Goal: Task Accomplishment & Management: Use online tool/utility

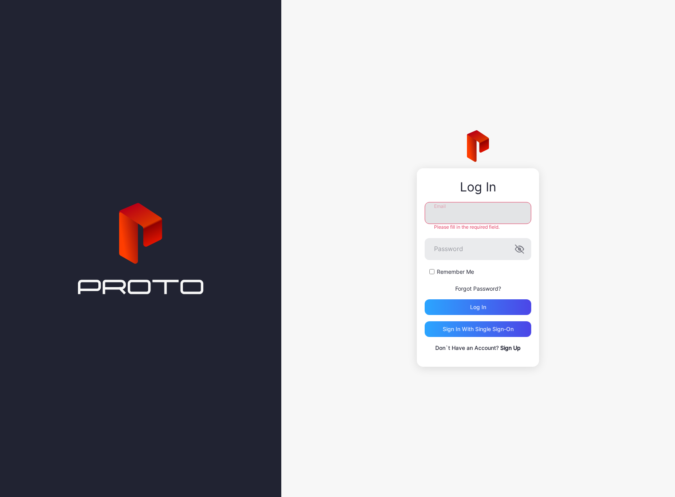
click at [465, 212] on input "Email" at bounding box center [478, 213] width 107 height 22
type input "**********"
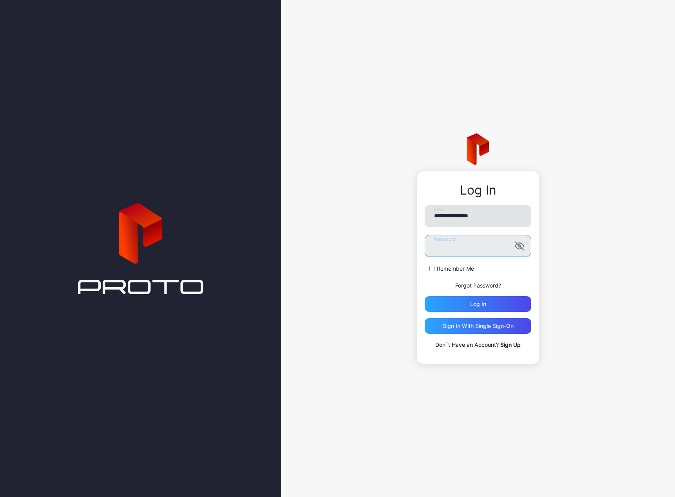
click at [425, 296] on button "Log in" at bounding box center [478, 304] width 107 height 16
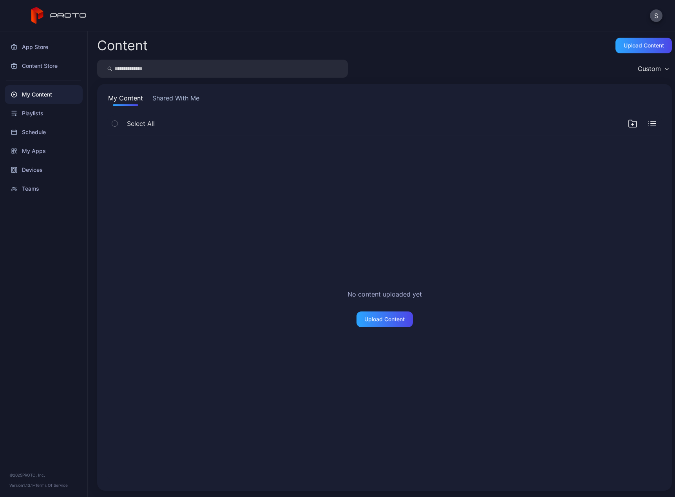
click at [38, 95] on div "My Content" at bounding box center [44, 94] width 78 height 19
click at [35, 109] on div "Playlists" at bounding box center [44, 113] width 78 height 19
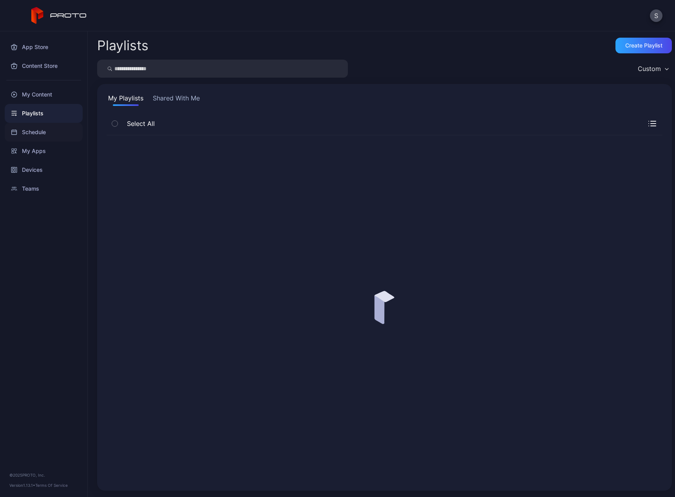
click at [34, 131] on div "Schedule" at bounding box center [44, 132] width 78 height 19
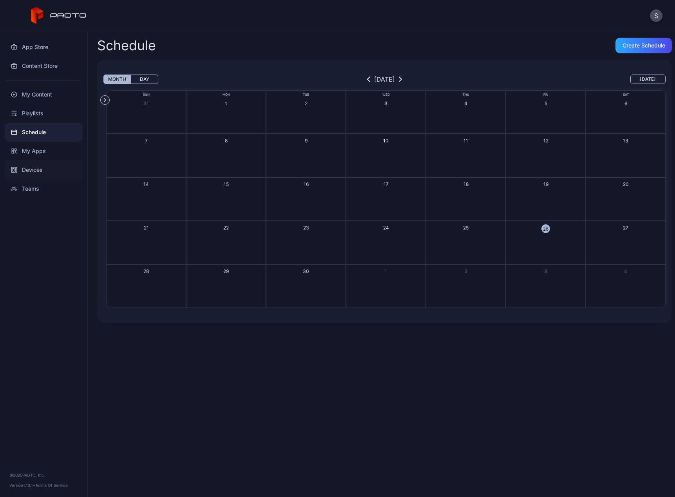
click at [30, 173] on div "Devices" at bounding box center [44, 169] width 78 height 19
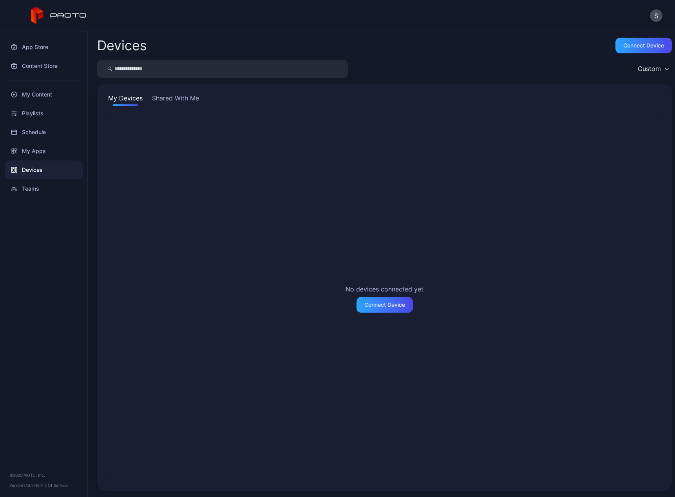
click at [168, 98] on button "Shared With Me" at bounding box center [176, 99] width 50 height 13
click at [120, 98] on button "My Devices" at bounding box center [126, 99] width 38 height 13
click at [36, 187] on div "Teams" at bounding box center [44, 188] width 78 height 19
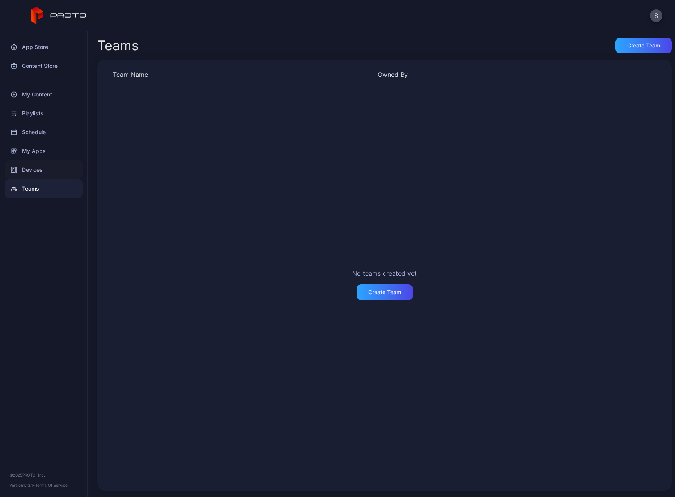
click at [36, 170] on div "Devices" at bounding box center [44, 169] width 78 height 19
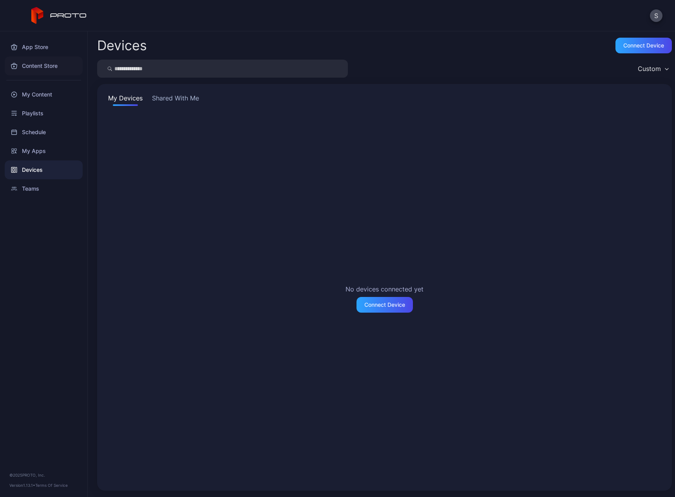
click at [35, 69] on div "Content Store" at bounding box center [44, 65] width 78 height 19
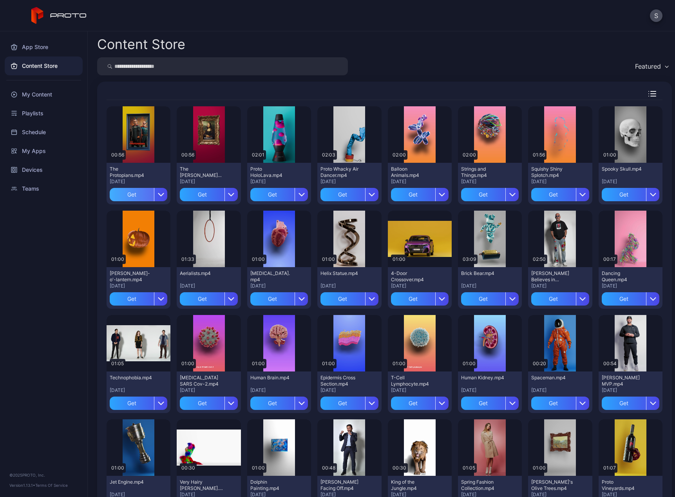
click at [133, 192] on div "Get" at bounding box center [132, 194] width 44 height 13
click at [201, 194] on div "Get" at bounding box center [202, 194] width 44 height 13
click at [272, 194] on div "Get" at bounding box center [272, 194] width 44 height 13
click at [337, 195] on div "Get" at bounding box center [343, 194] width 44 height 13
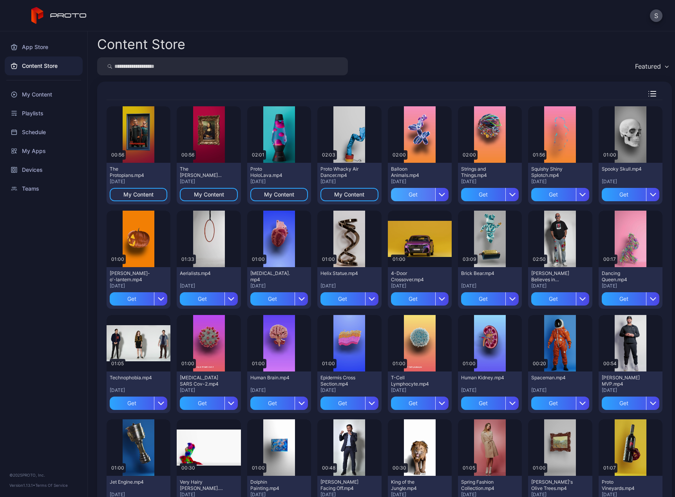
click at [407, 194] on div "Get" at bounding box center [413, 194] width 44 height 13
click at [478, 196] on div "Get" at bounding box center [483, 194] width 44 height 13
click at [547, 195] on div "Get" at bounding box center [553, 194] width 44 height 13
click at [618, 195] on div "Get" at bounding box center [624, 194] width 44 height 13
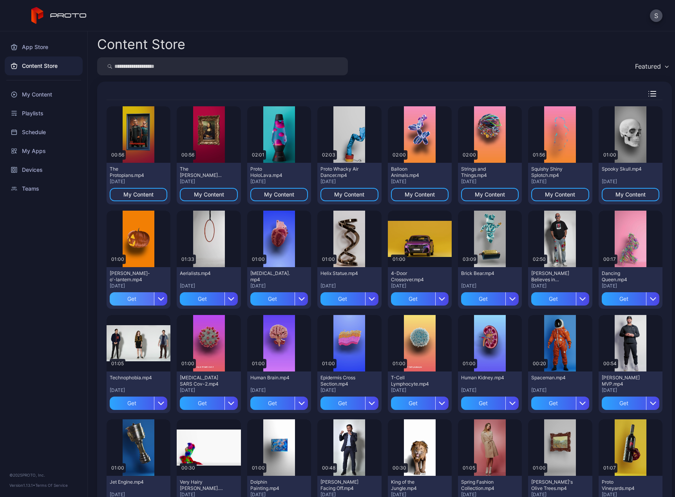
click at [132, 296] on div "Get" at bounding box center [132, 298] width 44 height 13
click at [195, 298] on div "Get" at bounding box center [202, 298] width 44 height 13
click at [266, 297] on div "Get" at bounding box center [272, 298] width 44 height 13
click at [337, 300] on div "Get" at bounding box center [343, 298] width 44 height 13
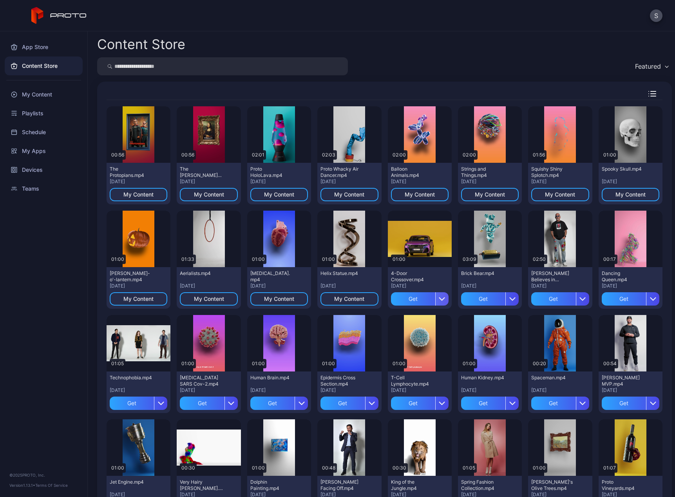
click at [441, 298] on div "button" at bounding box center [441, 298] width 13 height 13
click at [407, 296] on div "Get" at bounding box center [413, 298] width 44 height 13
click at [472, 297] on div "Get" at bounding box center [483, 298] width 44 height 13
click at [546, 300] on div "Get" at bounding box center [553, 298] width 44 height 13
click at [650, 296] on icon "button" at bounding box center [653, 299] width 6 height 6
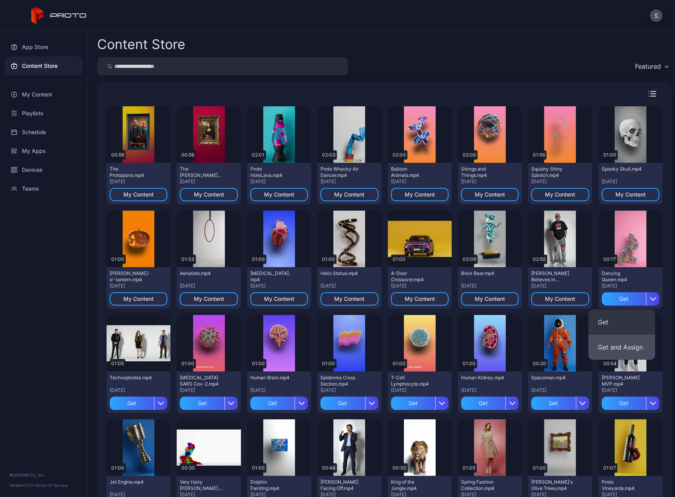
click at [618, 349] on button "Get and Assign" at bounding box center [622, 346] width 67 height 25
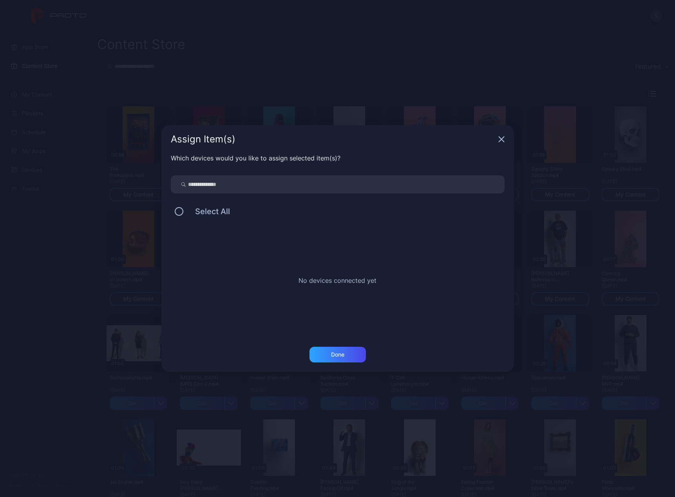
click at [504, 137] on icon "button" at bounding box center [501, 139] width 5 height 5
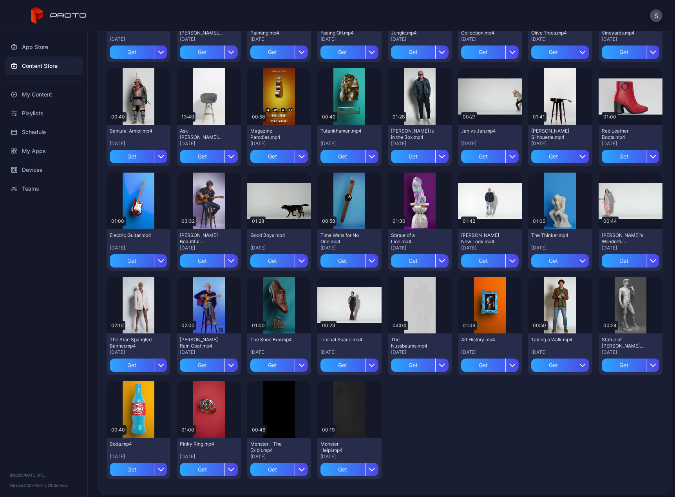
scroll to position [459, 0]
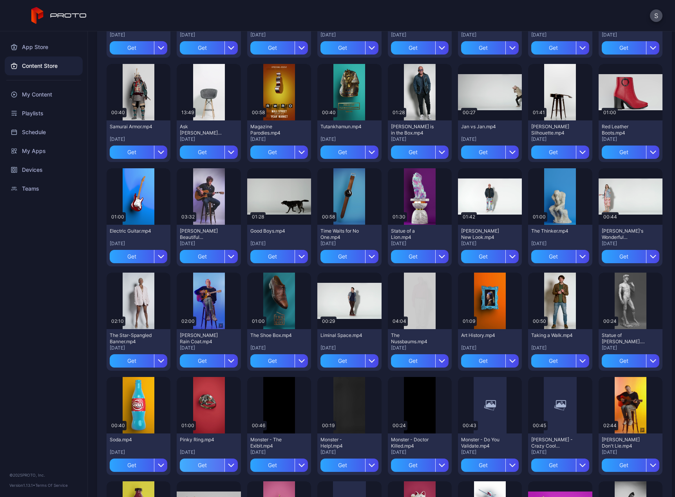
click at [192, 464] on div "Get" at bounding box center [202, 464] width 44 height 13
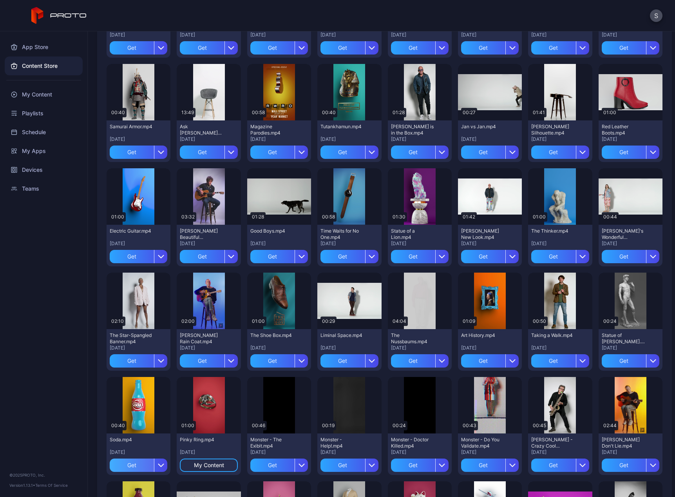
click at [129, 464] on div "Get" at bounding box center [132, 464] width 44 height 13
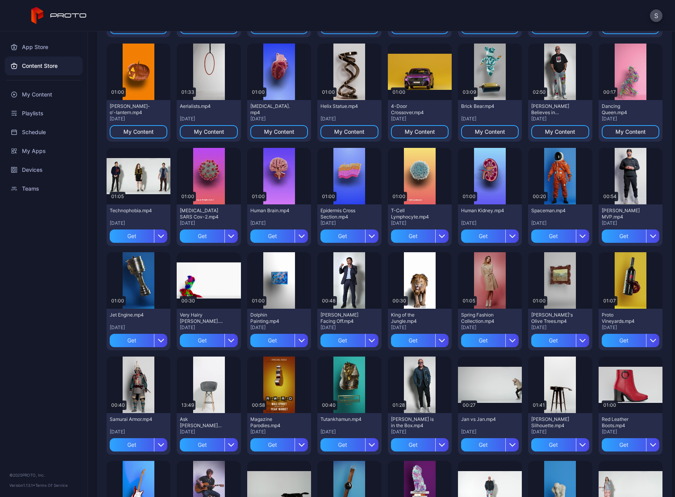
scroll to position [146, 0]
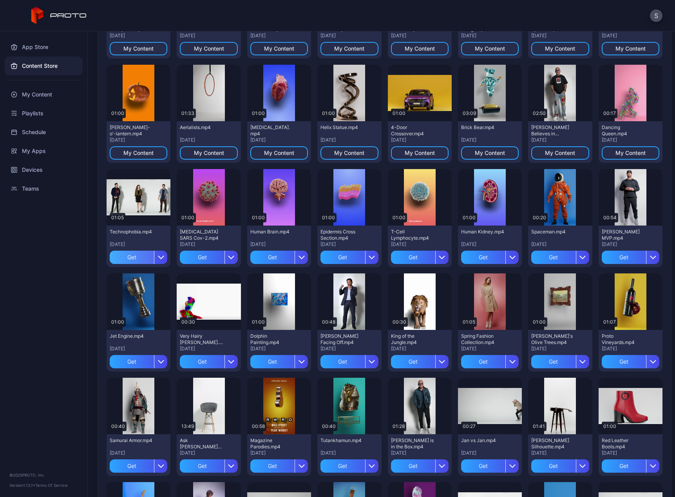
click at [136, 258] on div "Get" at bounding box center [132, 256] width 44 height 13
click at [201, 255] on div "Get" at bounding box center [202, 256] width 44 height 13
click at [271, 256] on div "Get" at bounding box center [272, 256] width 44 height 13
click at [343, 252] on div "Get" at bounding box center [343, 256] width 44 height 13
click at [413, 260] on div "Get" at bounding box center [413, 256] width 44 height 13
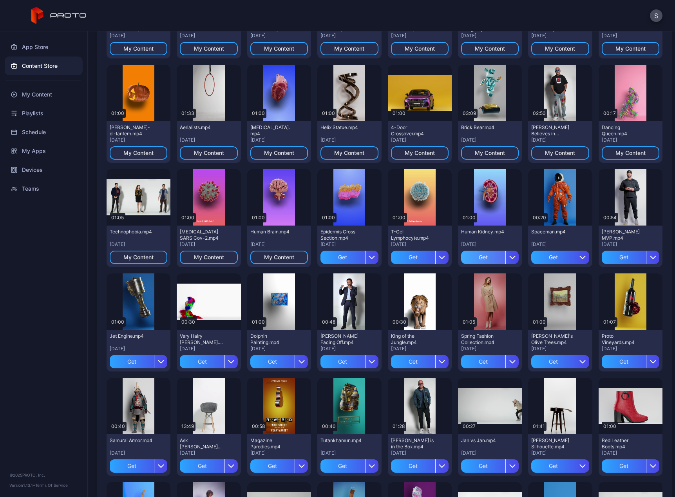
click at [473, 257] on div "Get" at bounding box center [483, 256] width 44 height 13
click at [549, 259] on div "Get" at bounding box center [553, 256] width 44 height 13
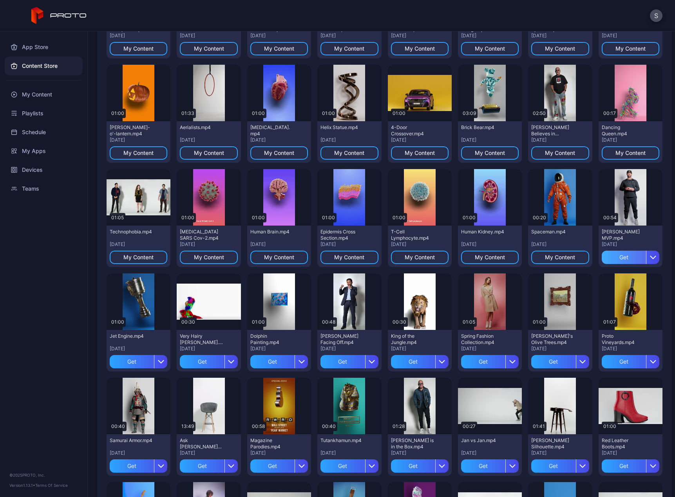
click at [603, 256] on div "Get" at bounding box center [624, 256] width 44 height 13
click at [123, 359] on div "Get" at bounding box center [132, 361] width 44 height 13
click at [202, 359] on div "Get" at bounding box center [202, 361] width 44 height 13
click at [272, 361] on div "Get" at bounding box center [272, 361] width 44 height 13
click at [334, 359] on div "Get" at bounding box center [343, 361] width 44 height 13
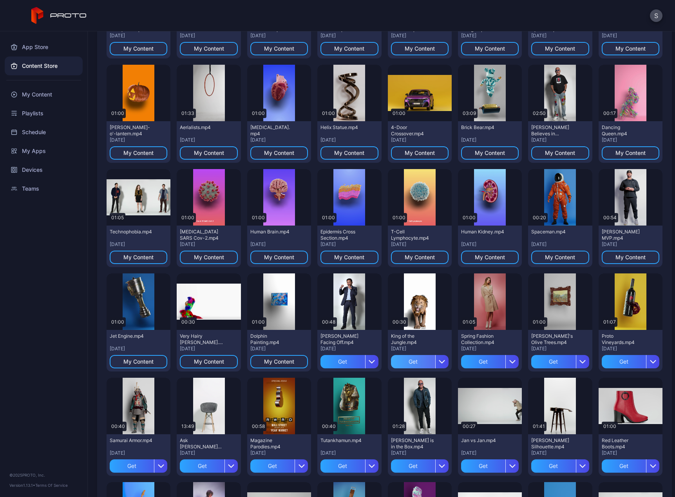
click at [409, 361] on div "Get" at bounding box center [413, 361] width 44 height 13
click at [467, 361] on div "Get" at bounding box center [483, 361] width 44 height 13
click at [539, 361] on div "Get" at bounding box center [553, 361] width 44 height 13
click at [602, 360] on div "Get" at bounding box center [624, 361] width 44 height 13
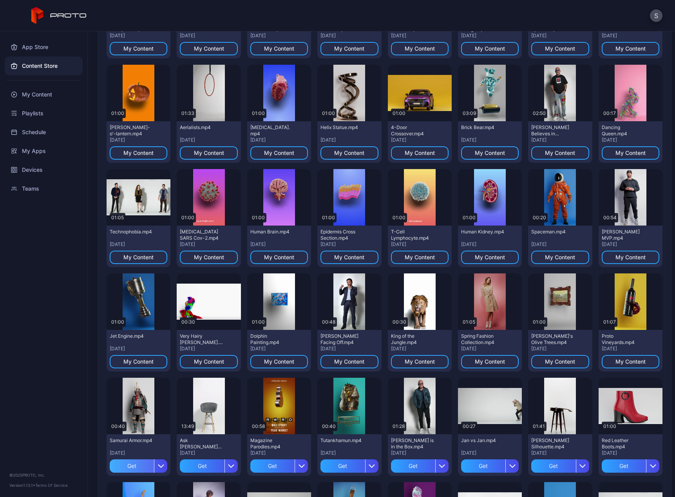
click at [121, 465] on div "Get" at bounding box center [132, 465] width 44 height 13
click at [199, 465] on div "Get" at bounding box center [202, 465] width 44 height 13
click at [276, 466] on div "Get" at bounding box center [272, 465] width 44 height 13
click at [339, 467] on div "Get" at bounding box center [343, 465] width 44 height 13
click at [403, 462] on div "Get" at bounding box center [413, 465] width 44 height 13
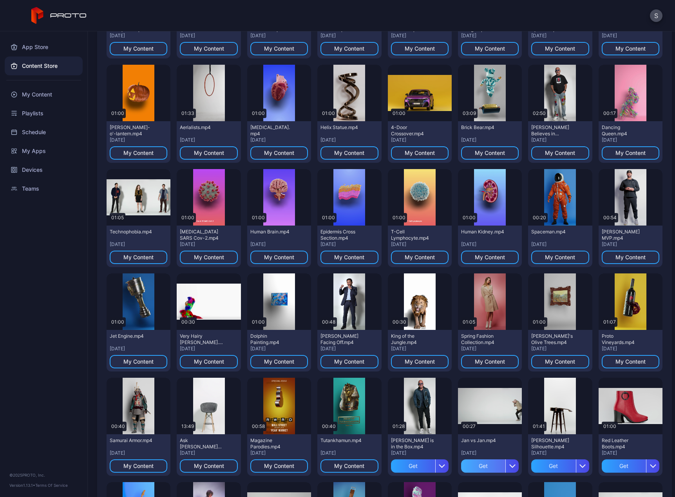
click at [466, 463] on div "Get" at bounding box center [483, 465] width 44 height 13
drag, startPoint x: 532, startPoint y: 466, endPoint x: 605, endPoint y: 466, distance: 73.3
click at [532, 466] on div "Get" at bounding box center [553, 465] width 44 height 13
click at [608, 466] on div "Get" at bounding box center [624, 465] width 44 height 13
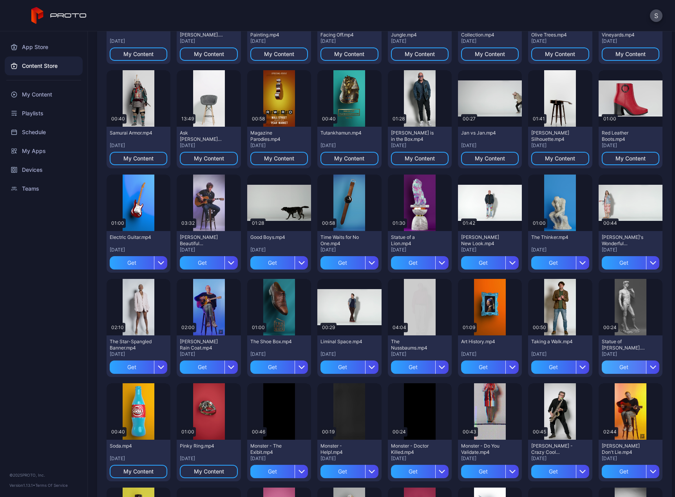
scroll to position [459, 0]
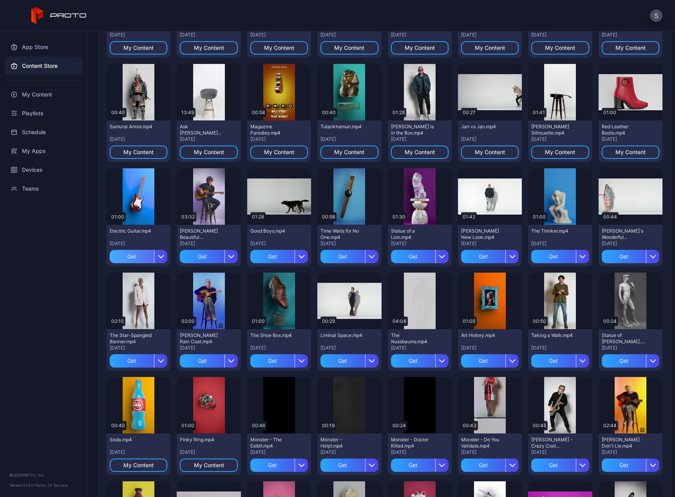
click at [134, 256] on div "Get" at bounding box center [132, 256] width 44 height 13
click at [194, 259] on div "Get" at bounding box center [202, 256] width 44 height 13
click at [267, 254] on div "Get" at bounding box center [272, 256] width 44 height 13
click at [335, 253] on div "Get" at bounding box center [343, 256] width 44 height 13
click at [405, 253] on div "Get" at bounding box center [413, 256] width 44 height 13
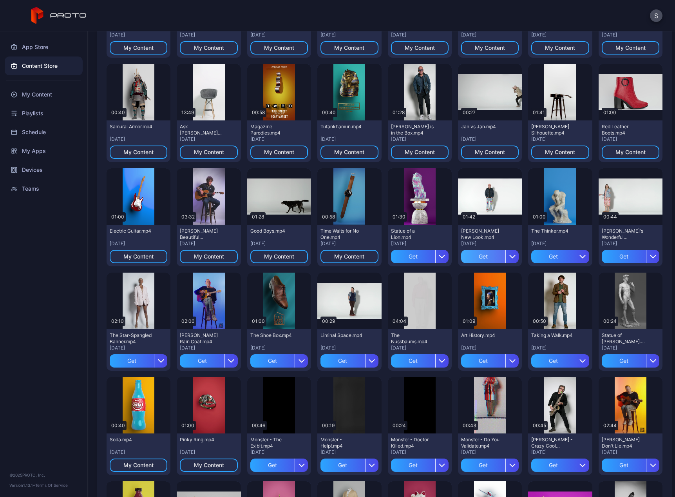
click at [470, 256] on div "Get" at bounding box center [483, 256] width 44 height 13
click at [541, 255] on div "Get" at bounding box center [553, 256] width 44 height 13
click at [605, 256] on div "Get" at bounding box center [624, 256] width 44 height 13
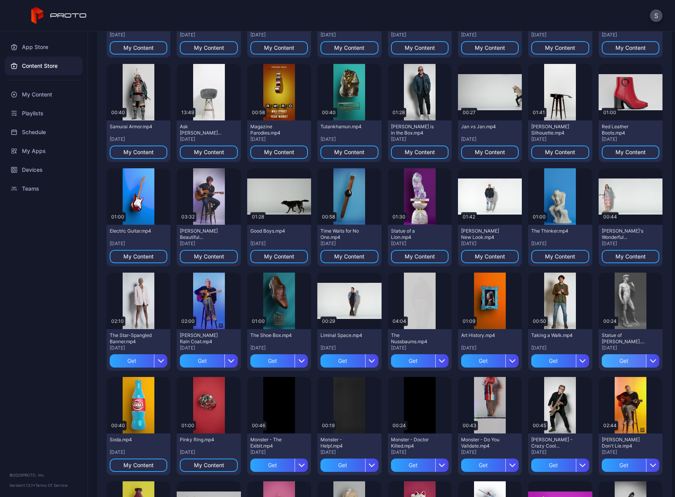
click at [609, 362] on div "Get" at bounding box center [624, 360] width 44 height 13
click at [540, 362] on div "Get" at bounding box center [553, 360] width 44 height 13
click at [477, 363] on div "Get" at bounding box center [483, 360] width 44 height 13
drag, startPoint x: 407, startPoint y: 360, endPoint x: 381, endPoint y: 360, distance: 25.9
click at [406, 360] on div "Get" at bounding box center [413, 360] width 44 height 13
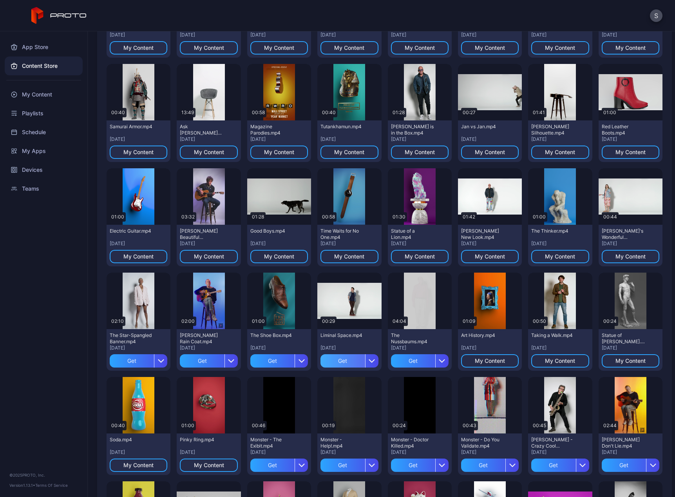
click at [333, 360] on div "Get" at bounding box center [343, 360] width 44 height 13
drag, startPoint x: 277, startPoint y: 360, endPoint x: 200, endPoint y: 360, distance: 77.6
click at [276, 360] on div "Get" at bounding box center [272, 360] width 44 height 13
drag, startPoint x: 196, startPoint y: 360, endPoint x: 141, endPoint y: 361, distance: 54.1
click at [195, 360] on div "Get" at bounding box center [202, 360] width 44 height 13
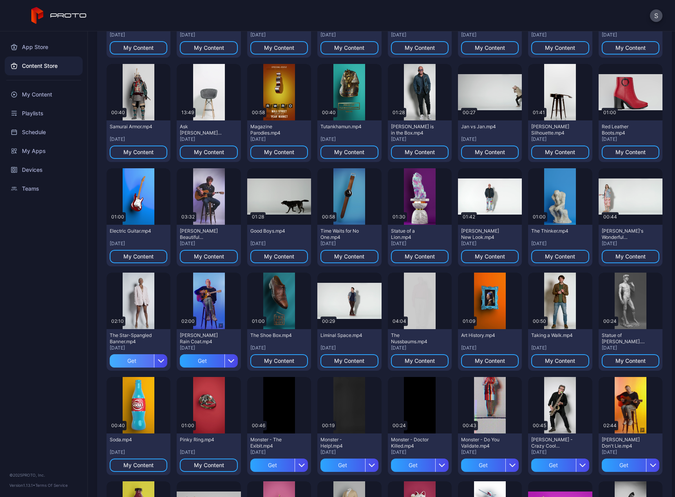
click at [123, 361] on div "Get" at bounding box center [132, 360] width 44 height 13
drag, startPoint x: 267, startPoint y: 465, endPoint x: 296, endPoint y: 465, distance: 29.0
click at [267, 465] on div "Get" at bounding box center [272, 464] width 44 height 13
click at [346, 464] on div "Get" at bounding box center [343, 464] width 44 height 13
click at [401, 463] on div "Get" at bounding box center [413, 464] width 44 height 13
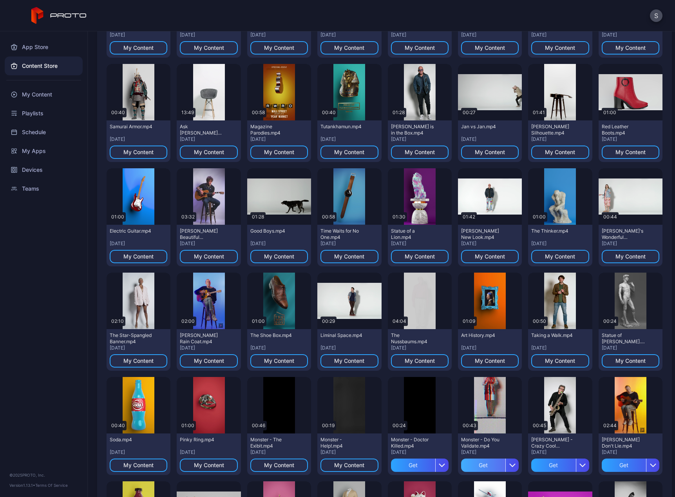
click at [476, 465] on div "Get" at bounding box center [483, 464] width 44 height 13
drag, startPoint x: 542, startPoint y: 464, endPoint x: 611, endPoint y: 465, distance: 68.2
click at [543, 464] on div "Get" at bounding box center [553, 464] width 44 height 13
click at [611, 465] on div "Get" at bounding box center [624, 464] width 44 height 13
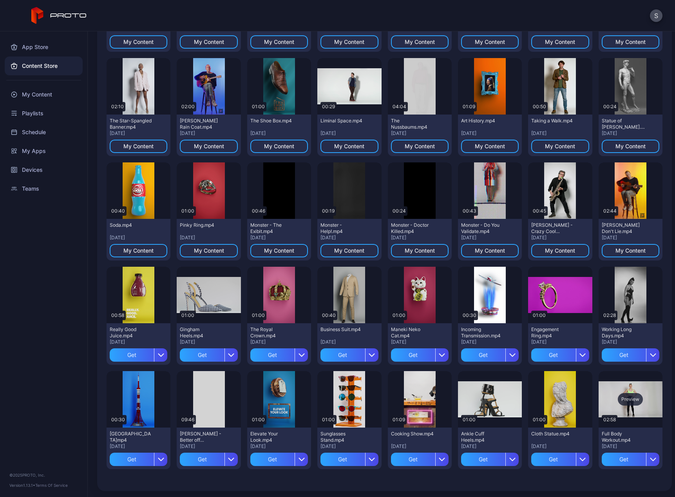
scroll to position [674, 0]
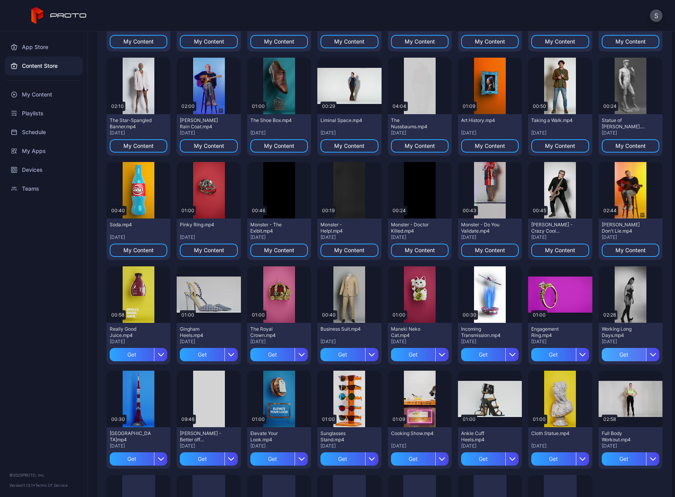
click at [618, 354] on div "Get" at bounding box center [624, 354] width 44 height 13
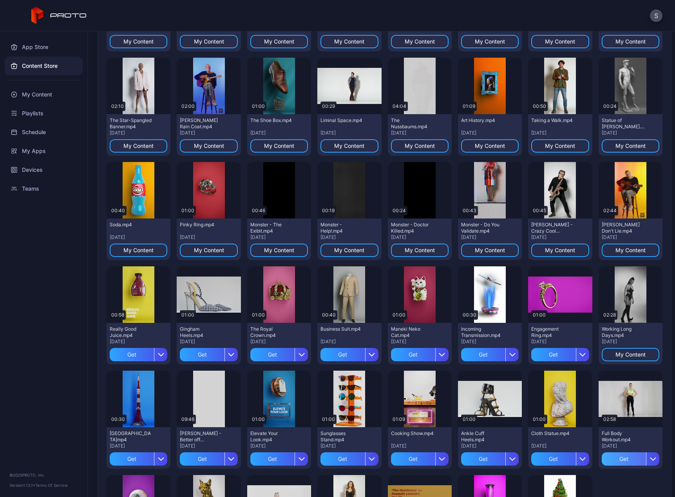
click at [610, 457] on div "Get" at bounding box center [624, 458] width 44 height 13
click at [547, 459] on div "Get" at bounding box center [553, 458] width 44 height 13
click at [540, 357] on div "Get" at bounding box center [553, 354] width 44 height 13
click at [472, 357] on div "Get" at bounding box center [483, 354] width 44 height 13
click at [470, 461] on div "Get" at bounding box center [483, 458] width 44 height 13
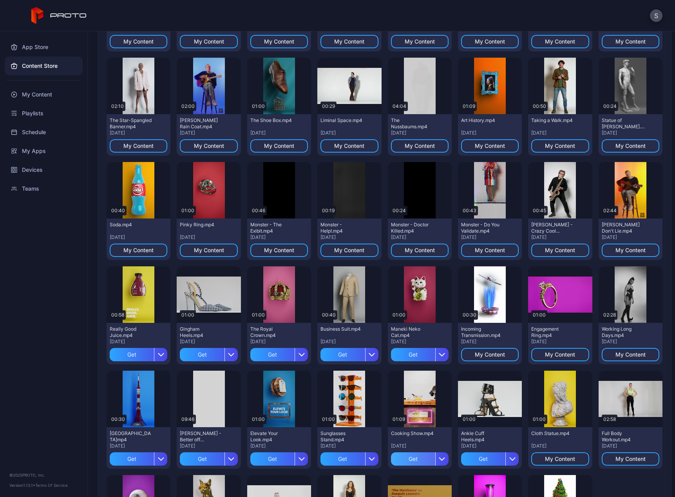
click at [415, 461] on div "Get" at bounding box center [413, 458] width 44 height 13
click at [407, 353] on div "Get" at bounding box center [413, 354] width 44 height 13
click at [341, 355] on div "Get" at bounding box center [343, 354] width 44 height 13
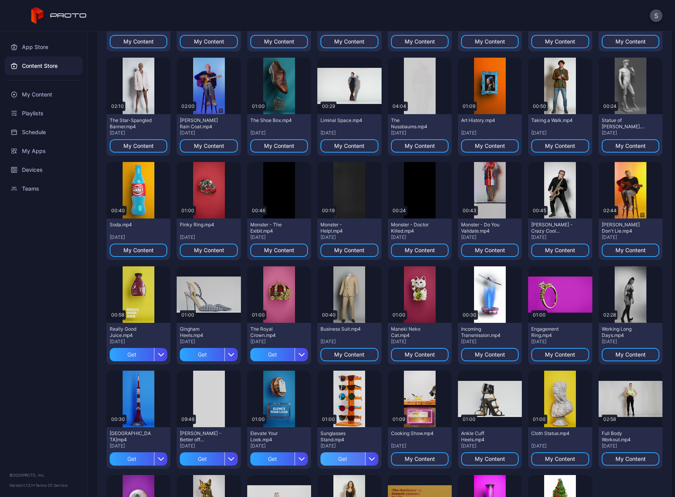
click at [337, 459] on div "Get" at bounding box center [343, 458] width 44 height 13
click at [275, 455] on div "Get" at bounding box center [272, 458] width 44 height 13
click at [268, 355] on div "Get" at bounding box center [272, 354] width 44 height 13
click at [194, 357] on div "Get" at bounding box center [202, 354] width 44 height 13
click at [200, 457] on div "Get" at bounding box center [202, 458] width 44 height 13
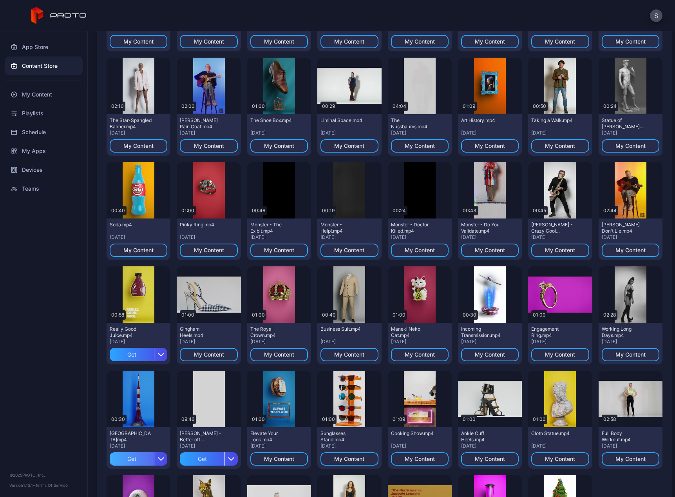
click at [125, 455] on div "Get" at bounding box center [132, 458] width 44 height 13
click at [125, 354] on div "Get" at bounding box center [132, 354] width 44 height 13
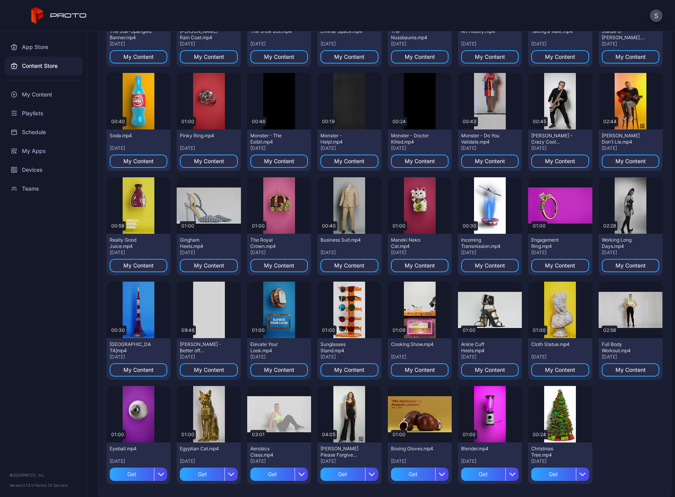
scroll to position [772, 0]
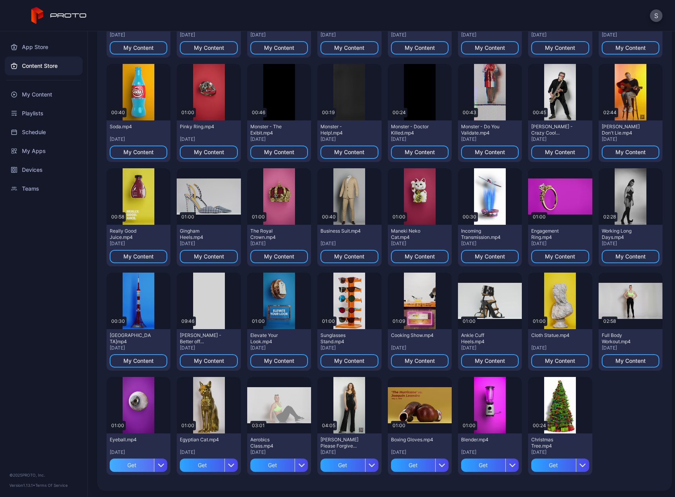
drag, startPoint x: 134, startPoint y: 469, endPoint x: 147, endPoint y: 469, distance: 13.3
click at [134, 469] on div "Get" at bounding box center [132, 464] width 44 height 13
drag, startPoint x: 192, startPoint y: 466, endPoint x: 230, endPoint y: 466, distance: 37.6
click at [193, 466] on div "Get" at bounding box center [202, 464] width 44 height 13
click at [268, 462] on div "Get" at bounding box center [272, 464] width 44 height 13
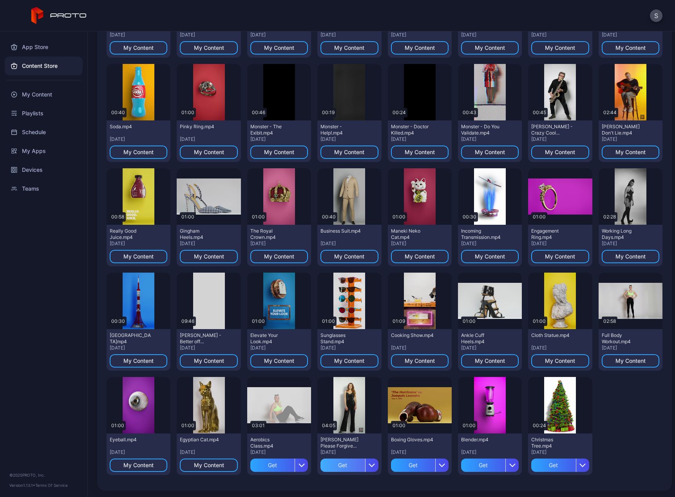
click at [337, 464] on div "Get" at bounding box center [343, 464] width 44 height 13
click at [412, 464] on div "Get" at bounding box center [413, 464] width 44 height 13
click at [479, 465] on div "Get" at bounding box center [483, 464] width 44 height 13
click at [538, 461] on div "Get" at bounding box center [553, 464] width 44 height 13
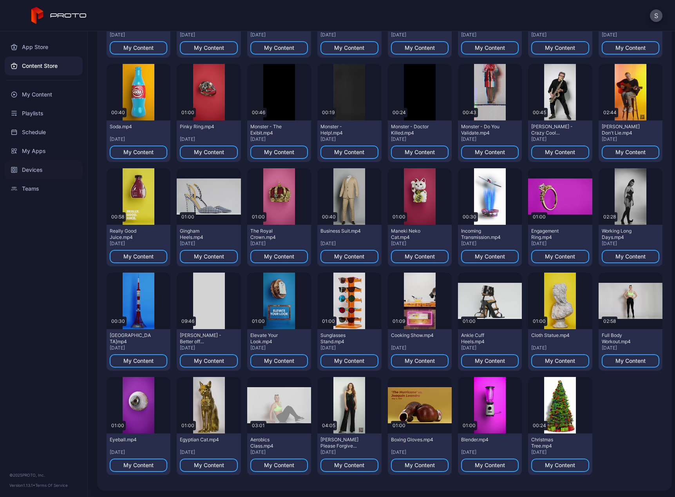
click at [30, 171] on div "Devices" at bounding box center [44, 169] width 78 height 19
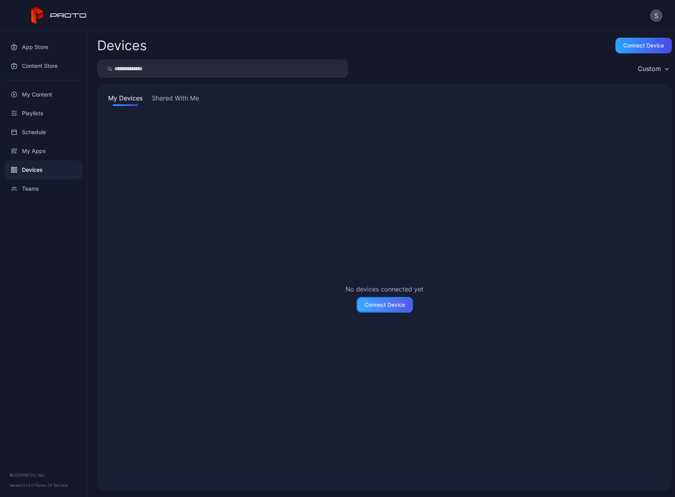
click at [395, 306] on div "Connect Device" at bounding box center [385, 304] width 41 height 6
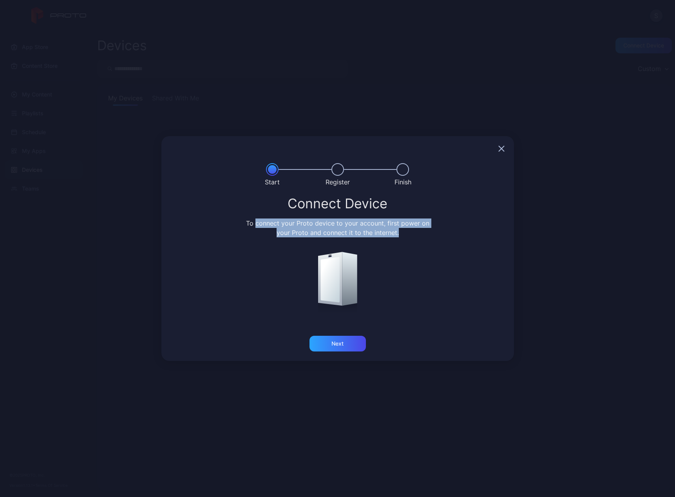
drag, startPoint x: 261, startPoint y: 221, endPoint x: 416, endPoint y: 241, distance: 156.1
click at [412, 239] on div "Connect Device To connect your Proto device to your account, first power on you…" at bounding box center [338, 223] width 334 height 55
click at [503, 148] on icon "button" at bounding box center [502, 148] width 6 height 6
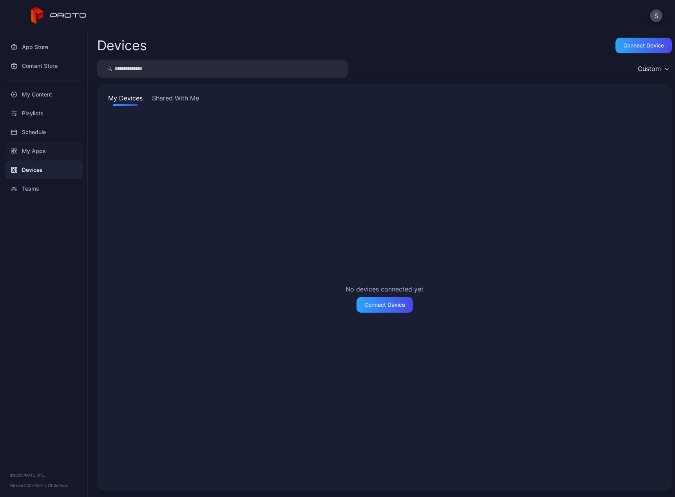
click at [49, 148] on div "My Apps" at bounding box center [44, 150] width 78 height 19
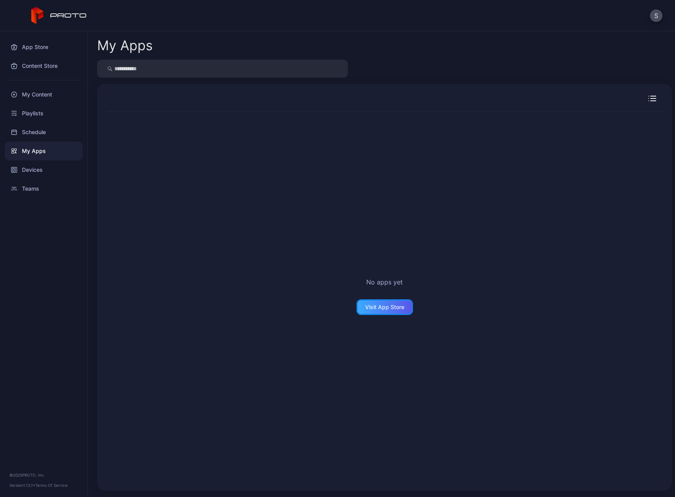
click at [389, 310] on div "Visit App Store" at bounding box center [385, 307] width 56 height 16
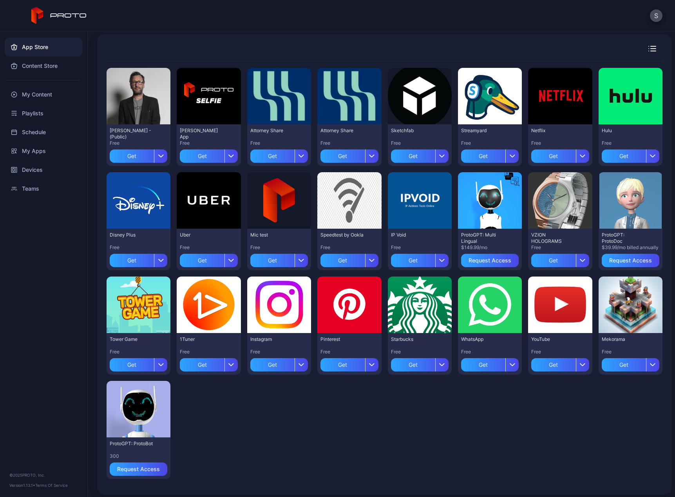
scroll to position [51, 0]
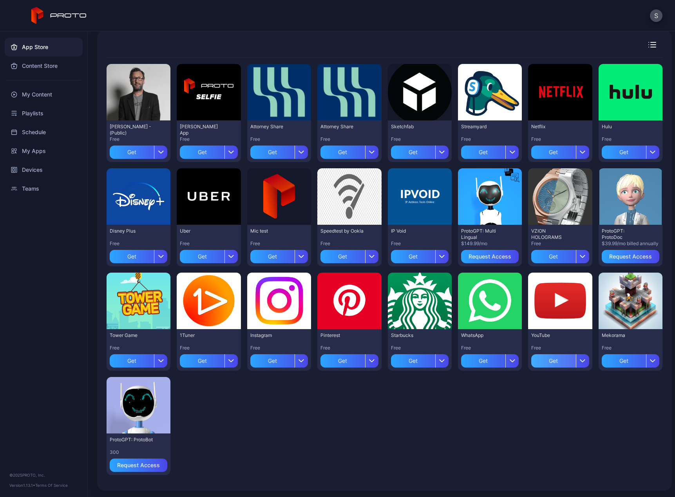
click at [541, 363] on div "Get" at bounding box center [553, 360] width 44 height 13
click at [618, 361] on div "Get" at bounding box center [624, 360] width 44 height 13
drag, startPoint x: 496, startPoint y: 434, endPoint x: 498, endPoint y: 428, distance: 6.7
click at [496, 433] on div "Preview [PERSON_NAME] N Persona - (Public) Free Get Preview [PERSON_NAME] App F…" at bounding box center [385, 269] width 556 height 423
click at [618, 304] on div "Preview" at bounding box center [630, 300] width 25 height 13
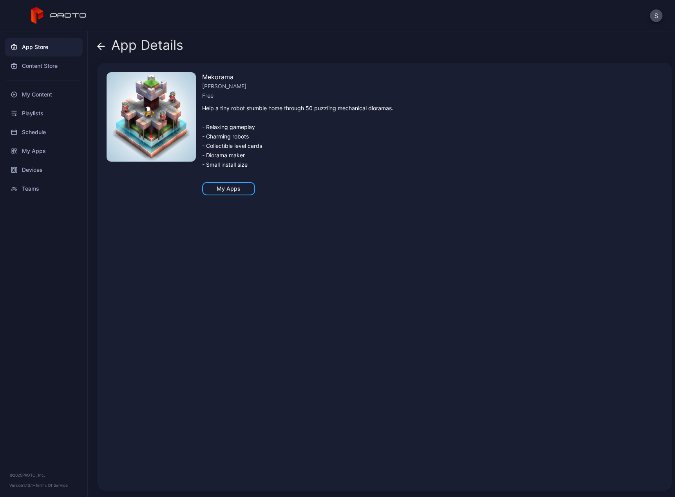
click at [172, 131] on img at bounding box center [151, 116] width 89 height 89
click at [173, 111] on img at bounding box center [151, 116] width 89 height 89
drag, startPoint x: 216, startPoint y: 125, endPoint x: 282, endPoint y: 154, distance: 71.6
click at [272, 148] on div "Help a tiny robot stumble home through 50 puzzling mechanical dioramas. - Relax…" at bounding box center [297, 136] width 191 height 66
drag, startPoint x: 282, startPoint y: 154, endPoint x: 276, endPoint y: 155, distance: 6.1
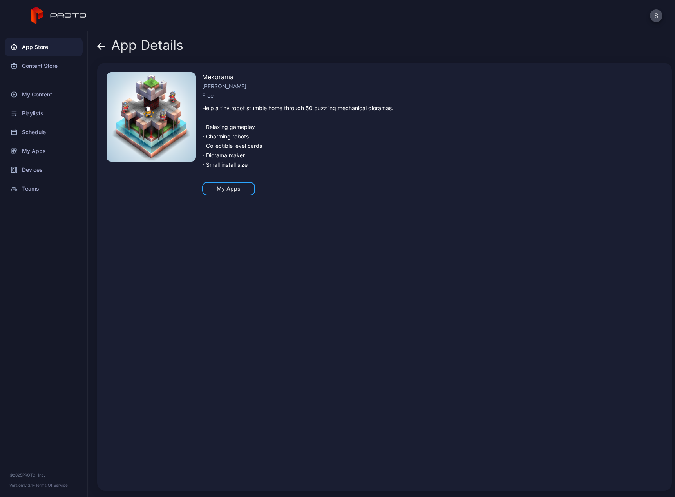
click at [282, 154] on div "Help a tiny robot stumble home through 50 puzzling mechanical dioramas. - Relax…" at bounding box center [297, 136] width 191 height 66
click at [24, 135] on div "Schedule" at bounding box center [44, 132] width 78 height 19
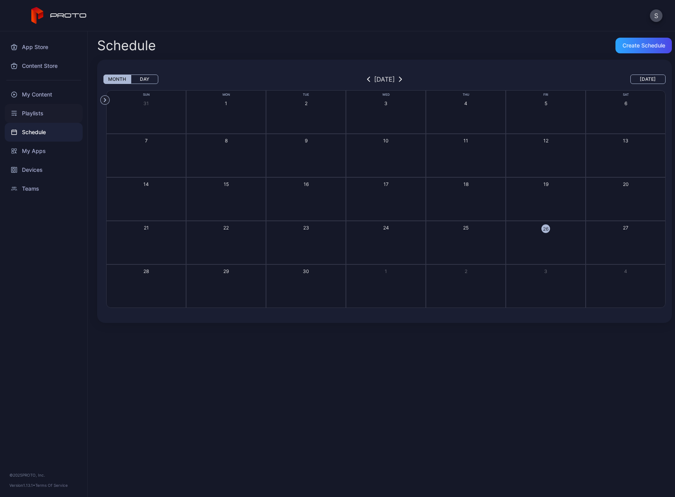
click at [26, 115] on div "Playlists" at bounding box center [44, 113] width 78 height 19
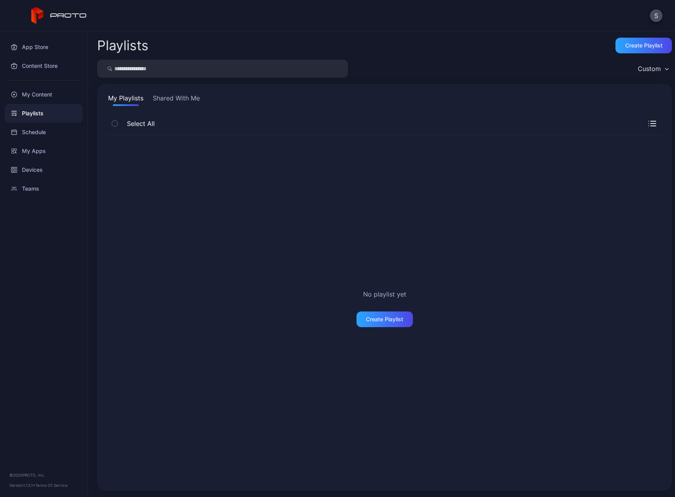
click at [178, 97] on button "Shared With Me" at bounding box center [176, 99] width 50 height 13
click at [124, 97] on button "My Playlists" at bounding box center [126, 99] width 38 height 13
click at [49, 94] on div "My Content" at bounding box center [44, 94] width 78 height 19
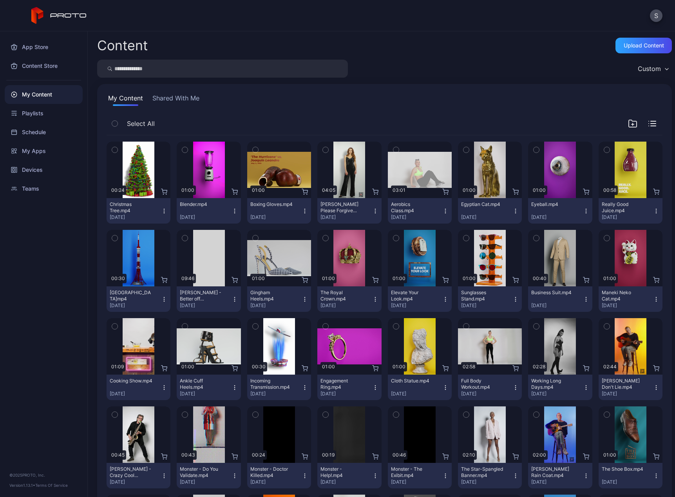
click at [33, 96] on div "My Content" at bounding box center [44, 94] width 78 height 19
click at [20, 65] on div "Content Store" at bounding box center [44, 65] width 78 height 19
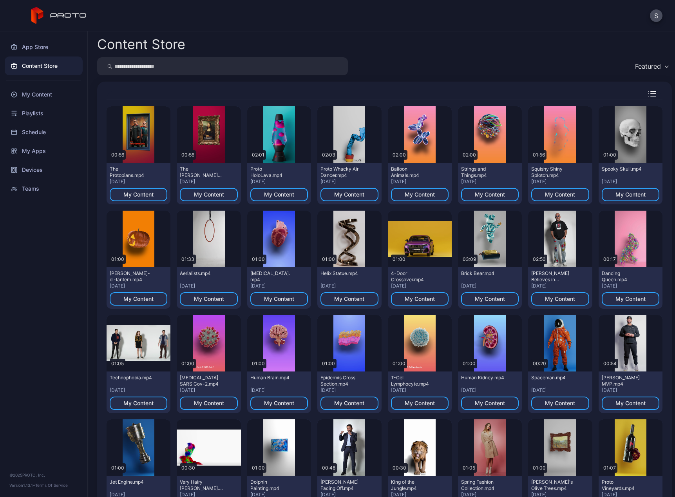
click at [654, 67] on div "Featured" at bounding box center [651, 66] width 41 height 12
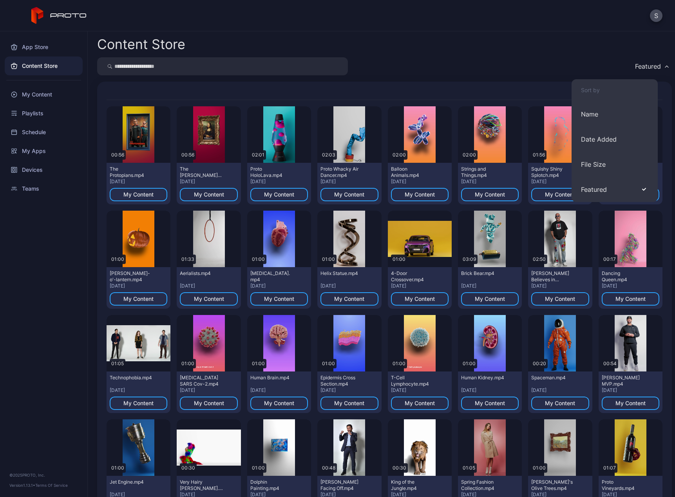
click at [573, 62] on div "Featured" at bounding box center [384, 66] width 575 height 18
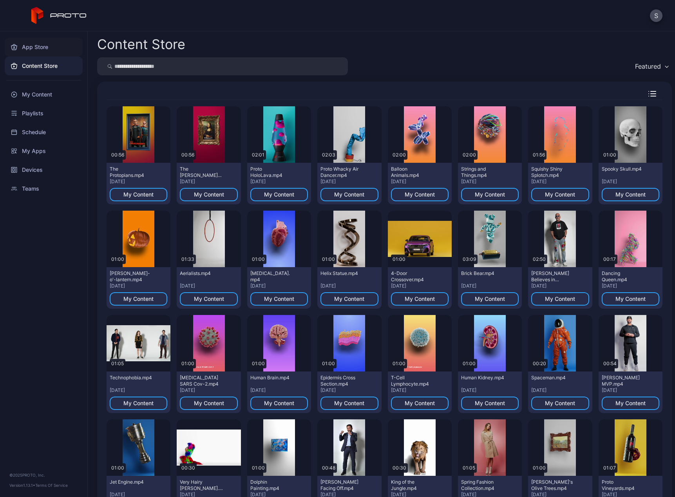
click at [38, 47] on div "App Store" at bounding box center [44, 47] width 78 height 19
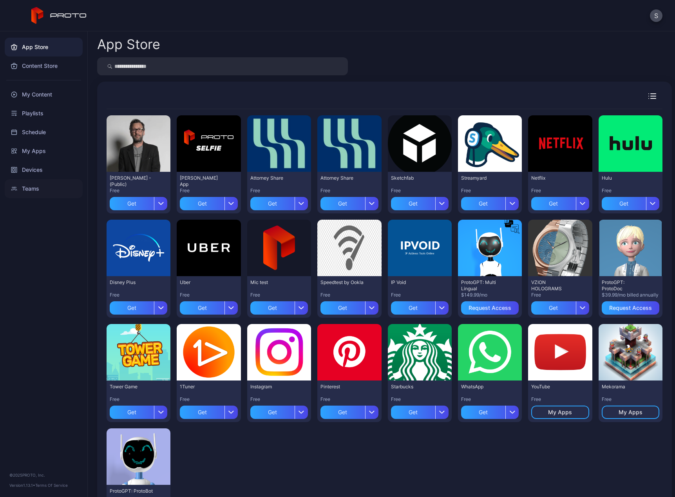
click at [29, 188] on div "Teams" at bounding box center [44, 188] width 78 height 19
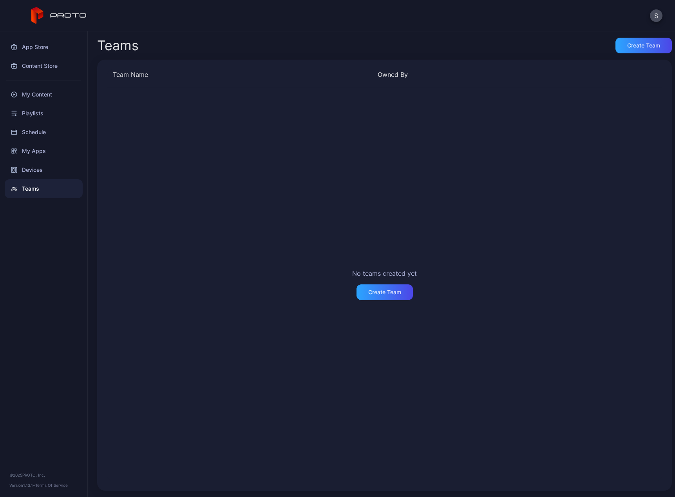
click at [388, 76] on div "Owned By" at bounding box center [507, 74] width 259 height 9
click at [628, 45] on div "Create Team" at bounding box center [644, 45] width 33 height 6
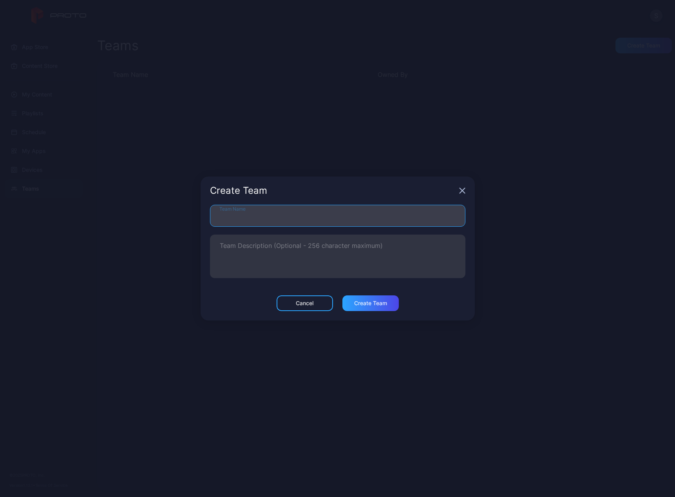
click at [294, 209] on input "Team Name" at bounding box center [338, 216] width 256 height 22
type input "*"
drag, startPoint x: 247, startPoint y: 219, endPoint x: 197, endPoint y: 219, distance: 49.8
click at [197, 219] on div "**********" at bounding box center [337, 248] width 675 height 497
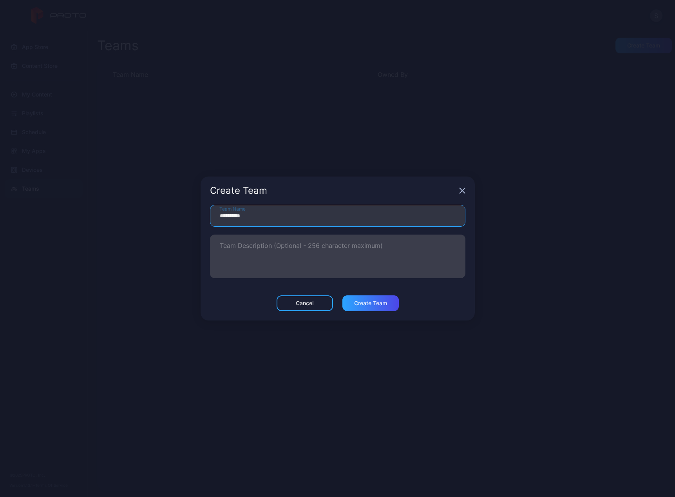
type input "**********"
click at [244, 245] on textarea "Team Description (Optional - 256 character maximum)" at bounding box center [338, 256] width 236 height 27
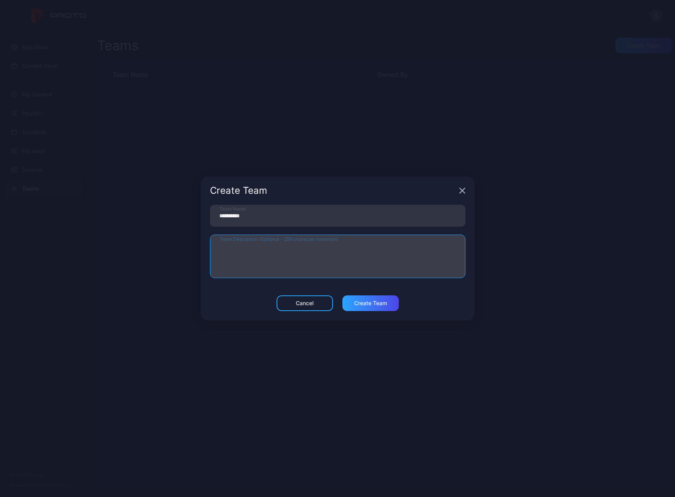
paste textarea "**********"
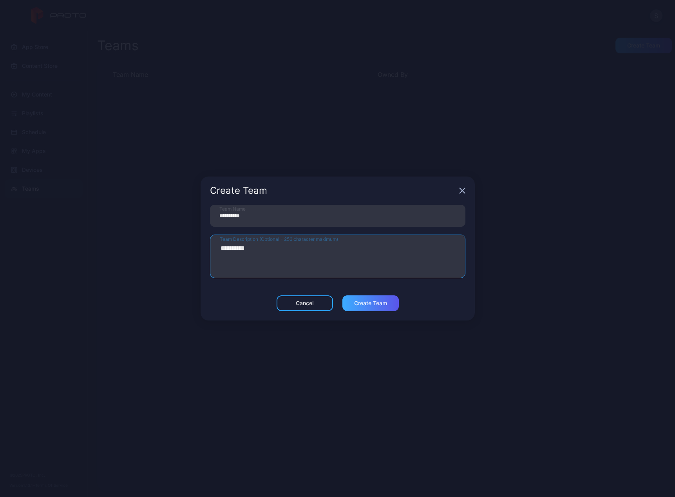
type textarea "**********"
click at [374, 307] on div "Create Team" at bounding box center [371, 303] width 56 height 16
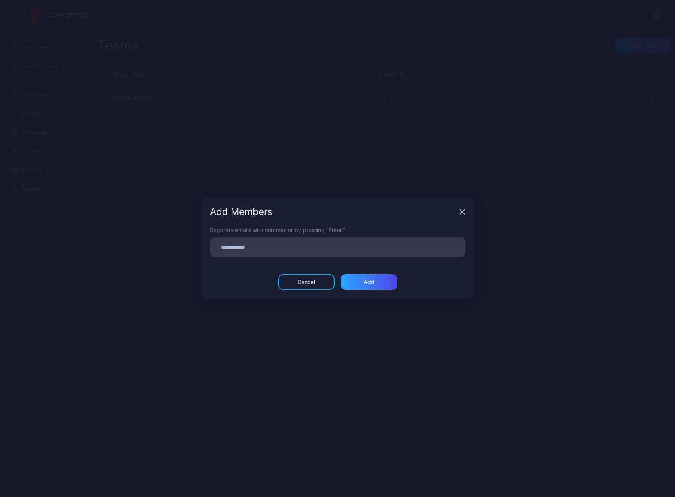
click at [461, 210] on icon "button" at bounding box center [462, 211] width 5 height 5
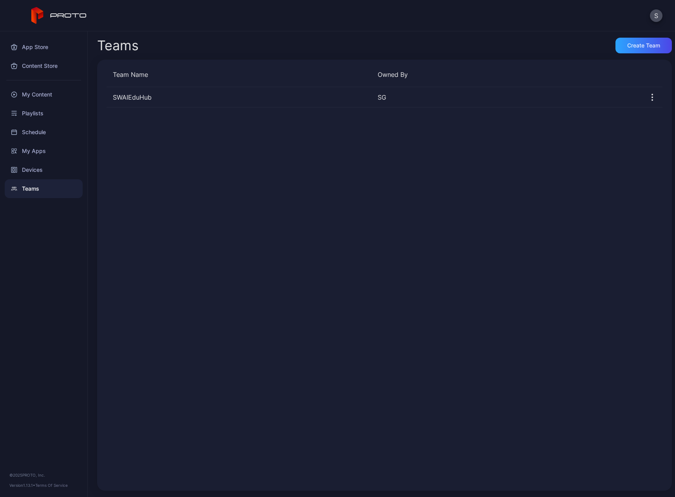
click at [205, 203] on div "SWAIEduHub SG" at bounding box center [385, 284] width 556 height 394
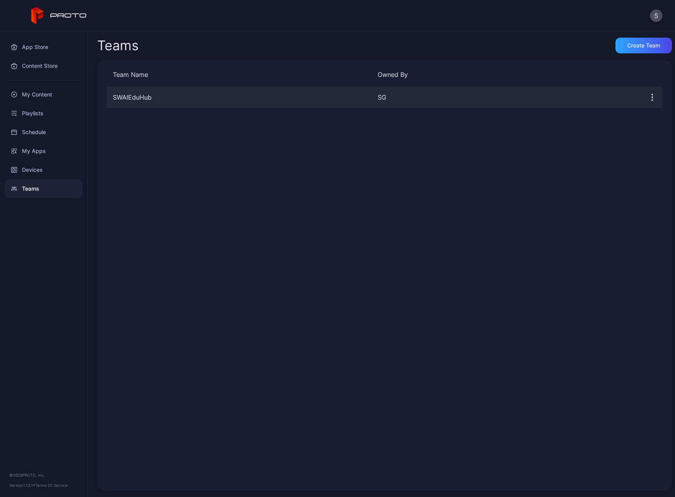
click at [647, 98] on button "button" at bounding box center [652, 97] width 20 height 16
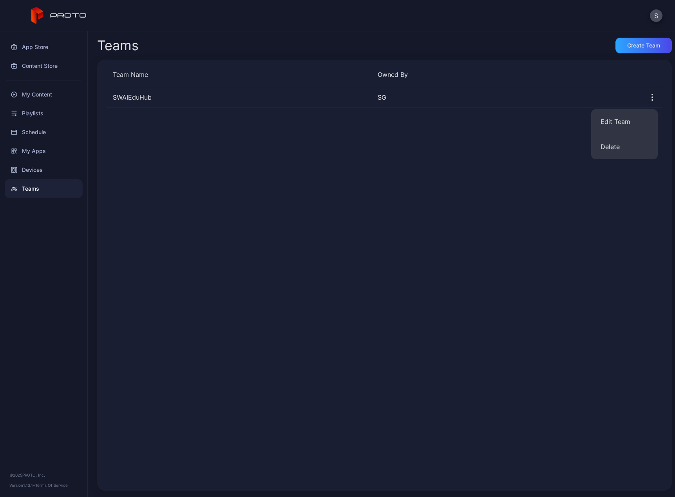
click at [459, 209] on div "SWAIEduHub SG" at bounding box center [385, 284] width 556 height 394
click at [37, 165] on div "Devices" at bounding box center [44, 169] width 78 height 19
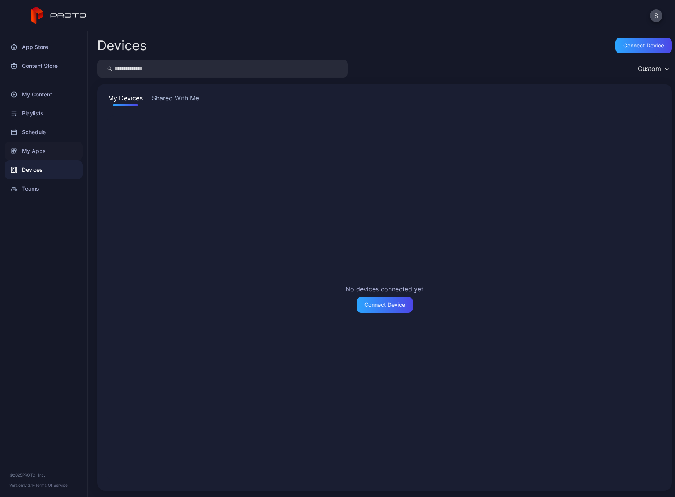
click at [34, 149] on div "My Apps" at bounding box center [44, 150] width 78 height 19
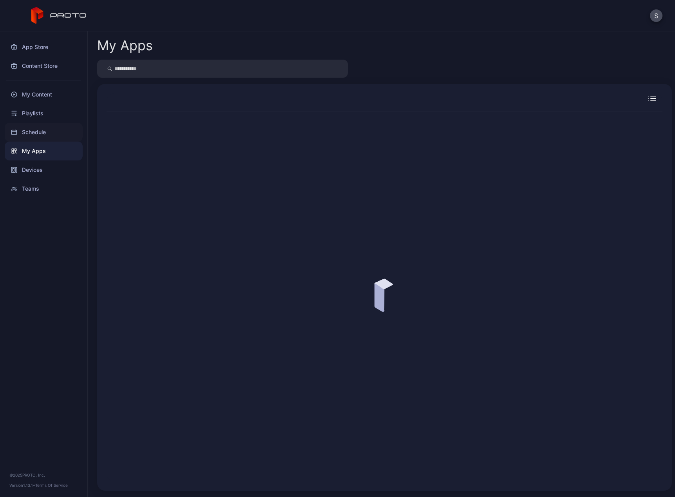
click at [34, 132] on div "Schedule" at bounding box center [44, 132] width 78 height 19
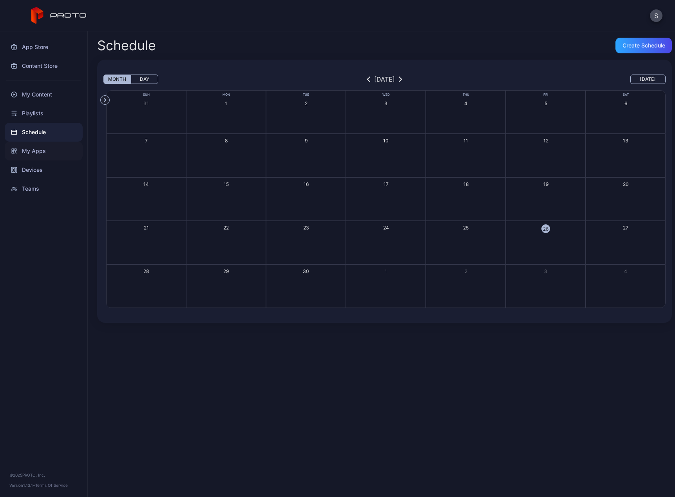
click at [33, 158] on div "My Apps" at bounding box center [44, 150] width 78 height 19
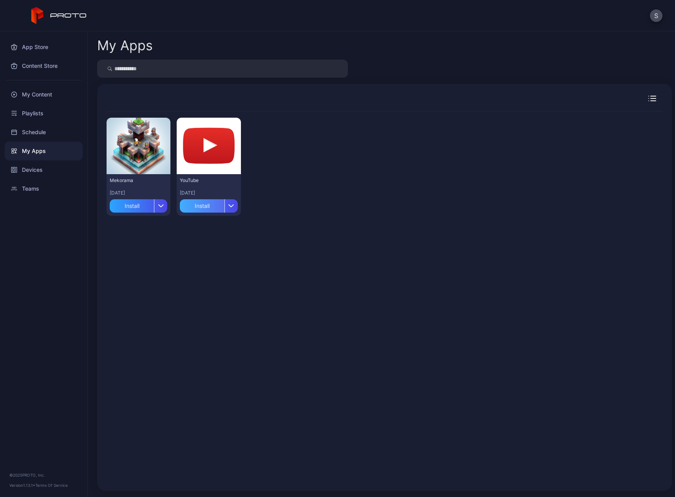
click at [197, 208] on div "Install" at bounding box center [202, 205] width 44 height 13
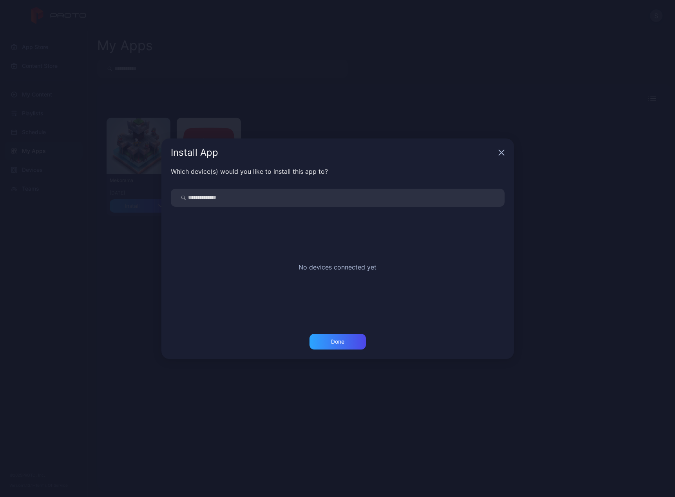
click at [300, 207] on div "No devices connected yet" at bounding box center [338, 266] width 334 height 118
click at [296, 201] on input "search" at bounding box center [338, 198] width 334 height 18
click at [241, 195] on input "search" at bounding box center [338, 198] width 334 height 18
click at [326, 260] on div "No devices connected yet" at bounding box center [338, 266] width 334 height 118
drag, startPoint x: 341, startPoint y: 261, endPoint x: 396, endPoint y: 201, distance: 81.6
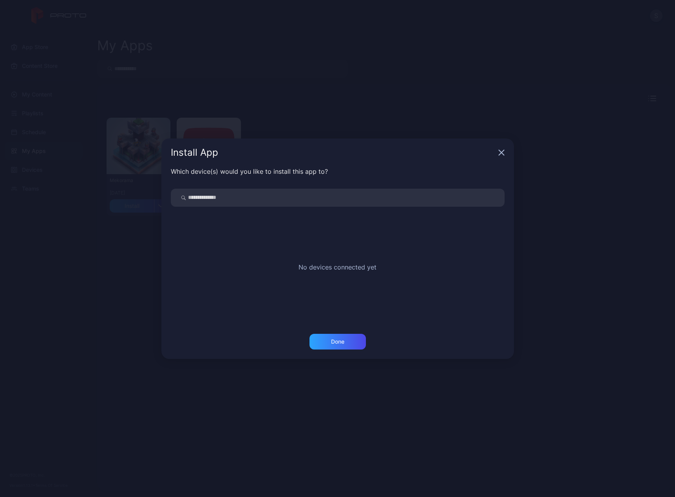
click at [342, 261] on div "No devices connected yet" at bounding box center [338, 266] width 334 height 118
click at [402, 198] on input "search" at bounding box center [338, 198] width 334 height 18
click at [275, 195] on input "search" at bounding box center [338, 198] width 334 height 18
click at [503, 148] on div "Install App" at bounding box center [337, 152] width 353 height 28
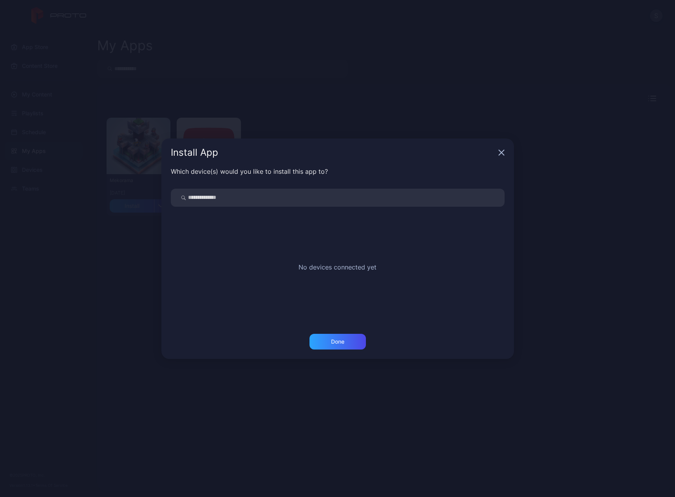
click at [504, 151] on icon "button" at bounding box center [502, 152] width 6 height 6
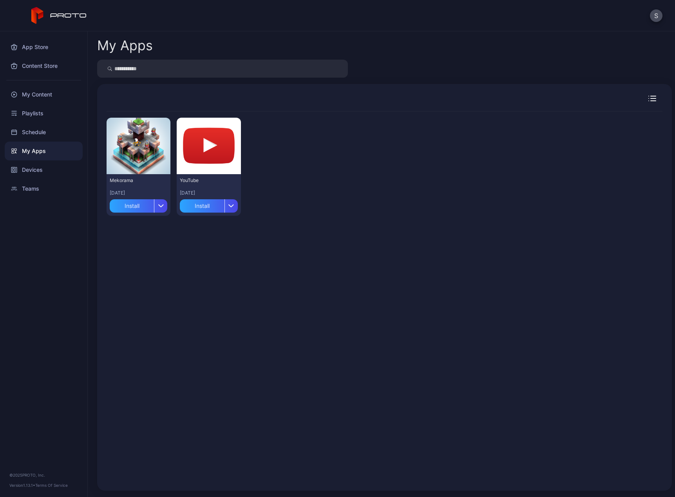
drag, startPoint x: 141, startPoint y: 348, endPoint x: 112, endPoint y: 308, distance: 49.7
click at [141, 348] on div "Preview Mekorama [DATE] Install Preview YouTube [DATE] Install" at bounding box center [385, 296] width 556 height 370
click at [658, 19] on button "S" at bounding box center [656, 15] width 13 height 13
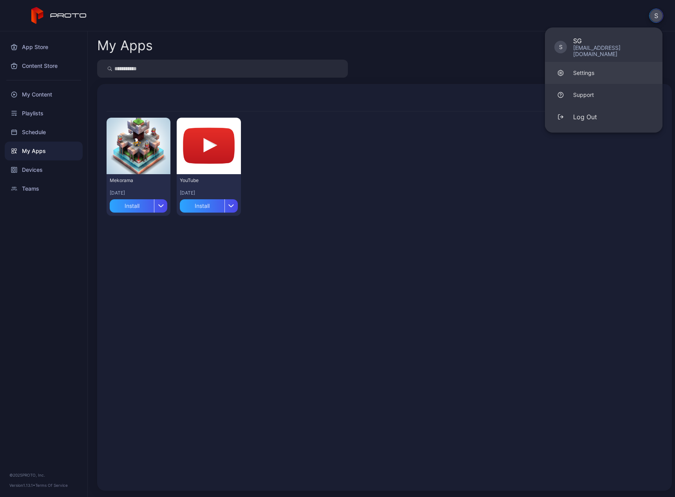
click at [581, 69] on div "Settings" at bounding box center [583, 73] width 21 height 8
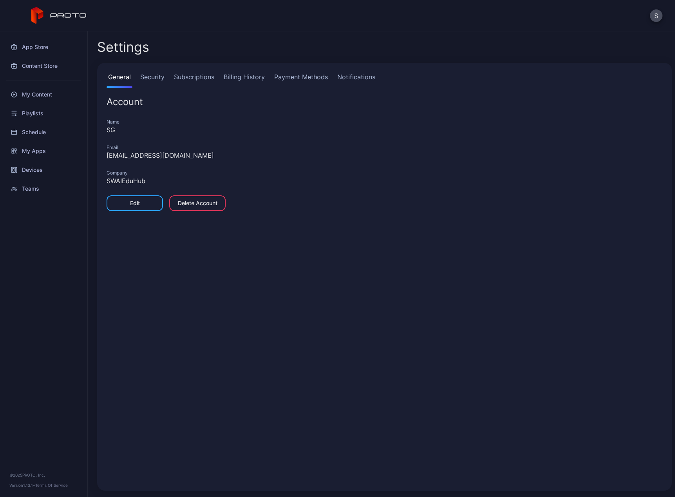
click at [198, 172] on div "Company" at bounding box center [385, 173] width 556 height 6
click at [154, 78] on link "Security" at bounding box center [152, 80] width 27 height 16
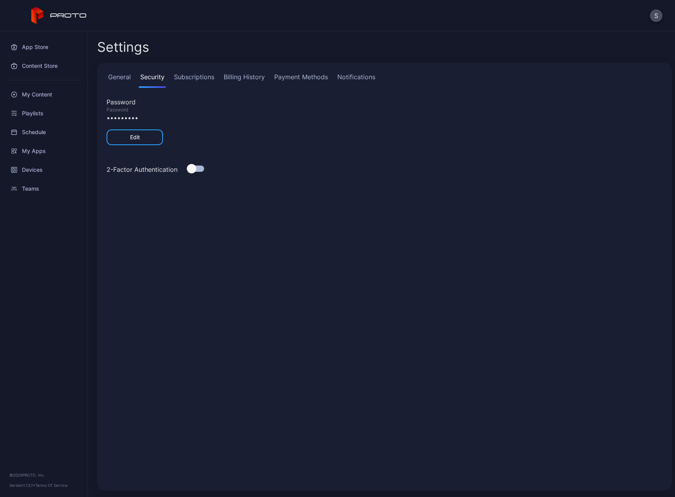
click at [190, 77] on link "Subscriptions" at bounding box center [194, 80] width 44 height 16
click at [244, 76] on link "Billing History" at bounding box center [244, 80] width 44 height 16
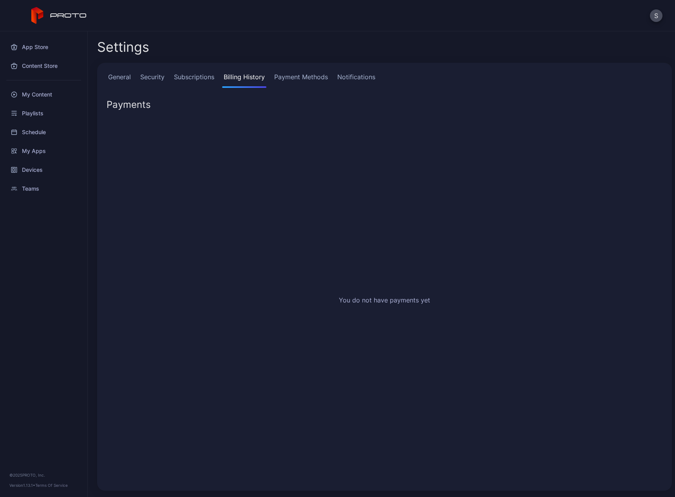
click at [292, 79] on link "Payment Methods" at bounding box center [301, 80] width 57 height 16
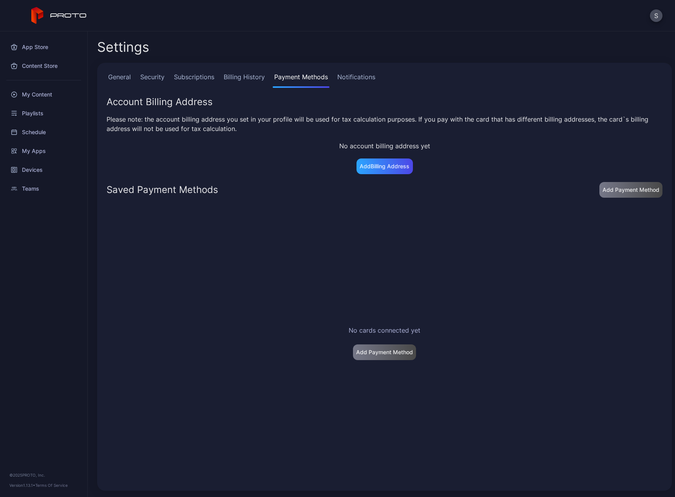
click at [358, 80] on link "Notifications" at bounding box center [356, 80] width 41 height 16
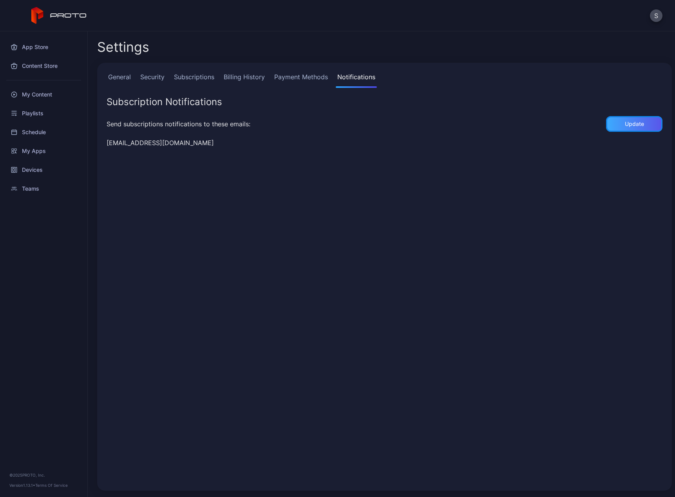
click at [606, 122] on div "Update" at bounding box center [634, 124] width 56 height 16
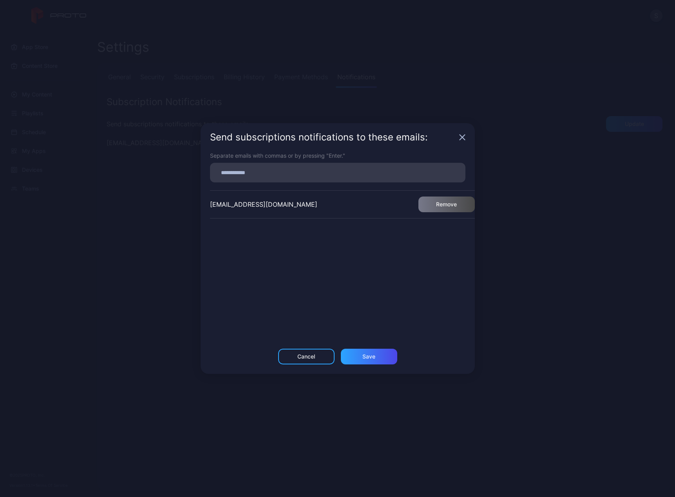
click at [461, 139] on icon "button" at bounding box center [462, 137] width 5 height 5
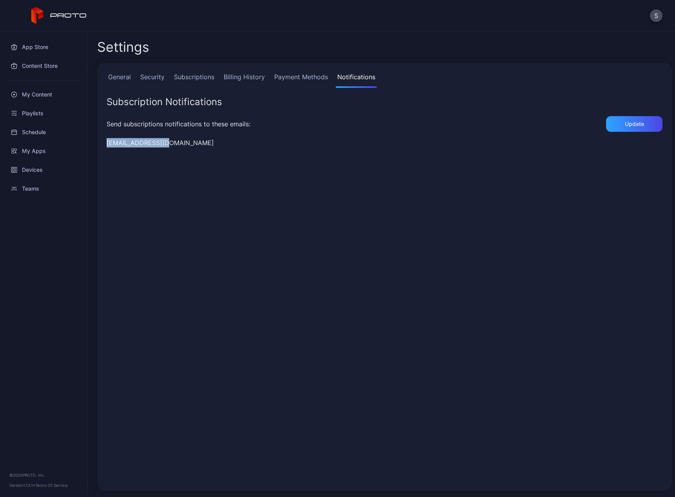
drag, startPoint x: 109, startPoint y: 145, endPoint x: 195, endPoint y: 141, distance: 86.3
click at [191, 140] on div "[EMAIL_ADDRESS][DOMAIN_NAME]" at bounding box center [385, 142] width 556 height 9
drag, startPoint x: 207, startPoint y: 146, endPoint x: 116, endPoint y: 182, distance: 98.7
click at [207, 147] on div "[EMAIL_ADDRESS][DOMAIN_NAME]" at bounding box center [385, 142] width 556 height 9
click at [485, 259] on div "General Security Subscriptions Billing History Payment Methods Notifications Su…" at bounding box center [384, 277] width 575 height 428
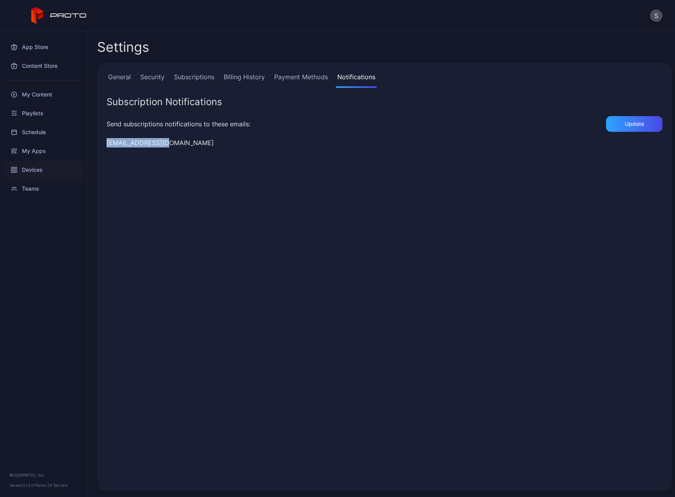
click at [20, 177] on div "Devices" at bounding box center [44, 169] width 78 height 19
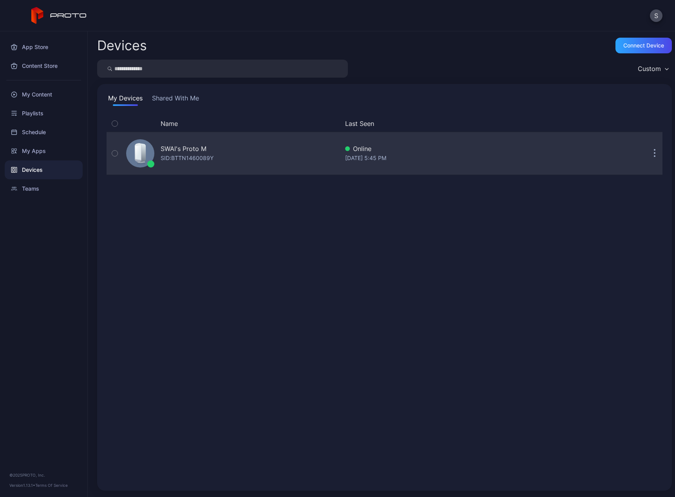
click at [647, 154] on button "button" at bounding box center [655, 153] width 16 height 16
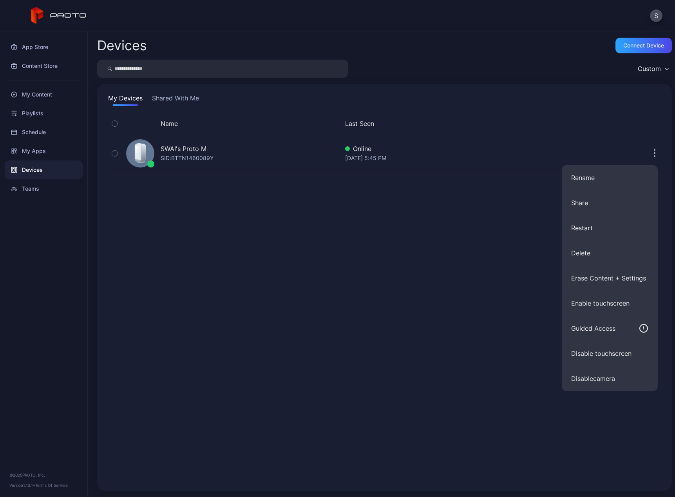
drag, startPoint x: 175, startPoint y: 273, endPoint x: 166, endPoint y: 261, distance: 15.4
click at [173, 271] on div "Name Last Seen SWAI's Proto M SID: BTTN1460089Y Online [DATE] 5:45 PM" at bounding box center [385, 298] width 556 height 366
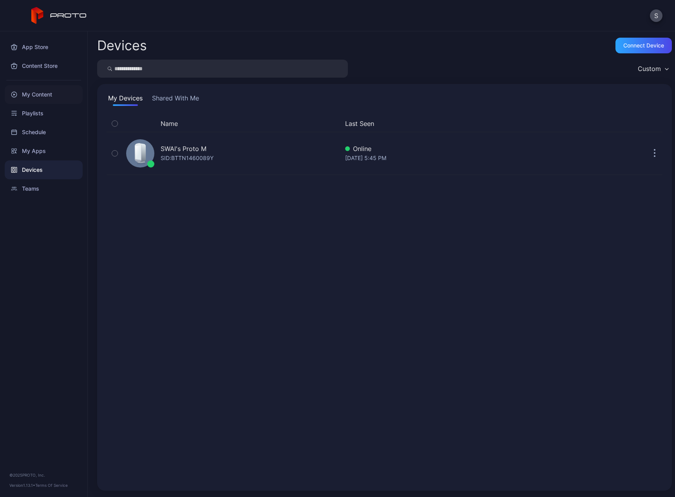
click at [41, 92] on div "My Content" at bounding box center [44, 94] width 78 height 19
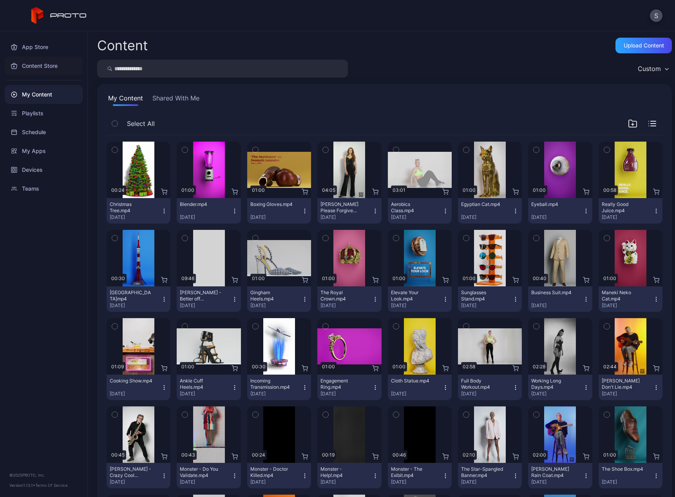
click at [36, 69] on div "Content Store" at bounding box center [44, 65] width 78 height 19
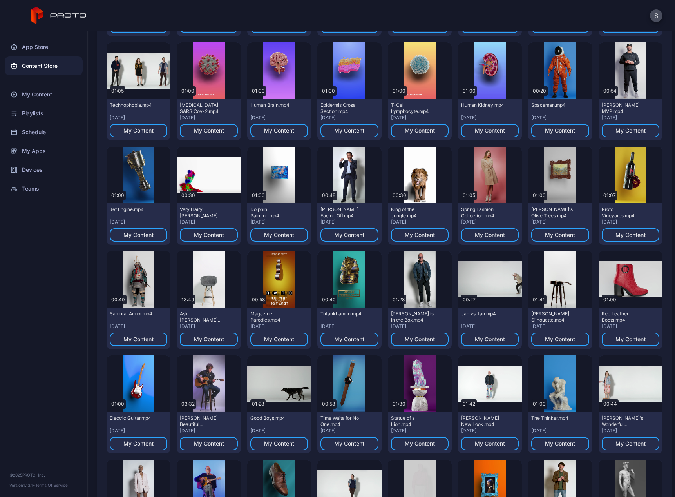
scroll to position [47, 0]
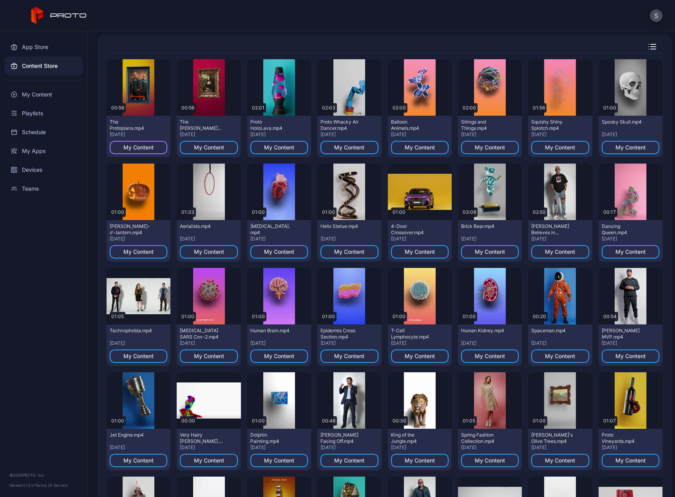
click at [128, 149] on div "My Content" at bounding box center [138, 147] width 30 height 6
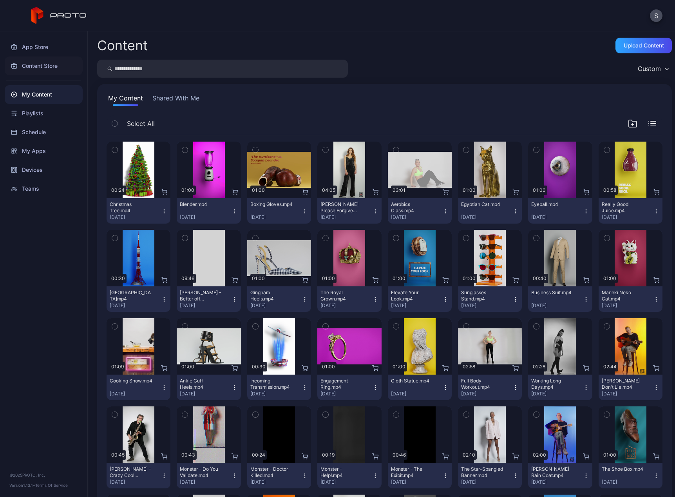
click at [54, 66] on div "Content Store" at bounding box center [44, 65] width 78 height 19
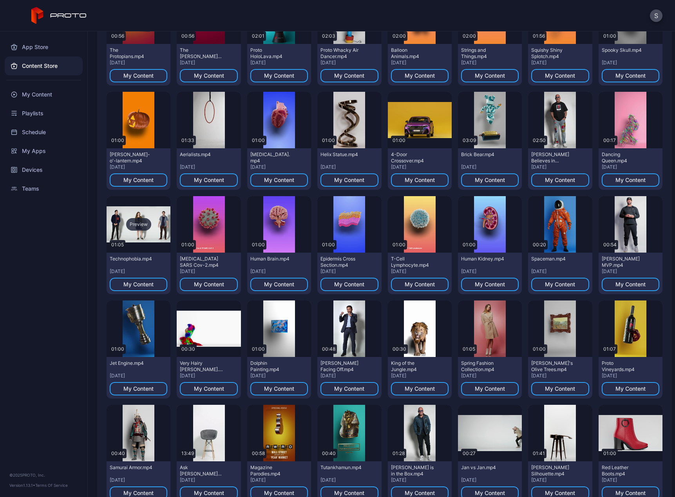
scroll to position [105, 0]
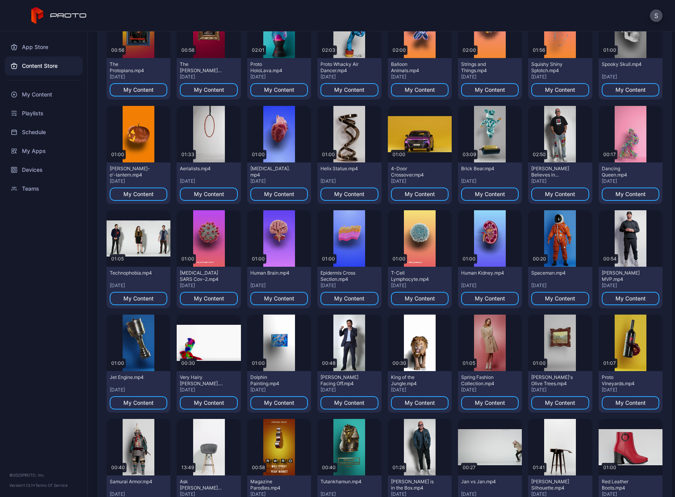
click at [42, 67] on div "Content Store" at bounding box center [44, 65] width 78 height 19
click at [33, 93] on div "My Content" at bounding box center [44, 94] width 78 height 19
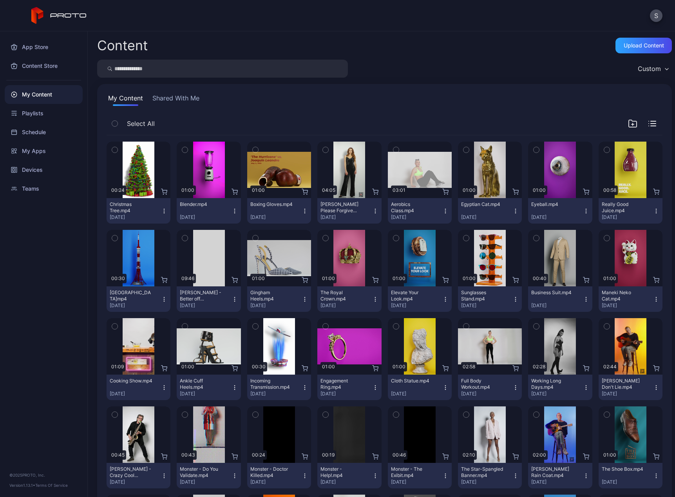
click at [118, 149] on div "button" at bounding box center [115, 150] width 6 height 6
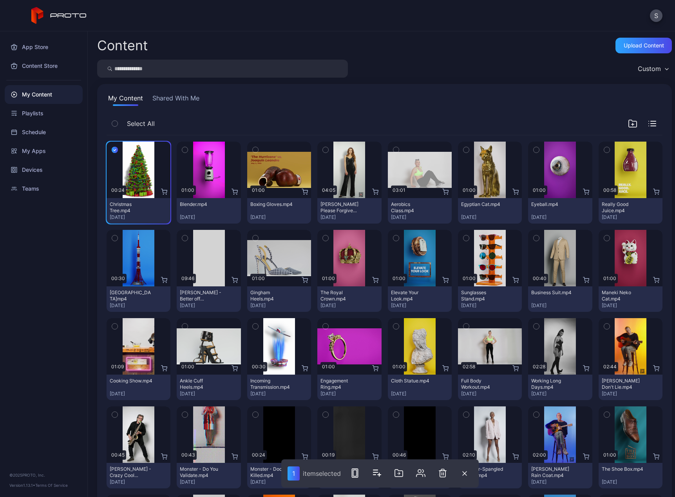
click at [115, 123] on icon "button" at bounding box center [114, 123] width 5 height 9
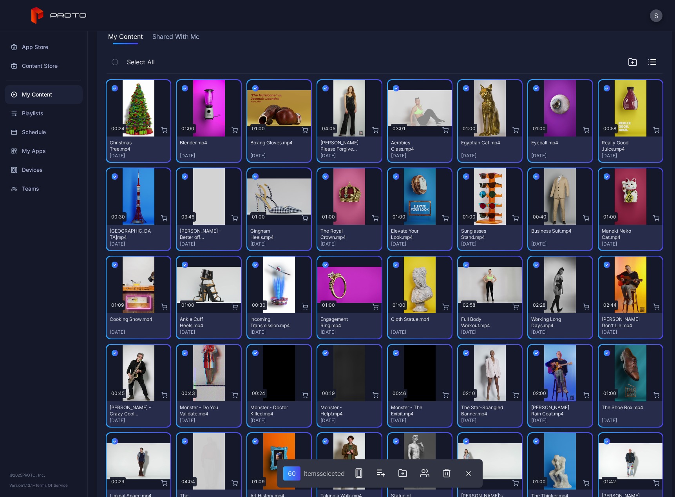
scroll to position [4, 0]
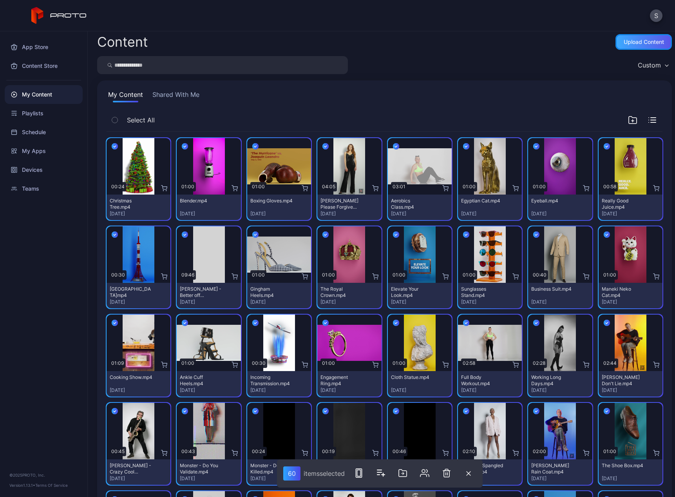
click at [629, 38] on div "Upload Content" at bounding box center [644, 42] width 56 height 16
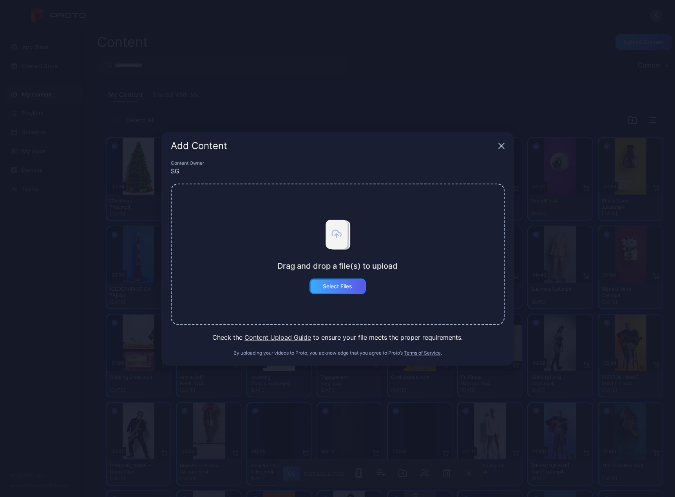
click at [340, 287] on div "Select Files" at bounding box center [337, 286] width 29 height 6
click at [501, 148] on icon "button" at bounding box center [502, 146] width 6 height 6
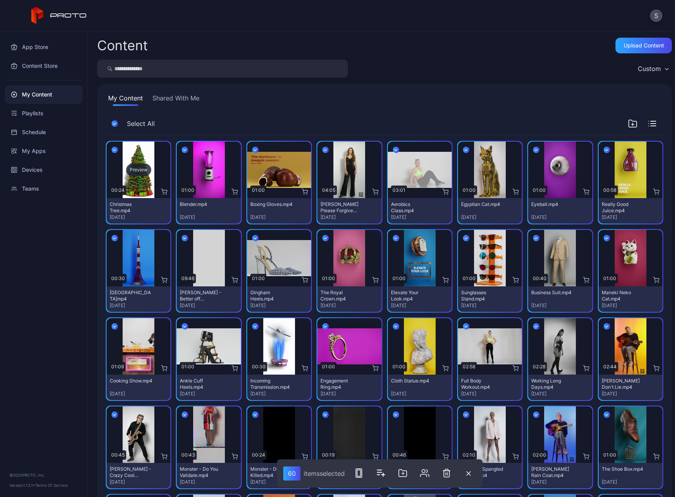
drag, startPoint x: 136, startPoint y: 169, endPoint x: 119, endPoint y: 168, distance: 16.5
drag, startPoint x: 119, startPoint y: 168, endPoint x: 590, endPoint y: 94, distance: 476.6
click at [578, 98] on div "My Content Shared With Me" at bounding box center [385, 99] width 556 height 13
click at [655, 72] on div "Custom" at bounding box center [653, 69] width 38 height 12
drag, startPoint x: 17, startPoint y: 277, endPoint x: 27, endPoint y: 221, distance: 57.3
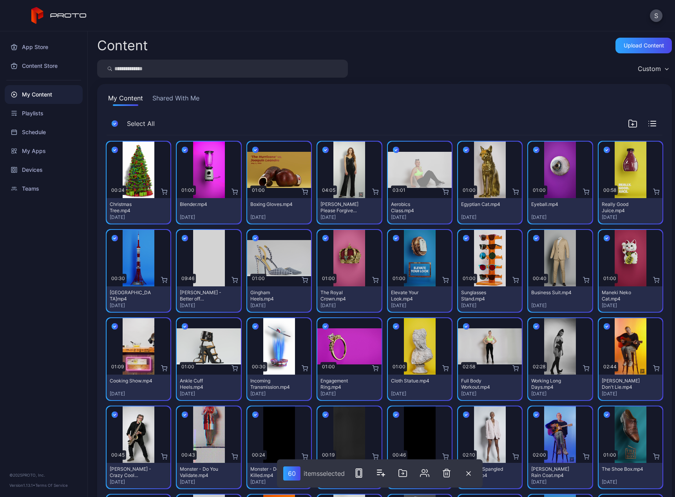
click at [18, 276] on div "App Store Content Store My Content Playlists Schedule My Apps Devices Teams © 2…" at bounding box center [44, 263] width 88 height 465
click at [34, 191] on div "Teams" at bounding box center [44, 188] width 78 height 19
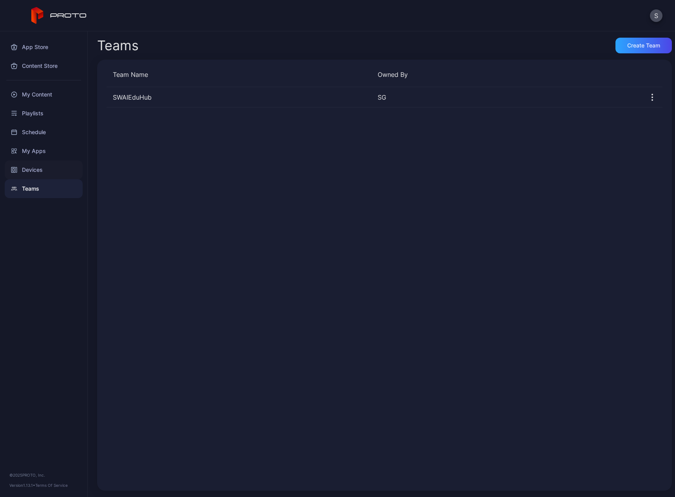
click at [29, 170] on div "Devices" at bounding box center [44, 169] width 78 height 19
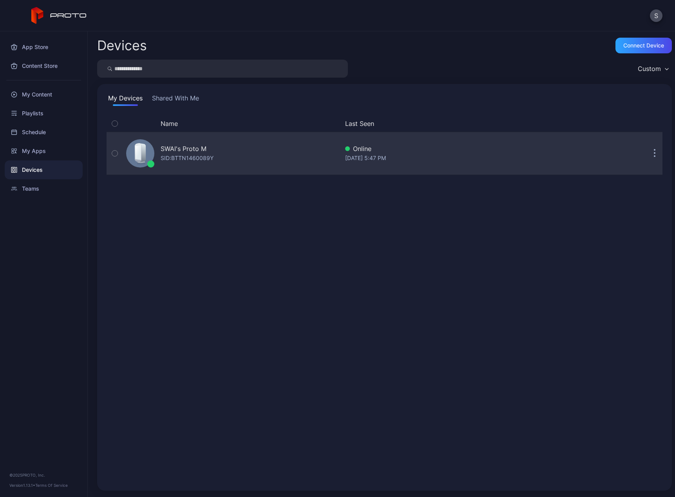
click at [117, 152] on icon "button" at bounding box center [114, 153] width 5 height 9
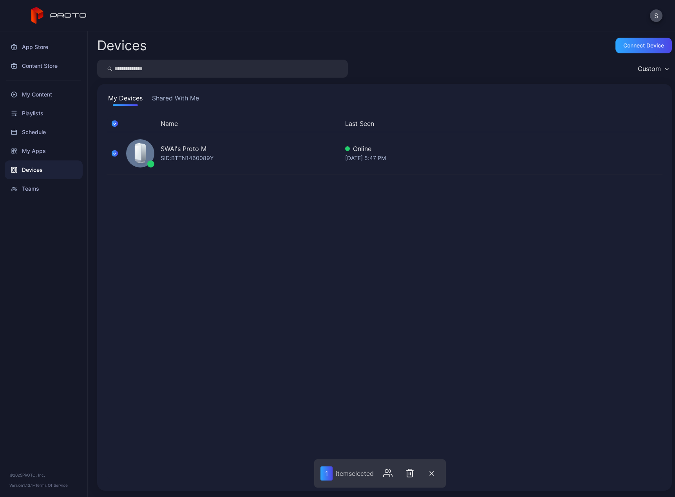
click at [468, 354] on div "Name Last Seen SWAI's Proto M SID: BTTN1460089Y Online [DATE] 5:47 PM" at bounding box center [385, 298] width 556 height 366
click at [216, 234] on div "Name Last Seen SWAI's Proto M SID: BTTN1460089Y Online [DATE] 5:47 PM" at bounding box center [385, 298] width 556 height 366
click at [37, 153] on div "My Apps" at bounding box center [44, 150] width 78 height 19
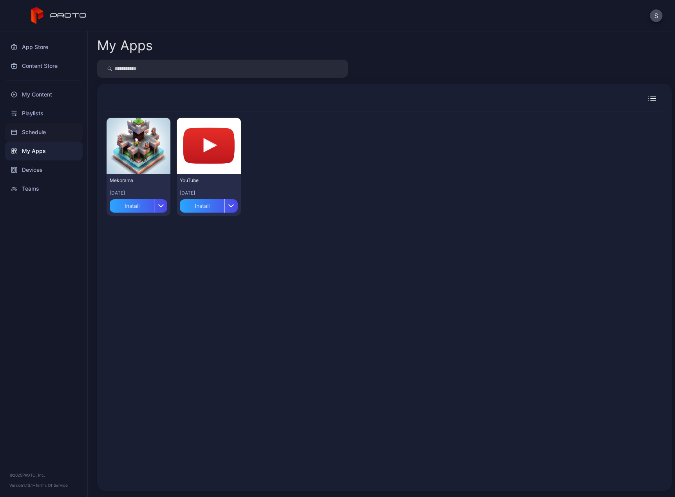
click at [41, 139] on div "Schedule" at bounding box center [44, 132] width 78 height 19
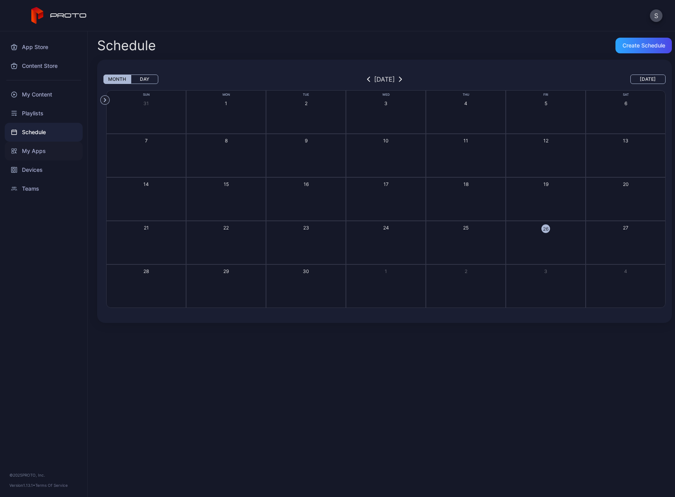
click at [35, 154] on div "My Apps" at bounding box center [44, 150] width 78 height 19
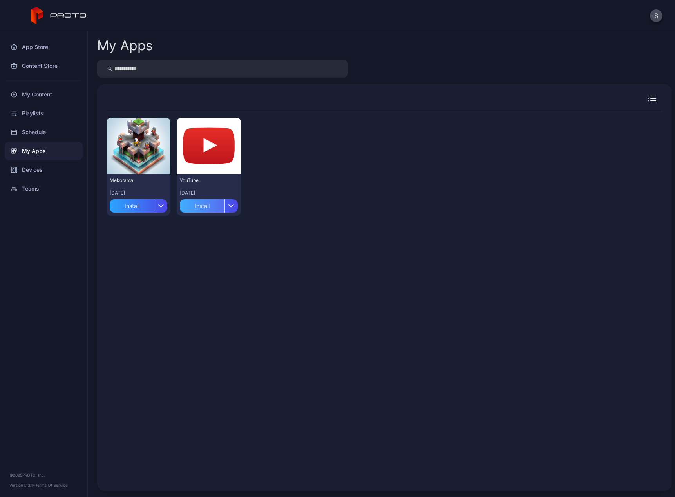
click at [203, 207] on div "Install" at bounding box center [202, 205] width 44 height 13
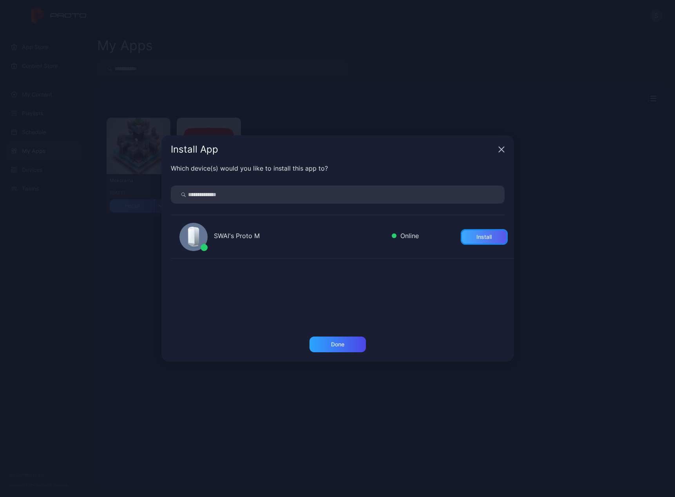
click at [479, 234] on div "Install" at bounding box center [484, 237] width 15 height 6
click at [341, 337] on div "Done" at bounding box center [338, 344] width 56 height 16
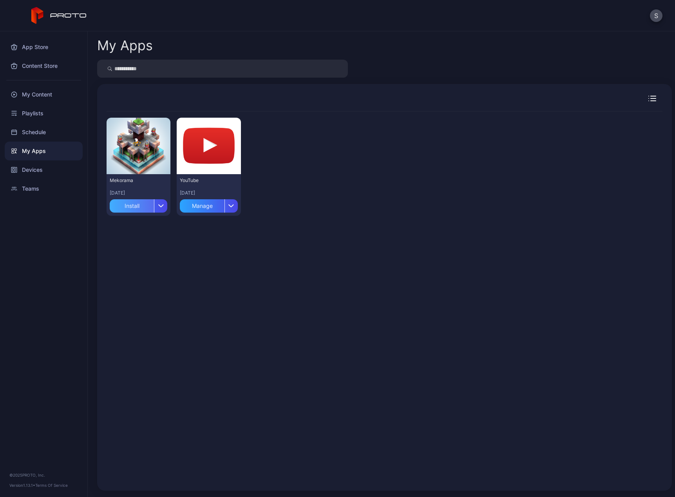
click at [126, 210] on div "Install" at bounding box center [132, 205] width 44 height 13
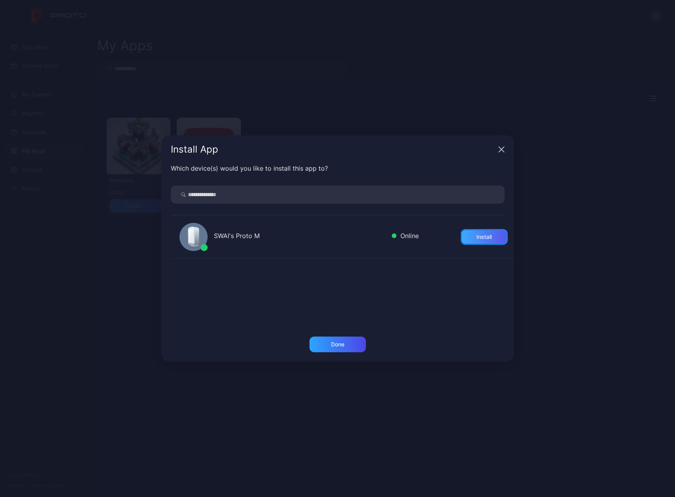
click at [466, 244] on div "Install" at bounding box center [484, 237] width 47 height 16
click at [336, 341] on div "Done" at bounding box center [337, 344] width 13 height 6
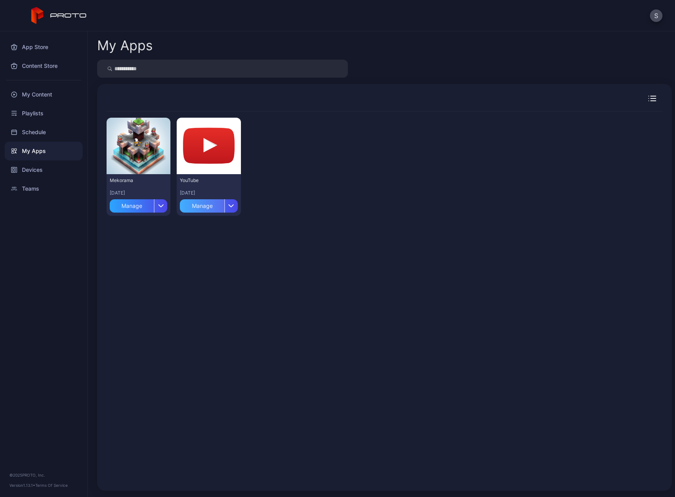
click at [213, 204] on div "Manage" at bounding box center [202, 205] width 44 height 13
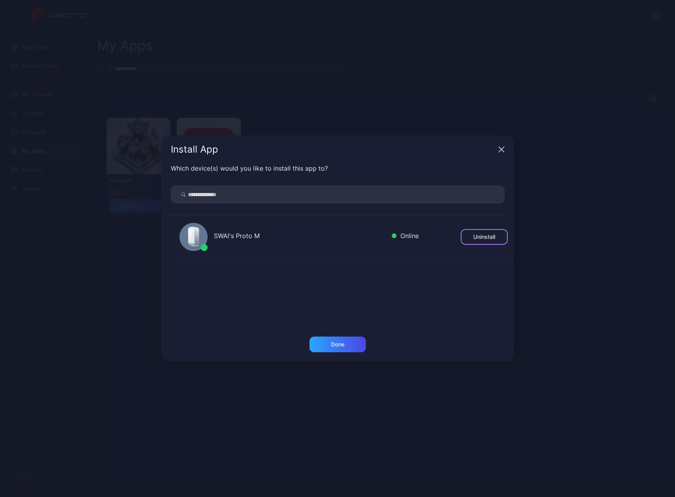
click at [489, 232] on div "Uninstall" at bounding box center [484, 237] width 47 height 16
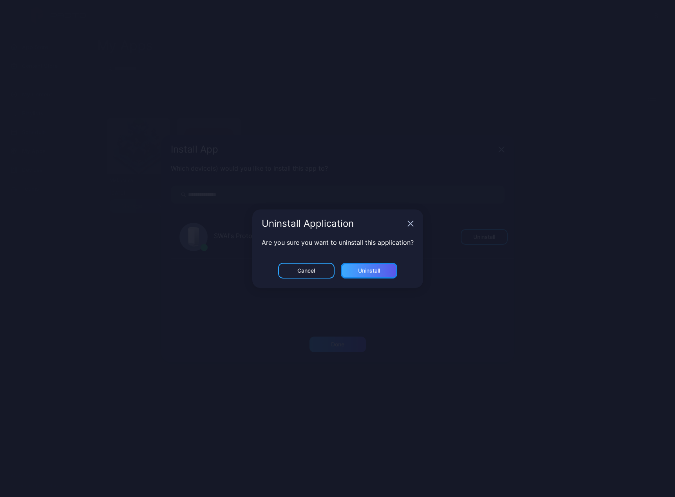
click at [377, 272] on div "Uninstall" at bounding box center [369, 270] width 22 height 6
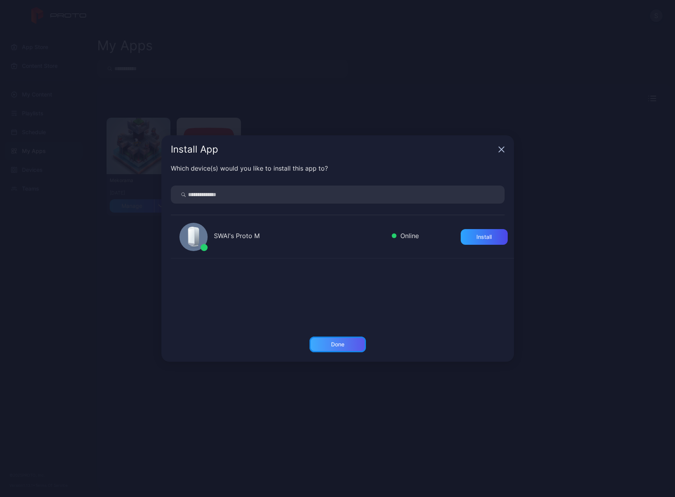
click at [341, 345] on div "Done" at bounding box center [337, 344] width 13 height 6
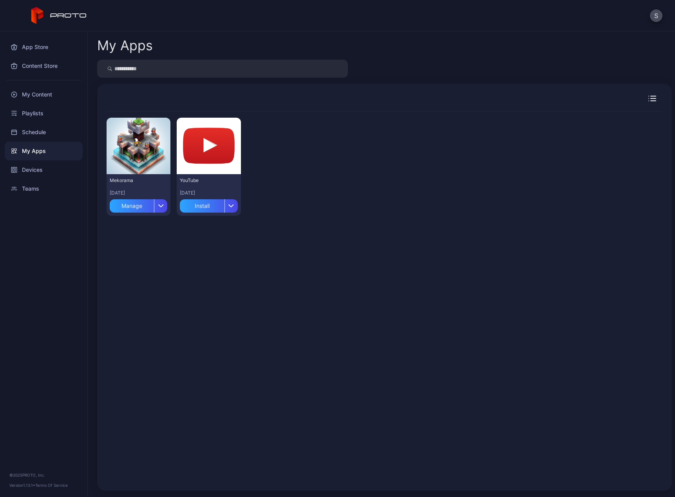
click at [351, 194] on div "Preview Mekorama [DATE] Manage Preview YouTube [DATE] Install" at bounding box center [385, 166] width 556 height 111
click at [162, 205] on icon "button" at bounding box center [161, 206] width 5 height 2
click at [127, 254] on button "Delete" at bounding box center [138, 253] width 67 height 25
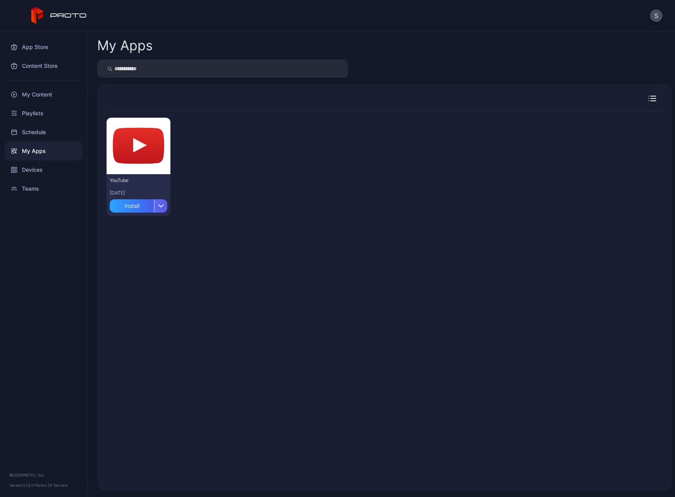
click at [163, 201] on div "button" at bounding box center [160, 205] width 13 height 13
click at [137, 248] on button "Delete" at bounding box center [138, 253] width 67 height 25
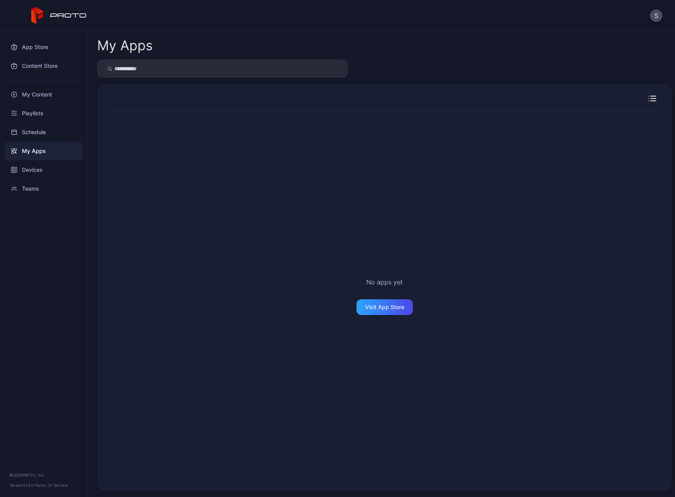
click at [394, 177] on div "No apps yet Visit App Store" at bounding box center [385, 296] width 556 height 370
click at [26, 170] on div "Devices" at bounding box center [44, 169] width 78 height 19
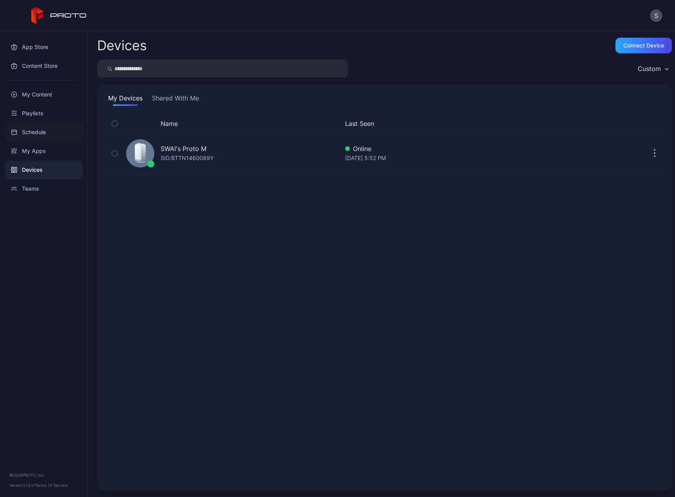
click at [38, 131] on div "Schedule" at bounding box center [44, 132] width 78 height 19
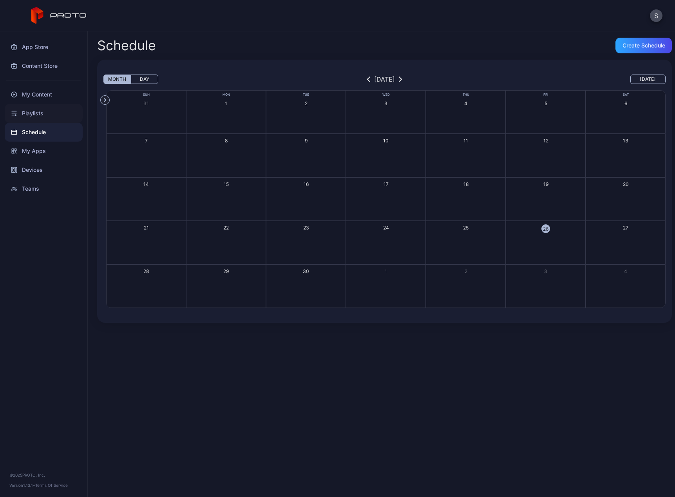
click at [36, 116] on div "Playlists" at bounding box center [44, 113] width 78 height 19
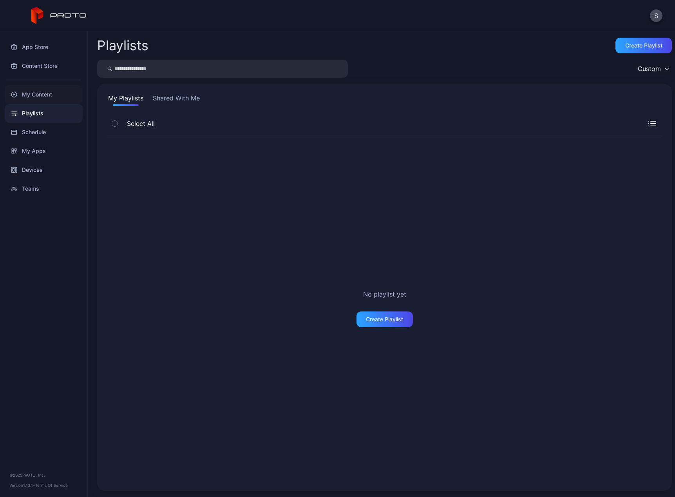
click at [33, 95] on div "My Content" at bounding box center [44, 94] width 78 height 19
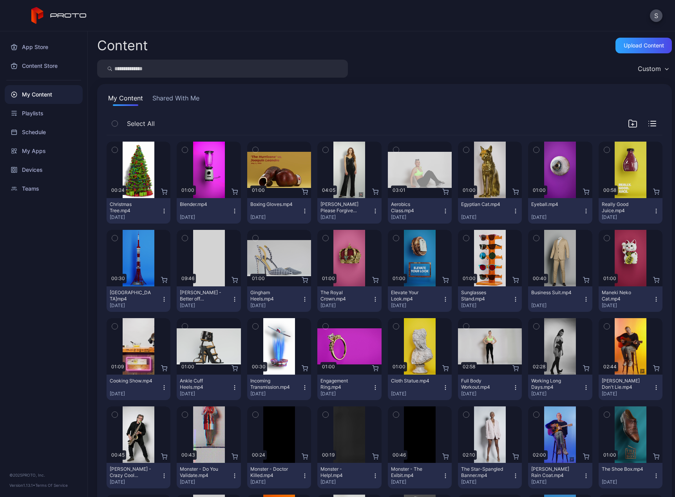
click at [112, 151] on div "button" at bounding box center [115, 150] width 6 height 6
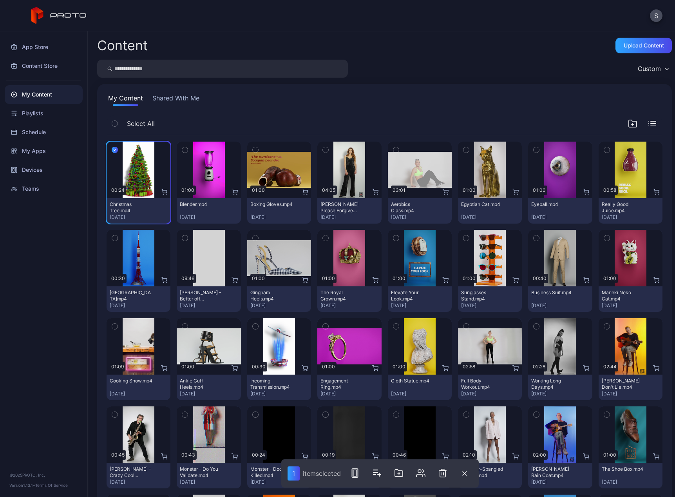
drag, startPoint x: 134, startPoint y: 156, endPoint x: 659, endPoint y: 71, distance: 532.1
click at [659, 71] on div "Custom" at bounding box center [653, 69] width 38 height 12
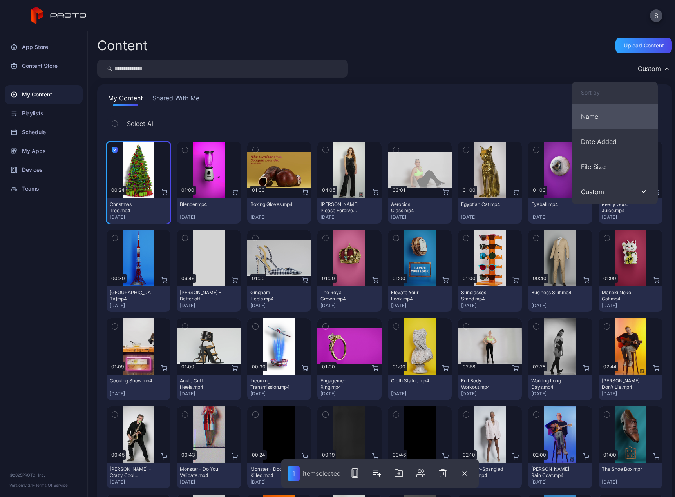
click at [586, 114] on button "Name" at bounding box center [615, 116] width 86 height 25
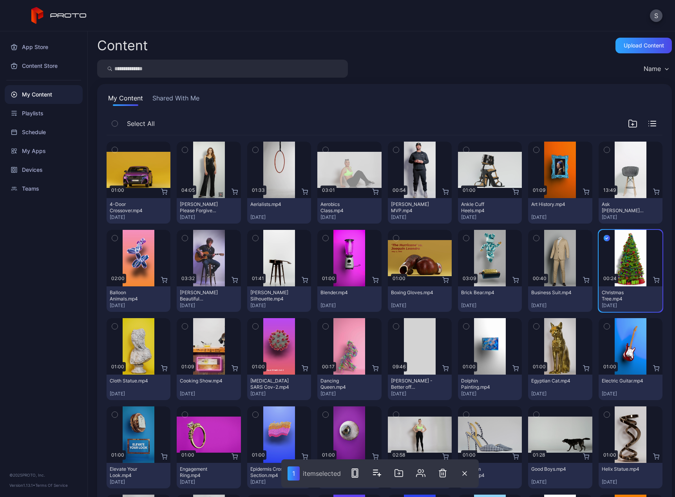
click at [116, 125] on icon "button" at bounding box center [114, 123] width 5 height 9
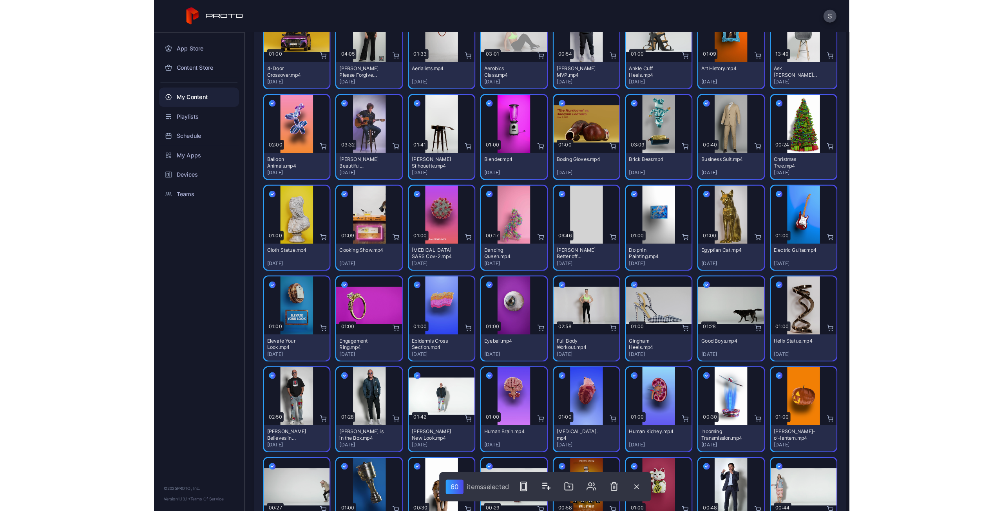
scroll to position [52, 0]
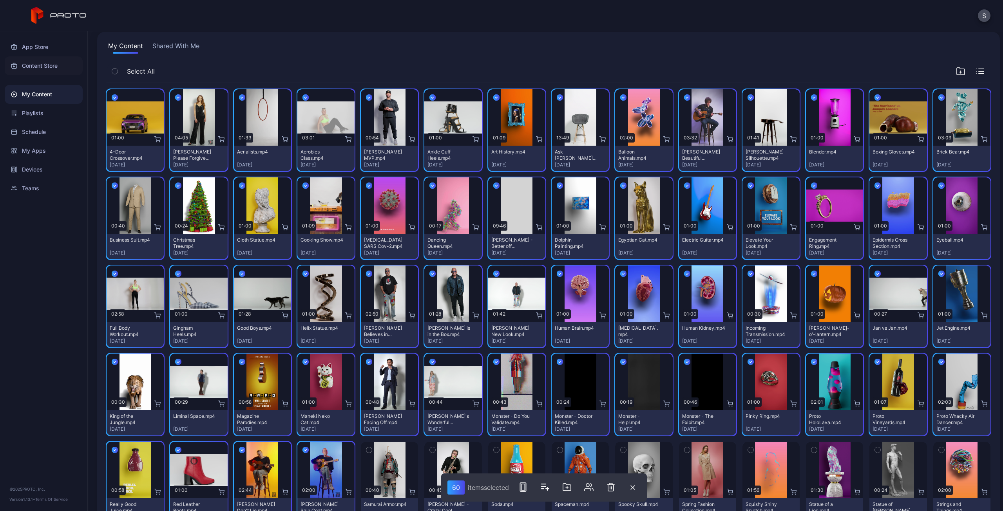
click at [28, 62] on div "Content Store" at bounding box center [44, 65] width 78 height 19
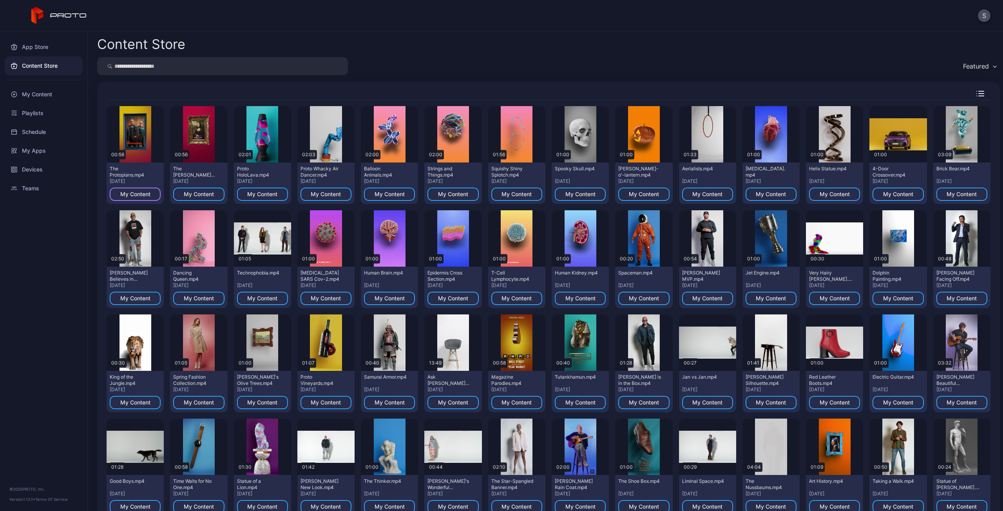
click at [139, 196] on div "My Content" at bounding box center [135, 194] width 30 height 6
click at [675, 65] on div "Featured" at bounding box center [976, 66] width 26 height 8
click at [675, 65] on div "Featured" at bounding box center [548, 66] width 903 height 18
click at [675, 94] on icon "button" at bounding box center [981, 94] width 5 height 0
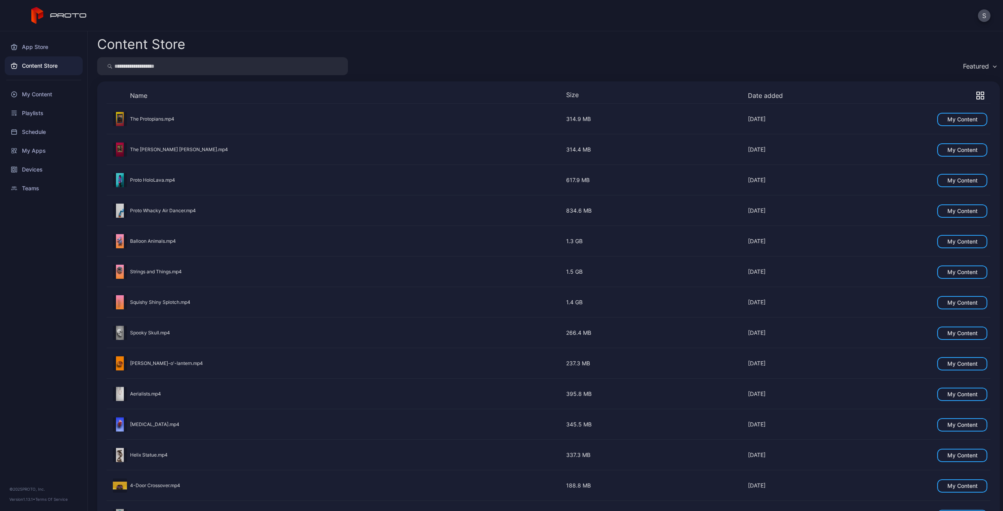
click at [675, 94] on icon "button" at bounding box center [981, 96] width 8 height 8
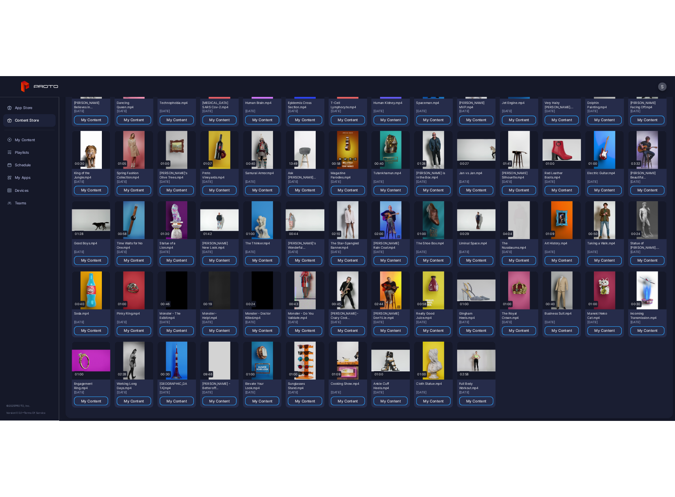
scroll to position [236, 0]
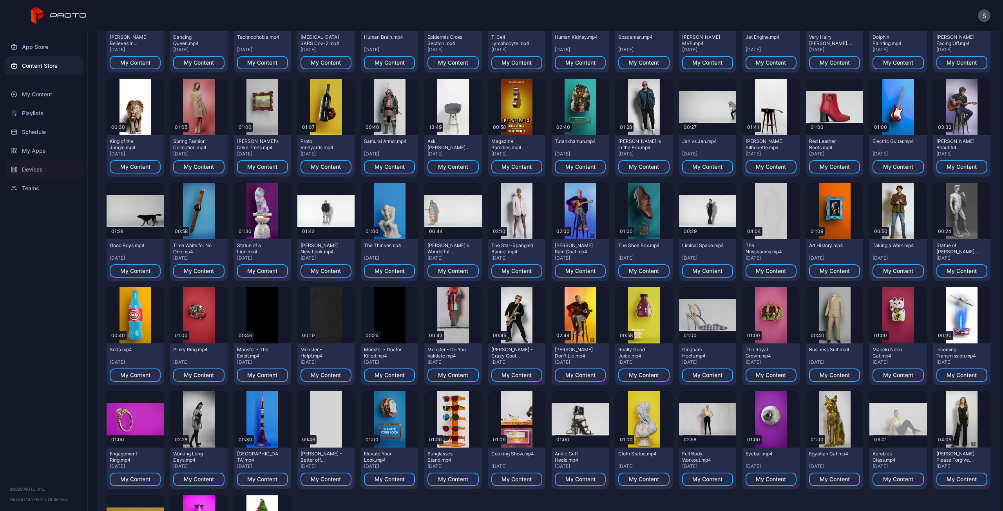
click at [37, 172] on div "Devices" at bounding box center [44, 169] width 78 height 19
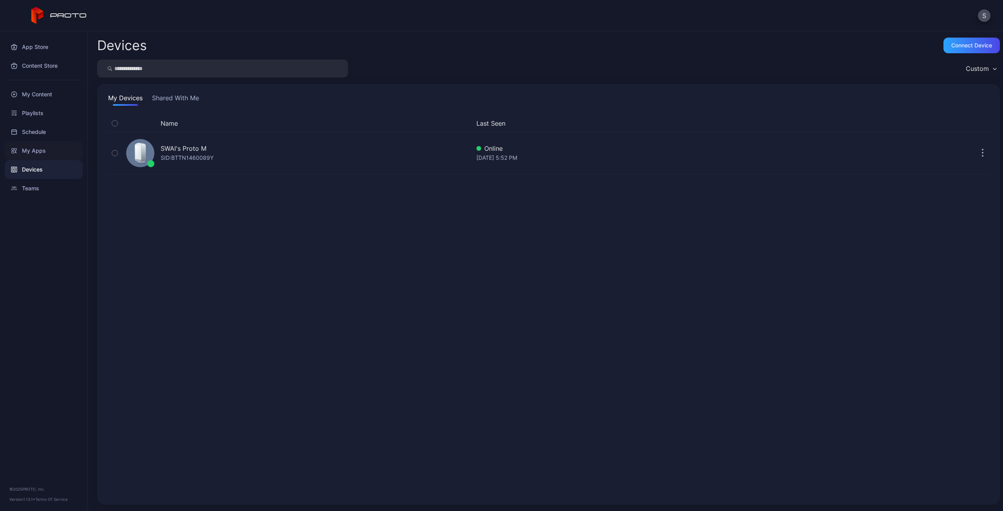
click at [26, 149] on div "My Apps" at bounding box center [44, 150] width 78 height 19
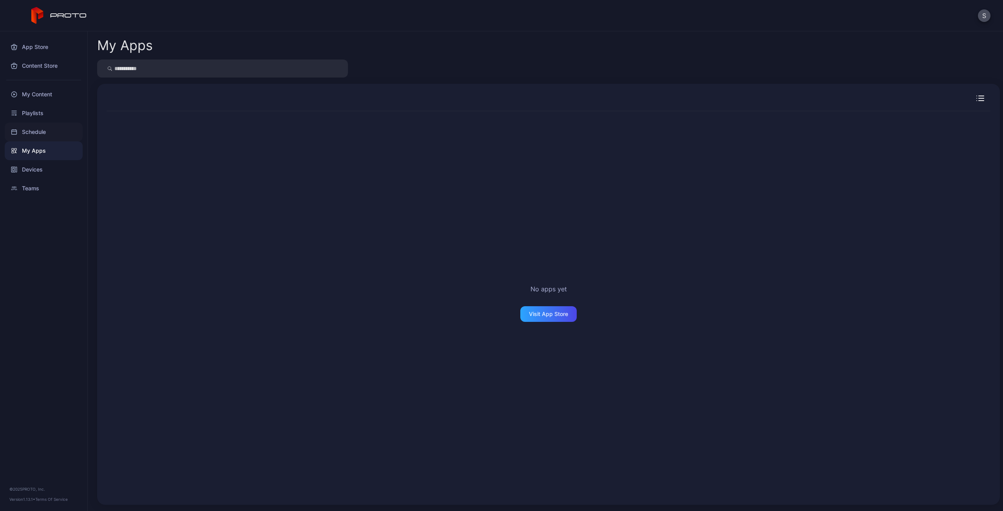
click at [32, 136] on div "Schedule" at bounding box center [44, 132] width 78 height 19
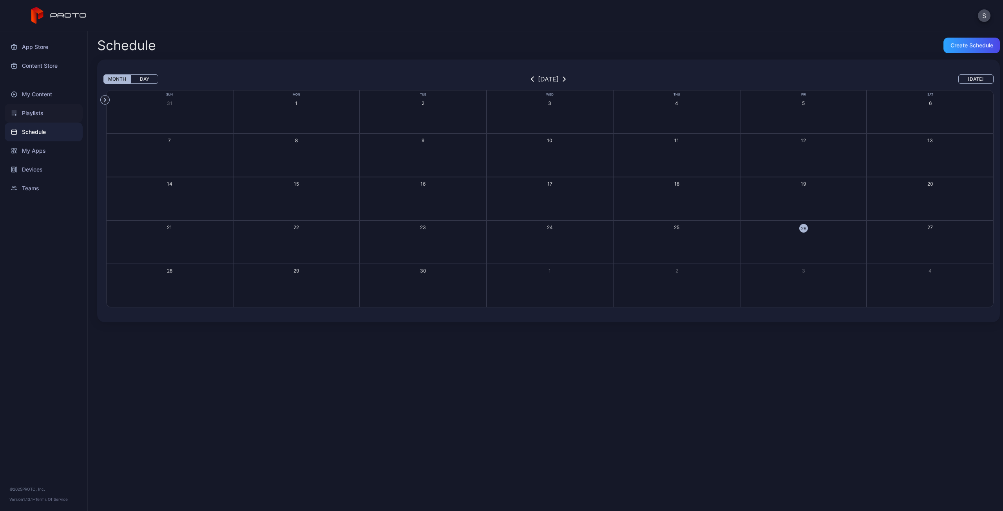
click at [40, 117] on div "Playlists" at bounding box center [44, 113] width 78 height 19
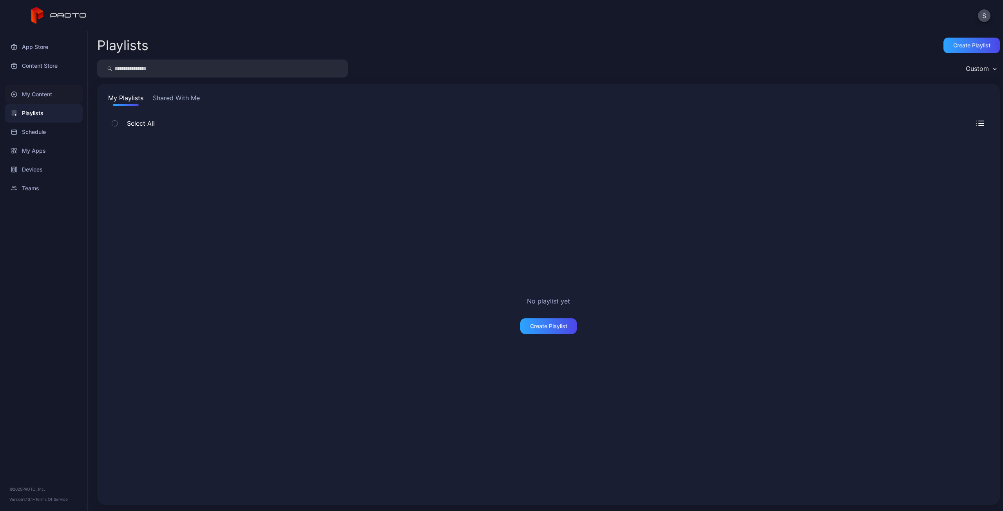
click at [40, 97] on div "My Content" at bounding box center [44, 94] width 78 height 19
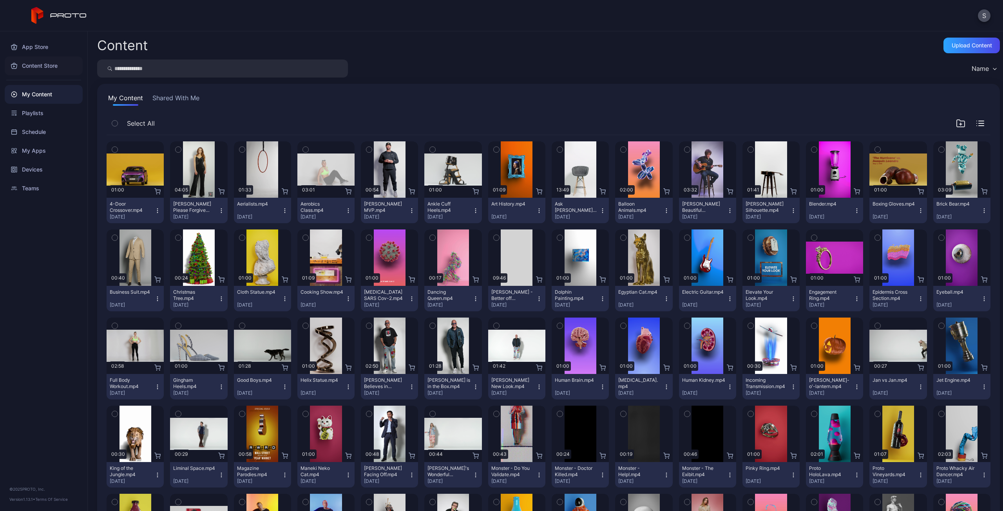
click at [48, 65] on div "Content Store" at bounding box center [44, 65] width 78 height 19
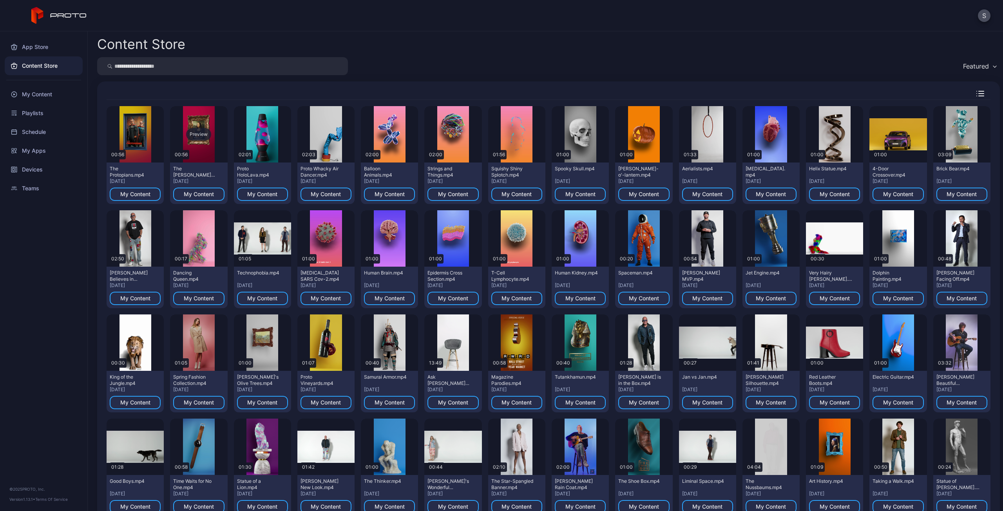
click at [200, 116] on div "Preview" at bounding box center [198, 134] width 57 height 56
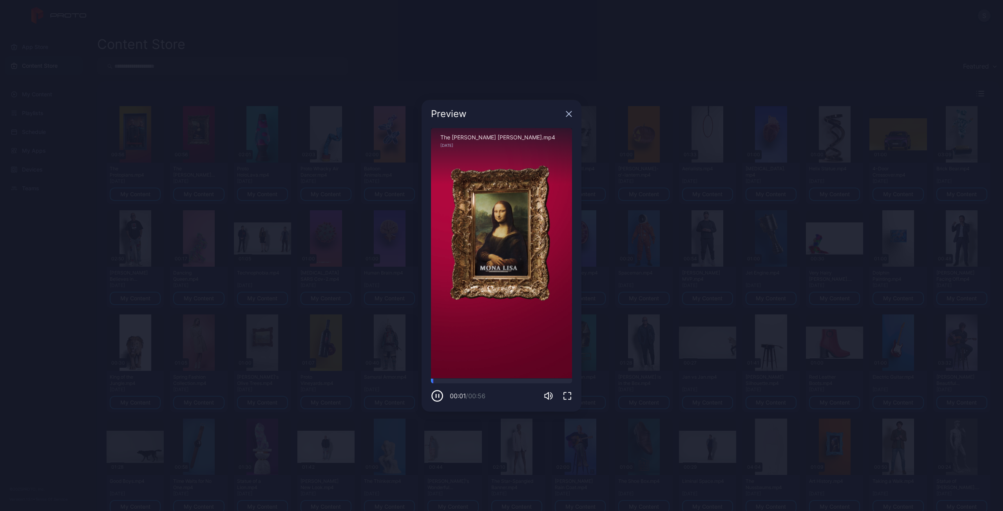
click at [462, 221] on div "Sorry, your browser doesn‘t support embedded videos" at bounding box center [501, 253] width 141 height 251
click at [570, 114] on icon "button" at bounding box center [569, 113] width 5 height 5
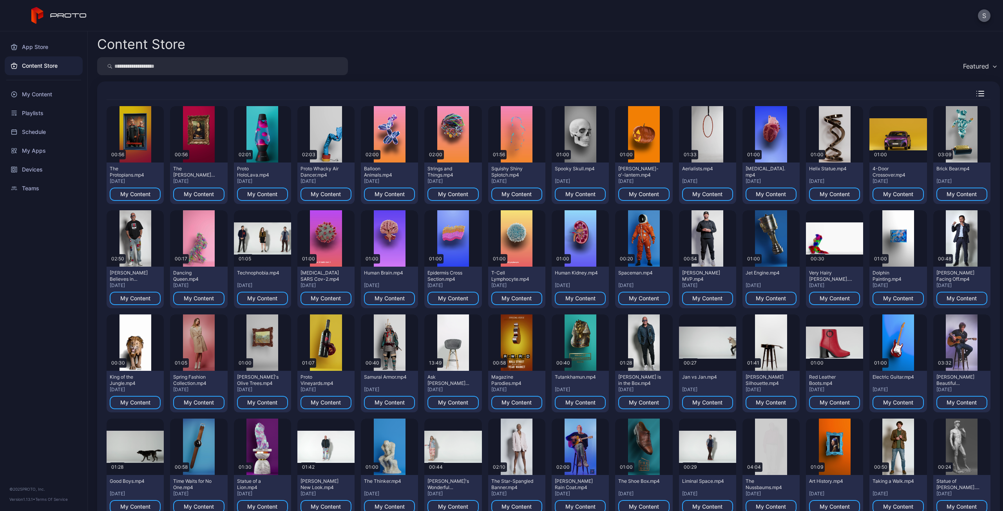
click at [675, 16] on button "S" at bounding box center [984, 15] width 13 height 13
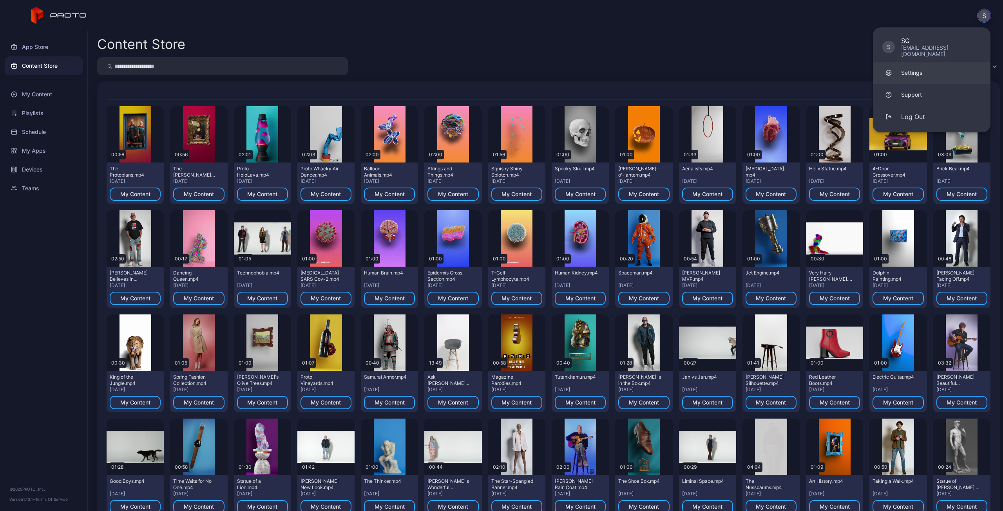
click at [675, 64] on link "Settings" at bounding box center [932, 73] width 118 height 22
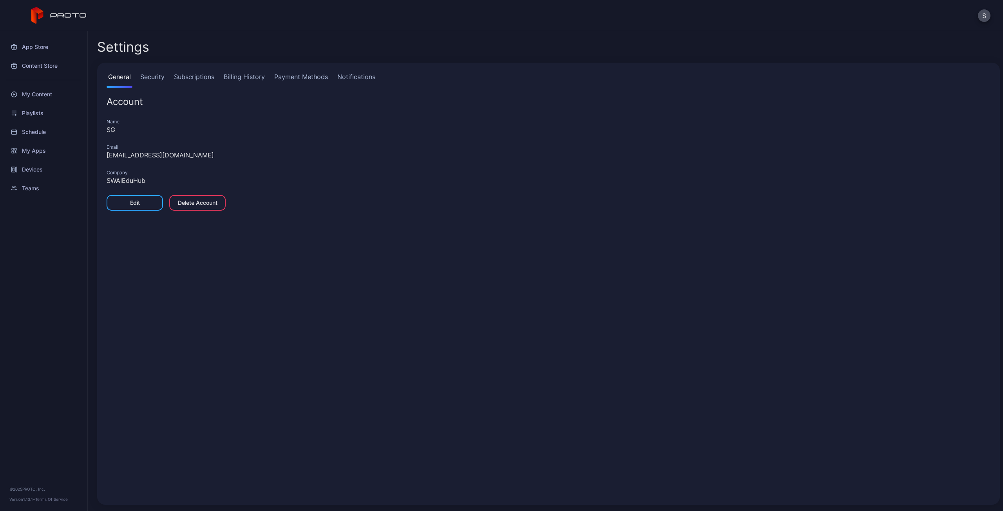
click at [401, 221] on div "General Security Subscriptions Billing History Payment Methods Notifications Ac…" at bounding box center [548, 284] width 903 height 443
click at [27, 97] on div "My Content" at bounding box center [44, 94] width 78 height 19
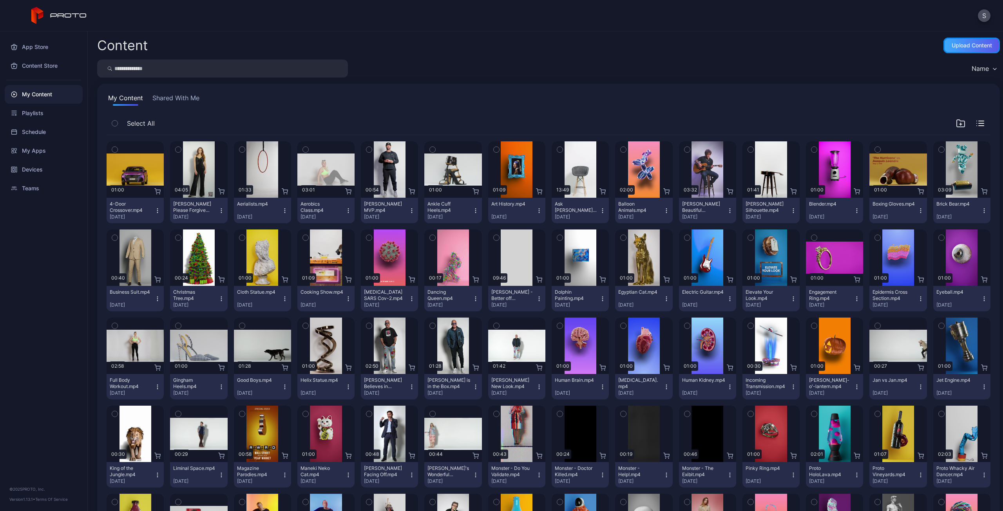
click at [675, 38] on div "Upload Content" at bounding box center [972, 46] width 56 height 16
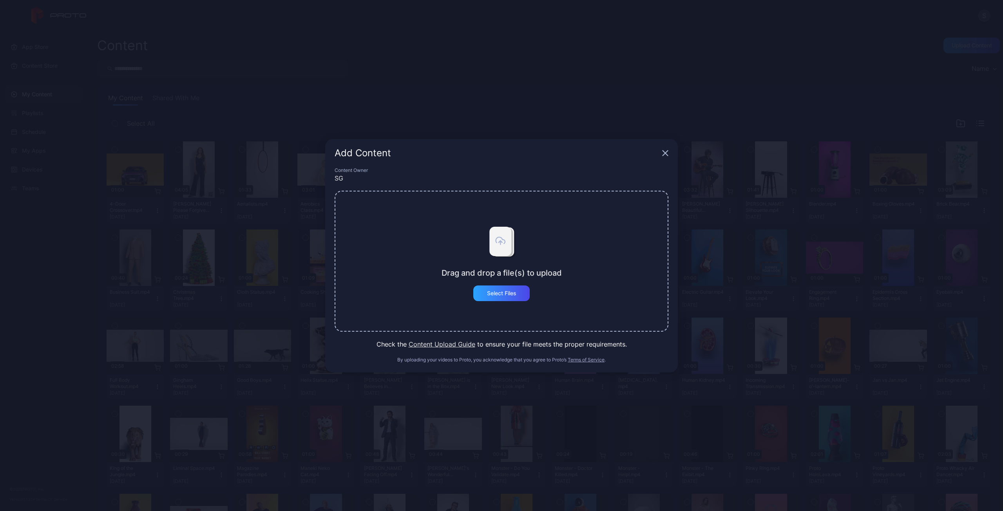
click at [665, 154] on icon "button" at bounding box center [665, 153] width 6 height 6
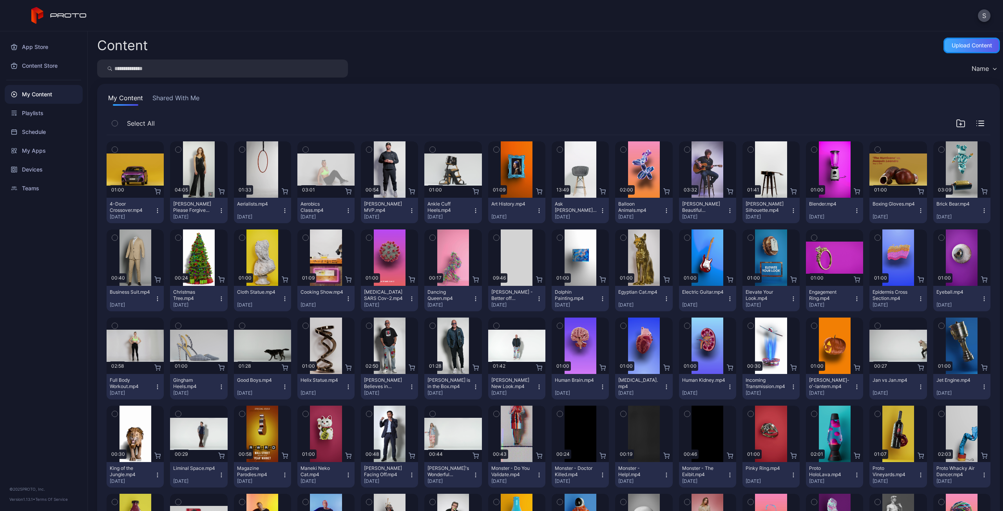
click at [675, 45] on div "Upload Content" at bounding box center [972, 45] width 40 height 6
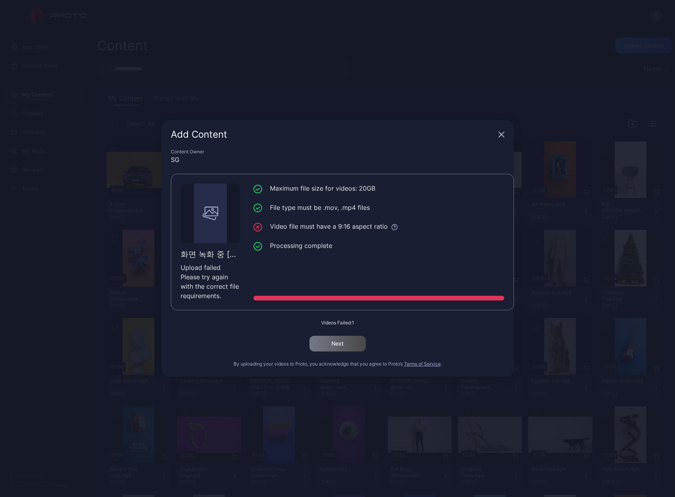
click at [501, 134] on icon "button" at bounding box center [501, 134] width 5 height 5
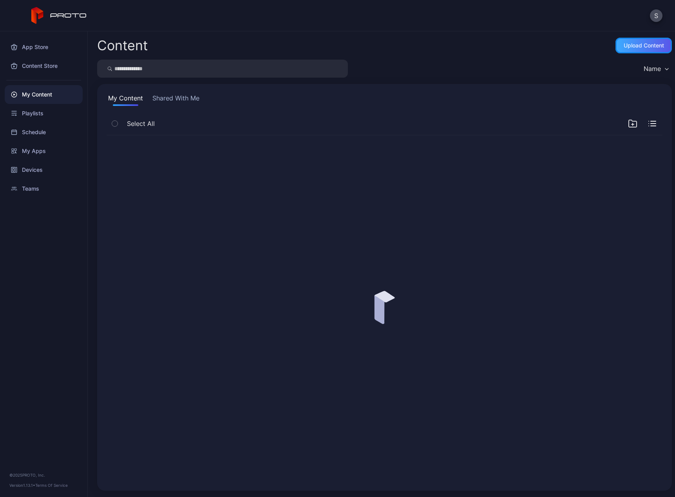
click at [642, 47] on div "Upload Content" at bounding box center [644, 45] width 40 height 6
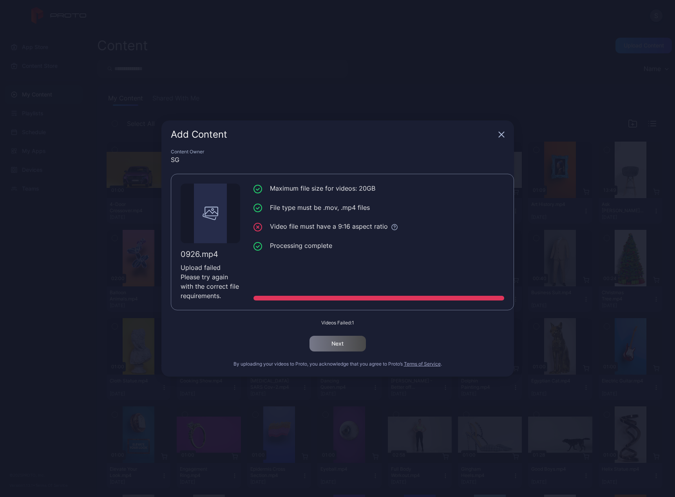
click at [501, 134] on icon "button" at bounding box center [501, 134] width 5 height 5
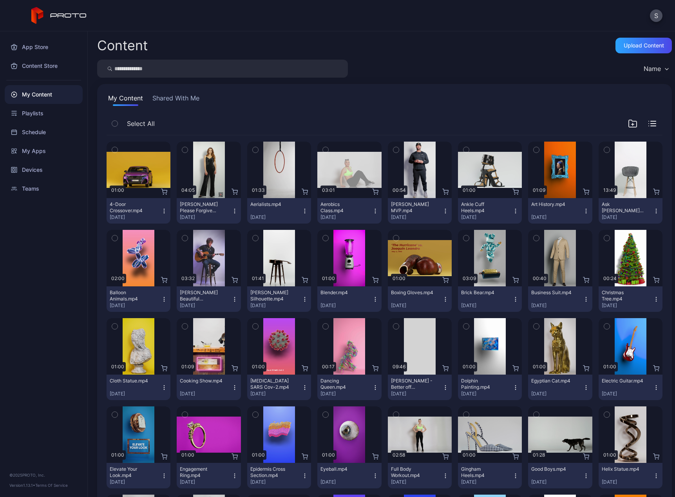
click at [361, 26] on div "S" at bounding box center [337, 15] width 675 height 31
click at [636, 50] on div "Upload Content" at bounding box center [644, 46] width 56 height 16
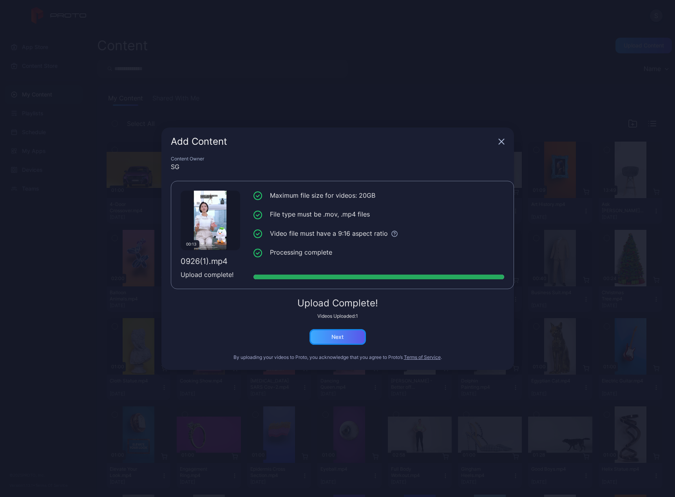
click at [346, 337] on div "Next" at bounding box center [338, 337] width 56 height 16
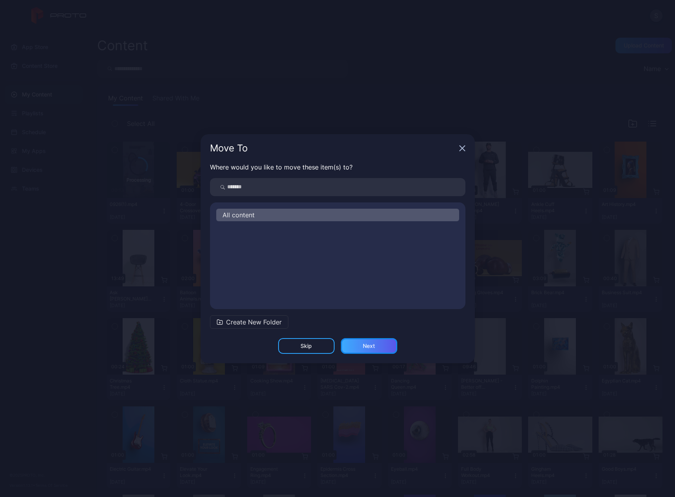
click at [365, 346] on div "Next" at bounding box center [369, 346] width 12 height 6
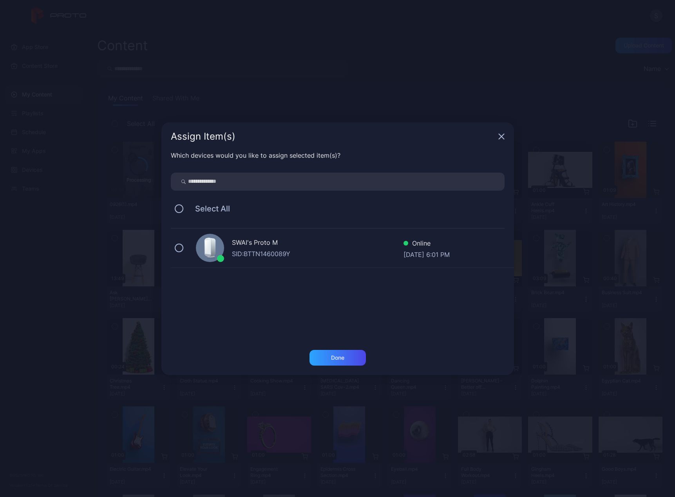
click at [174, 209] on div "Select All" at bounding box center [338, 208] width 334 height 16
click at [179, 209] on button at bounding box center [179, 208] width 9 height 9
click at [350, 355] on div "Done" at bounding box center [338, 358] width 56 height 16
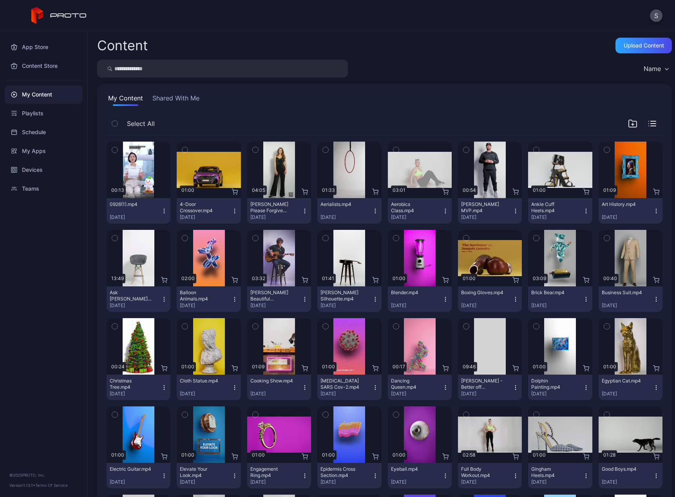
click at [352, 89] on div "My Content Shared With Me Select All Preview 00:13 0926(1).mp4 [DATE] Preview 0…" at bounding box center [384, 470] width 575 height 773
click at [647, 122] on div "Select All" at bounding box center [385, 125] width 556 height 20
click at [649, 125] on icon "button" at bounding box center [653, 123] width 8 height 5
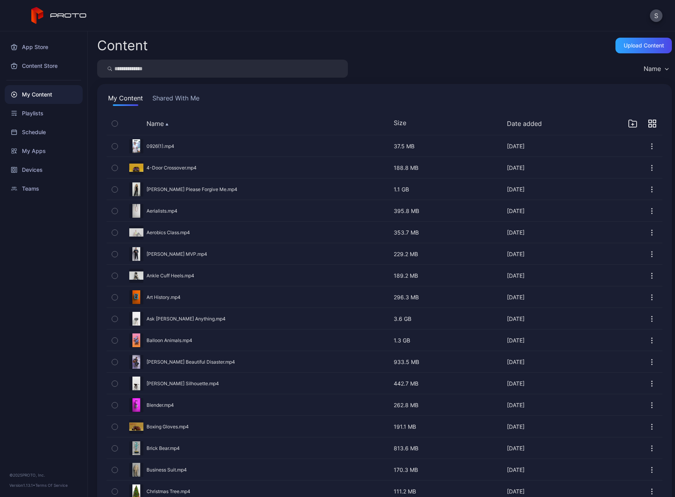
click at [649, 123] on icon "button" at bounding box center [653, 124] width 8 height 8
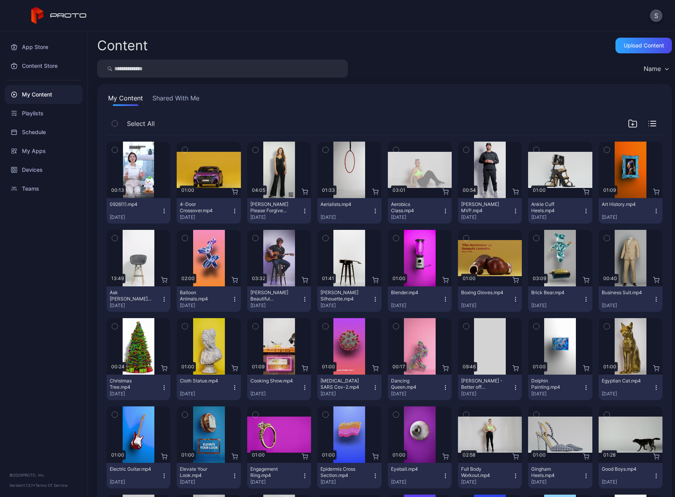
click at [646, 71] on div "Name" at bounding box center [652, 69] width 17 height 8
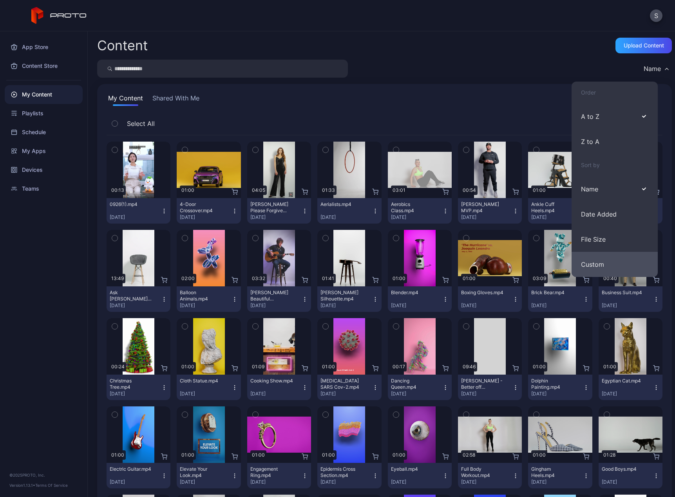
click at [591, 266] on button "Custom" at bounding box center [615, 264] width 86 height 25
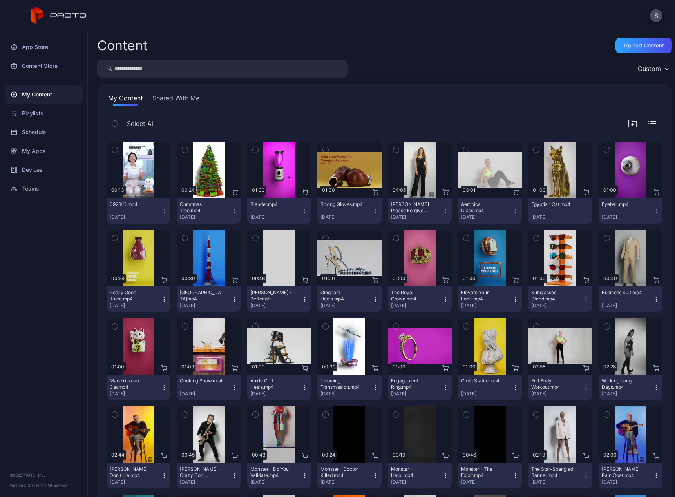
click at [583, 299] on icon "button" at bounding box center [586, 299] width 6 height 6
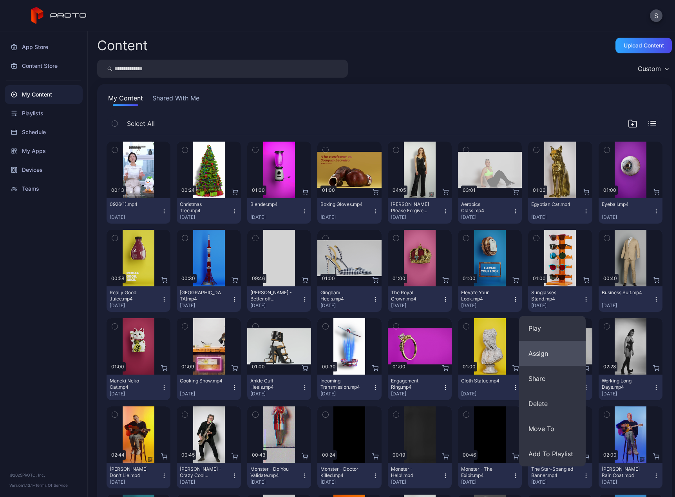
click at [557, 357] on button "Assign" at bounding box center [552, 353] width 67 height 25
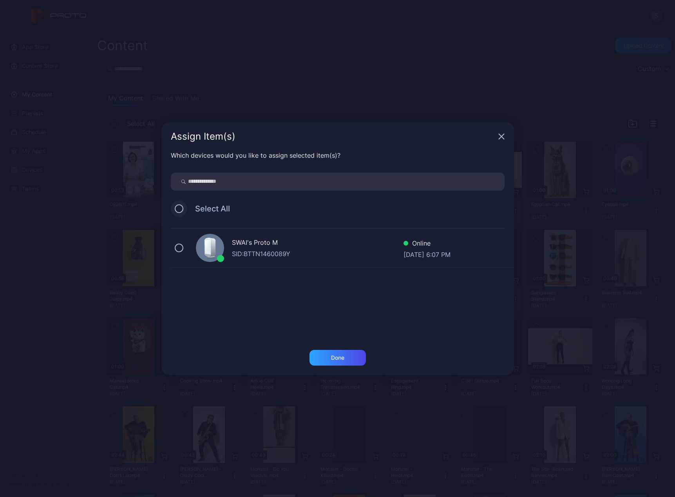
click at [180, 207] on button at bounding box center [179, 208] width 9 height 9
click at [328, 359] on div "Done" at bounding box center [338, 358] width 56 height 16
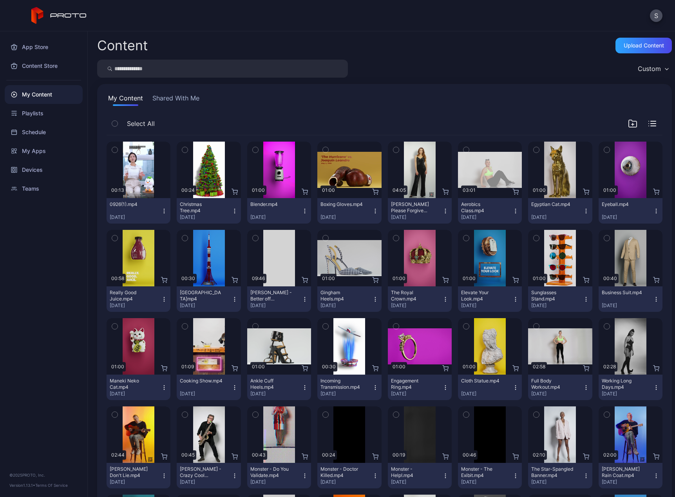
click at [653, 296] on icon "button" at bounding box center [656, 299] width 6 height 6
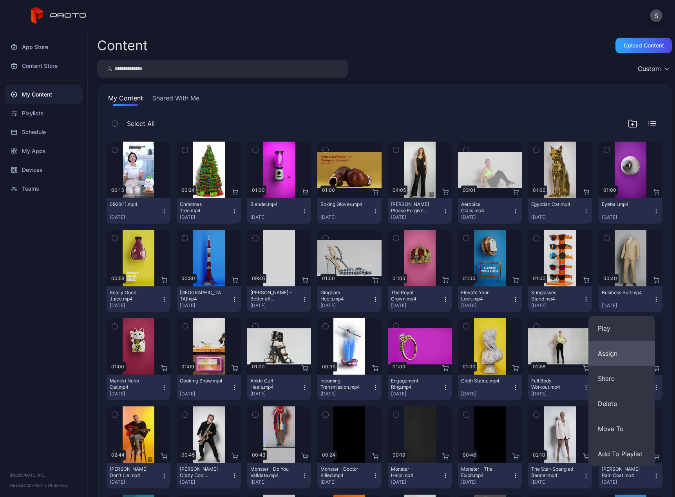
click at [608, 355] on button "Assign" at bounding box center [622, 353] width 67 height 25
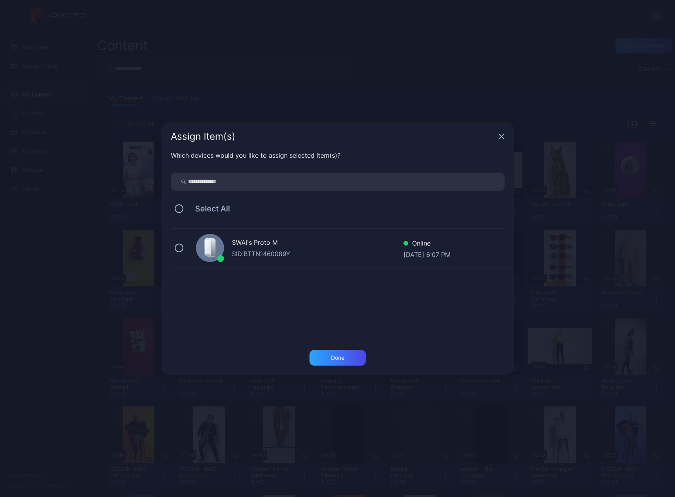
click at [241, 248] on div "SWAI's Proto M" at bounding box center [318, 243] width 172 height 11
click at [338, 360] on div "Done" at bounding box center [337, 357] width 13 height 6
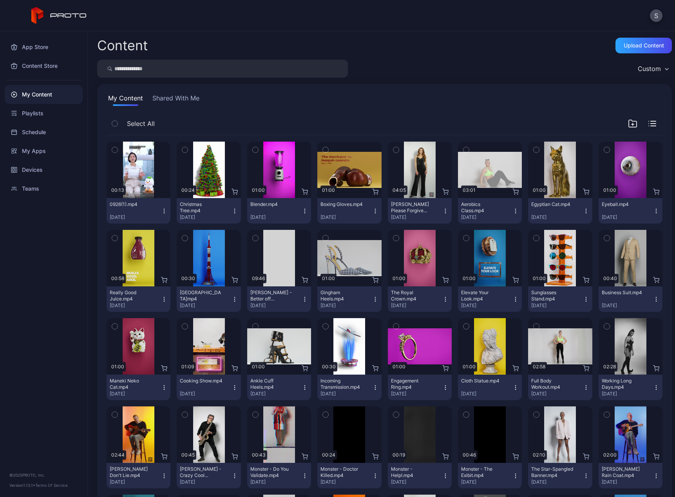
click at [163, 385] on icon "button" at bounding box center [164, 387] width 6 height 6
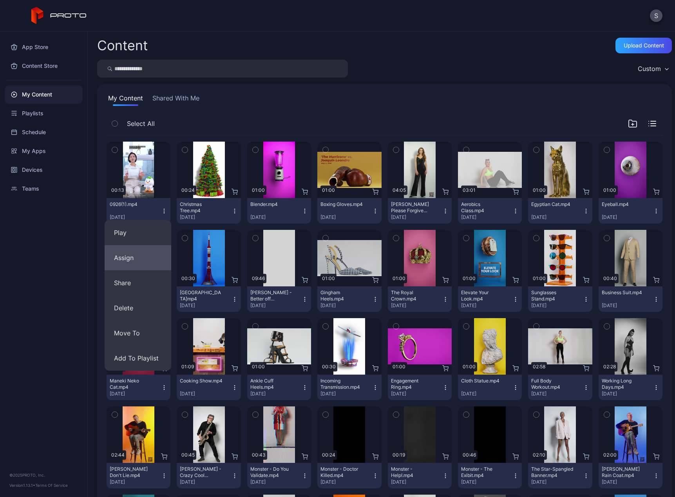
click at [128, 258] on button "Assign" at bounding box center [138, 257] width 67 height 25
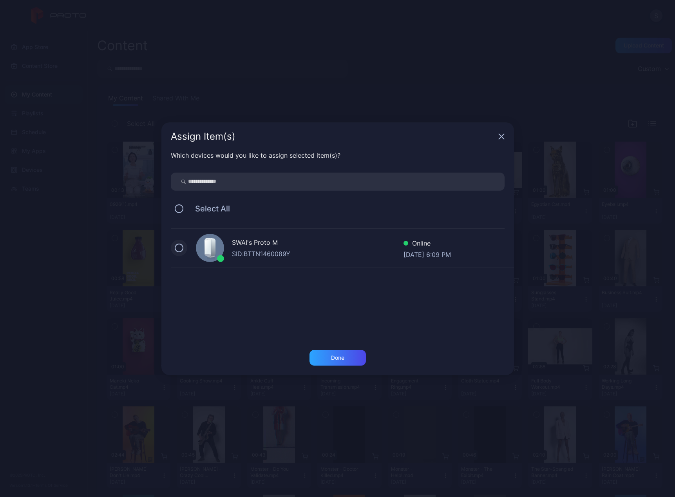
click at [179, 249] on button at bounding box center [179, 247] width 9 height 9
click at [325, 358] on div "Done" at bounding box center [338, 358] width 56 height 16
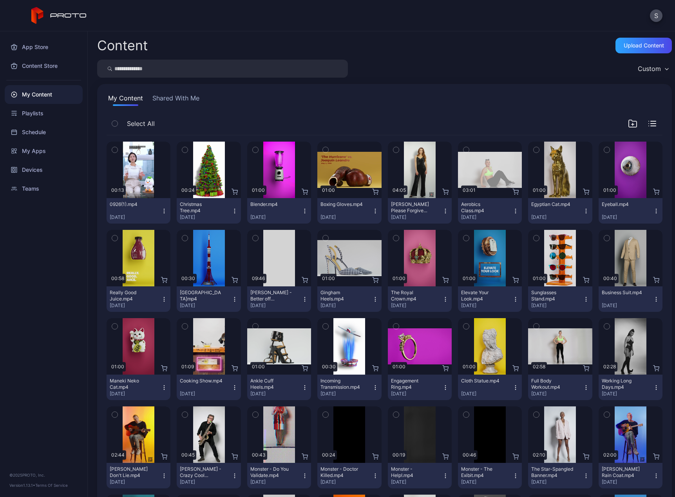
click at [232, 388] on icon "button" at bounding box center [235, 387] width 6 height 6
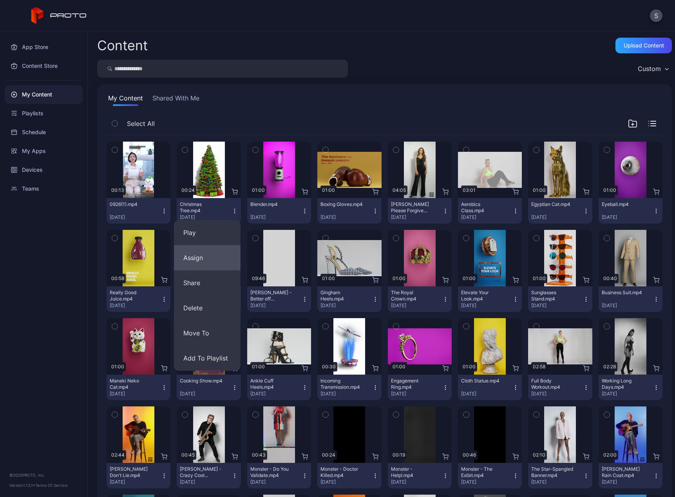
click at [202, 259] on button "Assign" at bounding box center [207, 257] width 67 height 25
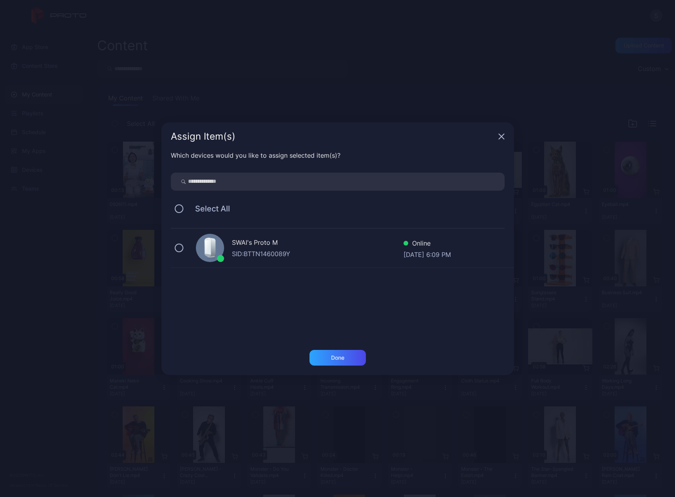
click at [195, 212] on span "Select All" at bounding box center [208, 208] width 43 height 9
click at [180, 208] on button at bounding box center [179, 208] width 9 height 9
click at [339, 357] on div "Done" at bounding box center [337, 357] width 13 height 6
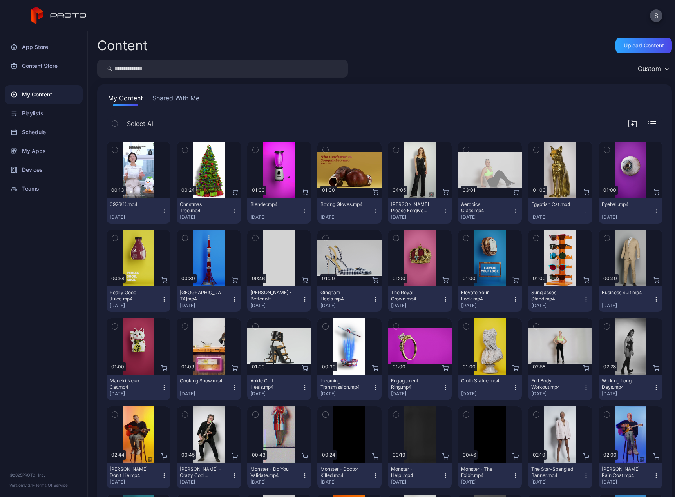
click at [303, 390] on icon "button" at bounding box center [305, 387] width 6 height 6
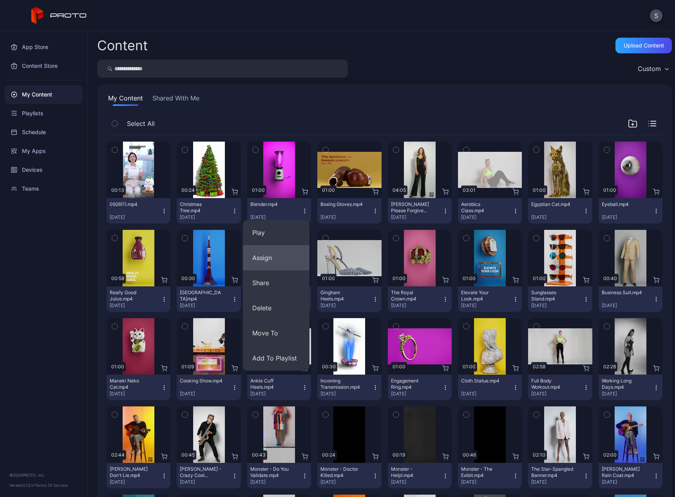
click at [284, 265] on button "Assign" at bounding box center [276, 257] width 67 height 25
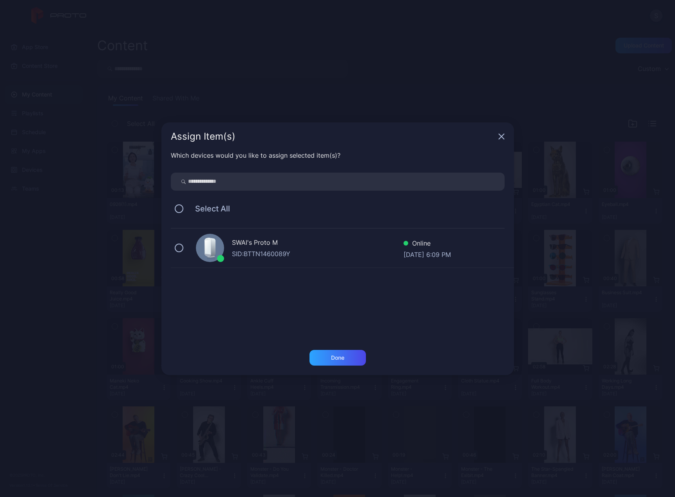
click at [189, 251] on div "SWAI's Proto M SID: BTTN1460089Y Online [DATE] 6:09 PM" at bounding box center [342, 248] width 343 height 39
click at [350, 352] on div "Done" at bounding box center [338, 358] width 56 height 16
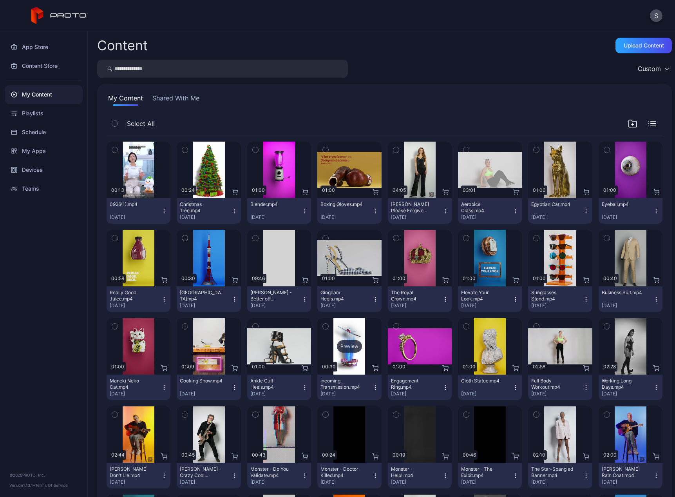
click at [350, 363] on div "Preview" at bounding box center [349, 346] width 64 height 56
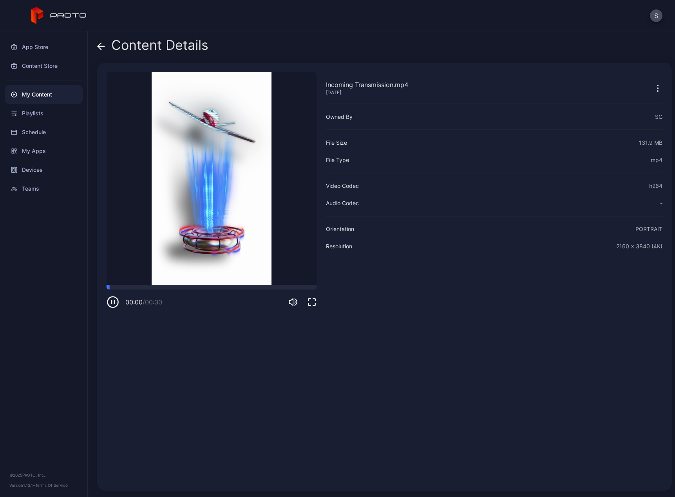
click at [101, 46] on icon at bounding box center [101, 46] width 7 height 0
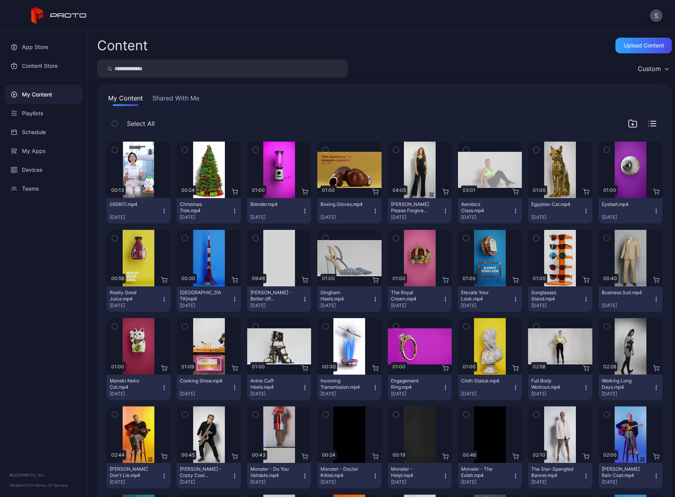
click at [372, 389] on icon "button" at bounding box center [375, 387] width 6 height 6
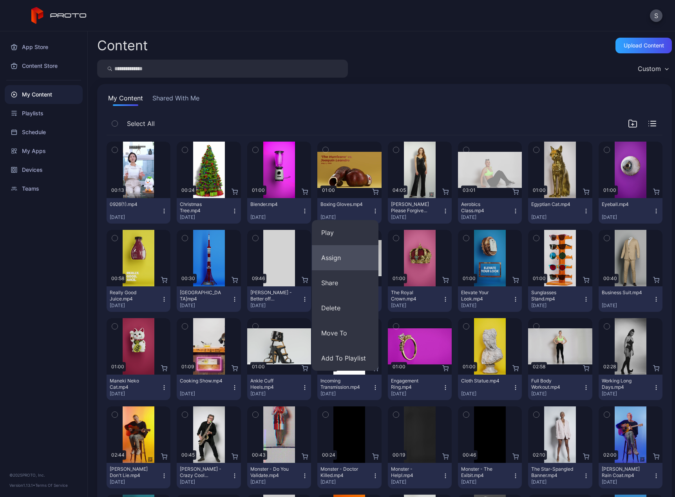
click at [334, 263] on button "Assign" at bounding box center [345, 257] width 67 height 25
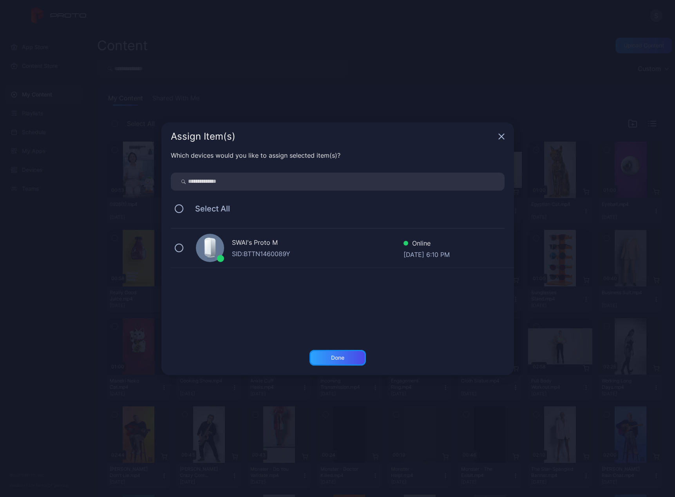
drag, startPoint x: 329, startPoint y: 355, endPoint x: 221, endPoint y: 272, distance: 136.7
click at [222, 274] on div "Assign Item(s) Which devices would you like to assign selected item(s)? Select …" at bounding box center [337, 248] width 353 height 252
click at [203, 249] on icon at bounding box center [209, 249] width 13 height 22
click at [341, 355] on div "Done" at bounding box center [337, 357] width 13 height 6
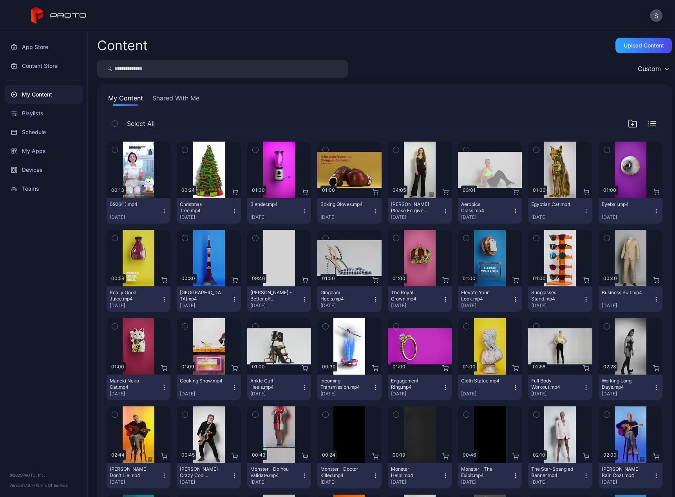
click at [443, 389] on icon "button" at bounding box center [446, 387] width 6 height 6
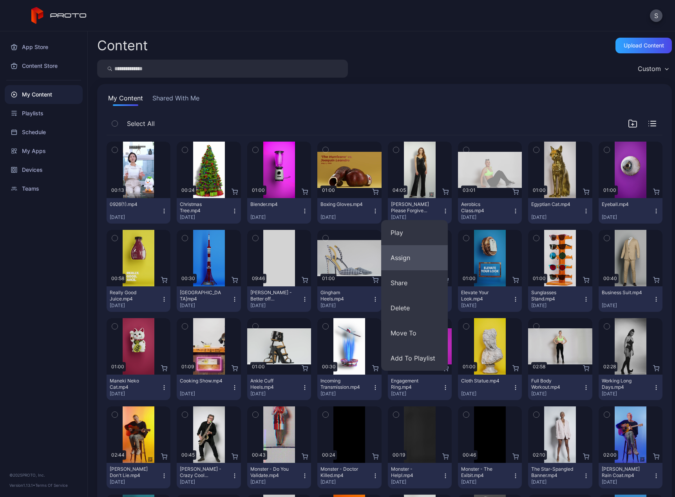
click at [404, 259] on button "Assign" at bounding box center [414, 257] width 67 height 25
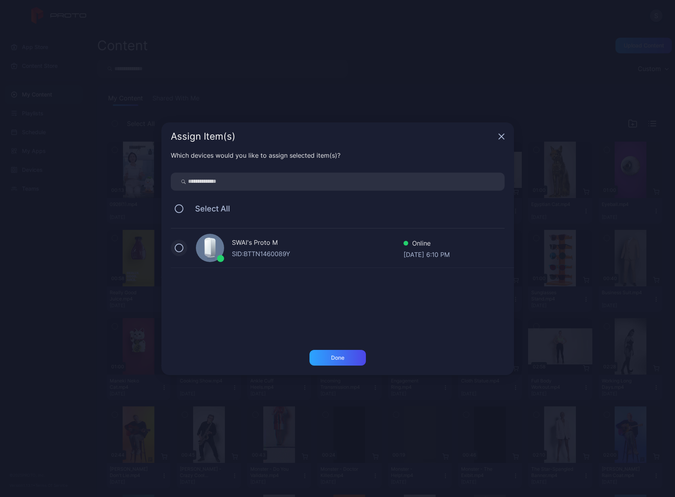
click at [178, 250] on button at bounding box center [179, 247] width 9 height 9
click at [343, 359] on div "Done" at bounding box center [337, 357] width 13 height 6
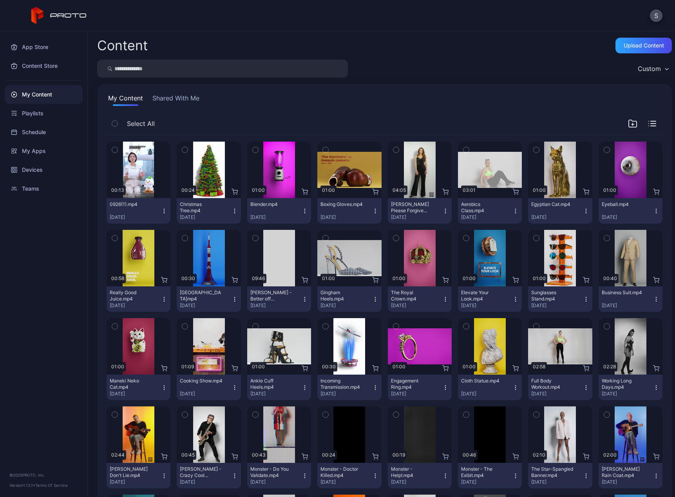
click at [513, 388] on icon "button" at bounding box center [516, 387] width 6 height 6
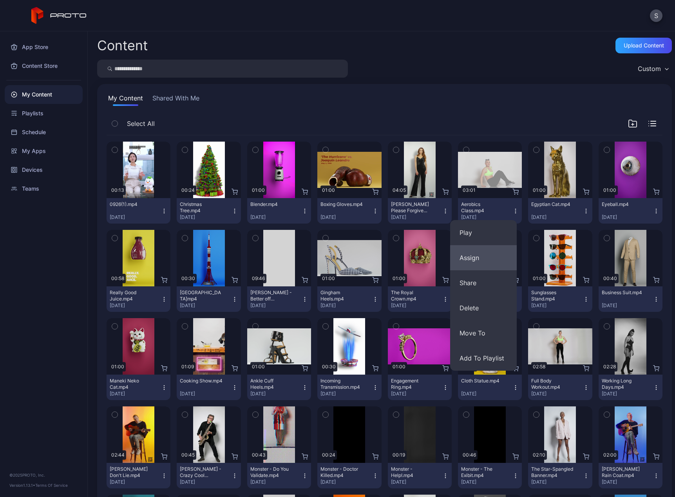
click at [473, 258] on button "Assign" at bounding box center [483, 257] width 67 height 25
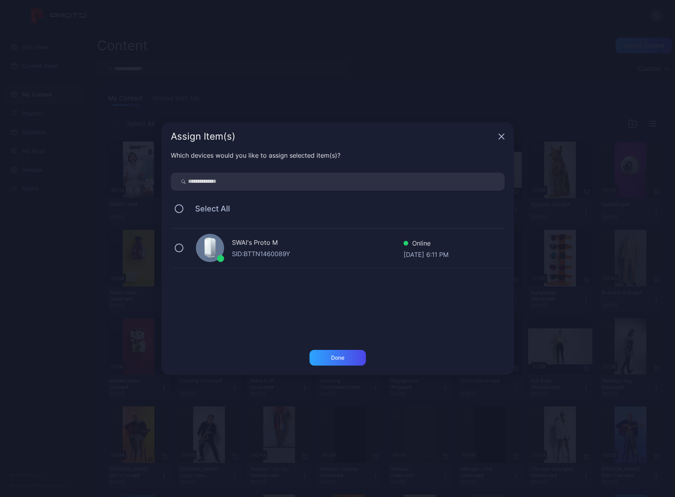
click at [181, 242] on div "SWAI's Proto M SID: BTTN1460089Y Online [DATE] 6:11 PM" at bounding box center [342, 248] width 343 height 39
click at [330, 352] on div "Done" at bounding box center [338, 358] width 56 height 16
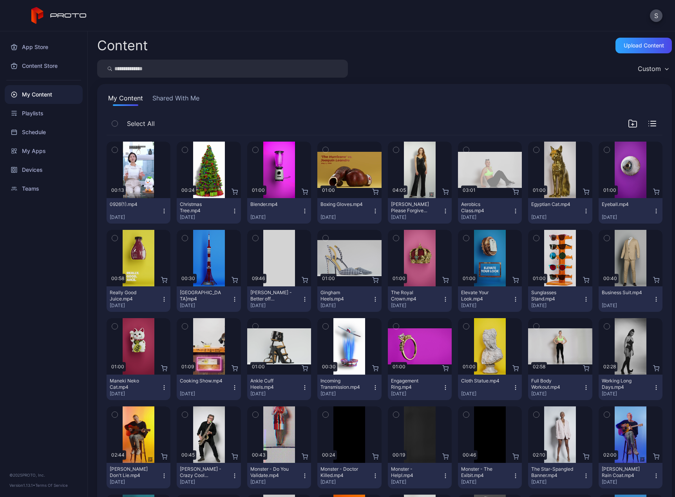
click at [583, 385] on icon "button" at bounding box center [586, 387] width 6 height 6
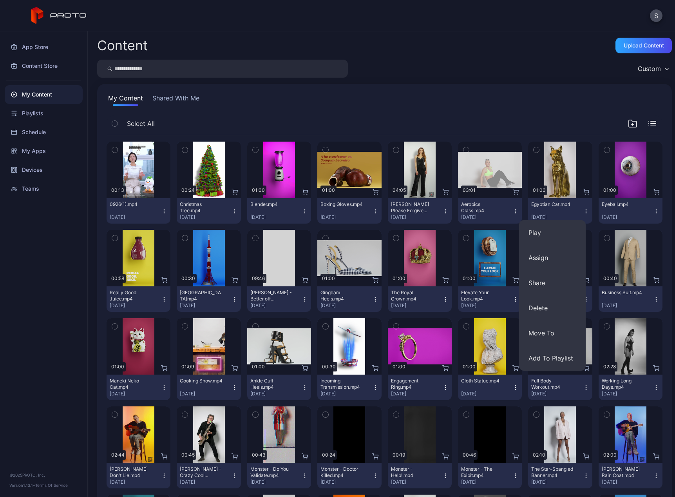
click at [524, 46] on div "Content Upload Content" at bounding box center [384, 46] width 575 height 16
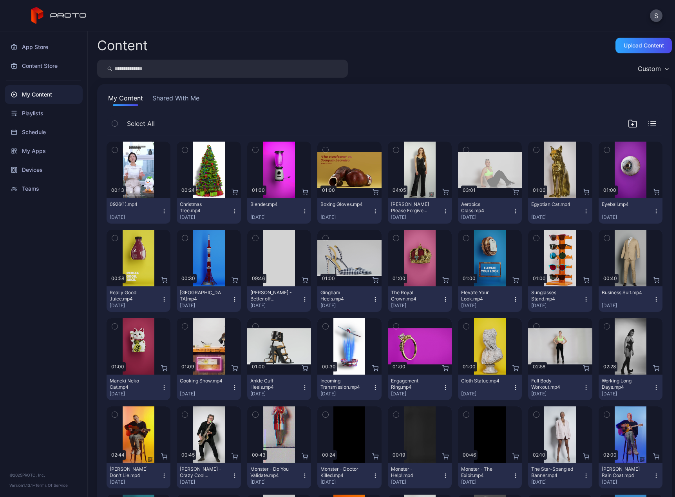
click at [583, 390] on icon "button" at bounding box center [586, 387] width 6 height 6
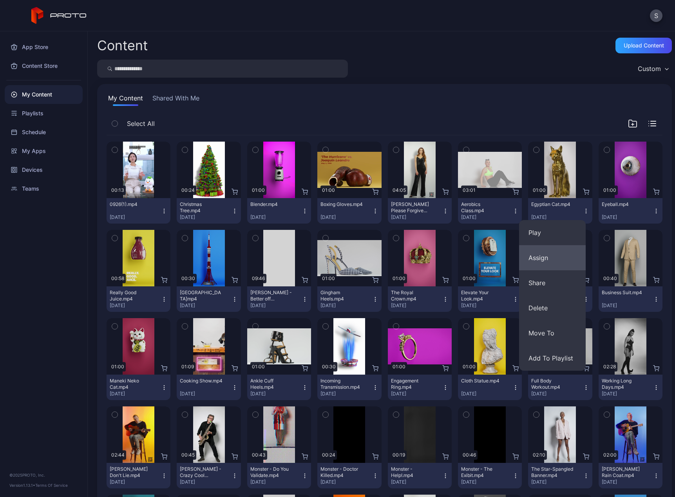
click at [559, 256] on button "Assign" at bounding box center [552, 257] width 67 height 25
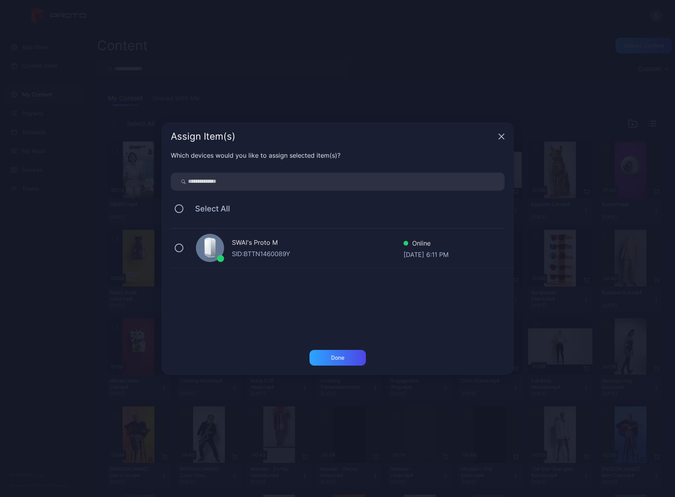
click at [187, 248] on div "SWAI's Proto M SID: BTTN1460089Y Online [DATE] 6:11 PM" at bounding box center [342, 248] width 343 height 39
click at [340, 357] on div "Done" at bounding box center [337, 357] width 13 height 6
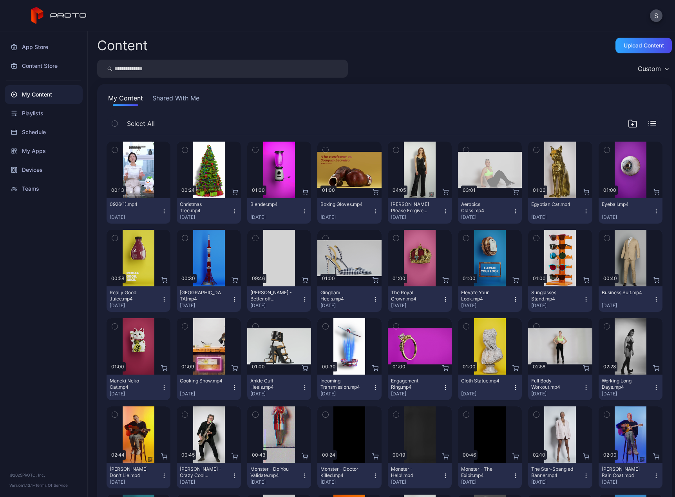
click at [653, 386] on icon "button" at bounding box center [656, 387] width 6 height 6
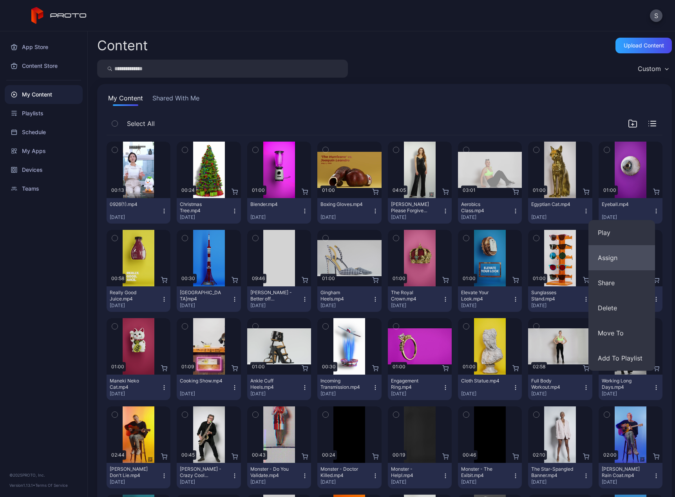
click at [619, 258] on button "Assign" at bounding box center [622, 257] width 67 height 25
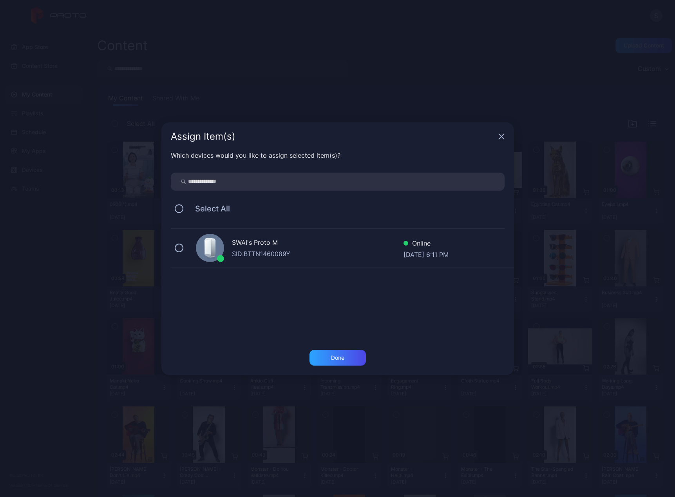
drag, startPoint x: 184, startPoint y: 247, endPoint x: 287, endPoint y: 326, distance: 129.4
click at [186, 248] on div "SWAI's Proto M SID: BTTN1460089Y Online [DATE] 6:11 PM" at bounding box center [342, 248] width 343 height 39
click at [331, 359] on div "Done" at bounding box center [337, 357] width 13 height 6
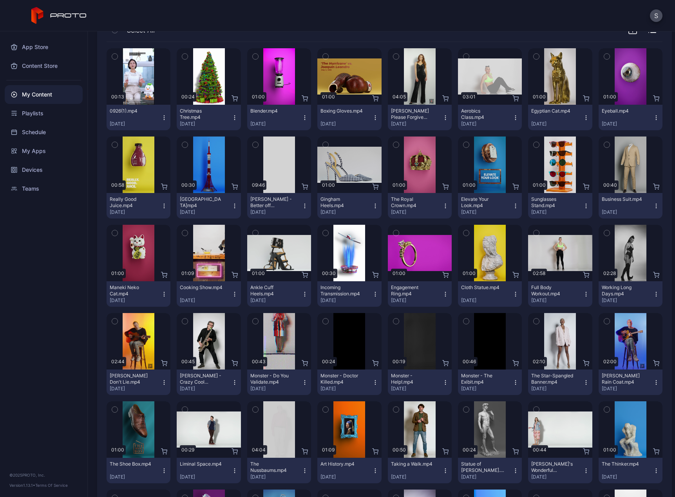
scroll to position [105, 0]
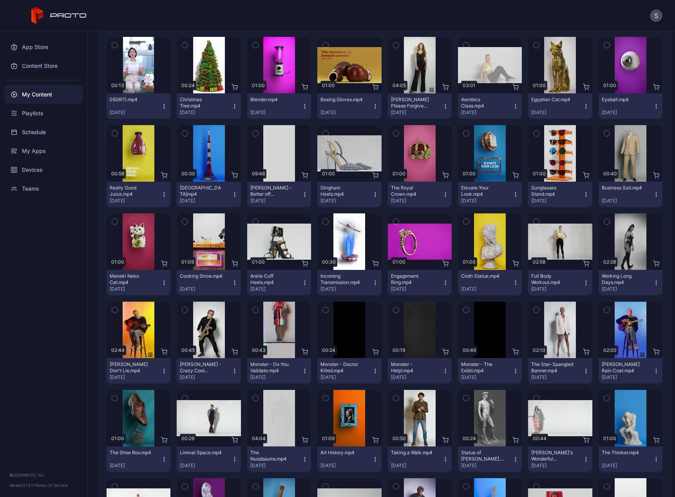
click at [164, 372] on icon "button" at bounding box center [164, 371] width 6 height 6
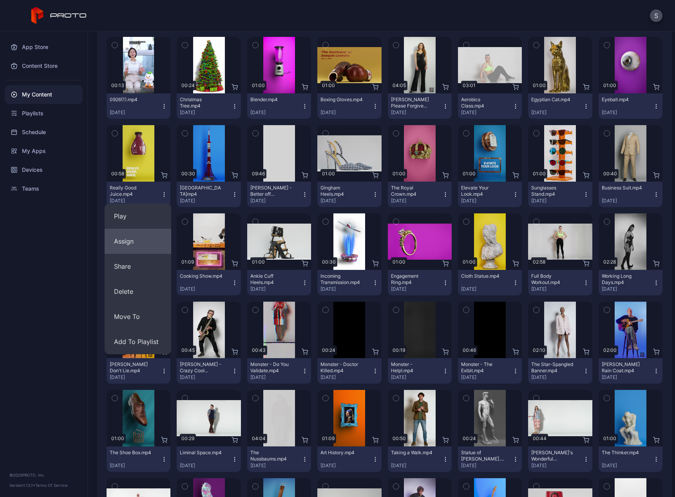
click at [127, 241] on button "Assign" at bounding box center [138, 241] width 67 height 25
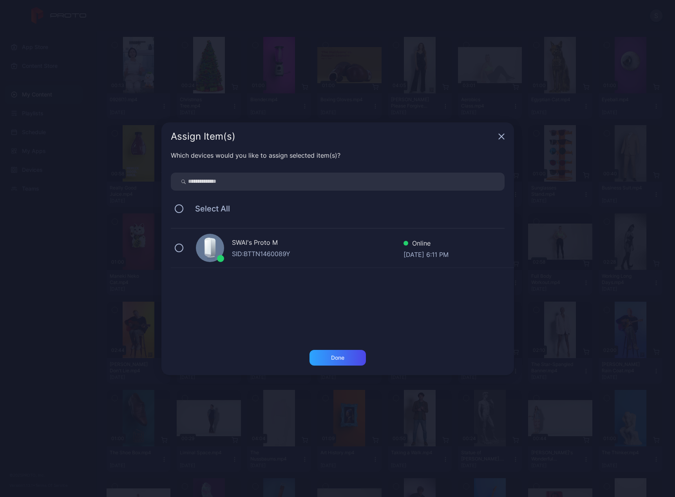
click at [185, 248] on div "SWAI's Proto M SID: BTTN1460089Y Online [DATE] 6:11 PM" at bounding box center [342, 248] width 343 height 39
click at [334, 363] on div "Done" at bounding box center [338, 358] width 56 height 16
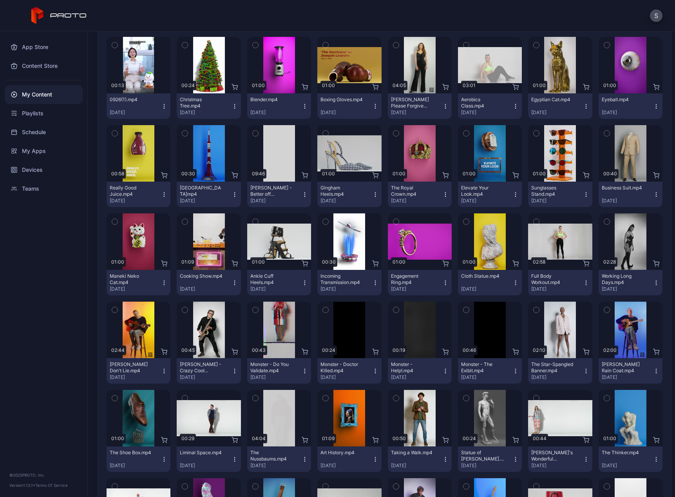
click at [235, 372] on icon "button" at bounding box center [235, 371] width 6 height 6
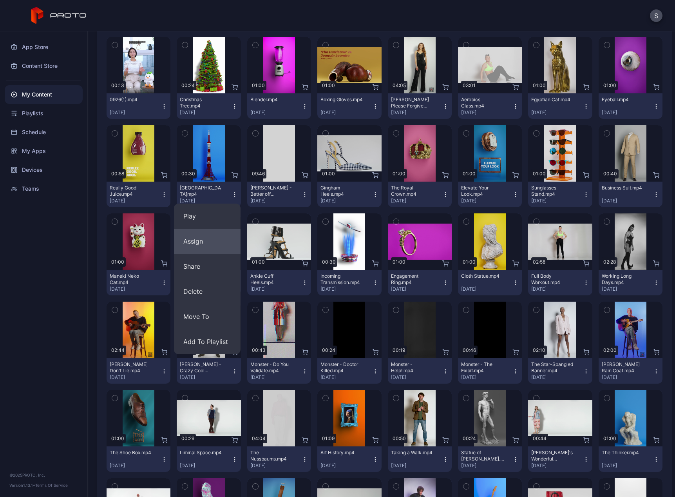
click at [202, 245] on button "Assign" at bounding box center [207, 241] width 67 height 25
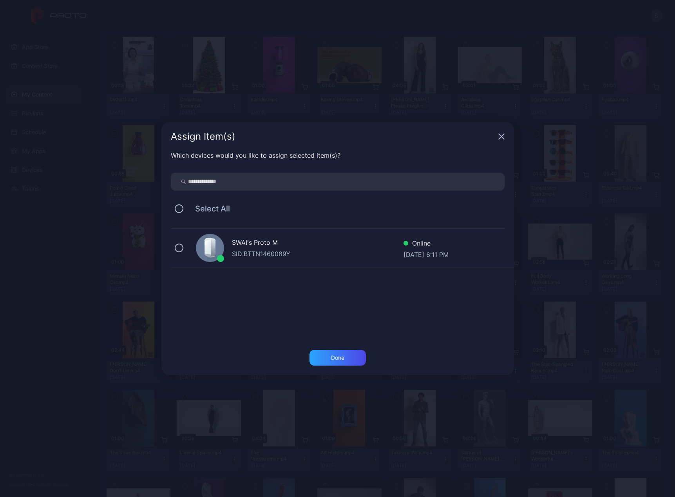
click at [215, 249] on icon at bounding box center [212, 247] width 6 height 19
click at [335, 357] on div "Done" at bounding box center [337, 357] width 13 height 6
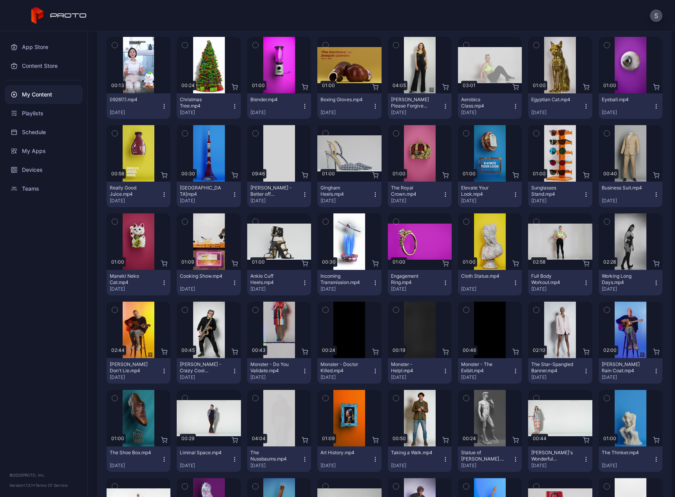
click at [302, 371] on icon "button" at bounding box center [305, 371] width 6 height 6
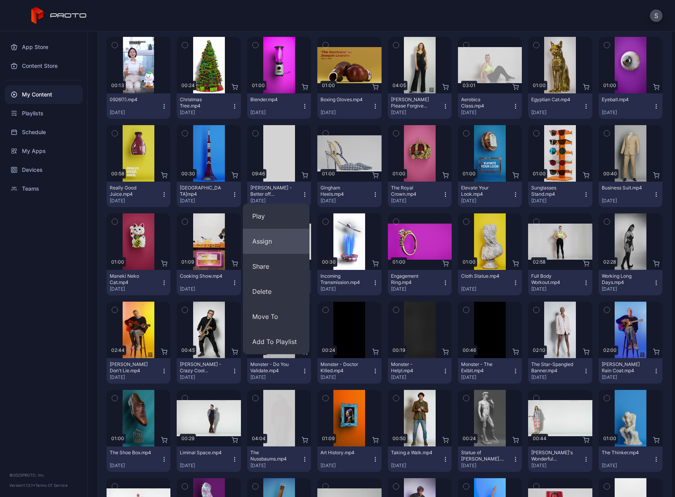
click at [272, 244] on button "Assign" at bounding box center [276, 241] width 67 height 25
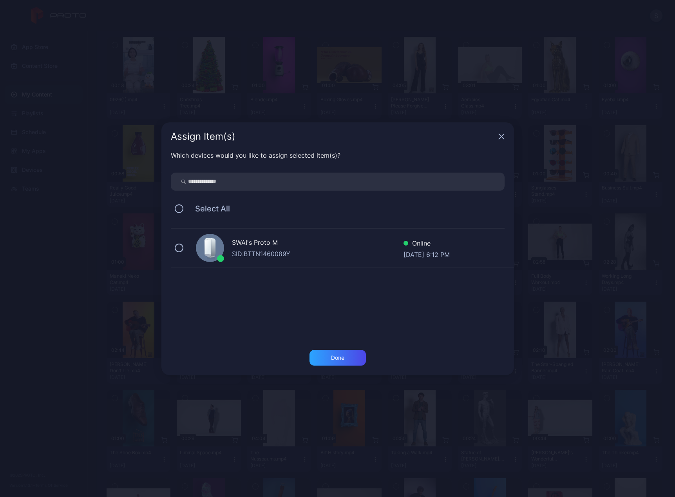
click at [253, 248] on div "SWAI's Proto M" at bounding box center [318, 243] width 172 height 11
click at [323, 354] on div "Done" at bounding box center [338, 358] width 56 height 16
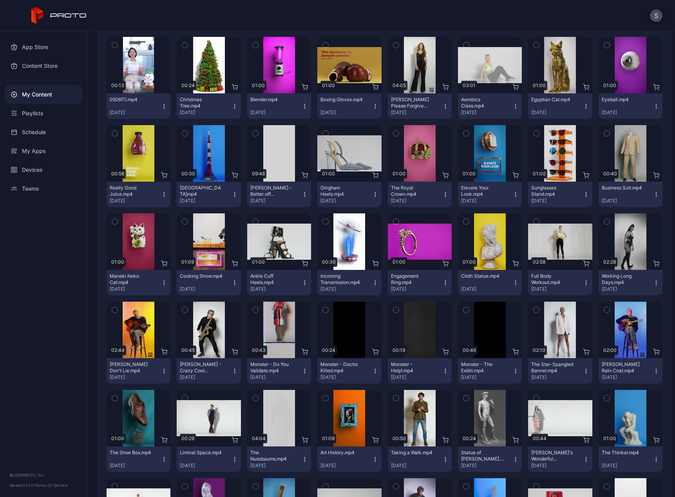
click at [373, 371] on icon "button" at bounding box center [375, 371] width 6 height 6
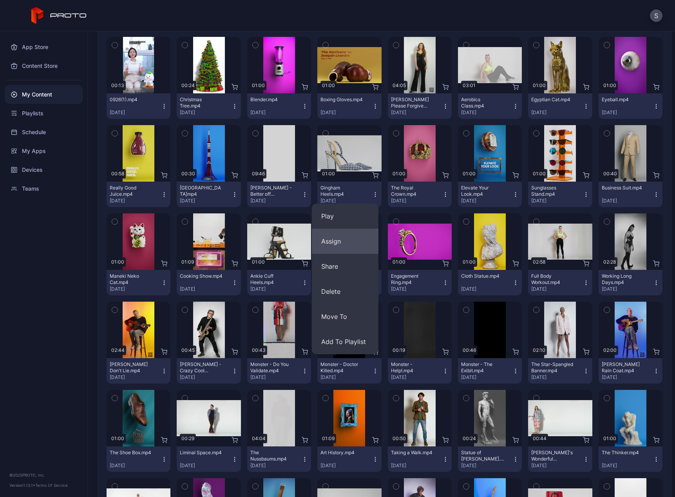
click at [354, 242] on button "Assign" at bounding box center [345, 241] width 67 height 25
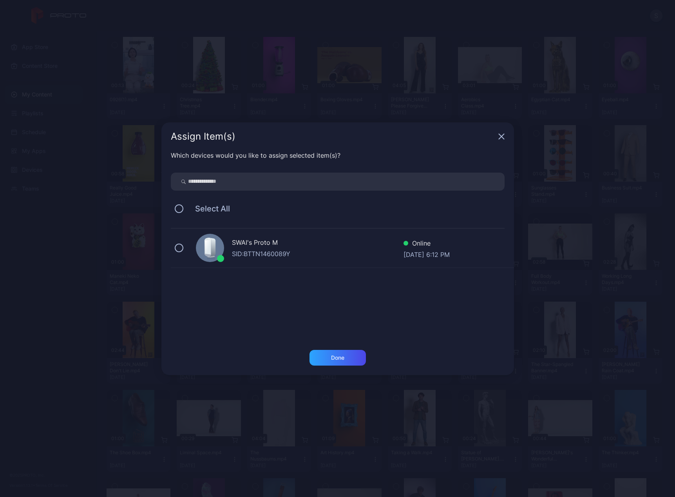
click at [212, 253] on icon at bounding box center [212, 247] width 6 height 19
click at [322, 352] on div "Done" at bounding box center [338, 358] width 56 height 16
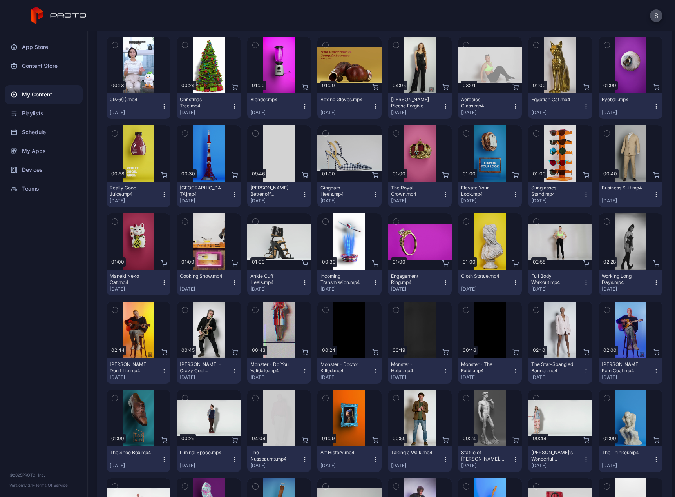
click at [443, 372] on icon "button" at bounding box center [446, 371] width 6 height 6
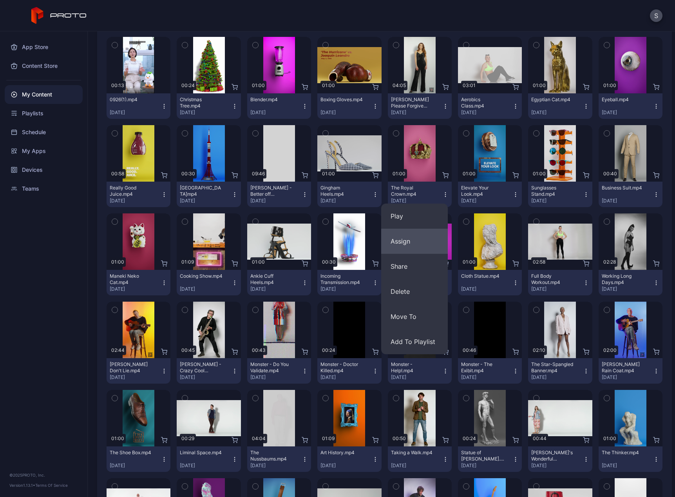
click at [405, 240] on button "Assign" at bounding box center [414, 241] width 67 height 25
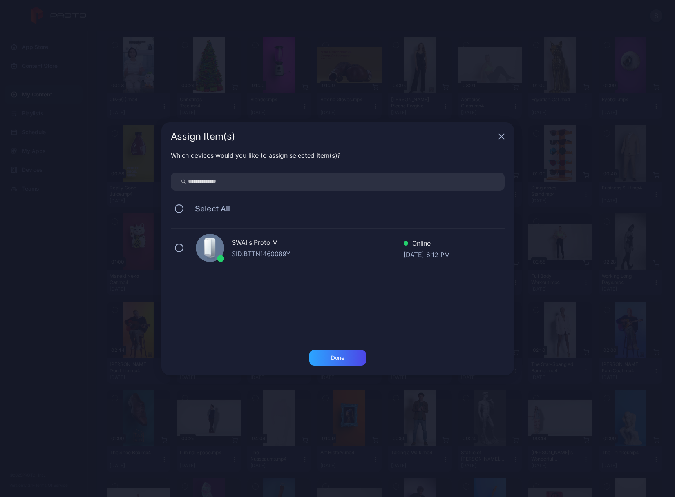
click at [184, 251] on div "SWAI's Proto M SID: BTTN1460089Y Online [DATE] 6:12 PM" at bounding box center [342, 248] width 343 height 39
click at [336, 355] on div "Done" at bounding box center [337, 357] width 13 height 6
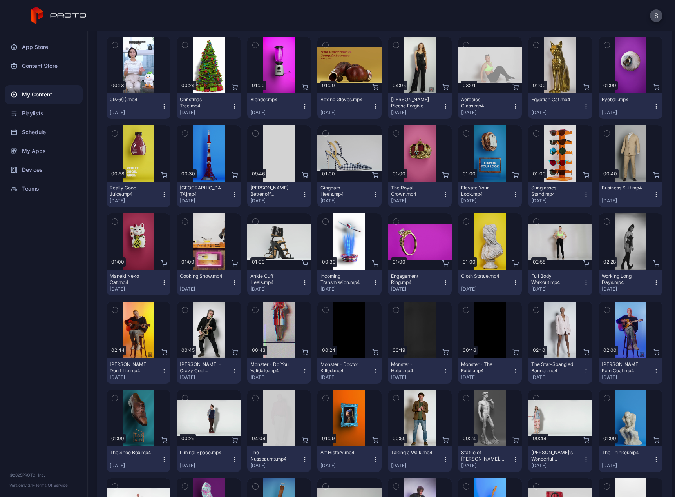
click at [516, 370] on icon "button" at bounding box center [516, 370] width 0 height 0
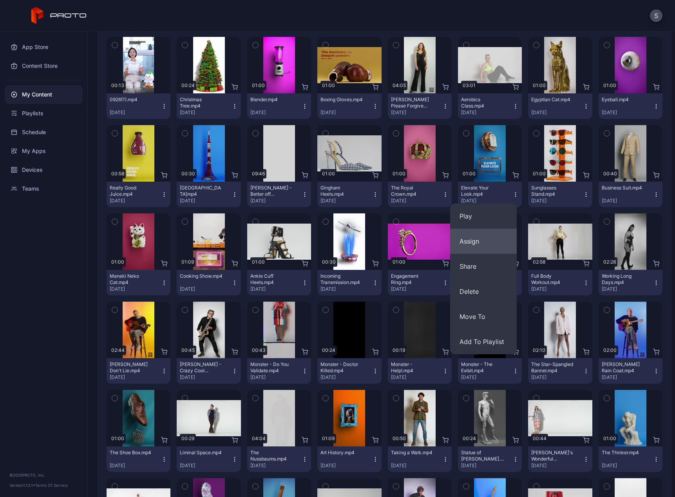
click at [473, 246] on button "Assign" at bounding box center [483, 241] width 67 height 25
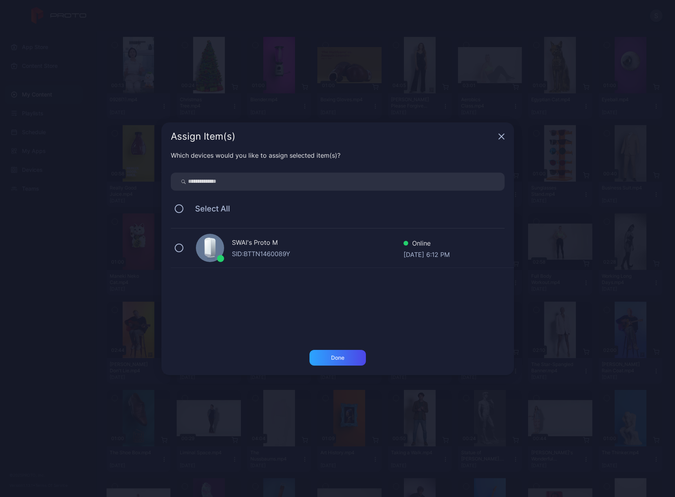
click at [208, 247] on icon at bounding box center [208, 246] width 6 height 15
click at [347, 355] on div "Done" at bounding box center [338, 358] width 56 height 16
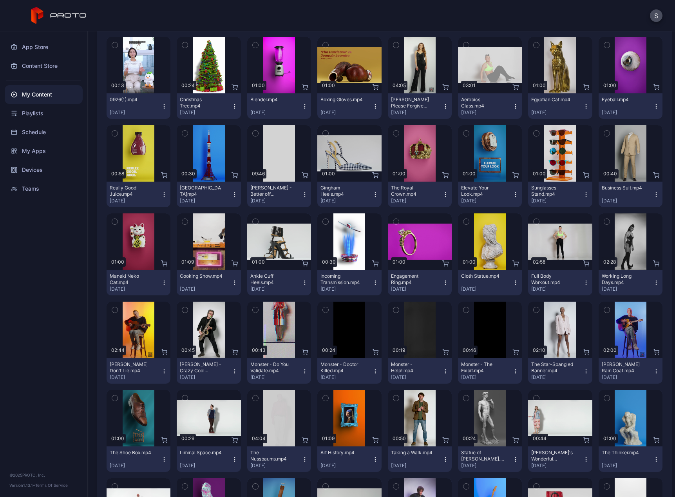
click at [583, 370] on icon "button" at bounding box center [586, 371] width 6 height 6
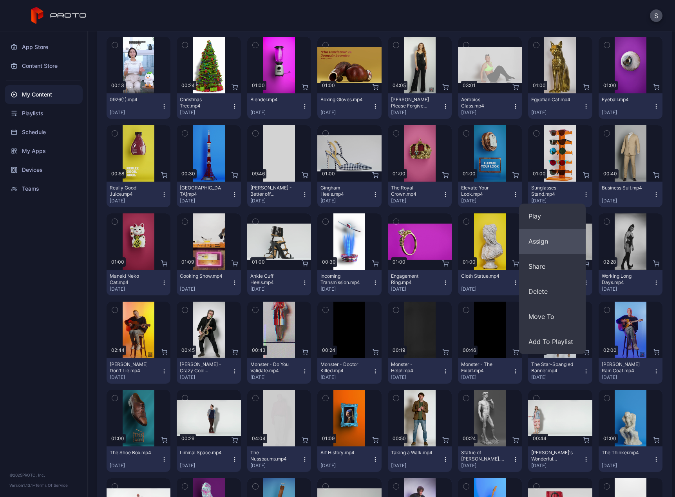
click at [539, 241] on button "Assign" at bounding box center [552, 241] width 67 height 25
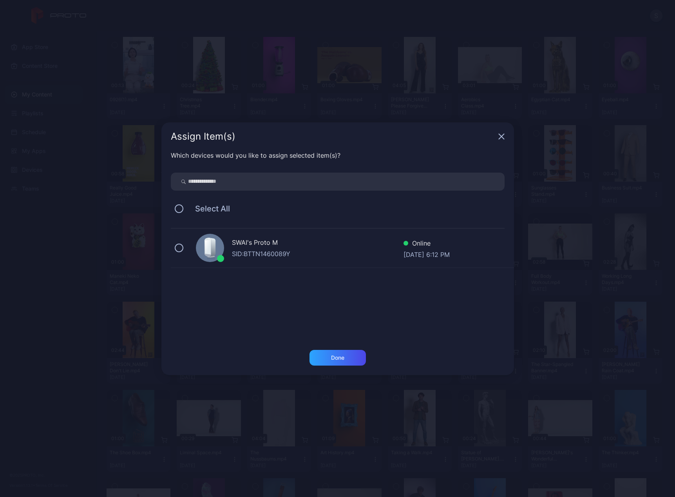
click at [192, 250] on div "SWAI's Proto M SID: BTTN1460089Y Online [DATE] 6:12 PM" at bounding box center [342, 248] width 343 height 39
click at [334, 355] on div "Done" at bounding box center [337, 357] width 13 height 6
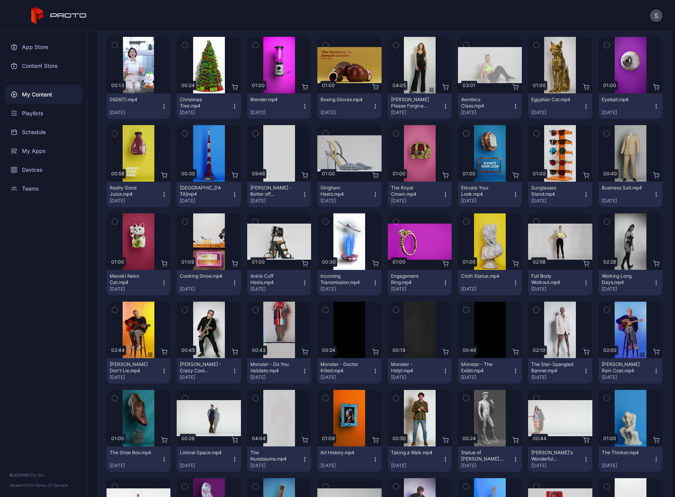
click at [653, 373] on icon "button" at bounding box center [656, 371] width 6 height 6
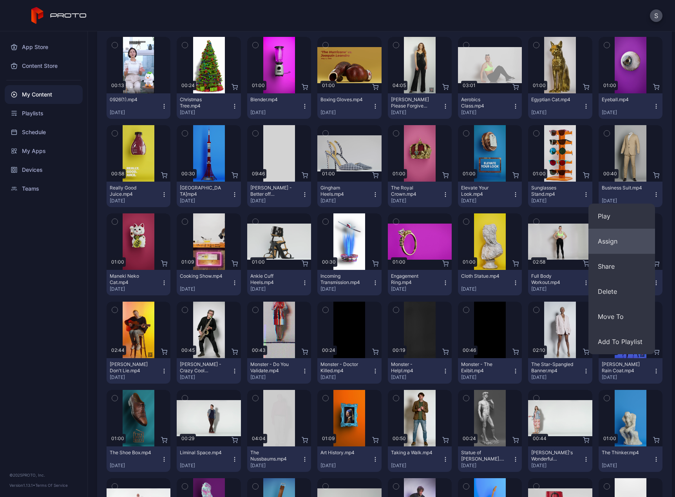
click at [608, 247] on button "Assign" at bounding box center [622, 241] width 67 height 25
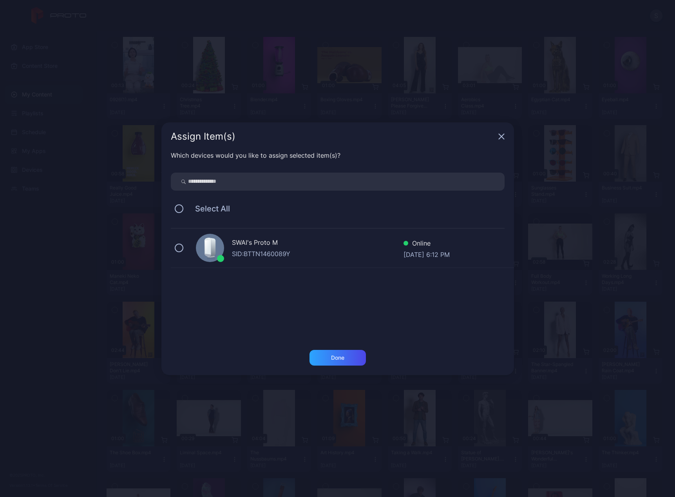
click at [184, 239] on div "SWAI's Proto M SID: BTTN1460089Y Online [DATE] 6:12 PM" at bounding box center [342, 248] width 343 height 39
click at [331, 358] on div "Done" at bounding box center [337, 357] width 13 height 6
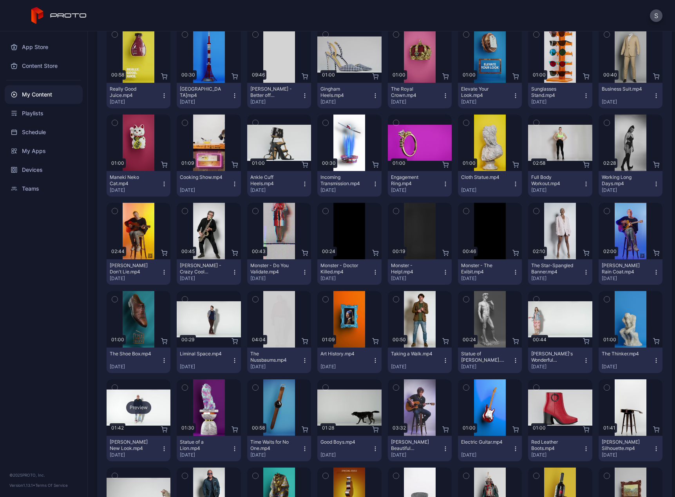
scroll to position [209, 0]
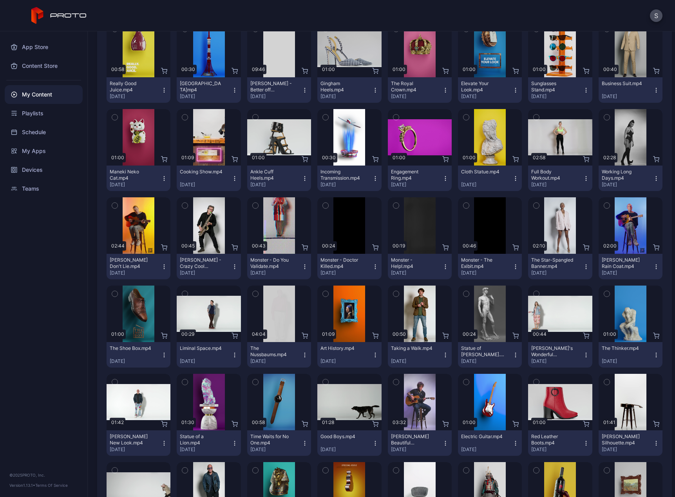
click at [161, 355] on icon "button" at bounding box center [164, 355] width 6 height 6
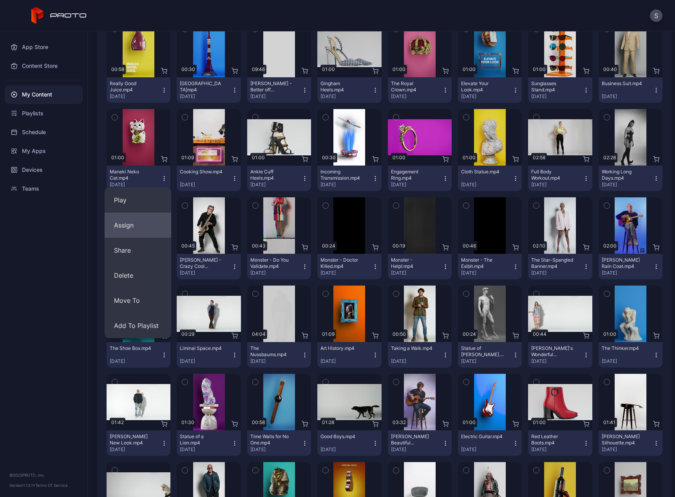
click at [125, 229] on button "Assign" at bounding box center [138, 224] width 67 height 25
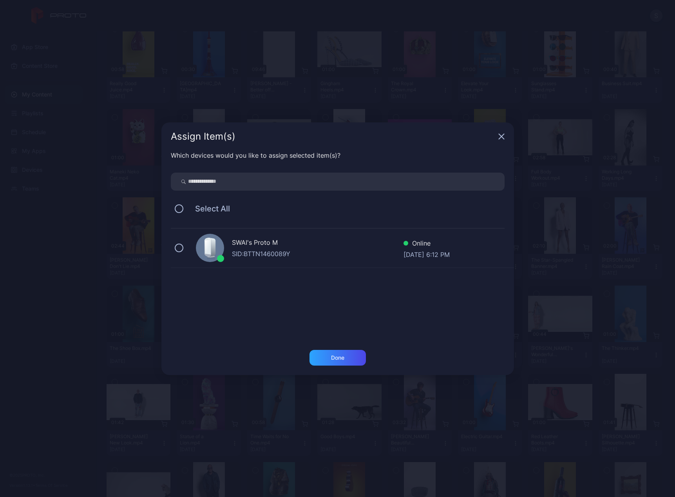
click at [185, 252] on div "SWAI's Proto M SID: BTTN1460089Y Online [DATE] 6:12 PM" at bounding box center [342, 248] width 343 height 39
click at [339, 359] on div "Done" at bounding box center [337, 357] width 13 height 6
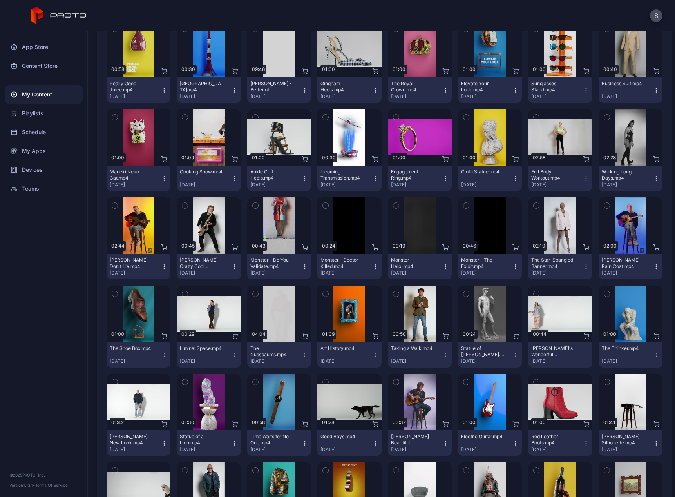
click at [232, 355] on icon "button" at bounding box center [235, 355] width 6 height 6
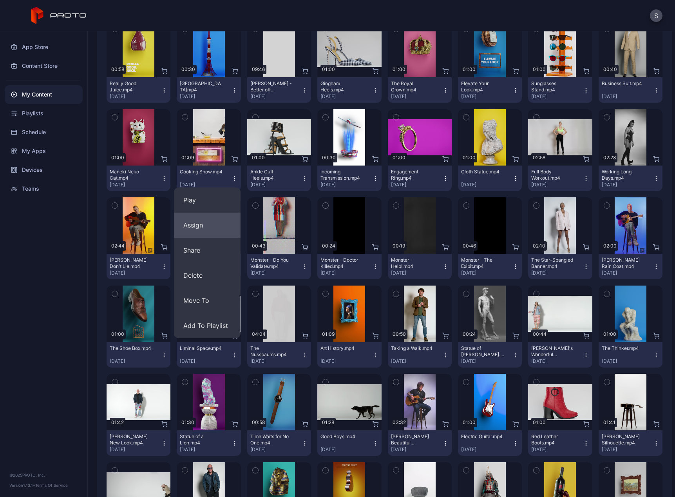
click at [194, 227] on button "Assign" at bounding box center [207, 224] width 67 height 25
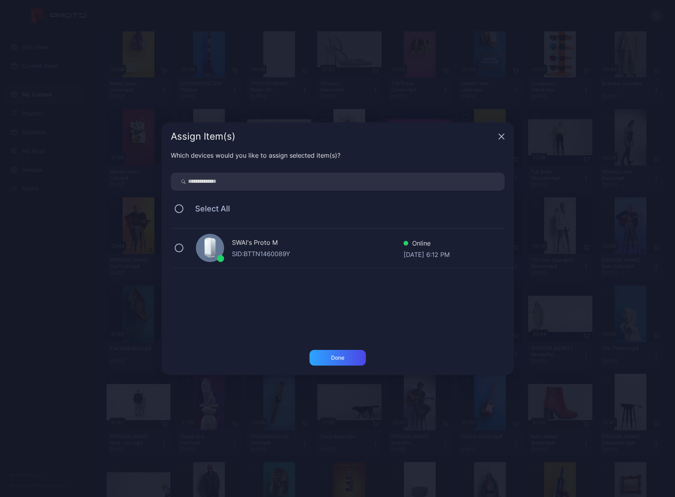
click at [200, 247] on div at bounding box center [210, 248] width 28 height 28
click at [359, 362] on div "Done" at bounding box center [338, 358] width 56 height 16
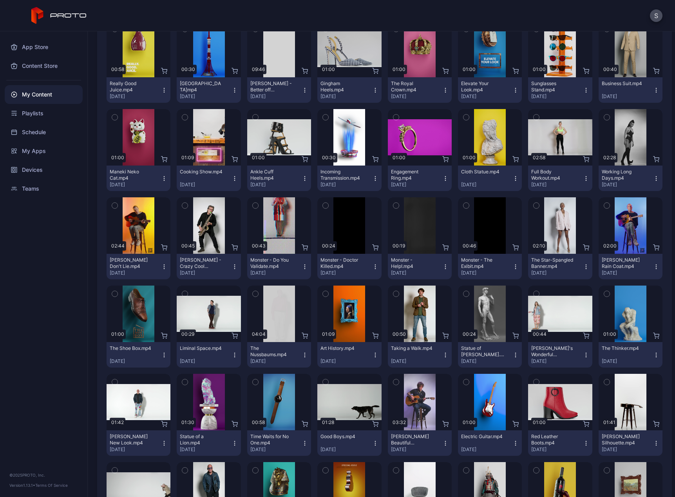
click at [302, 353] on icon "button" at bounding box center [305, 355] width 6 height 6
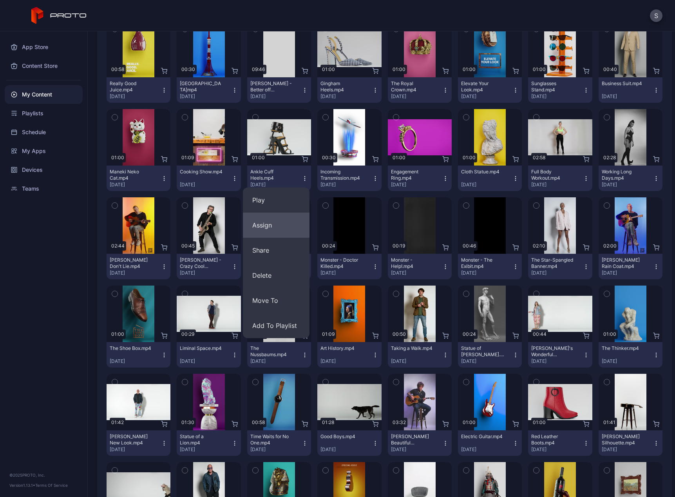
click at [248, 223] on button "Assign" at bounding box center [276, 224] width 67 height 25
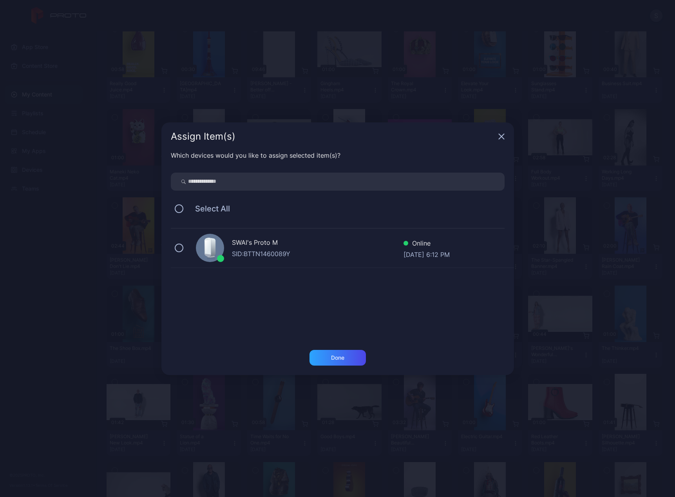
click at [215, 250] on icon at bounding box center [212, 247] width 6 height 19
click at [321, 354] on div "Done" at bounding box center [338, 358] width 56 height 16
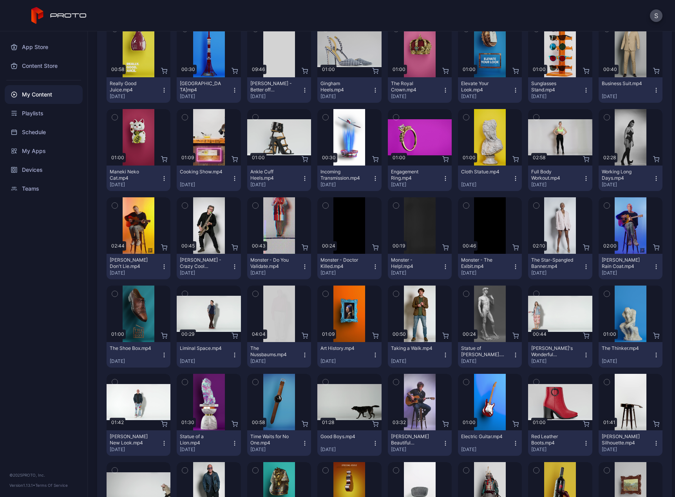
click at [370, 359] on button "Art History.mp4 [DATE]" at bounding box center [349, 354] width 64 height 25
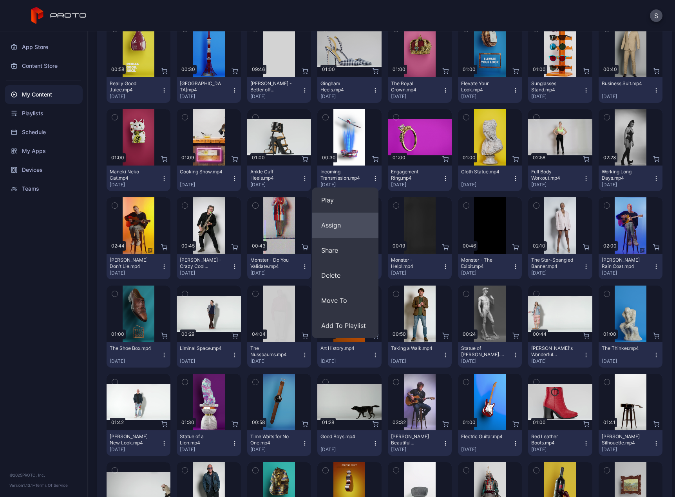
click at [331, 227] on button "Assign" at bounding box center [345, 224] width 67 height 25
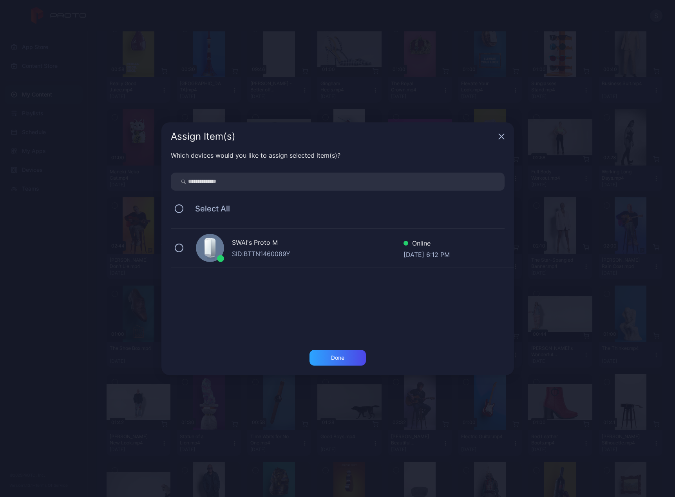
click at [204, 252] on icon at bounding box center [209, 249] width 13 height 22
click at [319, 355] on div "Done" at bounding box center [338, 358] width 56 height 16
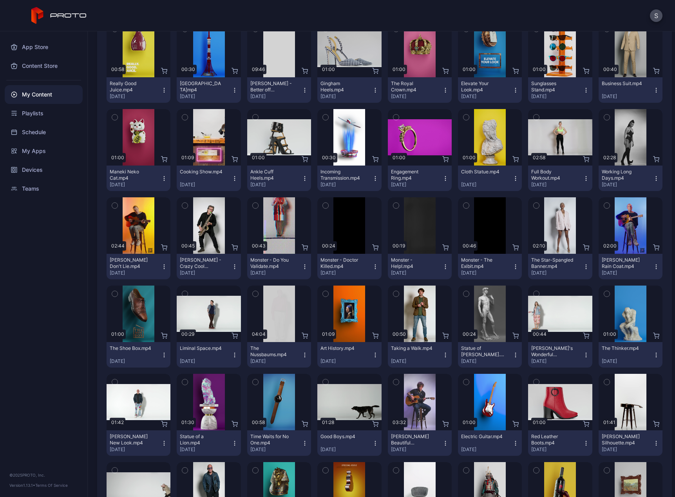
click at [443, 353] on icon "button" at bounding box center [446, 355] width 6 height 6
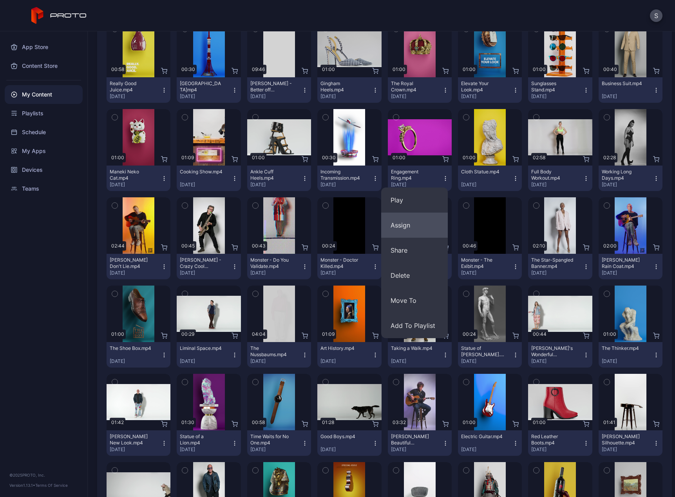
click at [396, 221] on button "Assign" at bounding box center [414, 224] width 67 height 25
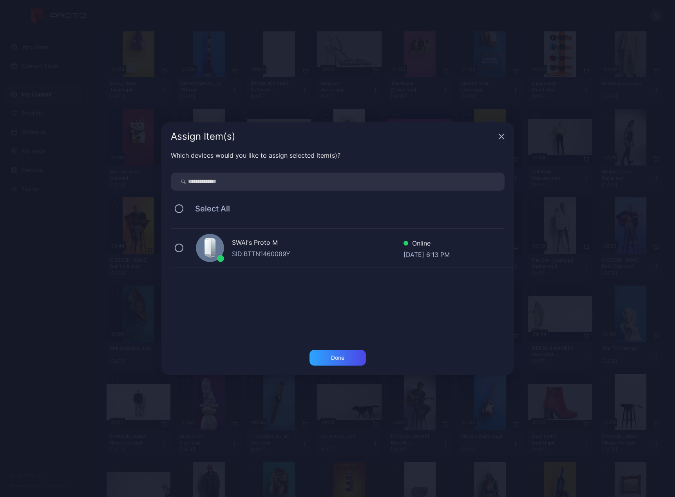
click at [203, 250] on icon at bounding box center [209, 249] width 13 height 22
click at [359, 352] on div "Done" at bounding box center [338, 358] width 56 height 16
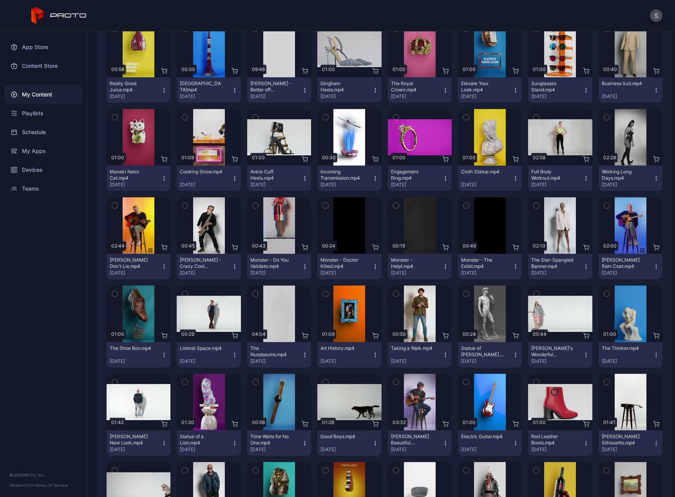
click at [513, 354] on icon "button" at bounding box center [516, 355] width 6 height 6
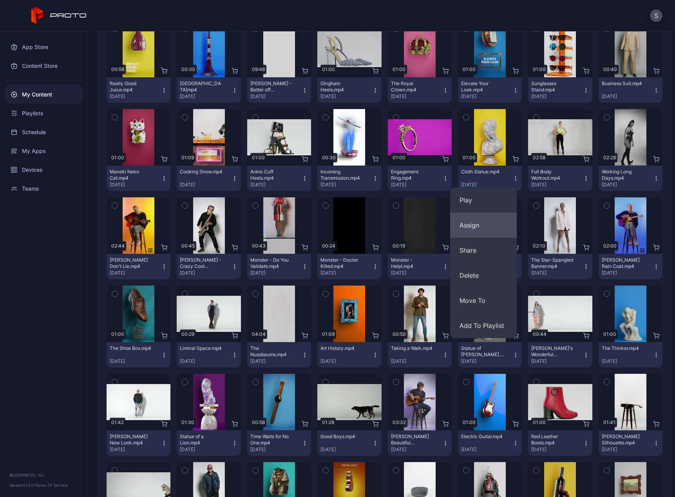
click at [479, 231] on button "Assign" at bounding box center [483, 224] width 67 height 25
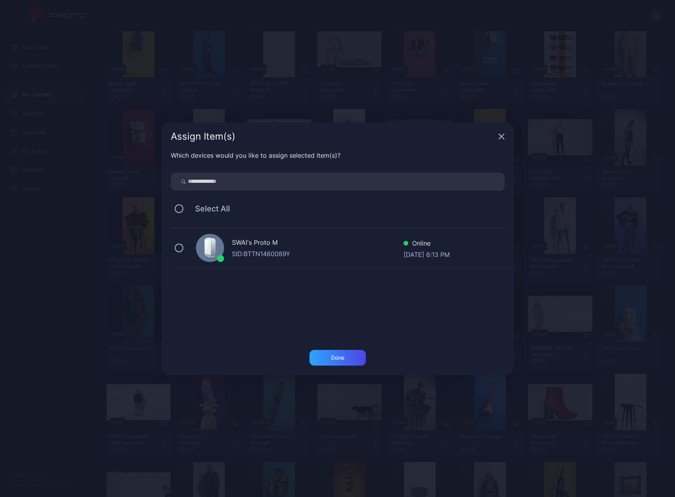
click at [241, 255] on div "SID: BTTN1460089Y" at bounding box center [318, 253] width 172 height 9
click at [317, 359] on div "Done" at bounding box center [338, 358] width 56 height 16
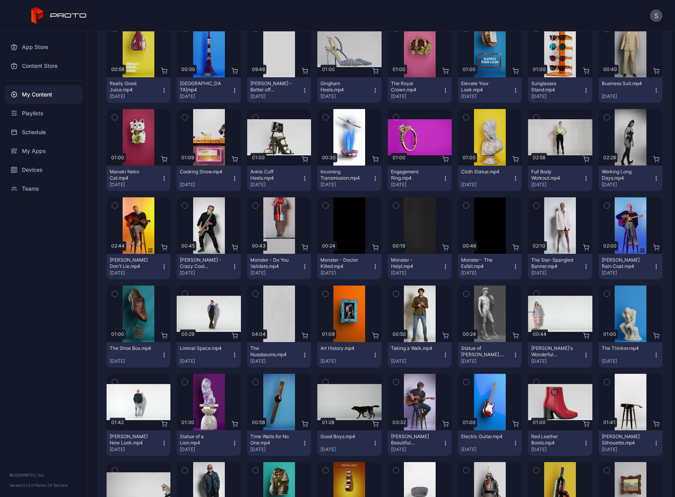
click at [583, 354] on icon "button" at bounding box center [586, 355] width 6 height 6
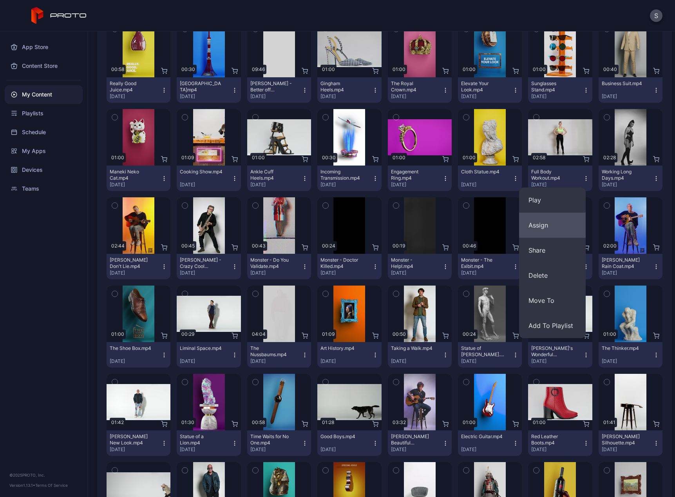
click at [567, 222] on button "Assign" at bounding box center [552, 224] width 67 height 25
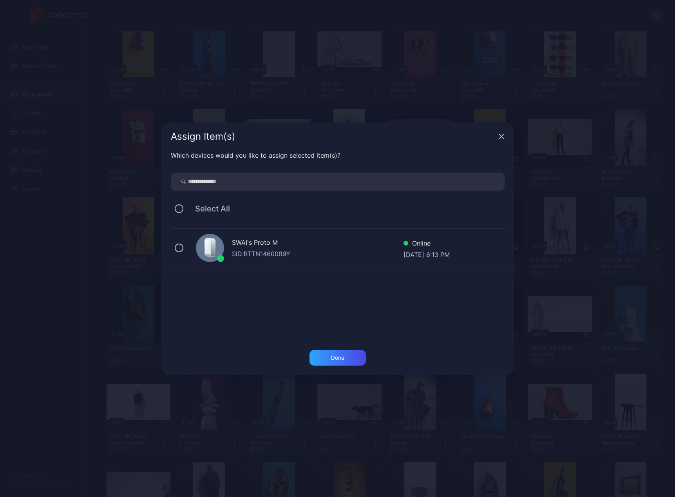
click at [303, 255] on div "SID: BTTN1460089Y" at bounding box center [318, 253] width 172 height 9
click at [341, 366] on div "Done" at bounding box center [337, 362] width 353 height 25
click at [343, 358] on div "Done" at bounding box center [337, 357] width 13 height 6
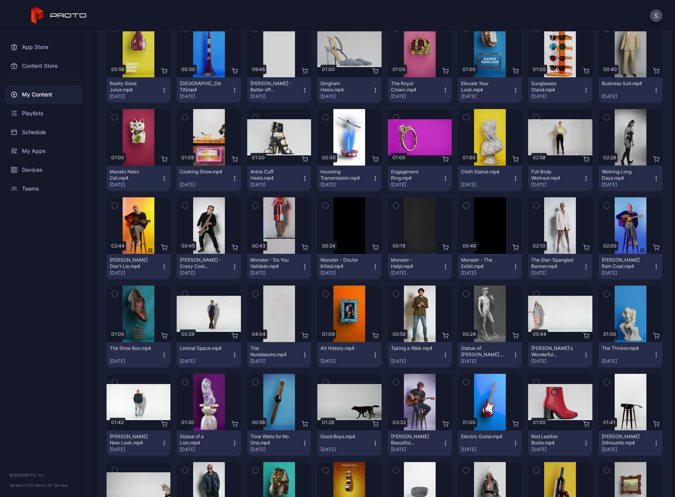
click at [653, 267] on icon "button" at bounding box center [656, 266] width 6 height 6
click at [517, 378] on div "Preview 00:13 0926(1).mp4 [DATE] Preview 00:24 Christmas Tree.mp4 [DATE] Previe…" at bounding box center [385, 378] width 556 height 904
click at [656, 356] on icon "button" at bounding box center [656, 356] width 0 height 0
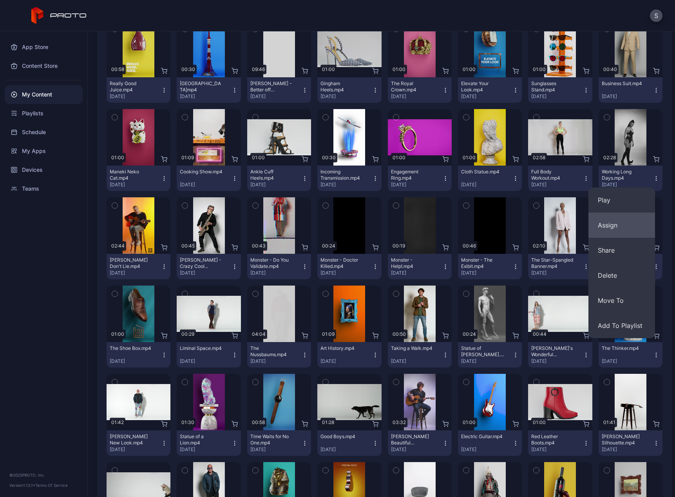
click at [618, 228] on button "Assign" at bounding box center [622, 224] width 67 height 25
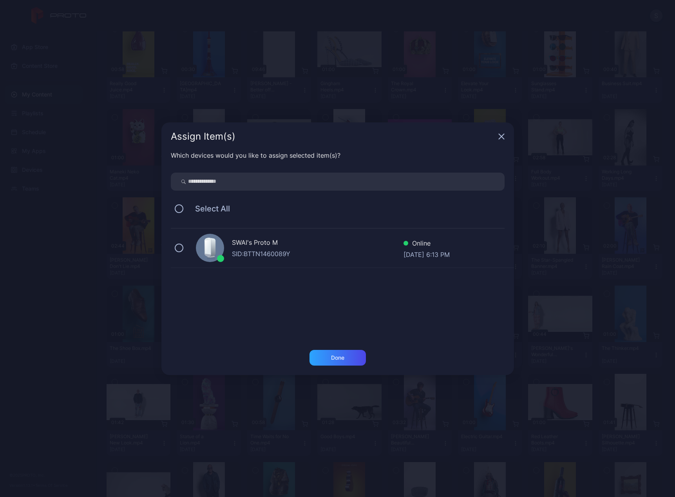
click at [209, 253] on icon at bounding box center [208, 246] width 6 height 15
click at [326, 355] on div "Done" at bounding box center [338, 358] width 56 height 16
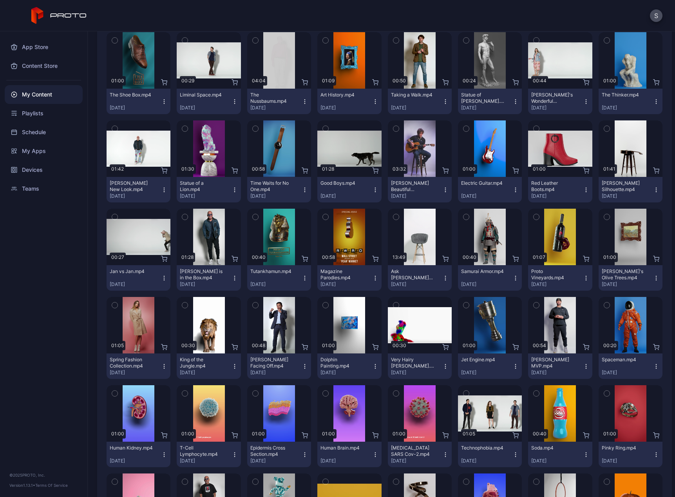
scroll to position [428, 0]
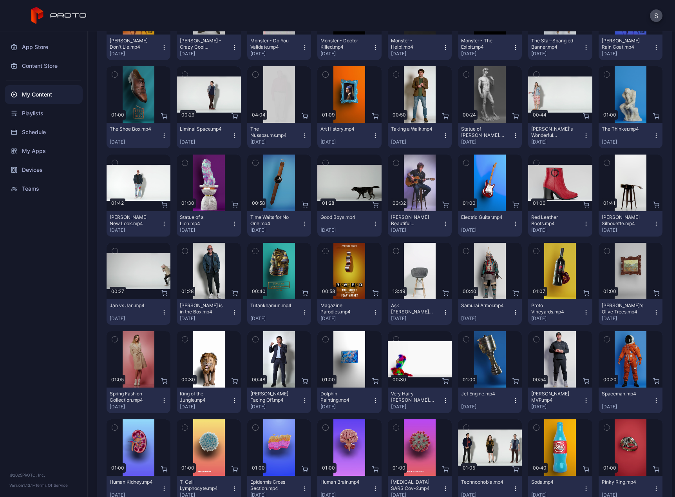
click at [162, 224] on icon "button" at bounding box center [164, 224] width 6 height 6
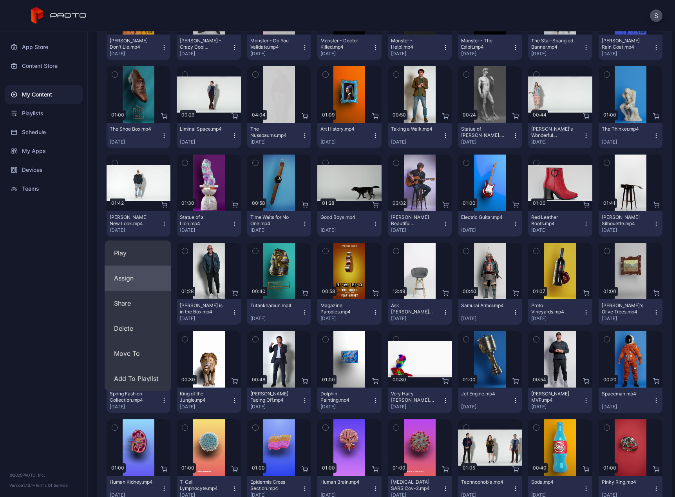
click at [123, 283] on button "Assign" at bounding box center [138, 277] width 67 height 25
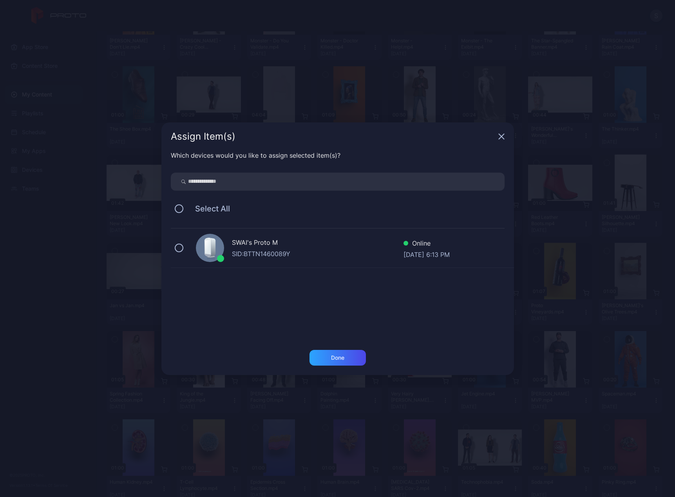
click at [198, 250] on div at bounding box center [210, 248] width 28 height 28
click at [347, 354] on div "Done" at bounding box center [338, 358] width 56 height 16
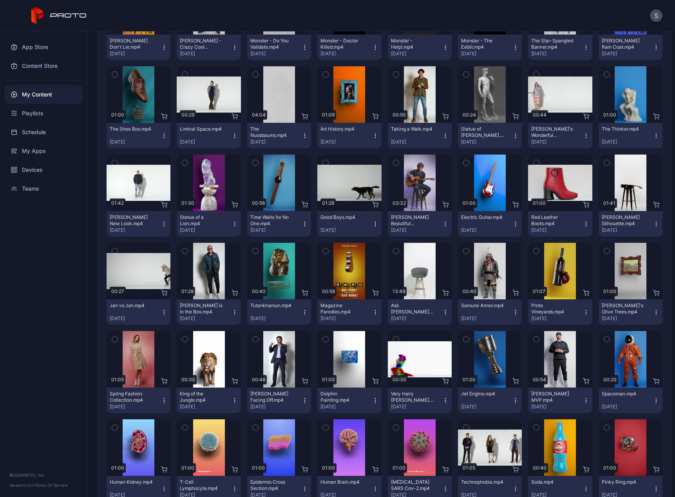
click at [235, 227] on button "Statue of a Lion.mp4 [DATE]" at bounding box center [209, 223] width 64 height 25
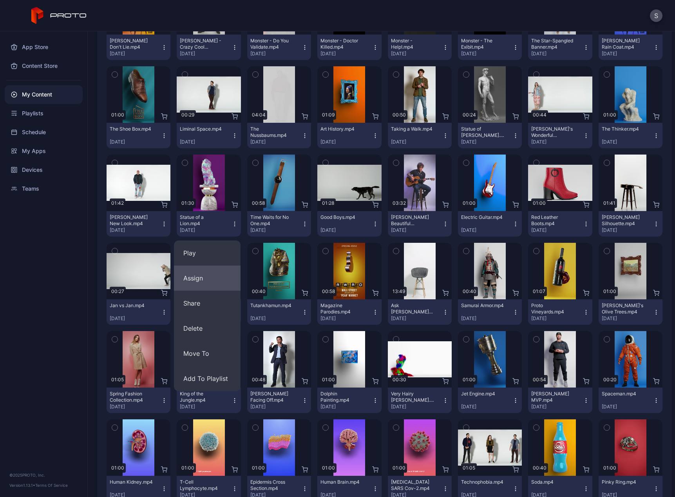
click at [200, 277] on button "Assign" at bounding box center [207, 277] width 67 height 25
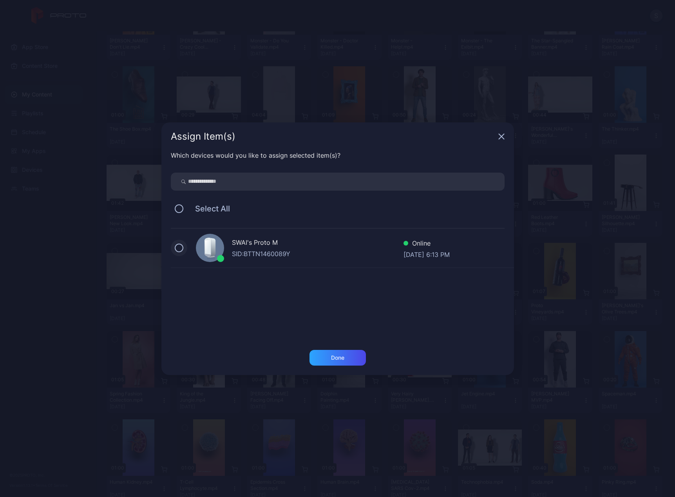
click at [175, 247] on button at bounding box center [179, 247] width 9 height 9
click at [334, 361] on div "Done" at bounding box center [338, 358] width 56 height 16
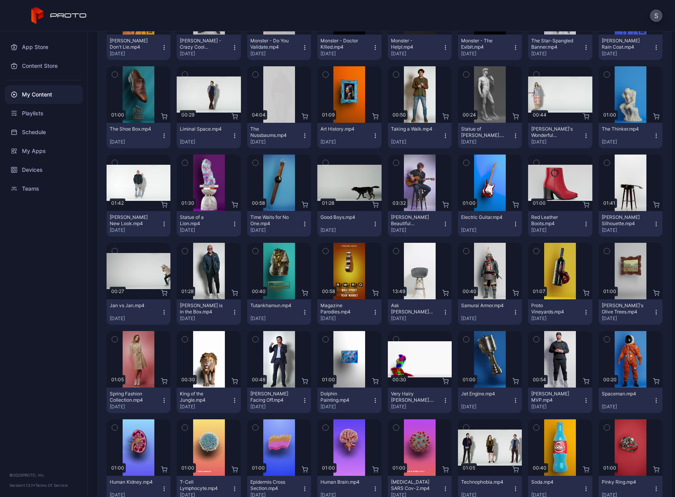
click at [305, 224] on icon "button" at bounding box center [305, 223] width 0 height 0
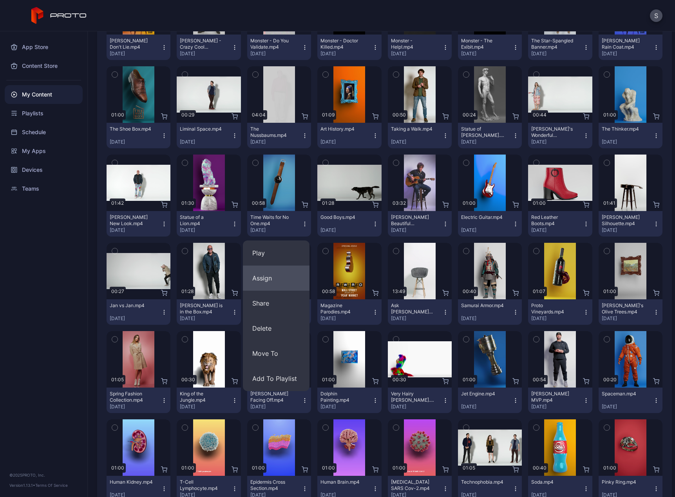
click at [266, 283] on button "Assign" at bounding box center [276, 277] width 67 height 25
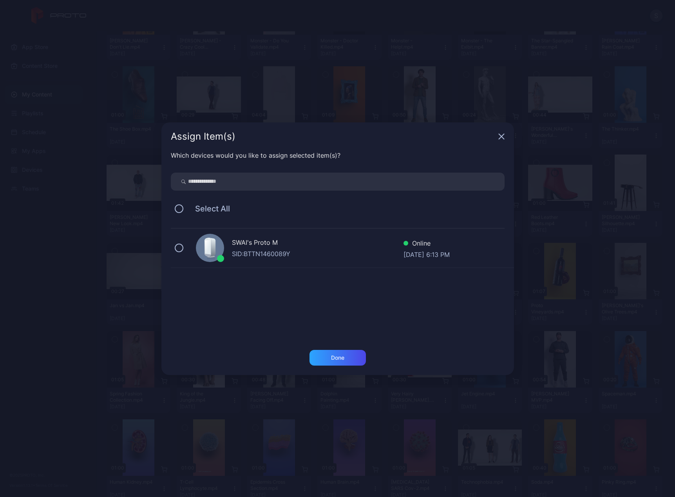
click at [238, 244] on div "SWAI's Proto M" at bounding box center [318, 243] width 172 height 11
click at [330, 357] on div "Done" at bounding box center [338, 358] width 56 height 16
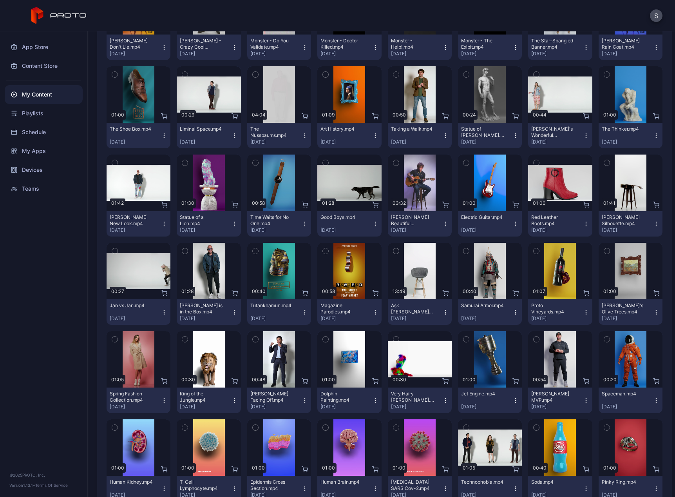
click at [374, 222] on button "Good Boys.mp4 [DATE]" at bounding box center [349, 223] width 64 height 25
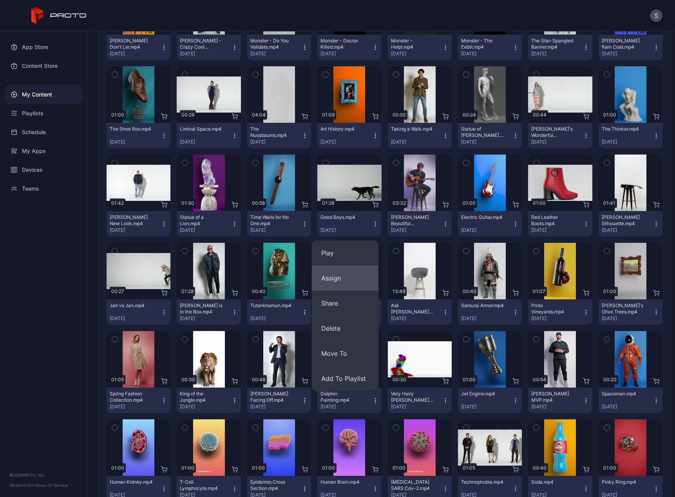
click at [337, 279] on button "Assign" at bounding box center [345, 277] width 67 height 25
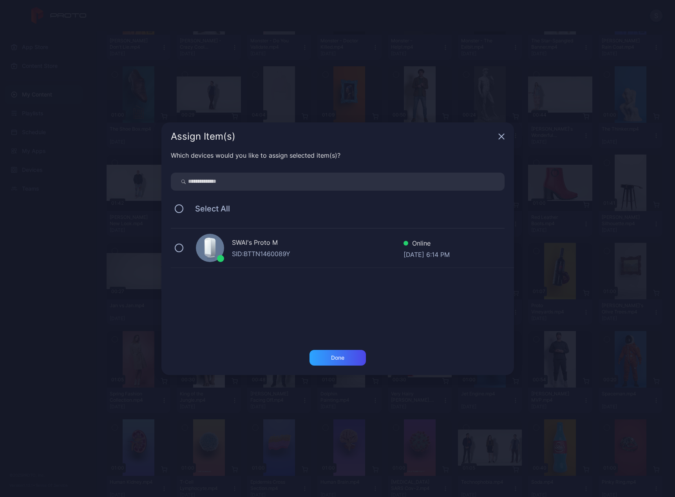
click at [245, 254] on div "SID: BTTN1460089Y" at bounding box center [318, 253] width 172 height 9
click at [327, 354] on div "Done" at bounding box center [338, 358] width 56 height 16
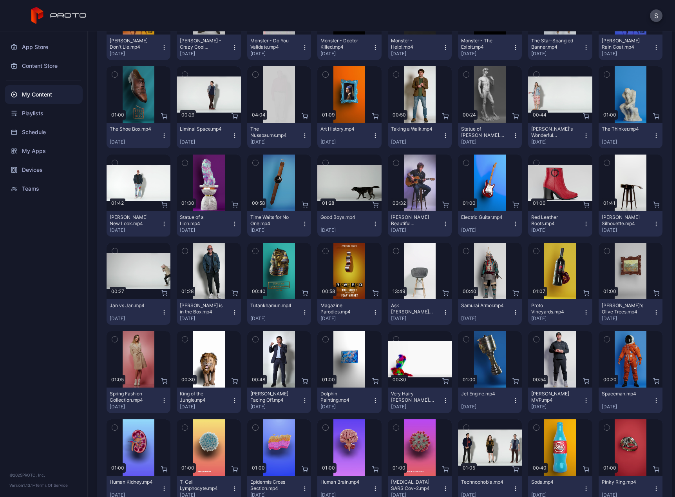
click at [445, 222] on icon "button" at bounding box center [445, 221] width 0 height 0
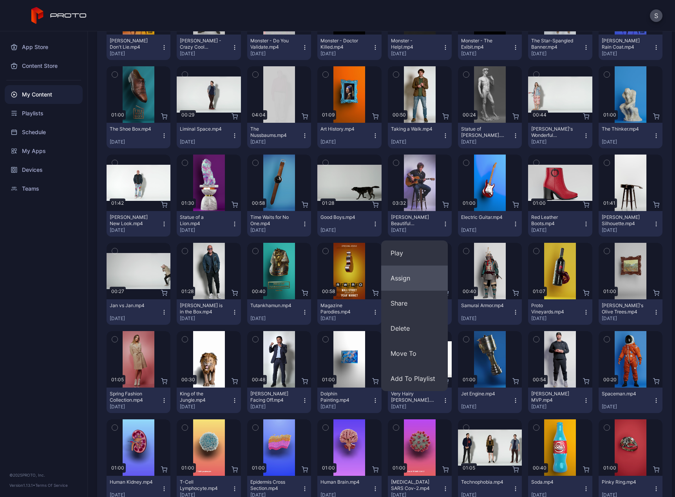
click at [398, 281] on button "Assign" at bounding box center [414, 277] width 67 height 25
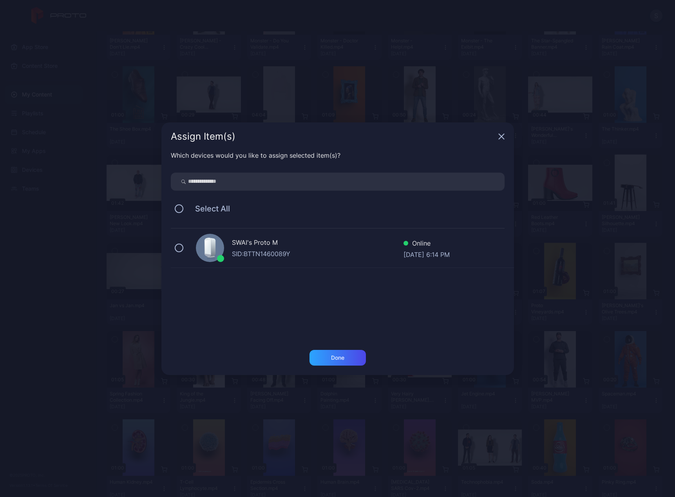
click at [212, 252] on icon at bounding box center [212, 247] width 6 height 19
click at [329, 356] on div "Done" at bounding box center [338, 358] width 56 height 16
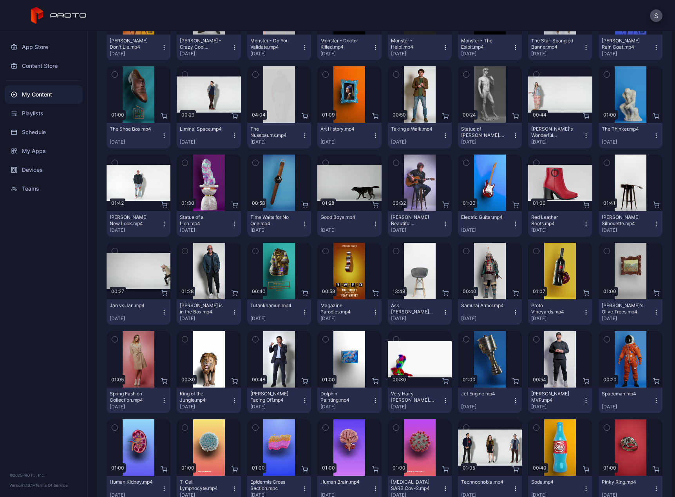
click at [513, 223] on icon "button" at bounding box center [516, 224] width 6 height 6
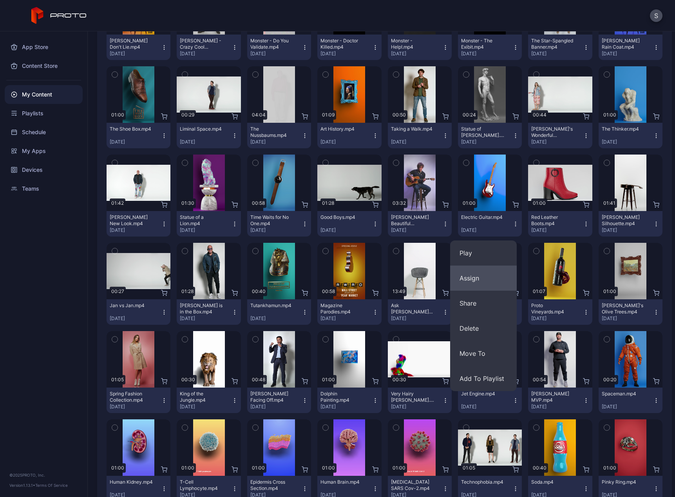
click at [481, 277] on button "Assign" at bounding box center [483, 277] width 67 height 25
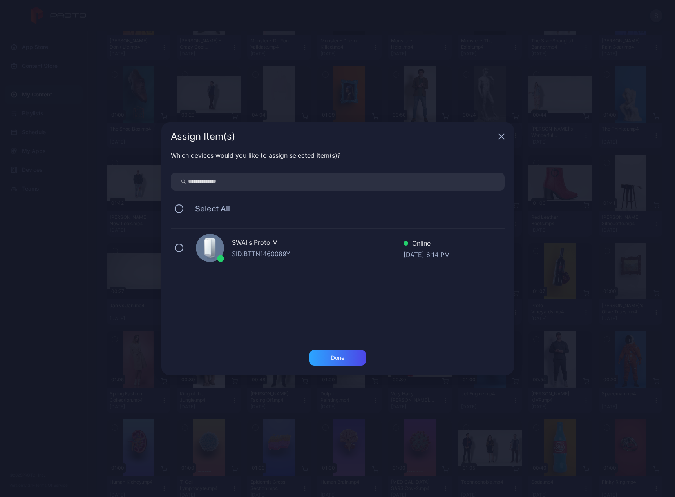
click at [227, 258] on div "SWAI's Proto M SID: BTTN1460089Y Online [DATE] 6:14 PM" at bounding box center [342, 248] width 343 height 39
click at [323, 357] on div "Done" at bounding box center [338, 358] width 56 height 16
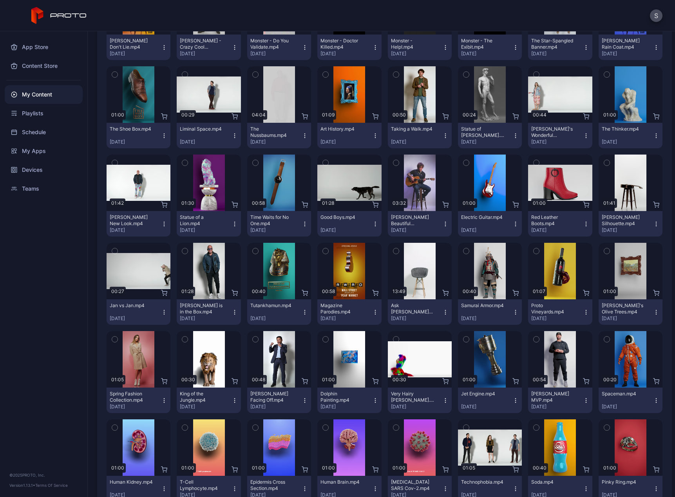
click at [583, 223] on icon "button" at bounding box center [586, 224] width 6 height 6
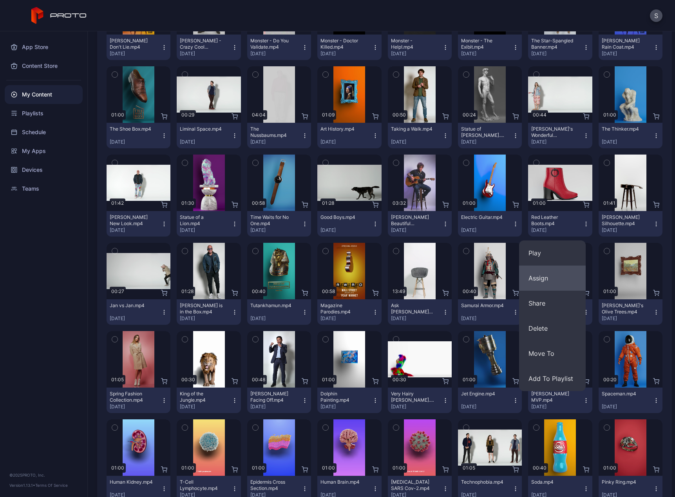
click at [550, 274] on button "Assign" at bounding box center [552, 277] width 67 height 25
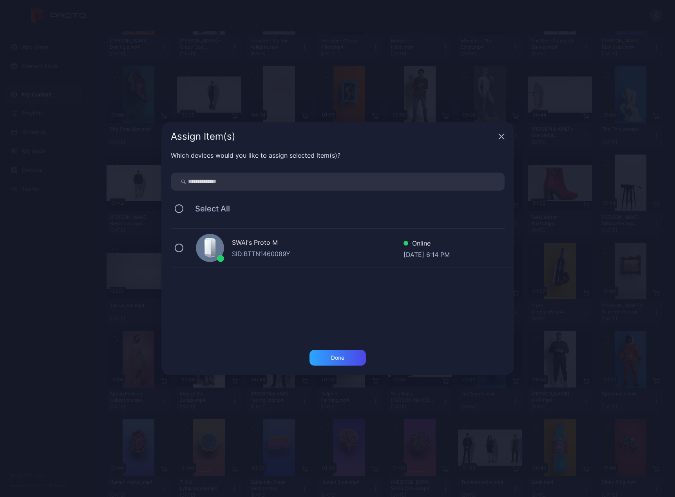
click at [259, 242] on div "SWAI's Proto M" at bounding box center [318, 243] width 172 height 11
click at [346, 357] on div "Done" at bounding box center [338, 358] width 56 height 16
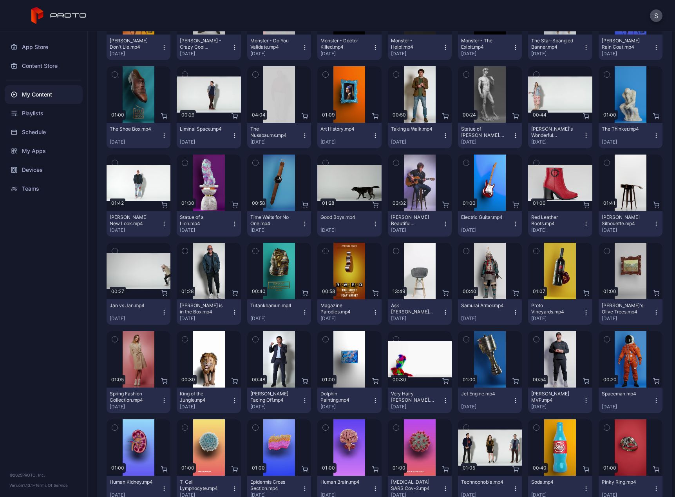
click at [653, 225] on icon "button" at bounding box center [656, 224] width 6 height 6
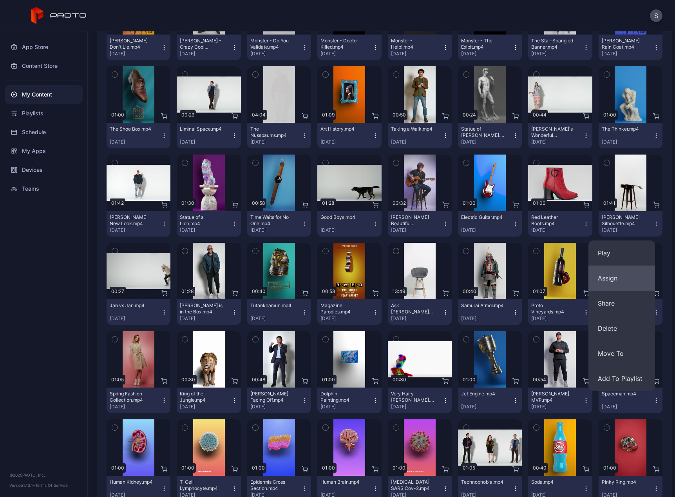
click at [608, 283] on button "Assign" at bounding box center [622, 277] width 67 height 25
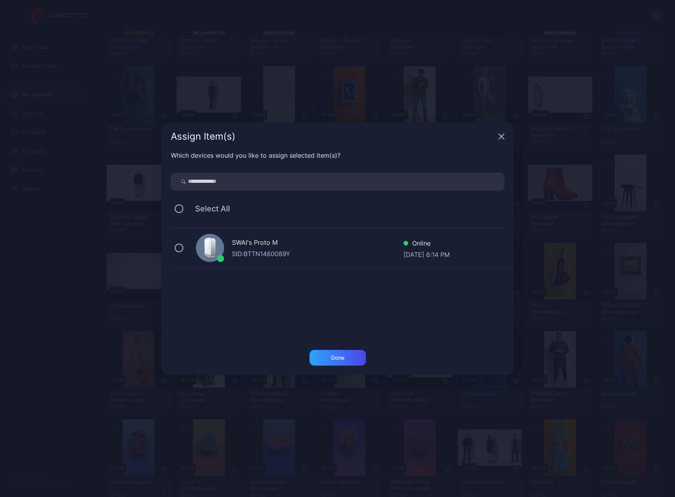
click at [220, 241] on div at bounding box center [210, 248] width 28 height 28
click at [324, 353] on div "Done" at bounding box center [338, 358] width 56 height 16
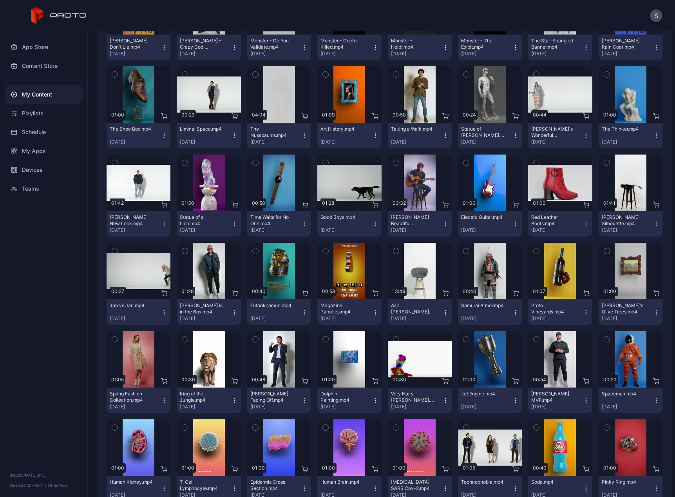
click at [163, 314] on icon "button" at bounding box center [164, 312] width 6 height 6
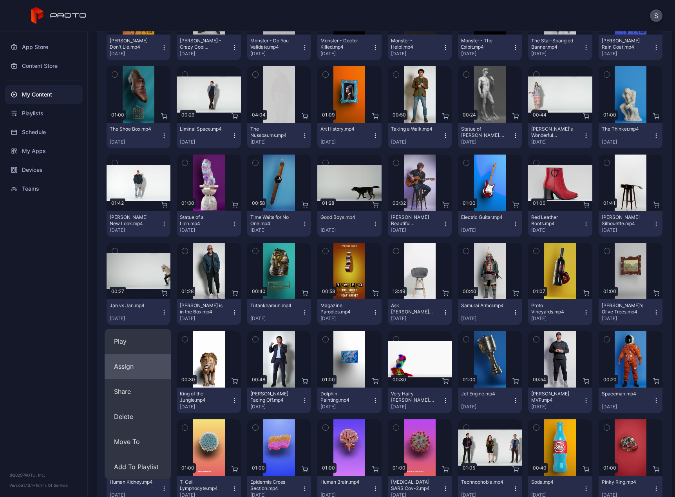
click at [133, 365] on button "Assign" at bounding box center [138, 366] width 67 height 25
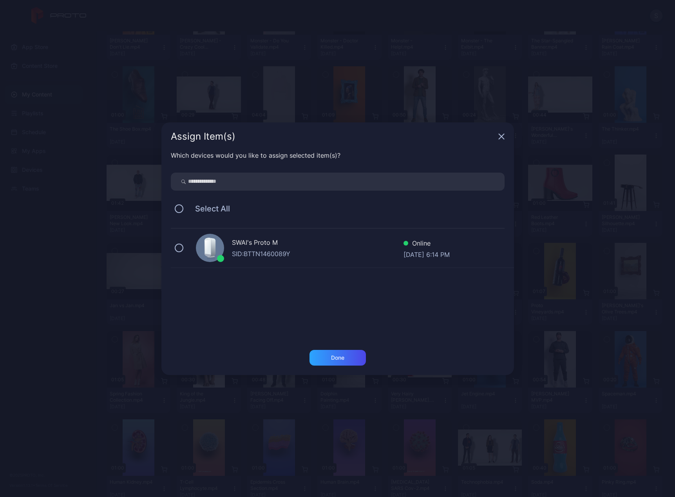
click at [184, 246] on div "SWAI's Proto M SID: BTTN1460089Y Online [DATE] 6:14 PM" at bounding box center [342, 248] width 343 height 39
click at [343, 355] on div "Done" at bounding box center [337, 357] width 13 height 6
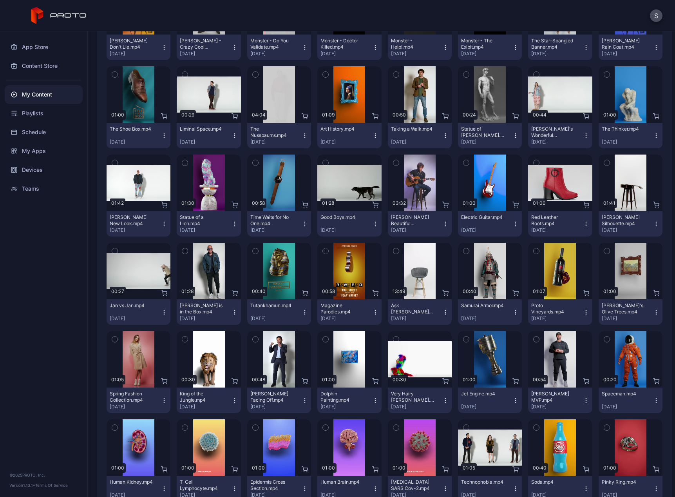
click at [234, 314] on icon "button" at bounding box center [234, 314] width 0 height 0
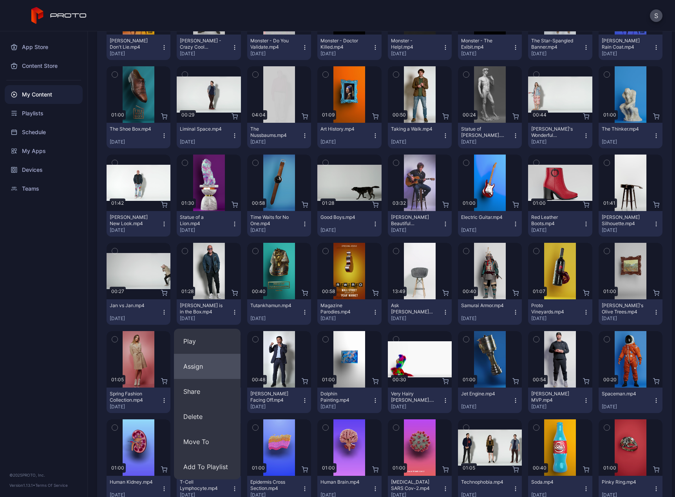
click at [198, 363] on button "Assign" at bounding box center [207, 366] width 67 height 25
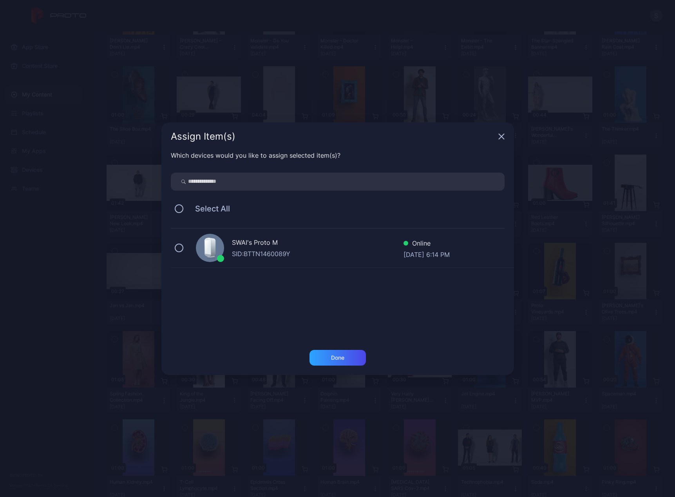
click at [192, 254] on div "SWAI's Proto M SID: BTTN1460089Y Online [DATE] 6:14 PM" at bounding box center [342, 248] width 343 height 39
click at [357, 359] on div "Done" at bounding box center [338, 358] width 56 height 16
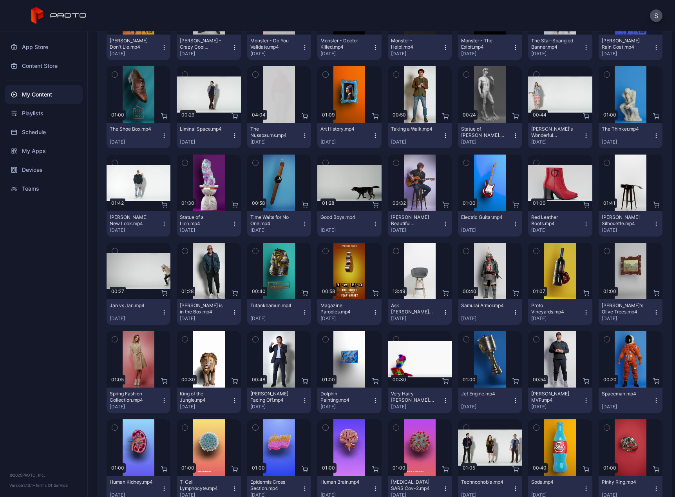
click at [304, 310] on icon "button" at bounding box center [305, 312] width 6 height 6
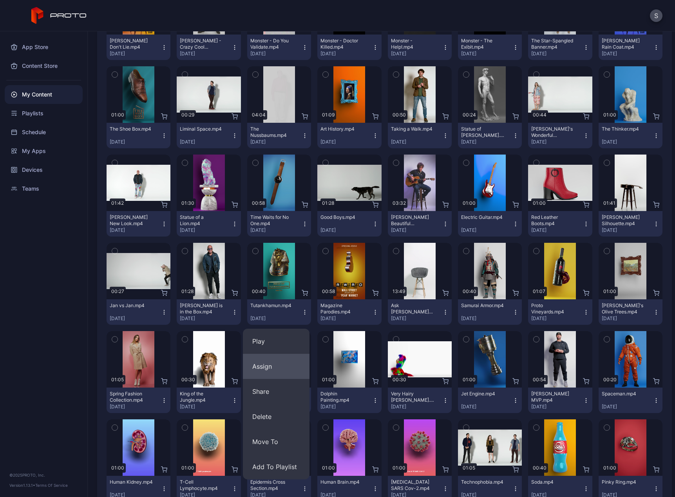
click at [251, 365] on button "Assign" at bounding box center [276, 366] width 67 height 25
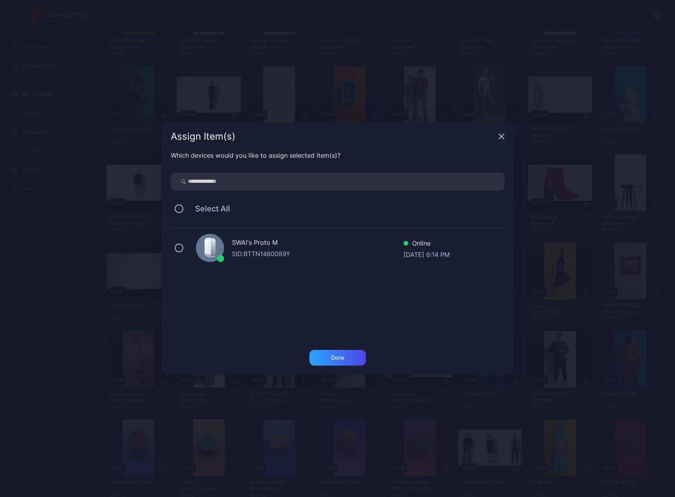
click at [226, 250] on div "SWAI's Proto M SID: BTTN1460089Y Online [DATE] 6:14 PM" at bounding box center [342, 248] width 343 height 39
click at [330, 358] on div "Done" at bounding box center [338, 358] width 56 height 16
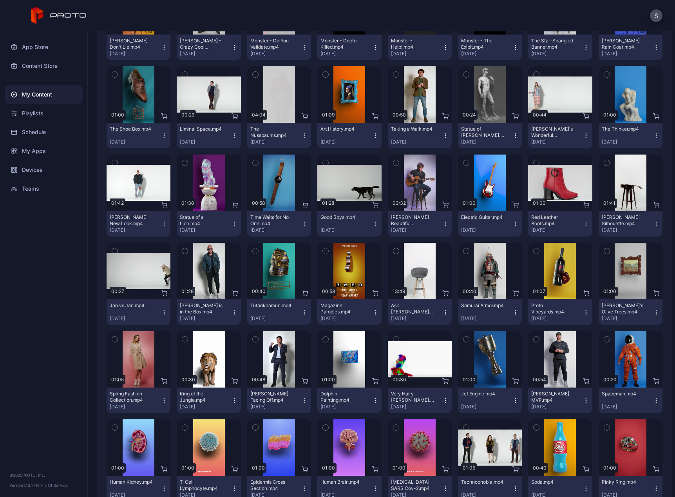
click at [372, 311] on icon "button" at bounding box center [375, 312] width 6 height 6
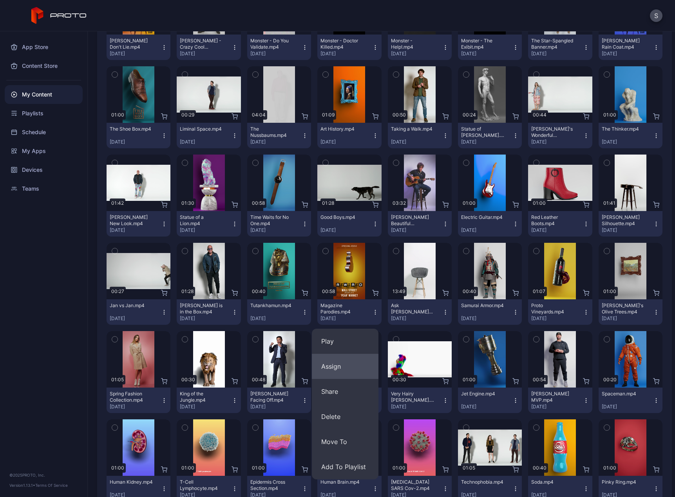
click at [354, 364] on button "Assign" at bounding box center [345, 366] width 67 height 25
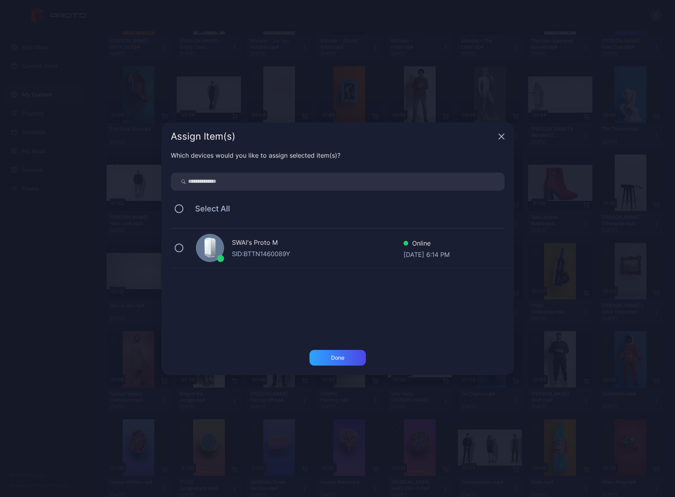
click at [247, 253] on div "SID: BTTN1460089Y" at bounding box center [318, 253] width 172 height 9
click at [325, 357] on div "Done" at bounding box center [338, 358] width 56 height 16
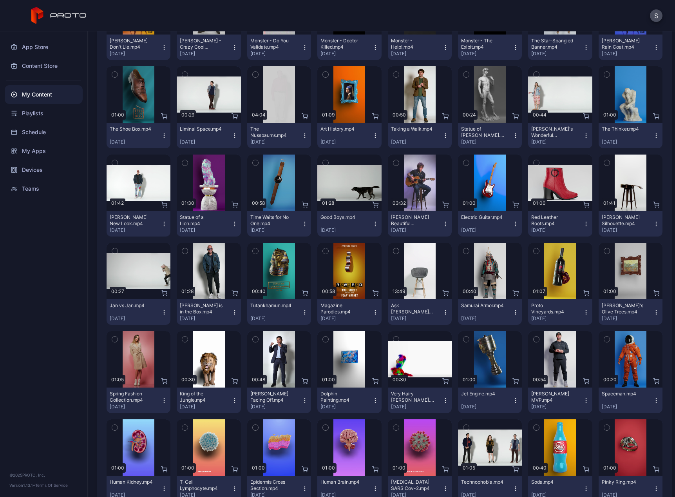
click at [443, 313] on icon "button" at bounding box center [446, 312] width 6 height 6
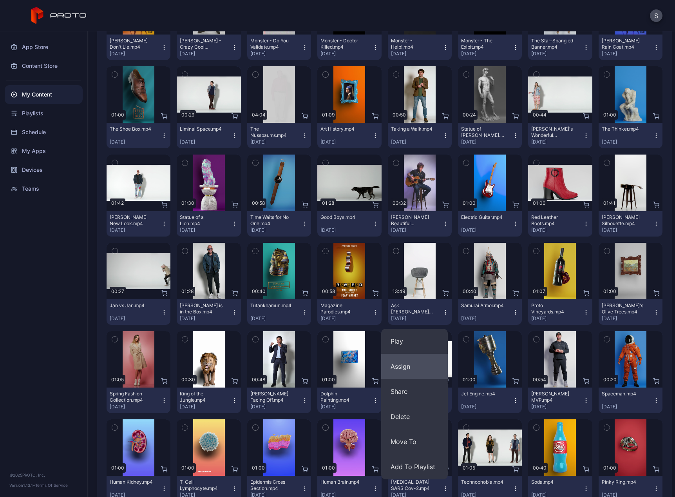
click at [405, 368] on button "Assign" at bounding box center [414, 366] width 67 height 25
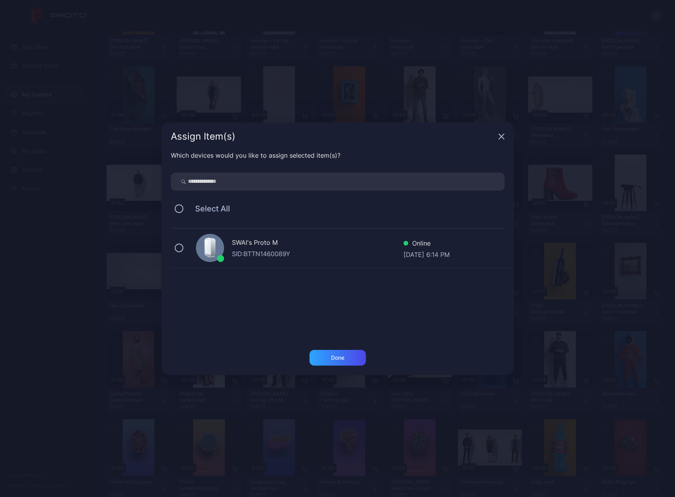
click at [283, 246] on div "SWAI's Proto M" at bounding box center [318, 243] width 172 height 11
click at [334, 351] on div "Done" at bounding box center [338, 358] width 56 height 16
click at [334, 357] on button "Done" at bounding box center [338, 358] width 56 height 16
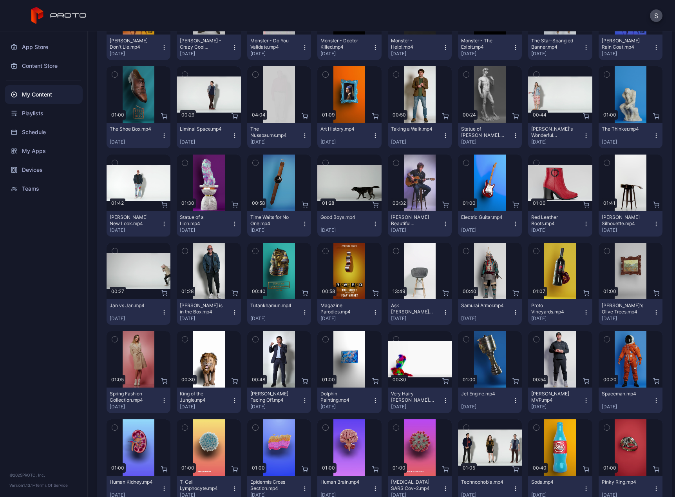
click at [513, 311] on icon "button" at bounding box center [516, 312] width 6 height 6
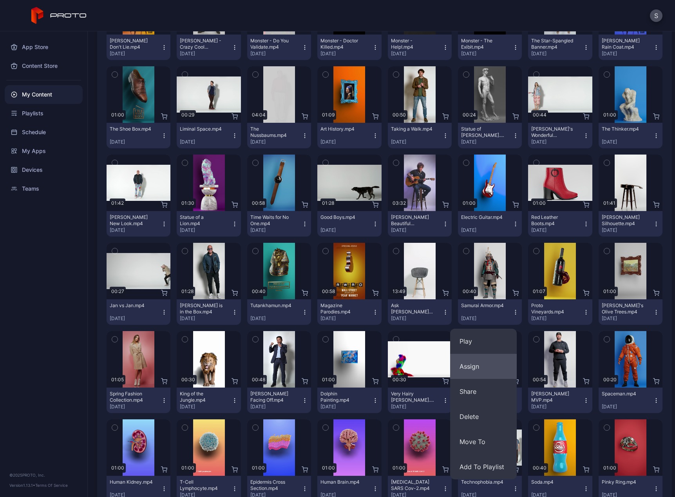
click at [463, 365] on button "Assign" at bounding box center [483, 366] width 67 height 25
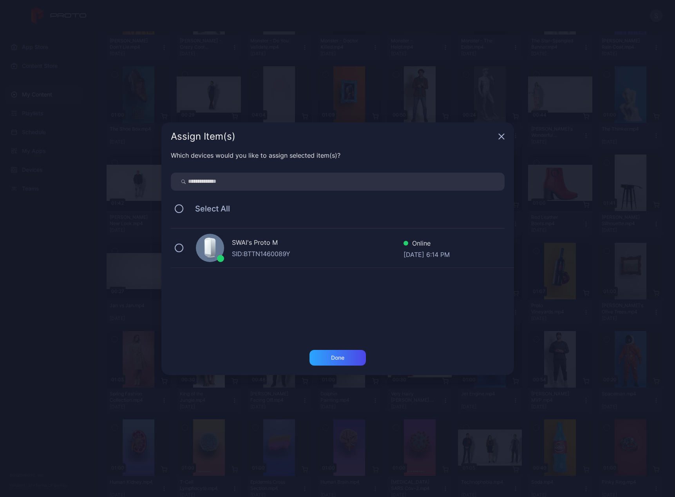
click at [258, 248] on div "SWAI's Proto M" at bounding box center [318, 243] width 172 height 11
click at [345, 358] on div "Done" at bounding box center [338, 358] width 56 height 16
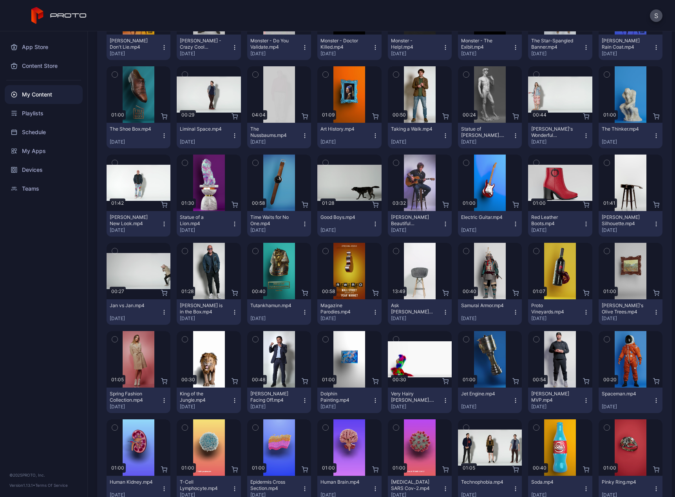
click at [583, 314] on icon "button" at bounding box center [586, 312] width 6 height 6
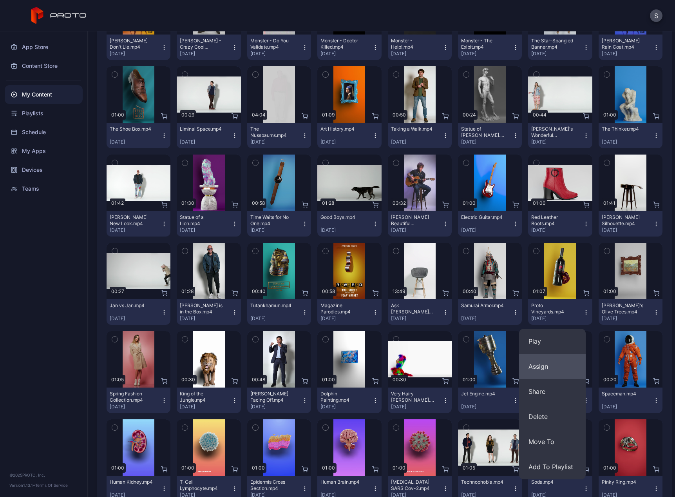
click at [541, 363] on button "Assign" at bounding box center [552, 366] width 67 height 25
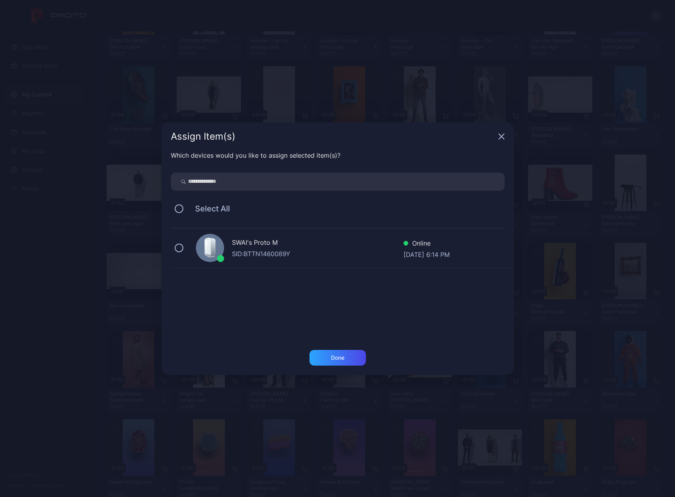
click at [283, 255] on div "SID: BTTN1460089Y" at bounding box center [318, 253] width 172 height 9
click at [331, 357] on div "Done" at bounding box center [337, 357] width 13 height 6
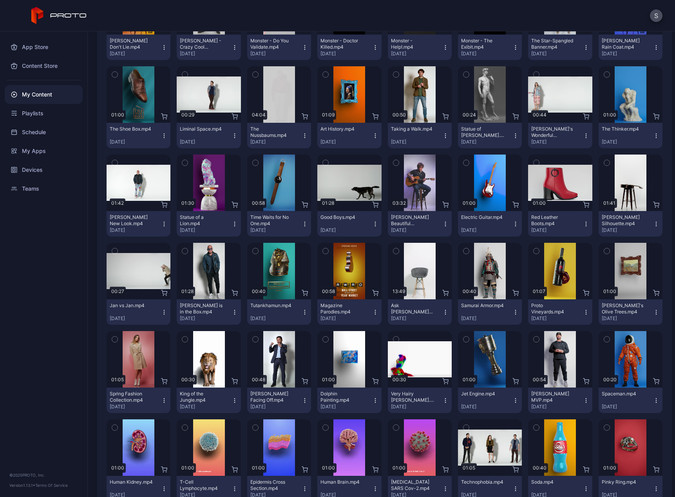
click at [653, 315] on icon "button" at bounding box center [656, 312] width 6 height 6
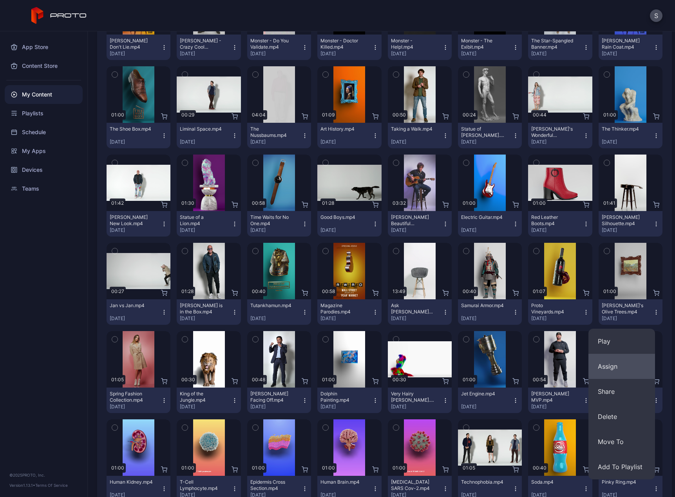
click at [608, 367] on button "Assign" at bounding box center [622, 366] width 67 height 25
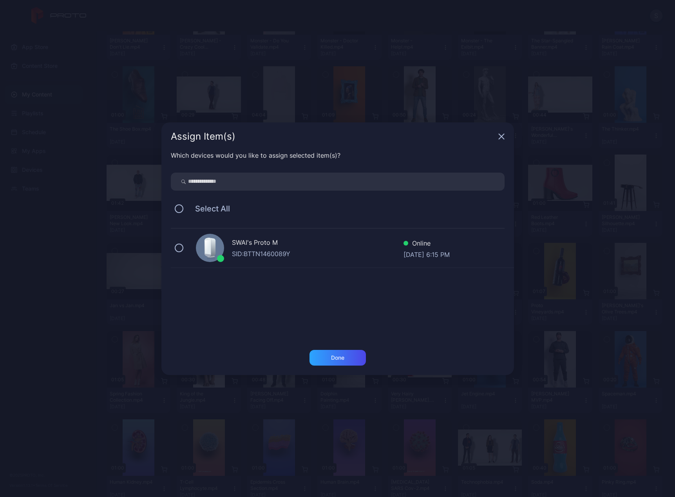
click at [267, 251] on div "SID: BTTN1460089Y" at bounding box center [318, 253] width 172 height 9
click at [340, 355] on div "Done" at bounding box center [337, 357] width 13 height 6
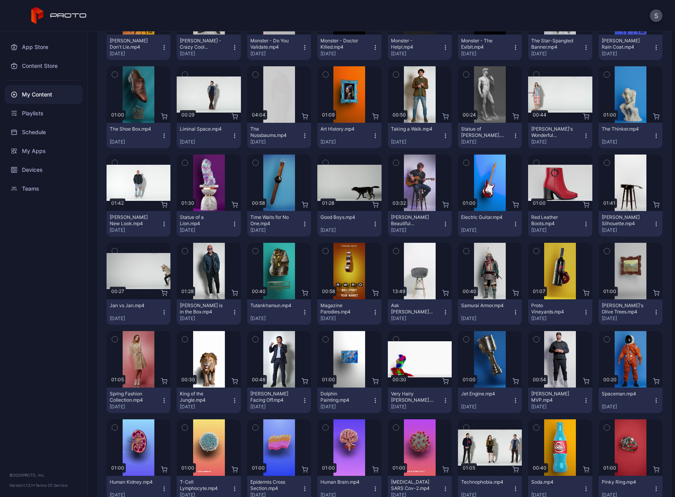
click at [158, 403] on div "Spring Fashion Collection.mp4 [DATE]" at bounding box center [135, 399] width 51 height 19
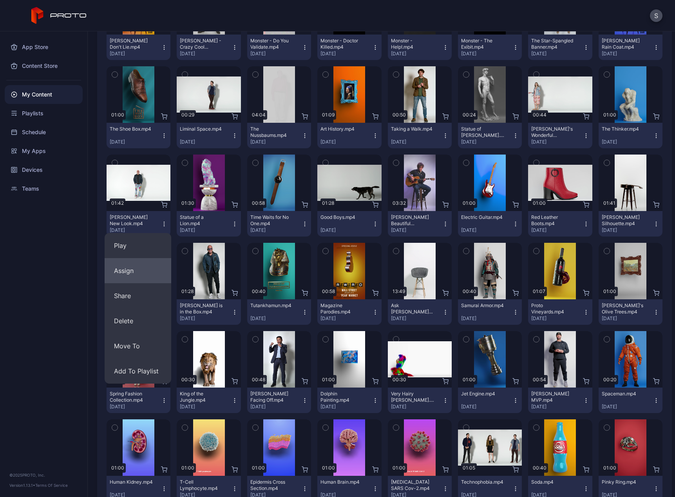
click at [131, 274] on button "Assign" at bounding box center [138, 270] width 67 height 25
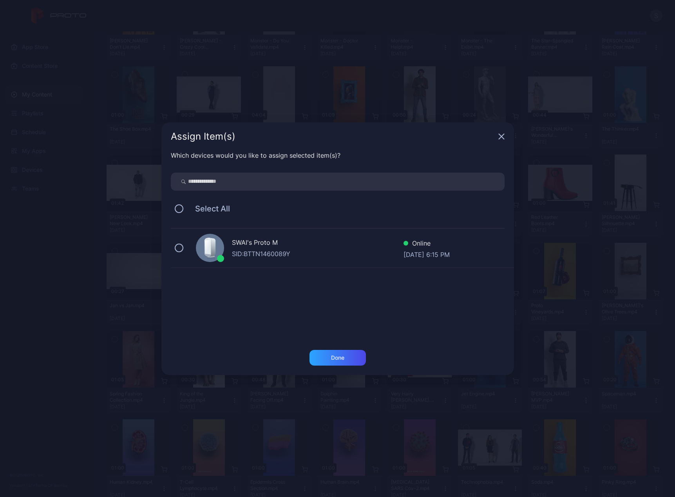
click at [186, 251] on div "SWAI's Proto M SID: BTTN1460089Y Online [DATE] 6:15 PM" at bounding box center [342, 248] width 343 height 39
click at [330, 356] on div "Done" at bounding box center [338, 358] width 56 height 16
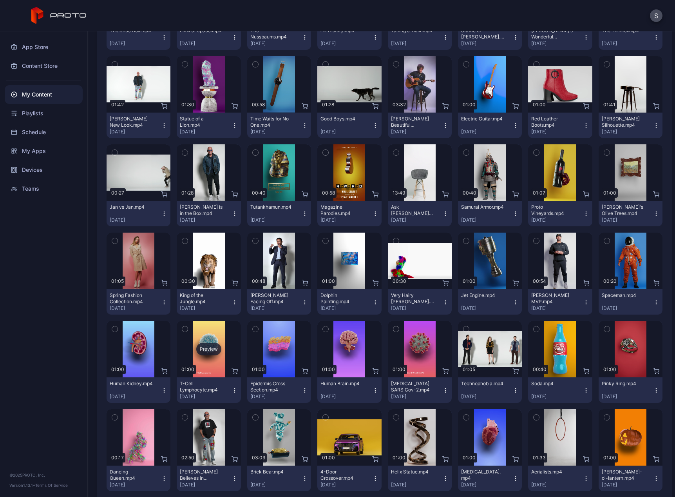
scroll to position [532, 0]
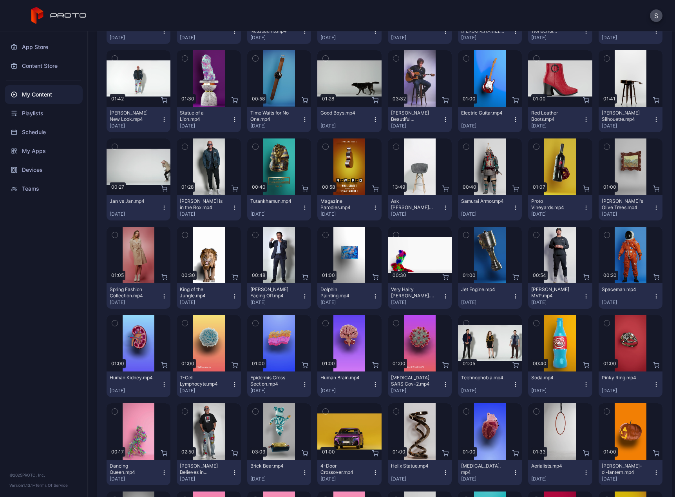
click at [232, 297] on icon "button" at bounding box center [235, 296] width 6 height 6
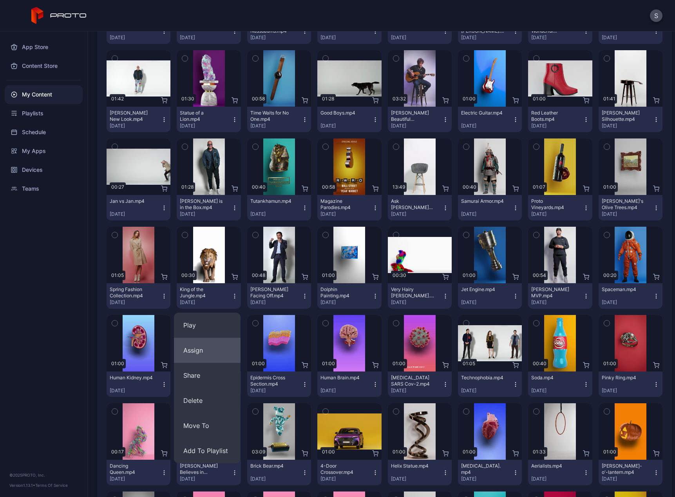
click at [210, 345] on button "Assign" at bounding box center [207, 349] width 67 height 25
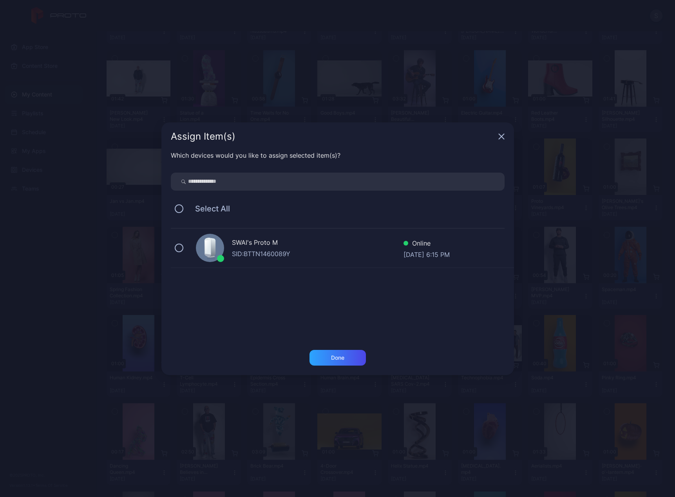
click at [250, 244] on div "SWAI's Proto M" at bounding box center [318, 243] width 172 height 11
click at [323, 357] on div "Done" at bounding box center [338, 358] width 56 height 16
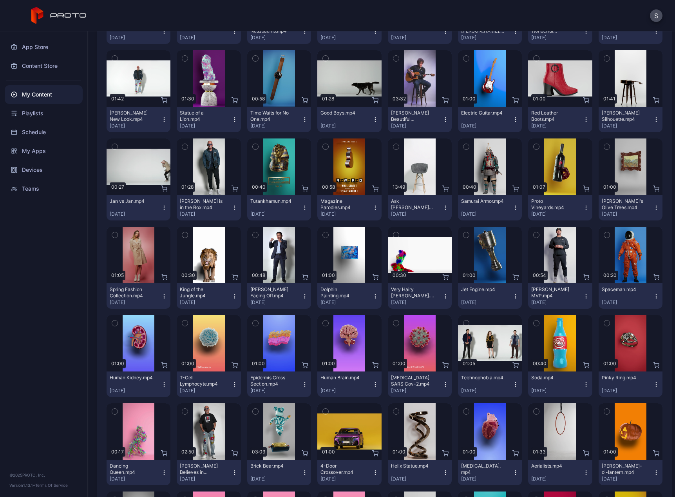
click at [302, 297] on icon "button" at bounding box center [305, 296] width 6 height 6
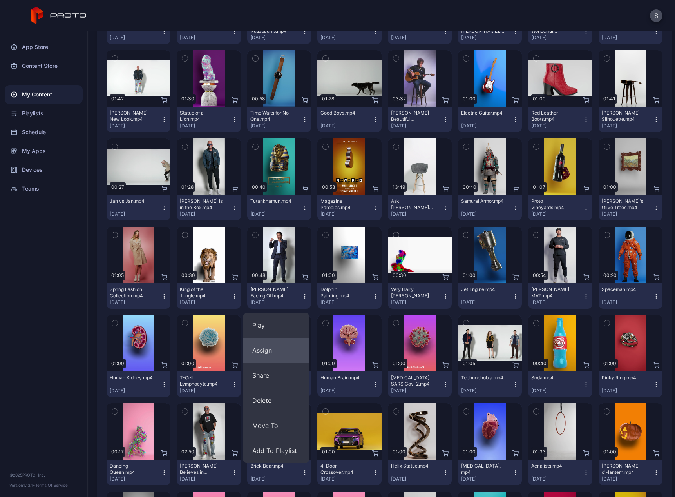
click at [273, 341] on button "Assign" at bounding box center [276, 349] width 67 height 25
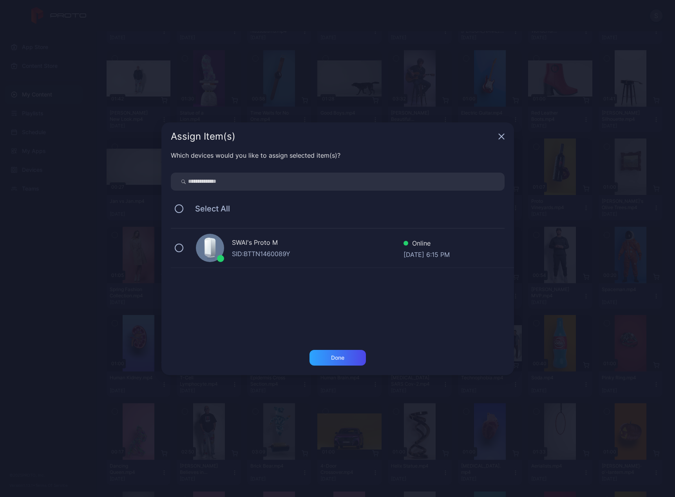
click at [281, 243] on div "SWAI's Proto M" at bounding box center [318, 243] width 172 height 11
click at [337, 354] on div "Done" at bounding box center [337, 357] width 13 height 6
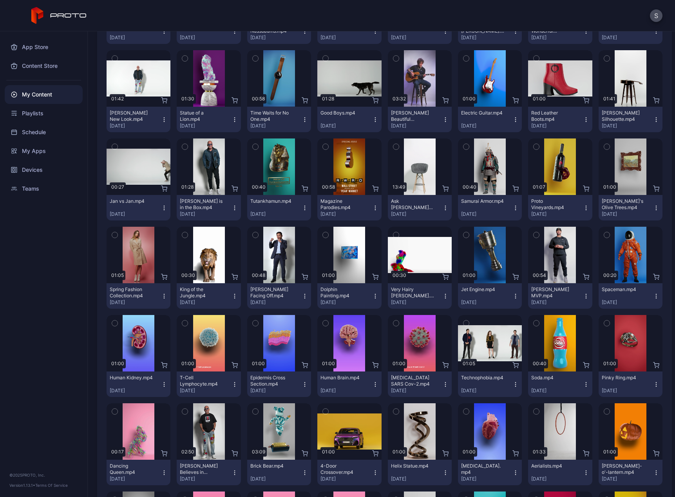
click at [372, 296] on icon "button" at bounding box center [375, 296] width 6 height 6
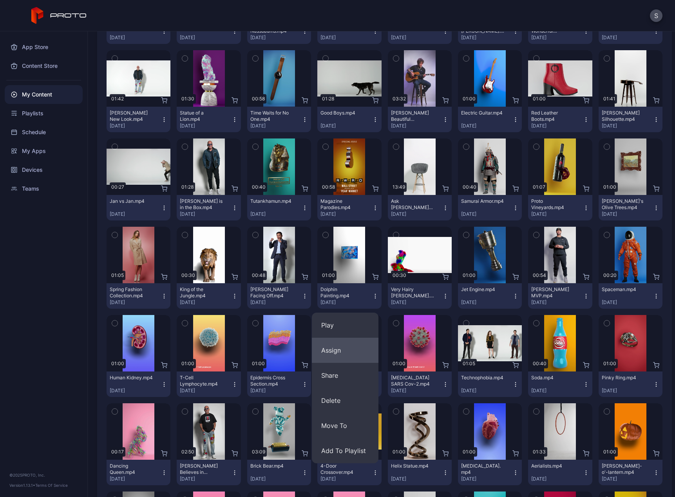
click at [330, 349] on button "Assign" at bounding box center [345, 349] width 67 height 25
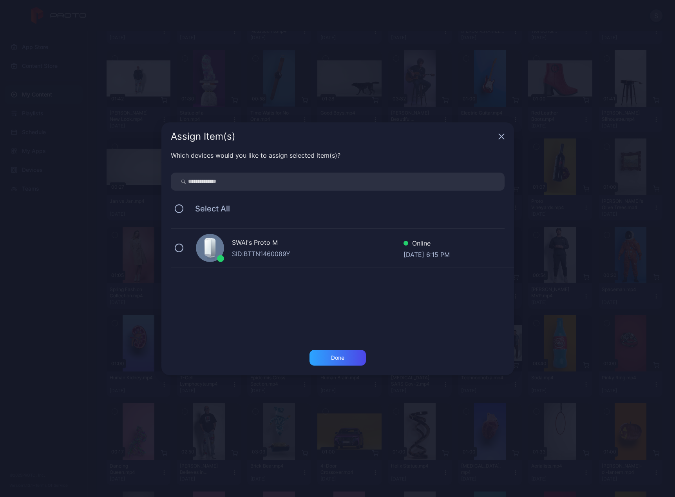
click at [269, 247] on div "SWAI's Proto M" at bounding box center [318, 243] width 172 height 11
click at [347, 353] on div "Done" at bounding box center [338, 358] width 56 height 16
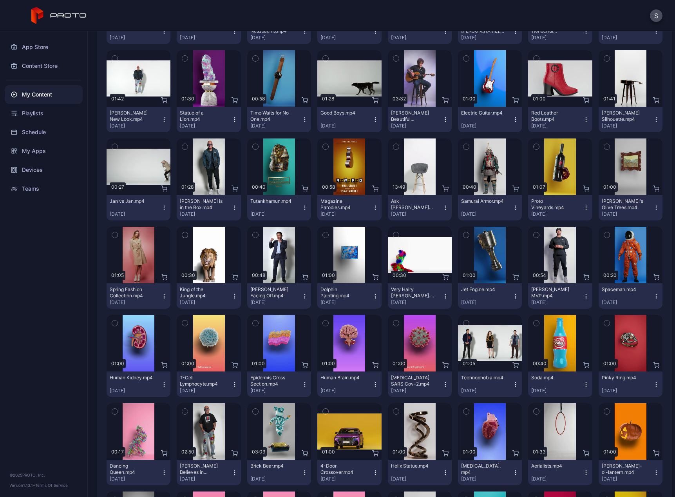
click at [443, 296] on icon "button" at bounding box center [446, 296] width 6 height 6
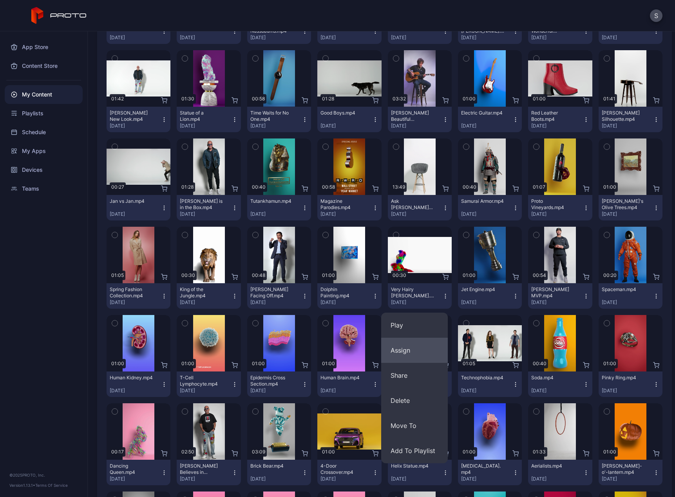
click at [408, 347] on button "Assign" at bounding box center [414, 349] width 67 height 25
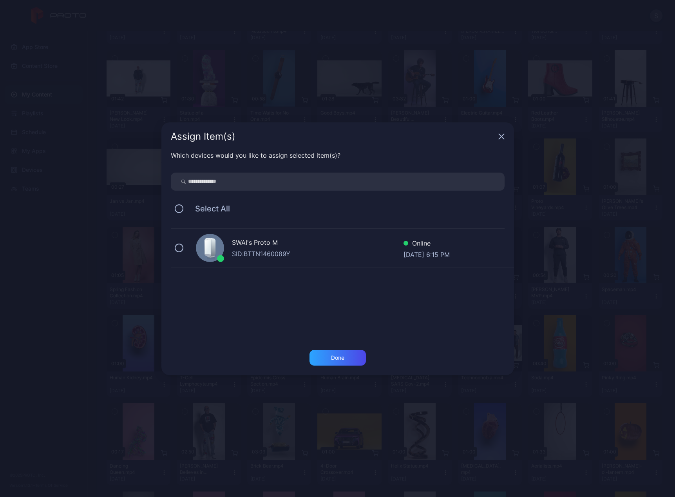
click at [272, 245] on div "SWAI's Proto M" at bounding box center [318, 243] width 172 height 11
click at [342, 355] on div "Done" at bounding box center [337, 357] width 13 height 6
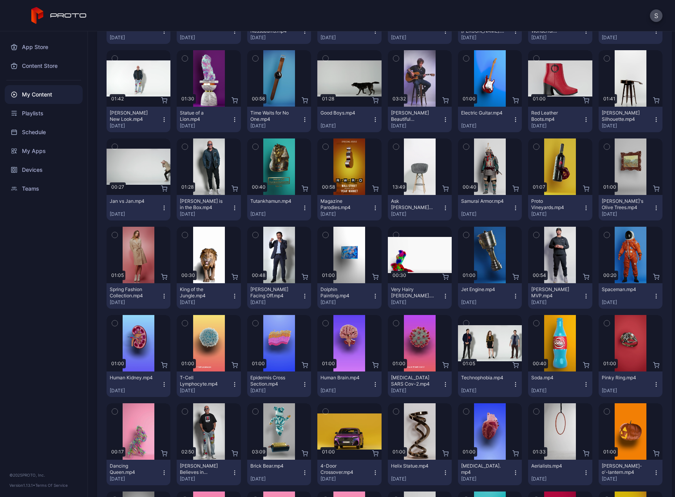
click at [510, 299] on button "Jet Engine.mp4 [DATE]" at bounding box center [490, 295] width 64 height 25
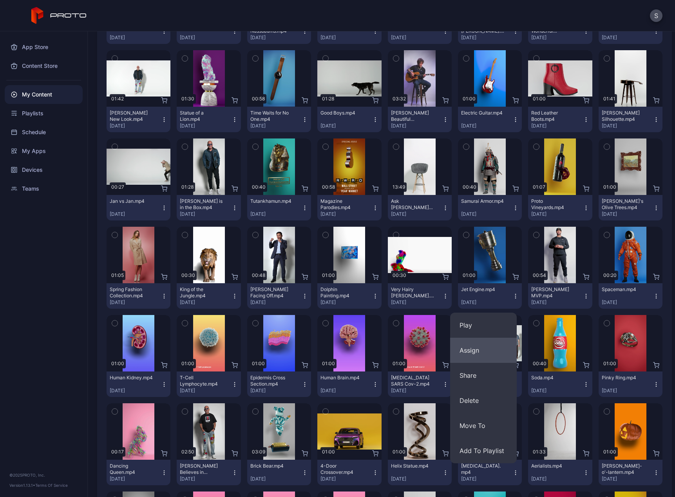
click at [466, 347] on button "Assign" at bounding box center [483, 349] width 67 height 25
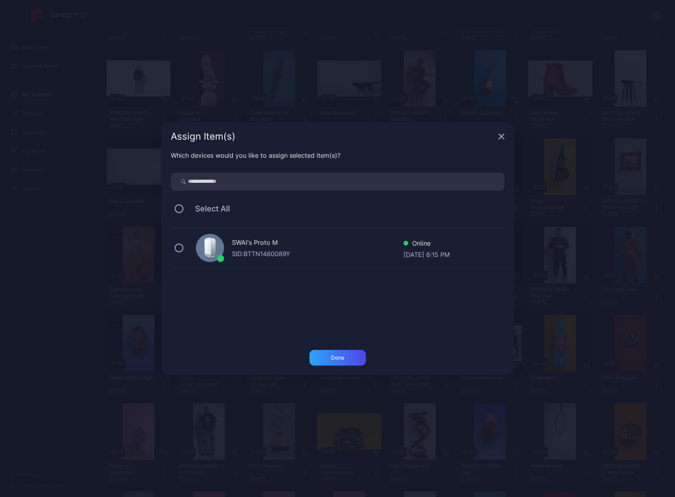
click at [247, 249] on div "SID: BTTN1460089Y" at bounding box center [318, 253] width 172 height 9
click at [330, 352] on div "Done" at bounding box center [338, 358] width 56 height 16
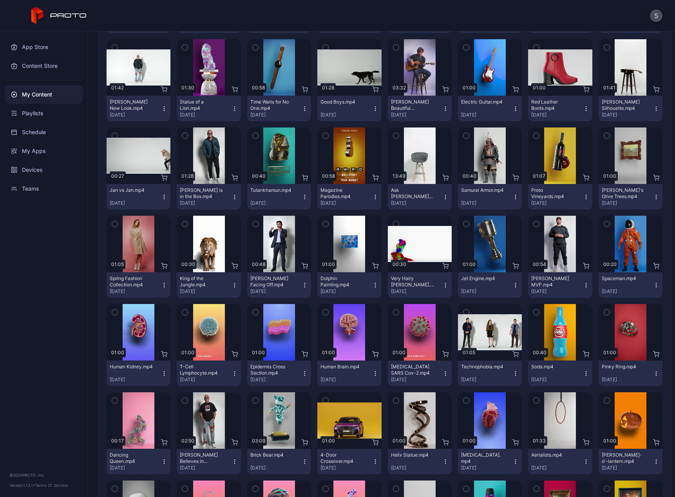
scroll to position [637, 0]
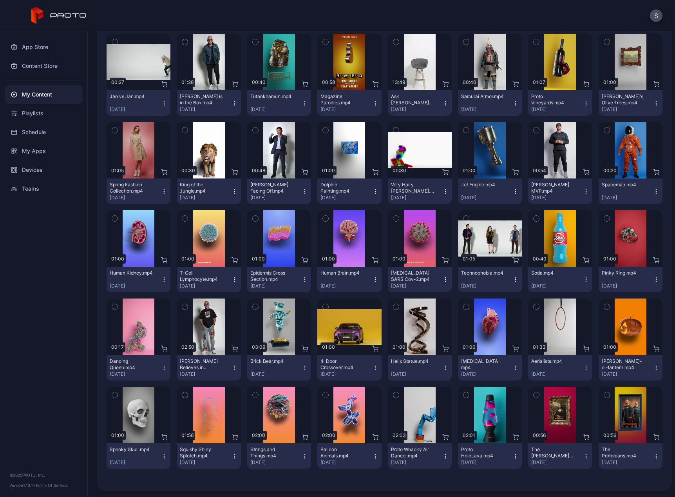
click at [583, 192] on icon "button" at bounding box center [586, 191] width 6 height 6
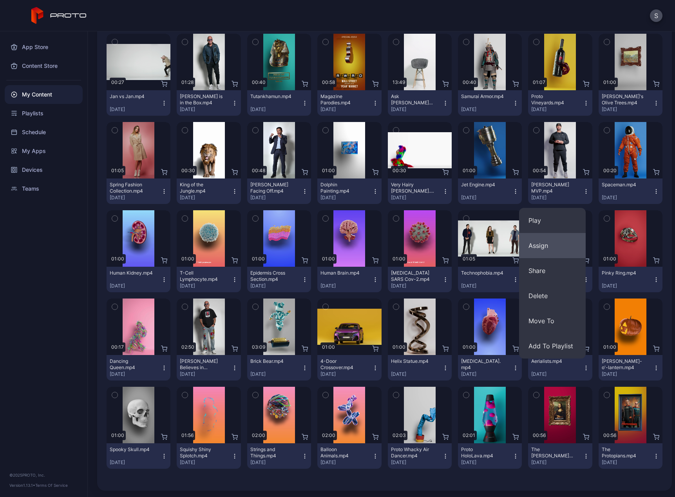
click at [537, 245] on button "Assign" at bounding box center [552, 245] width 67 height 25
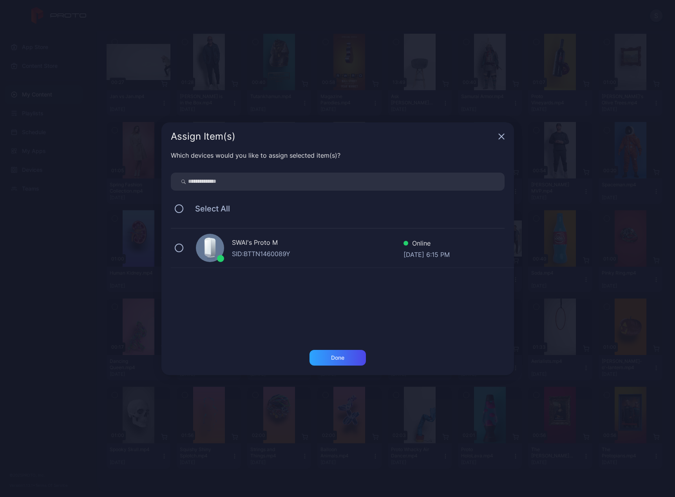
click at [277, 249] on div "SID: BTTN1460089Y" at bounding box center [318, 253] width 172 height 9
click at [317, 357] on div "Done" at bounding box center [338, 358] width 56 height 16
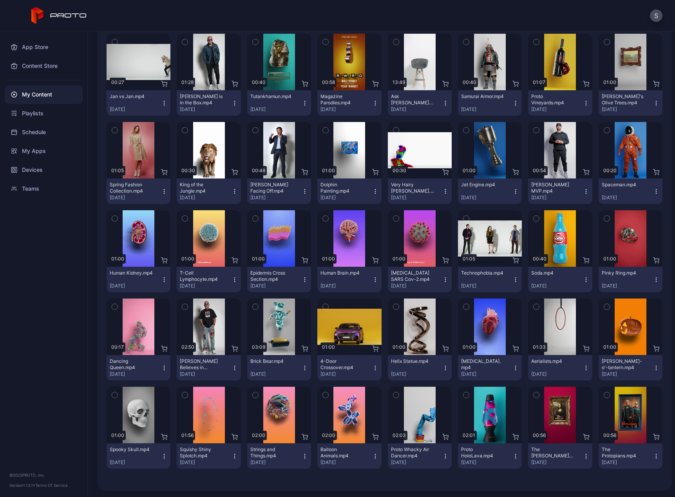
click at [653, 192] on icon "button" at bounding box center [656, 191] width 6 height 6
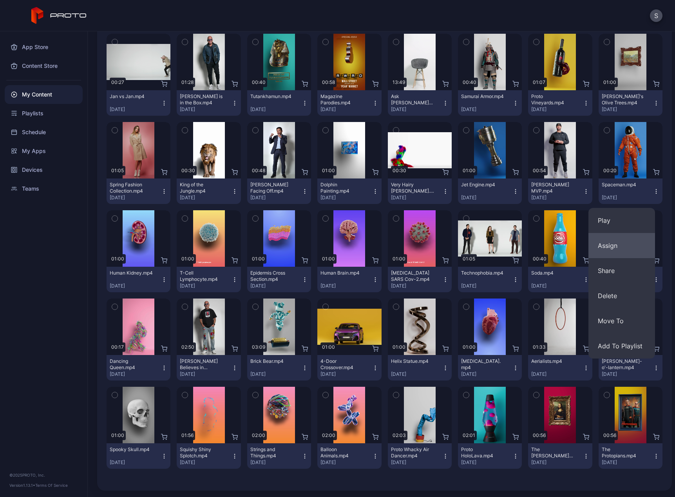
click at [609, 247] on button "Assign" at bounding box center [622, 245] width 67 height 25
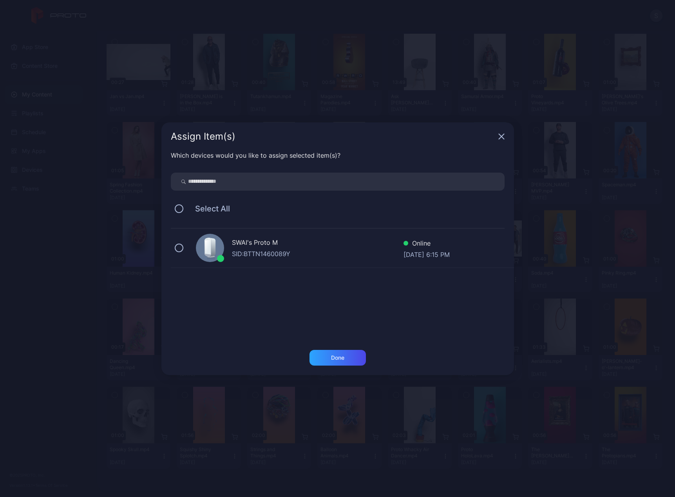
click at [207, 250] on icon at bounding box center [208, 246] width 6 height 15
click at [336, 357] on div "Done" at bounding box center [337, 357] width 13 height 6
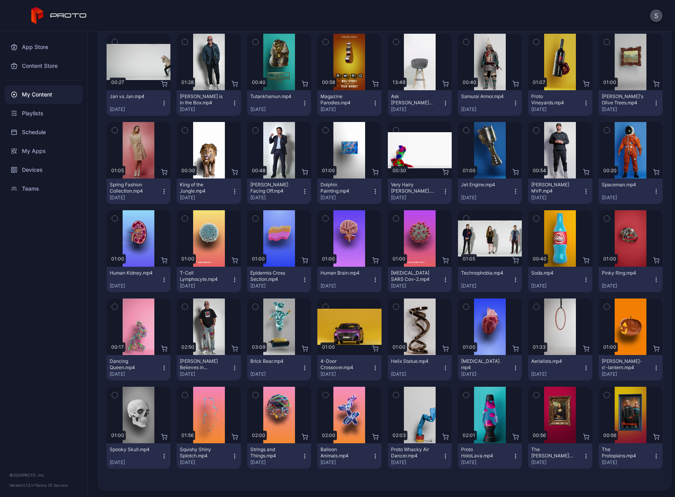
click at [164, 278] on icon "button" at bounding box center [164, 279] width 6 height 6
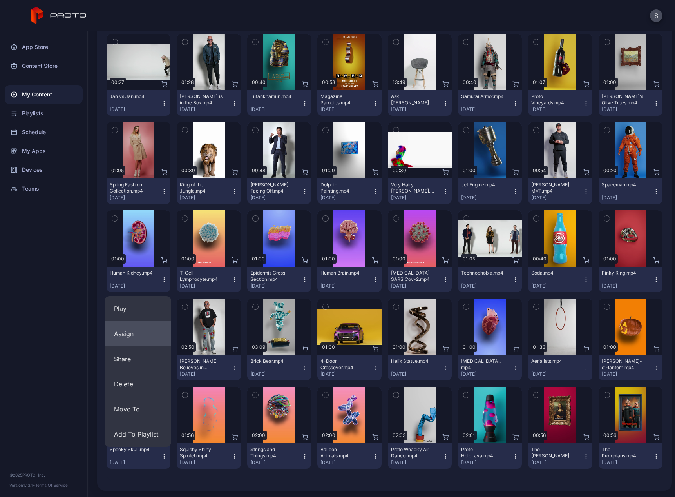
click at [127, 332] on button "Assign" at bounding box center [138, 333] width 67 height 25
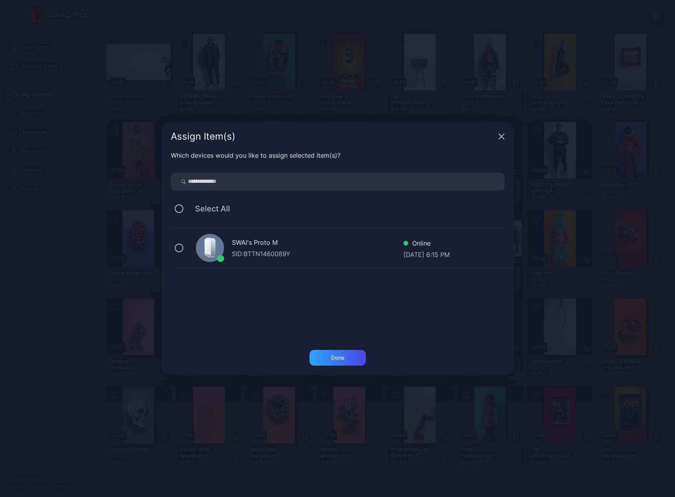
click at [237, 250] on div "SID: BTTN1460089Y" at bounding box center [318, 253] width 172 height 9
click at [332, 360] on div "Done" at bounding box center [337, 357] width 13 height 6
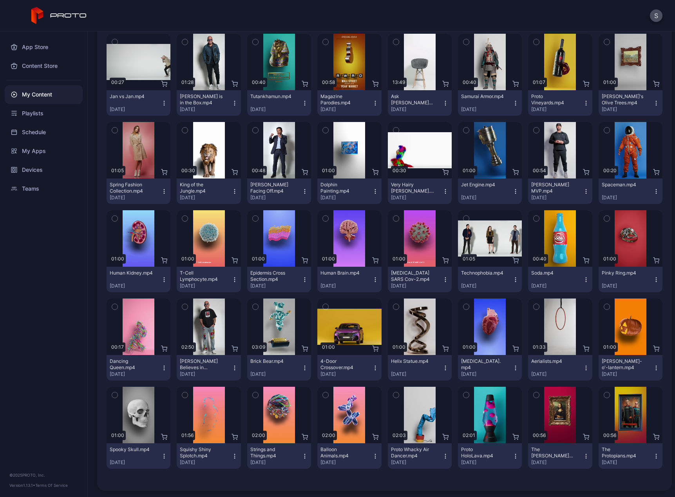
click at [232, 282] on icon "button" at bounding box center [235, 279] width 6 height 6
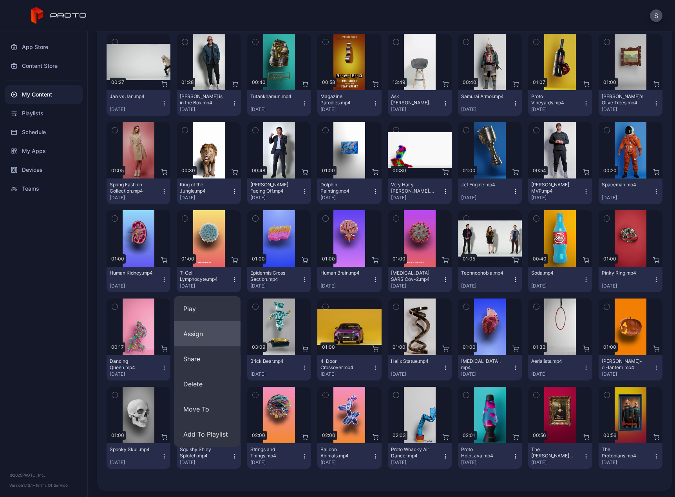
click at [213, 333] on button "Assign" at bounding box center [207, 333] width 67 height 25
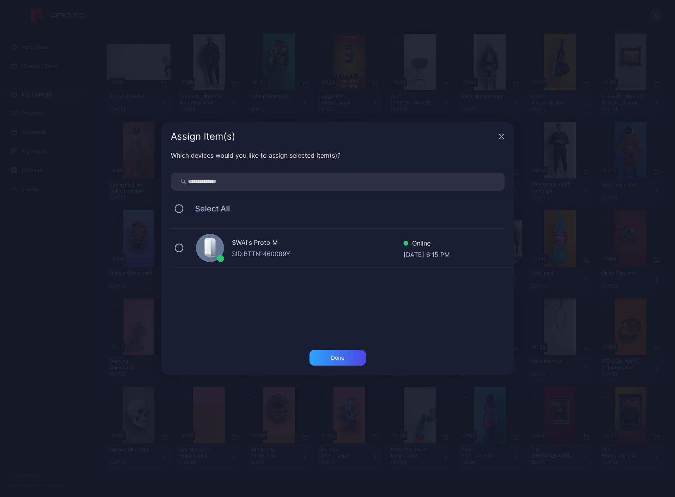
click at [231, 250] on div "SWAI's Proto M SID: BTTN1460089Y Online [DATE] 6:15 PM" at bounding box center [342, 248] width 343 height 39
click at [323, 357] on div "Done" at bounding box center [338, 358] width 56 height 16
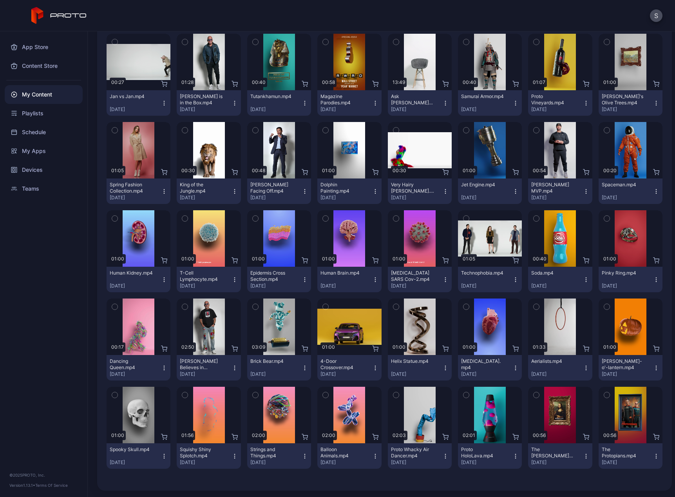
click at [302, 277] on icon "button" at bounding box center [305, 279] width 6 height 6
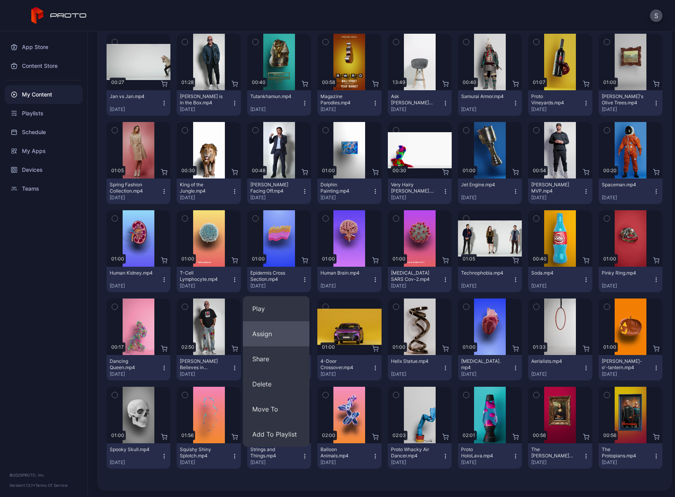
click at [275, 332] on button "Assign" at bounding box center [276, 333] width 67 height 25
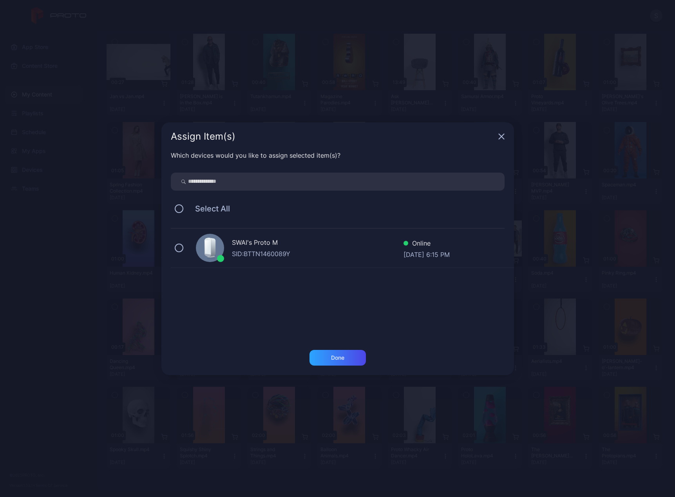
click at [239, 245] on div "SWAI's Proto M" at bounding box center [318, 243] width 172 height 11
click at [333, 358] on div "Done" at bounding box center [337, 357] width 13 height 6
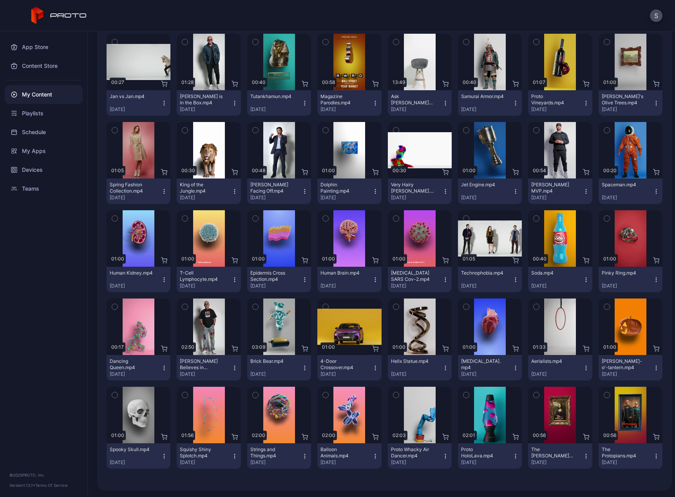
click at [372, 277] on icon "button" at bounding box center [375, 279] width 6 height 6
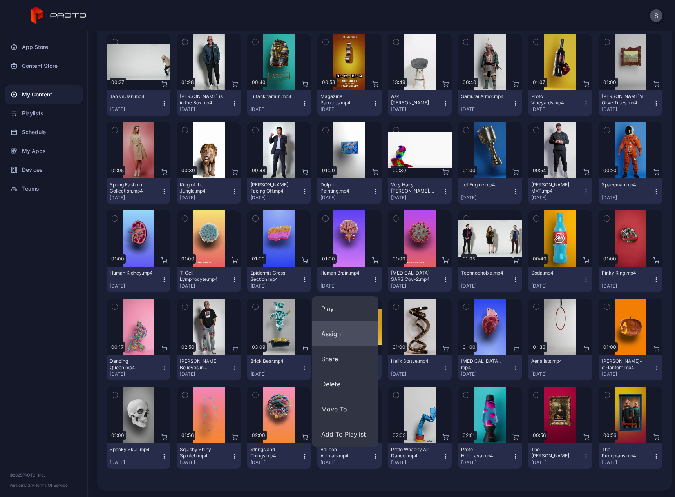
click at [340, 328] on button "Assign" at bounding box center [345, 333] width 67 height 25
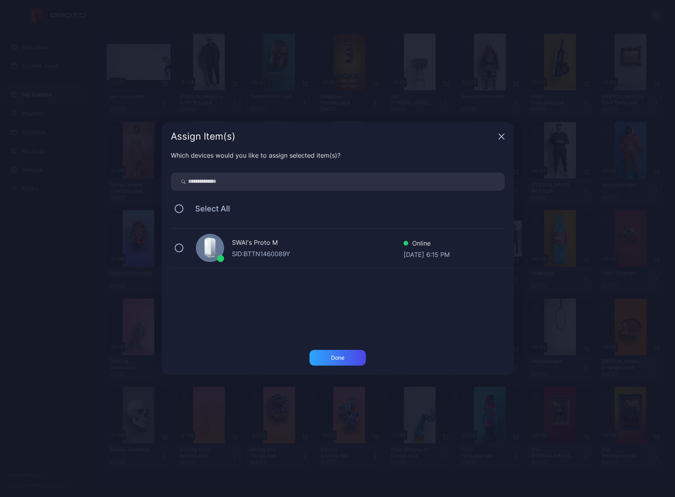
click at [298, 250] on div "SID: BTTN1460089Y" at bounding box center [318, 253] width 172 height 9
click at [324, 356] on div "Done" at bounding box center [338, 358] width 56 height 16
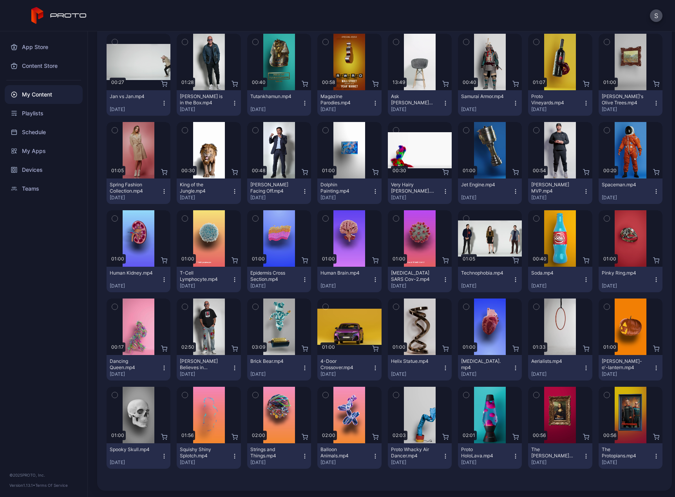
click at [513, 280] on icon "button" at bounding box center [516, 279] width 6 height 6
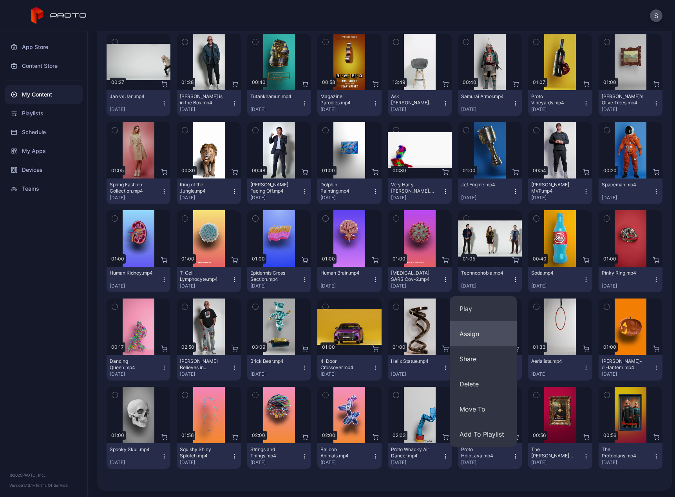
click at [477, 332] on button "Assign" at bounding box center [483, 333] width 67 height 25
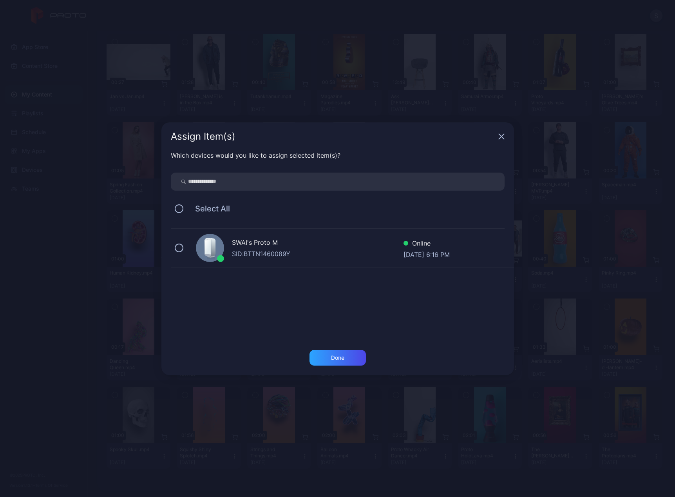
click at [253, 241] on div "SWAI's Proto M" at bounding box center [318, 243] width 172 height 11
click at [330, 358] on div "Done" at bounding box center [338, 358] width 56 height 16
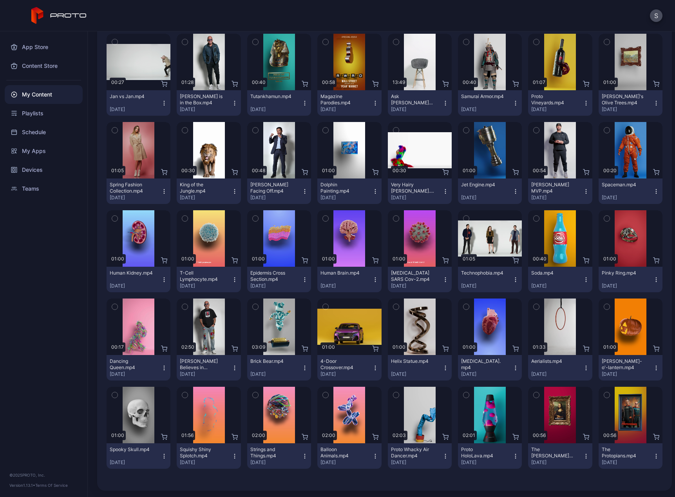
click at [583, 279] on icon "button" at bounding box center [586, 279] width 6 height 6
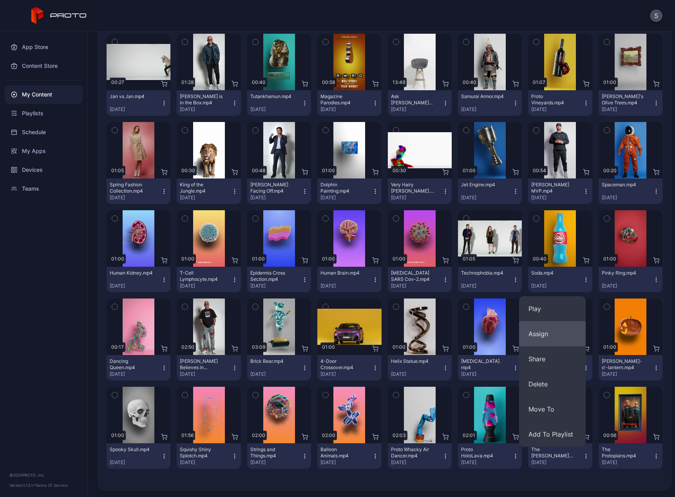
click at [531, 331] on button "Assign" at bounding box center [552, 333] width 67 height 25
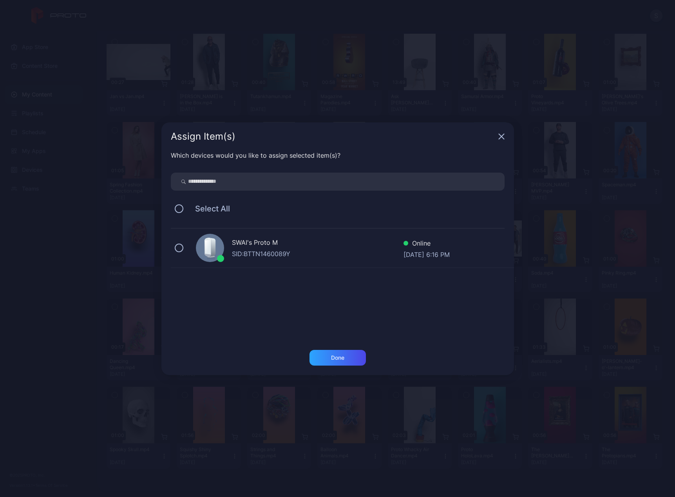
click at [224, 237] on div "SWAI's Proto M SID: BTTN1460089Y Online [DATE] 6:16 PM" at bounding box center [342, 248] width 343 height 39
click at [330, 363] on div "Done" at bounding box center [338, 358] width 56 height 16
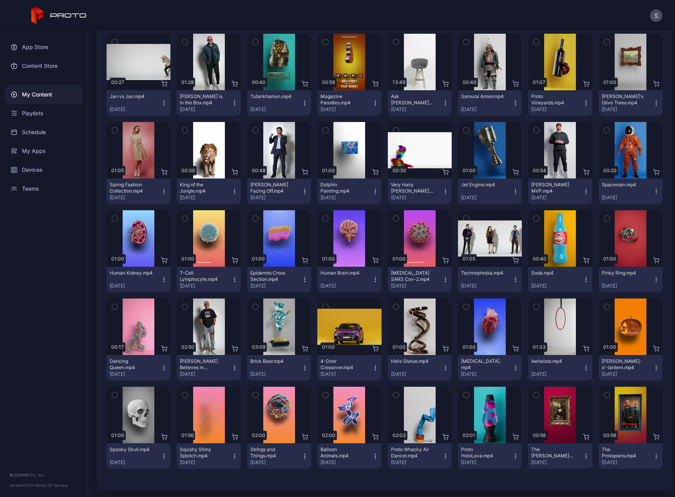
click at [653, 277] on icon "button" at bounding box center [656, 279] width 6 height 6
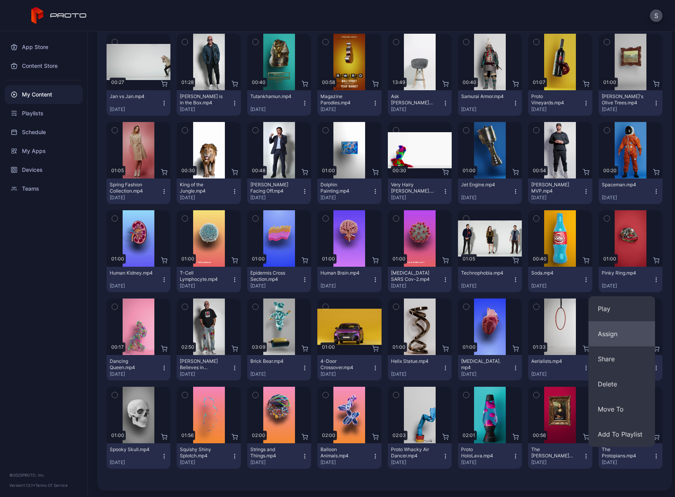
click at [611, 337] on button "Assign" at bounding box center [622, 333] width 67 height 25
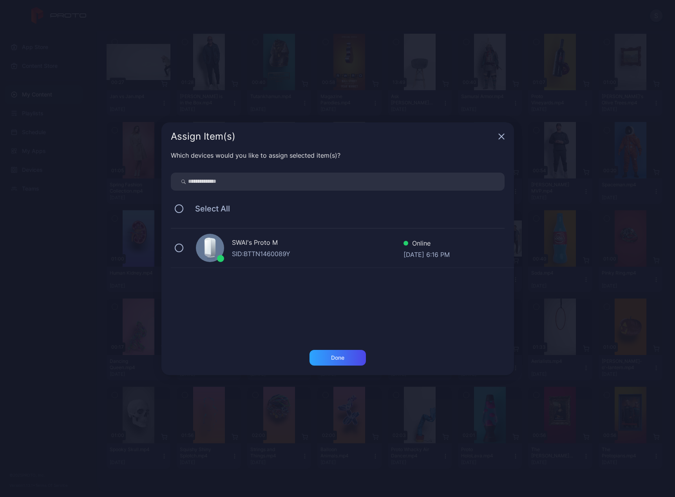
click at [261, 254] on div "SID: BTTN1460089Y" at bounding box center [318, 253] width 172 height 9
click at [335, 354] on div "Done" at bounding box center [337, 357] width 13 height 6
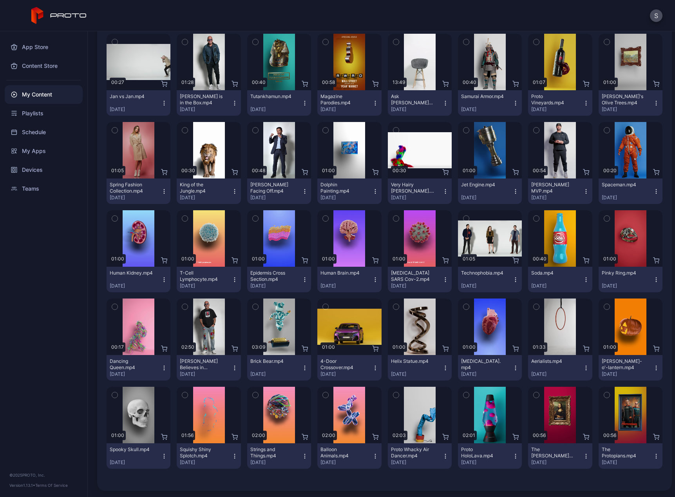
click at [158, 369] on div "Dancing Queen.mp4 [DATE]" at bounding box center [135, 367] width 51 height 19
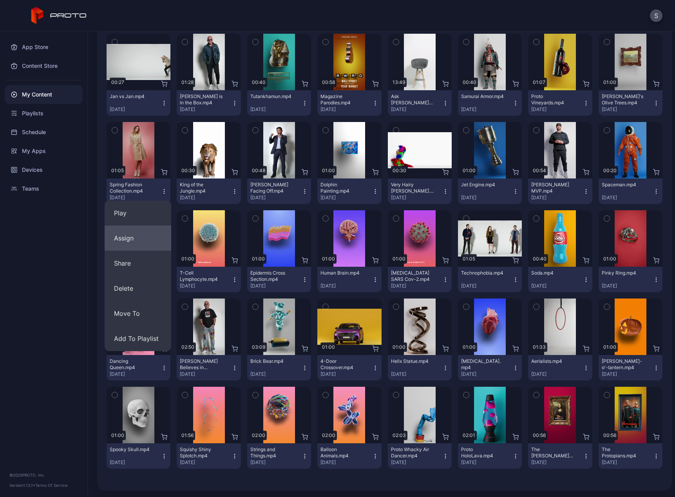
click at [131, 245] on button "Assign" at bounding box center [138, 237] width 67 height 25
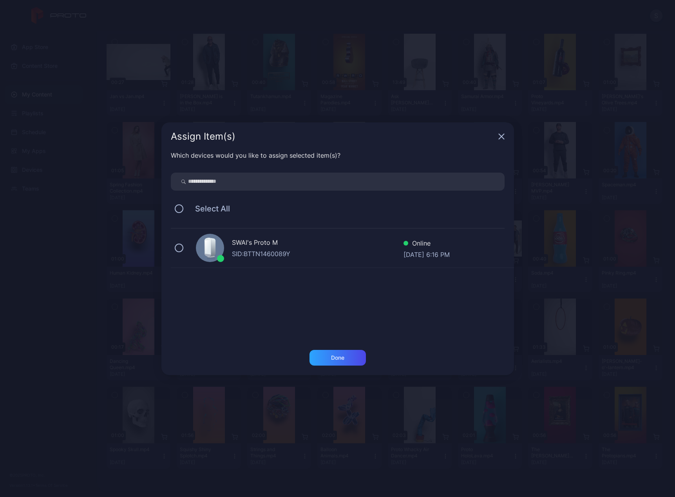
click at [256, 241] on div "SWAI's Proto M" at bounding box center [318, 243] width 172 height 11
click at [334, 356] on div "Done" at bounding box center [337, 357] width 13 height 6
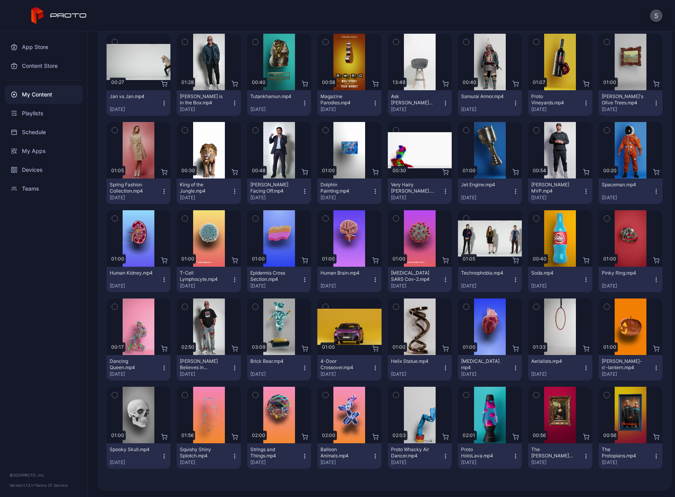
click at [234, 367] on icon "button" at bounding box center [235, 368] width 6 height 6
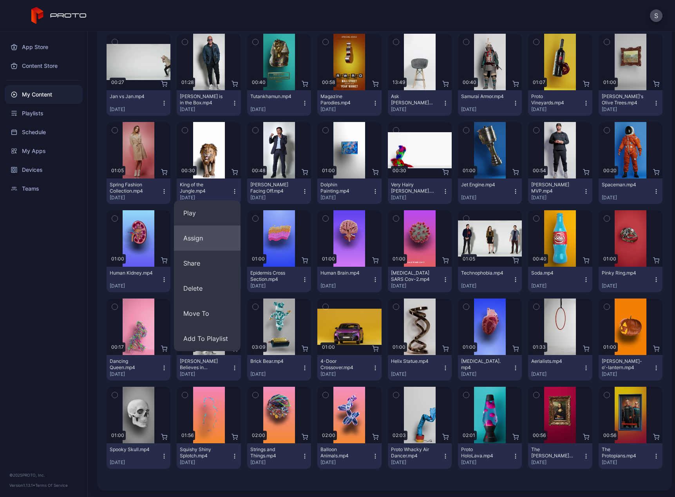
click at [226, 241] on button "Assign" at bounding box center [207, 237] width 67 height 25
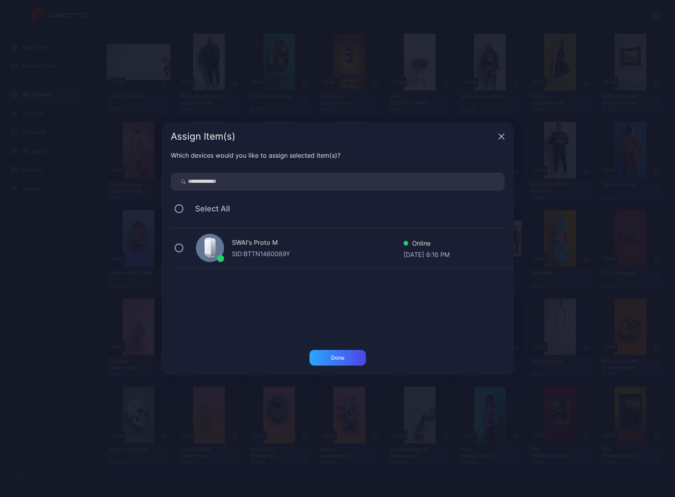
click at [225, 257] on div "SWAI's Proto M SID: BTTN1460089Y Online [DATE] 6:16 PM" at bounding box center [342, 248] width 343 height 39
click at [332, 359] on div "Done" at bounding box center [337, 357] width 13 height 6
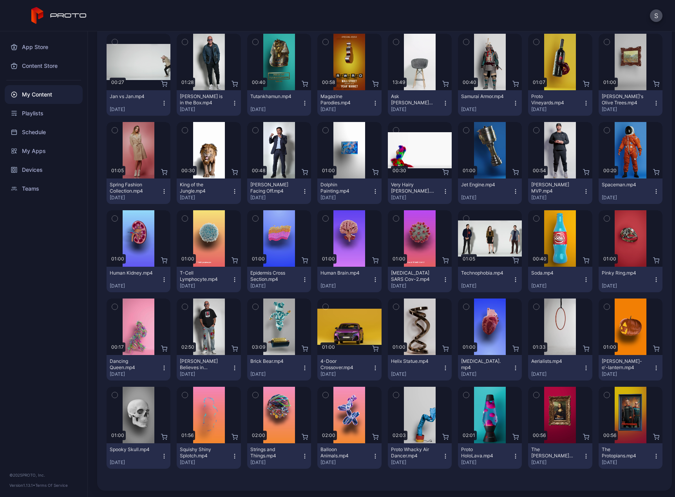
click at [302, 370] on icon "button" at bounding box center [305, 368] width 6 height 6
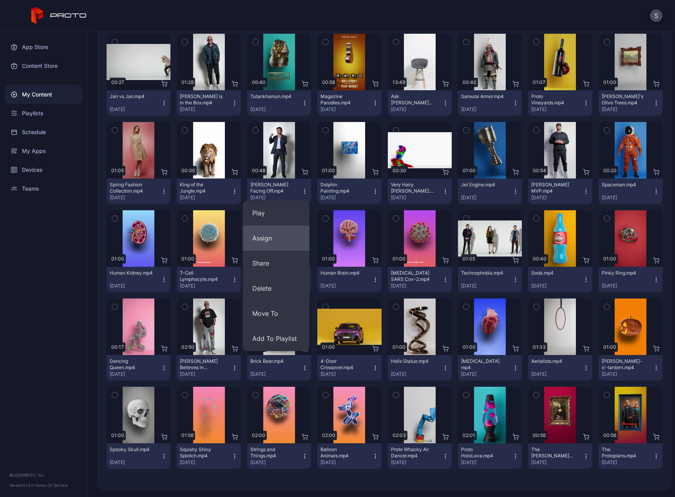
click at [286, 238] on button "Assign" at bounding box center [276, 237] width 67 height 25
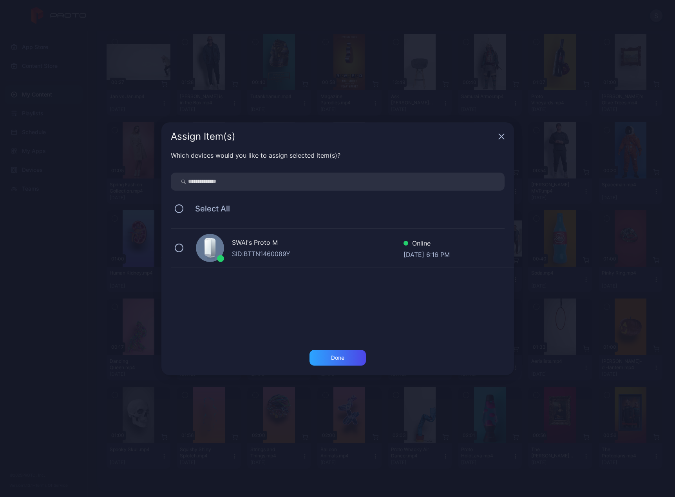
click at [229, 251] on div "SWAI's Proto M SID: BTTN1460089Y Online [DATE] 6:16 PM" at bounding box center [342, 248] width 343 height 39
click at [333, 364] on div "Done" at bounding box center [338, 358] width 56 height 16
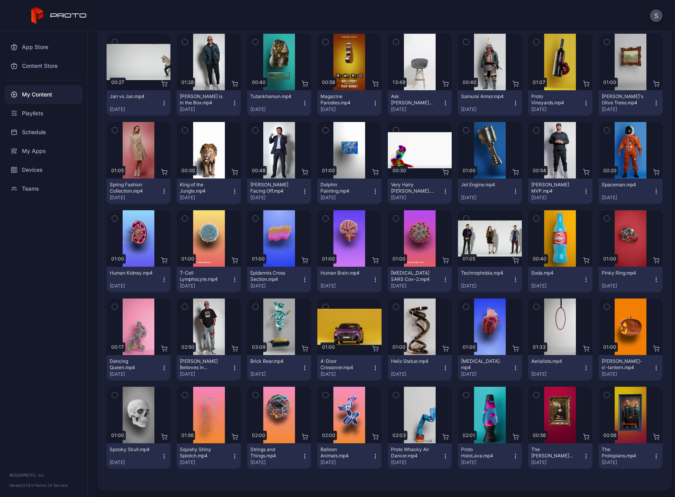
click at [372, 366] on icon "button" at bounding box center [375, 368] width 6 height 6
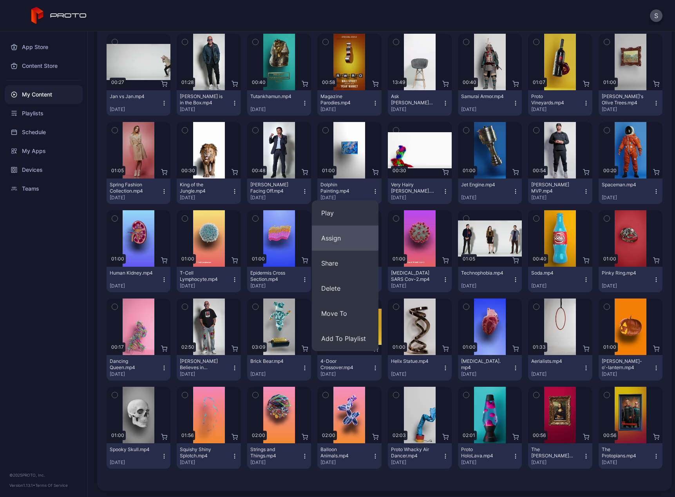
click at [332, 238] on button "Assign" at bounding box center [345, 237] width 67 height 25
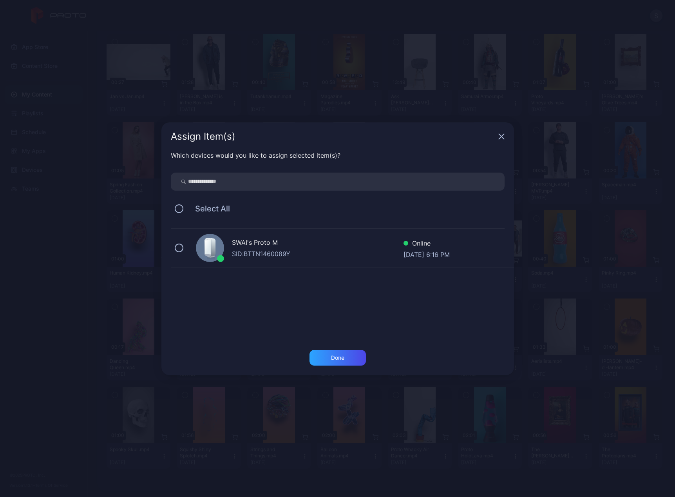
click at [252, 253] on div "SID: BTTN1460089Y" at bounding box center [318, 253] width 172 height 9
click at [338, 355] on div "Done" at bounding box center [337, 357] width 13 height 6
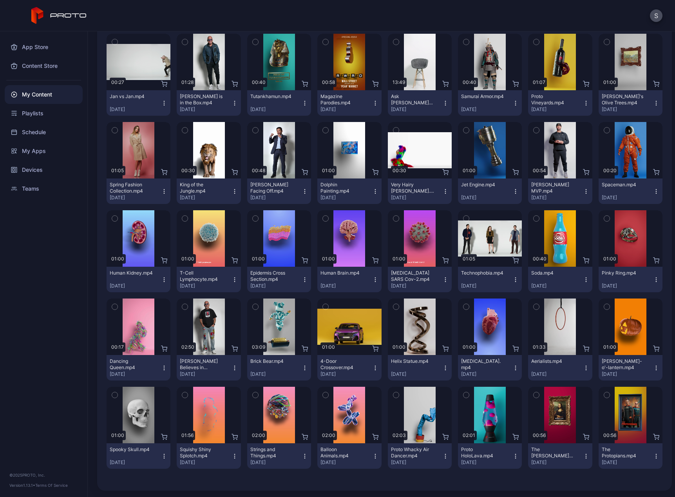
click at [443, 368] on icon "button" at bounding box center [446, 368] width 6 height 6
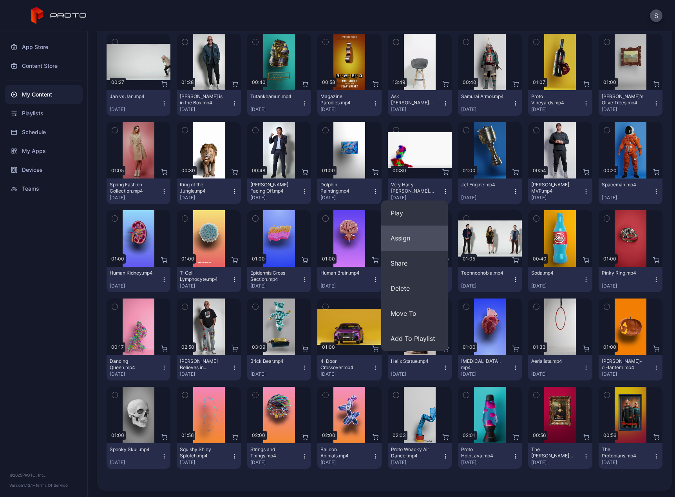
click at [411, 237] on button "Assign" at bounding box center [414, 237] width 67 height 25
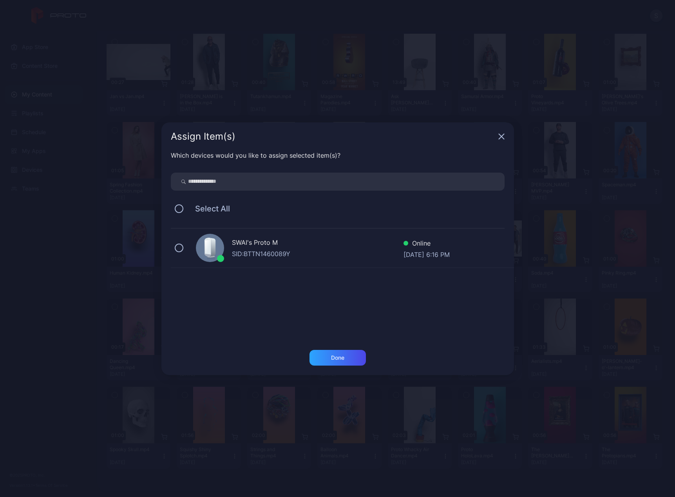
click at [232, 240] on div "SWAI's Proto M" at bounding box center [318, 243] width 172 height 11
click at [343, 356] on div "Done" at bounding box center [337, 357] width 13 height 6
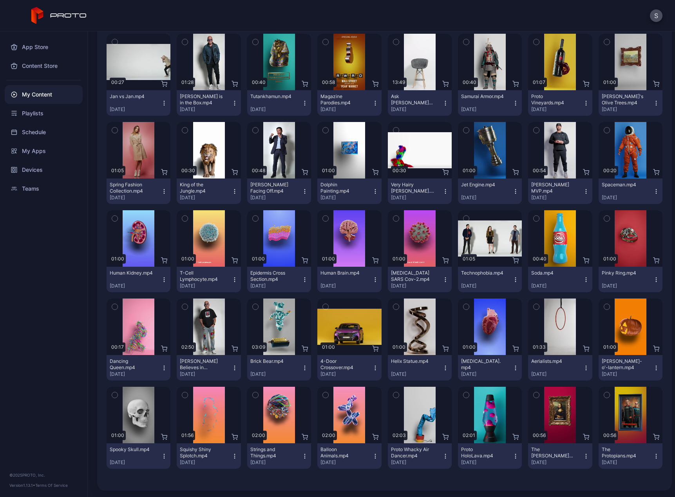
click at [513, 370] on icon "button" at bounding box center [516, 368] width 6 height 6
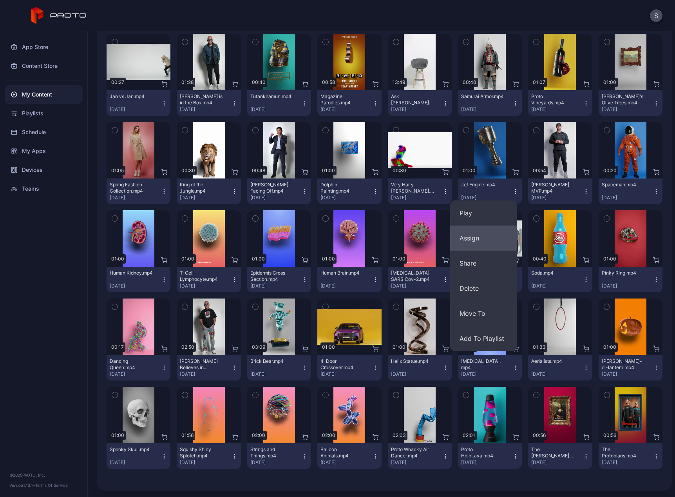
click at [474, 239] on button "Assign" at bounding box center [483, 237] width 67 height 25
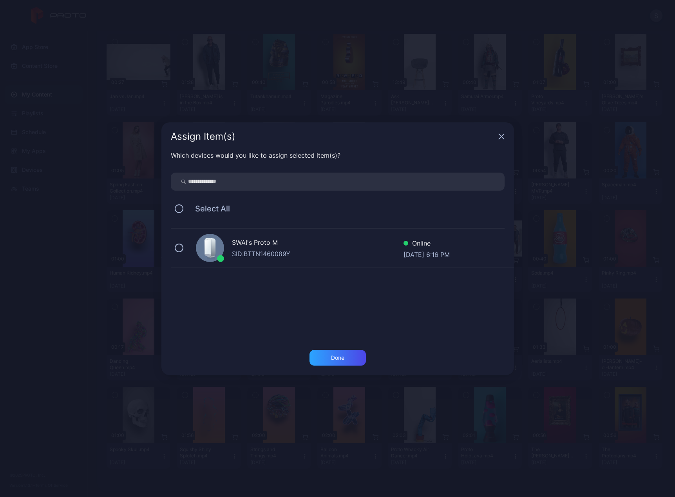
click at [279, 251] on div "SID: BTTN1460089Y" at bounding box center [318, 253] width 172 height 9
click at [350, 358] on div "Done" at bounding box center [338, 358] width 56 height 16
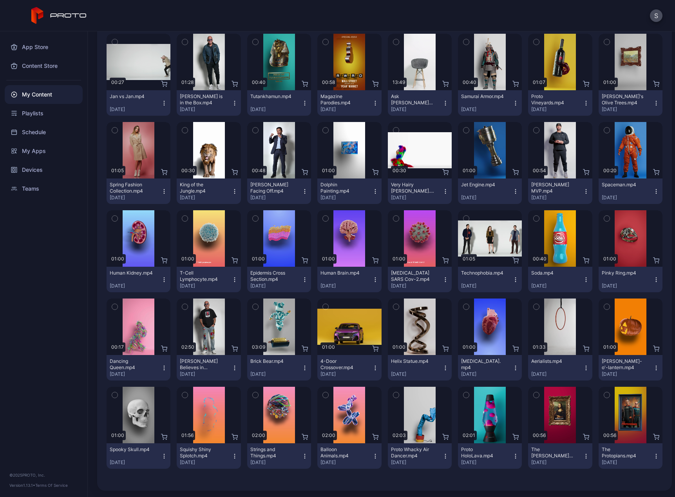
click at [572, 370] on div "Aerialists.mp4 [DATE]" at bounding box center [556, 367] width 51 height 19
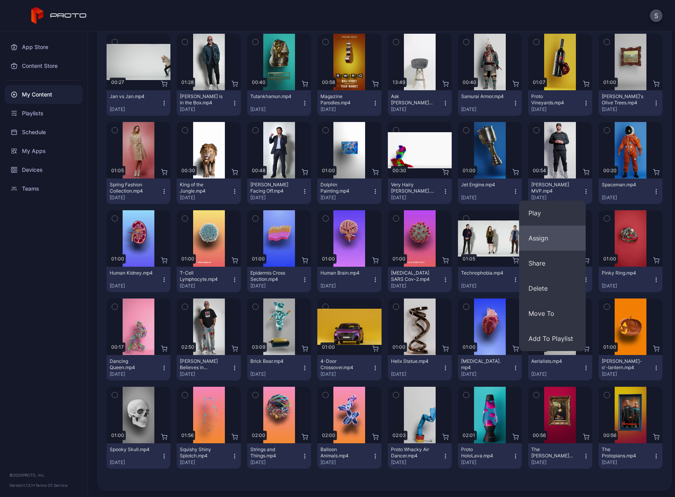
click at [537, 243] on button "Assign" at bounding box center [552, 237] width 67 height 25
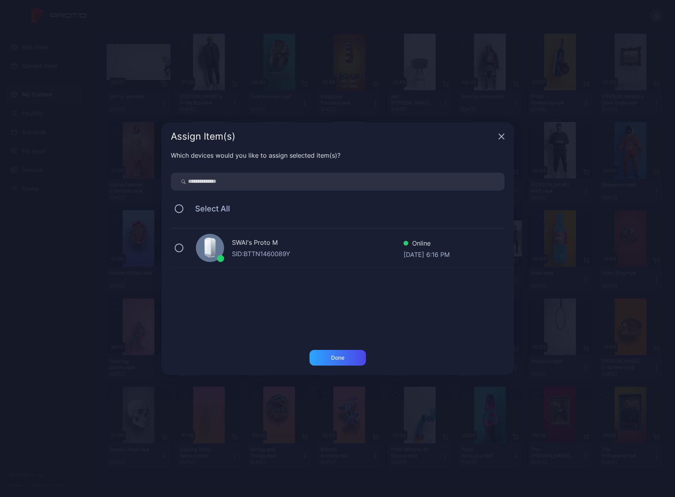
click at [325, 253] on div "SID: BTTN1460089Y" at bounding box center [318, 253] width 172 height 9
drag, startPoint x: 345, startPoint y: 350, endPoint x: 343, endPoint y: 362, distance: 11.5
click at [345, 352] on div "Done" at bounding box center [338, 358] width 56 height 16
click at [343, 362] on button "Done" at bounding box center [338, 358] width 56 height 16
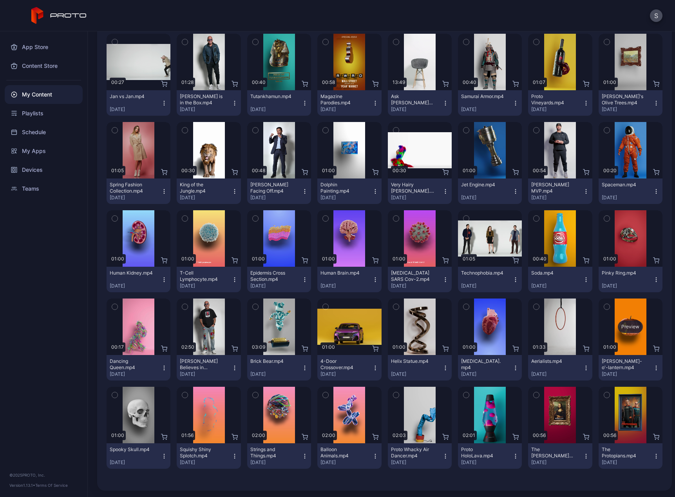
click at [621, 333] on div "Preview" at bounding box center [631, 326] width 64 height 56
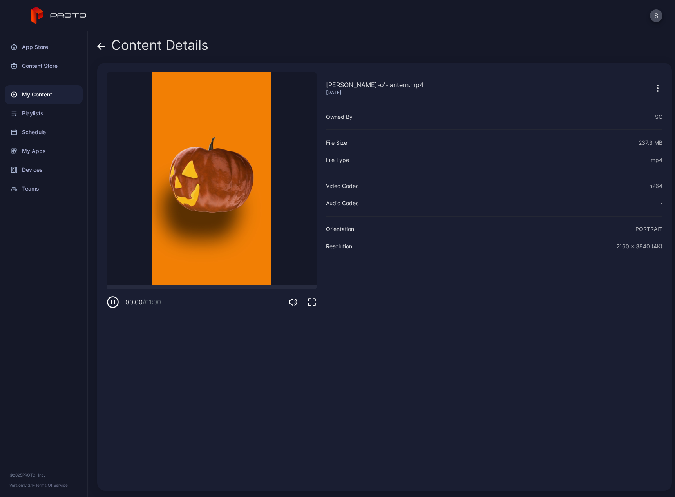
click at [96, 49] on div "Content Details [PERSON_NAME]-o'-lantern.mp4 [DATE] Sorry, your browser doesn‘t…" at bounding box center [382, 263] width 588 height 465
click at [101, 48] on icon at bounding box center [101, 46] width 8 height 8
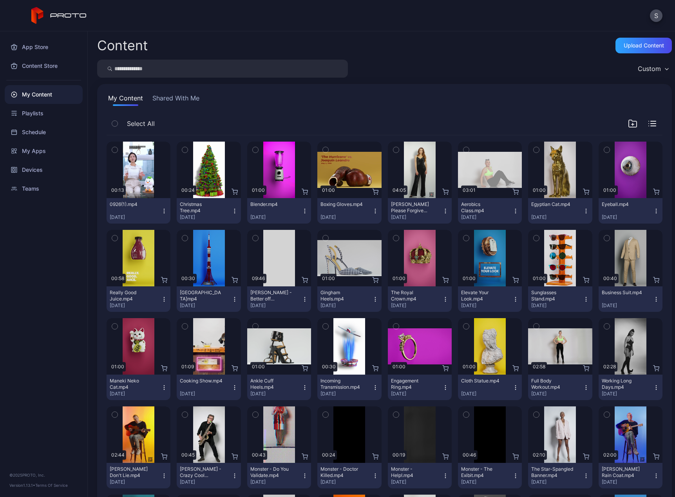
scroll to position [637, 0]
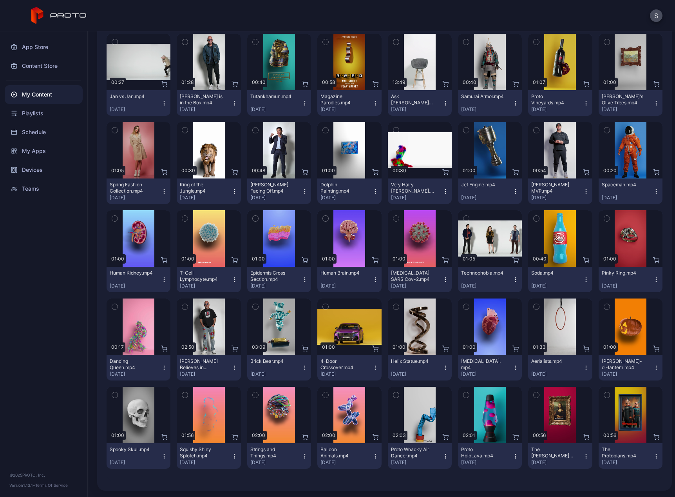
click at [653, 366] on icon "button" at bounding box center [656, 368] width 6 height 6
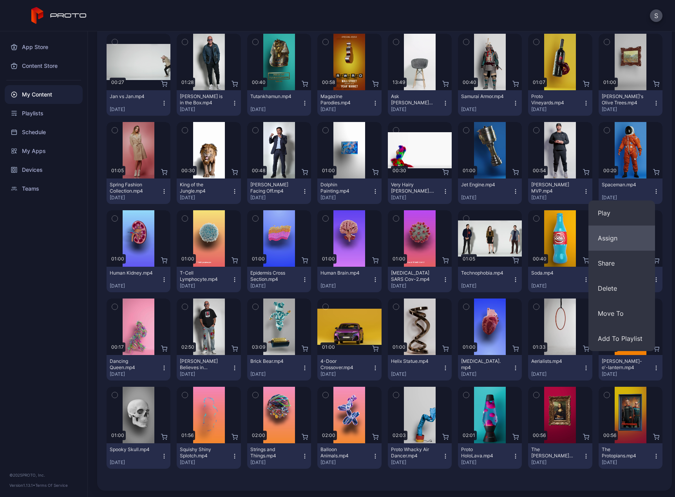
click at [610, 238] on button "Assign" at bounding box center [622, 237] width 67 height 25
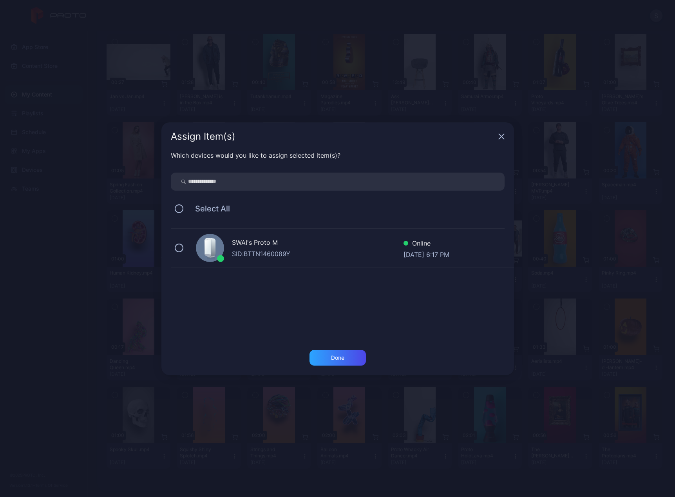
click at [224, 247] on div "SWAI's Proto M SID: BTTN1460089Y Online [DATE] 6:17 PM" at bounding box center [342, 248] width 343 height 39
click at [336, 354] on div "Done" at bounding box center [337, 357] width 13 height 6
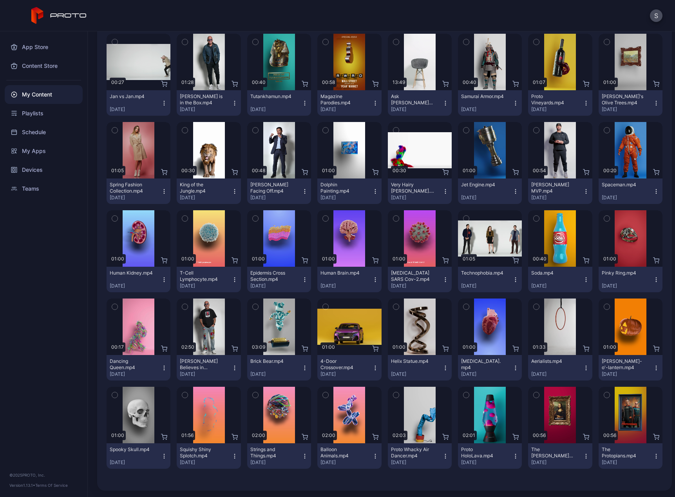
click at [161, 455] on icon "button" at bounding box center [164, 456] width 6 height 6
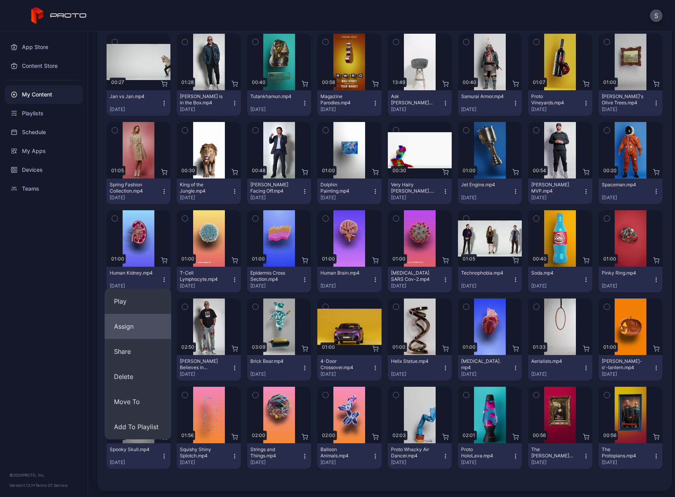
click at [140, 331] on button "Assign" at bounding box center [138, 326] width 67 height 25
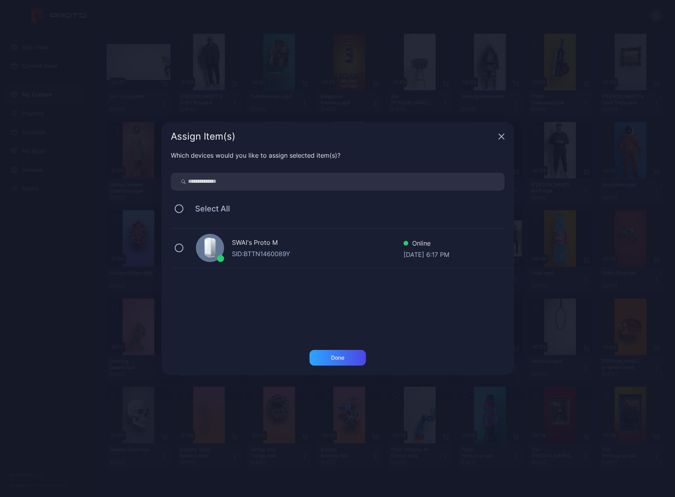
click at [202, 254] on div at bounding box center [210, 248] width 28 height 28
click at [338, 360] on div "Done" at bounding box center [337, 357] width 13 height 6
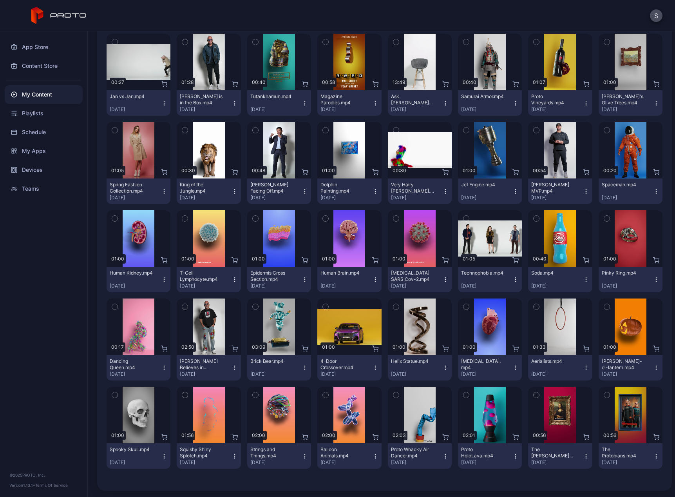
click at [234, 457] on icon "button" at bounding box center [235, 456] width 6 height 6
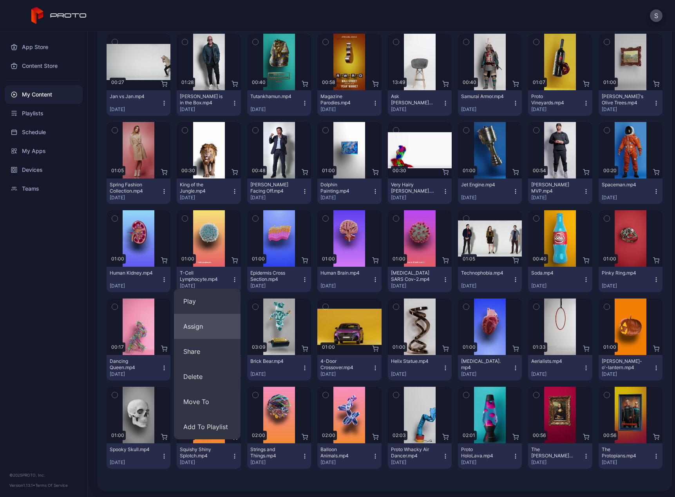
click at [213, 326] on button "Assign" at bounding box center [207, 326] width 67 height 25
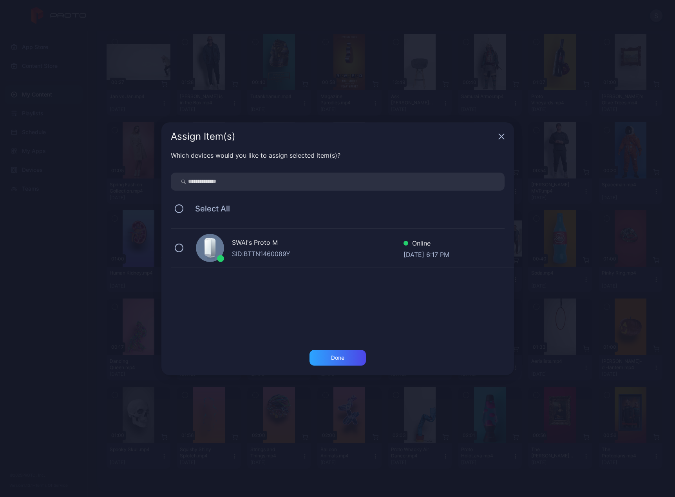
click at [182, 252] on div "SWAI's Proto M SID: BTTN1460089Y Online [DATE] 6:17 PM" at bounding box center [342, 248] width 343 height 39
click at [330, 355] on div "Done" at bounding box center [338, 358] width 56 height 16
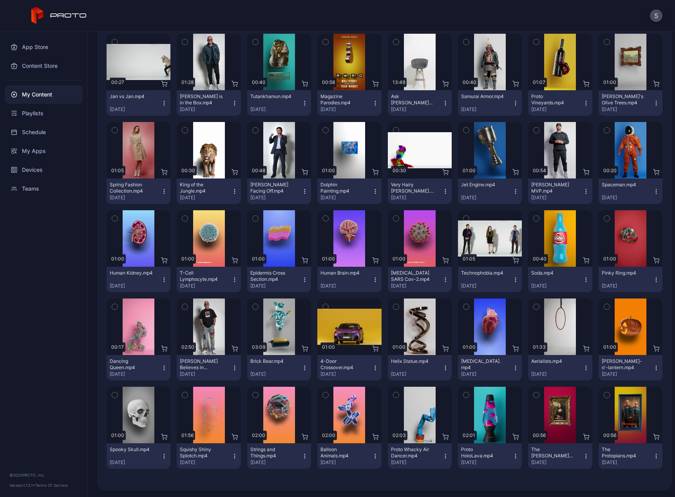
click at [302, 458] on icon "button" at bounding box center [305, 456] width 6 height 6
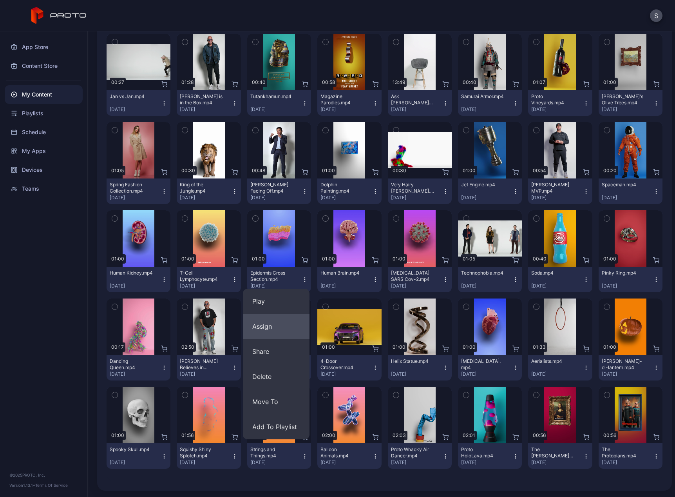
click at [285, 336] on button "Assign" at bounding box center [276, 326] width 67 height 25
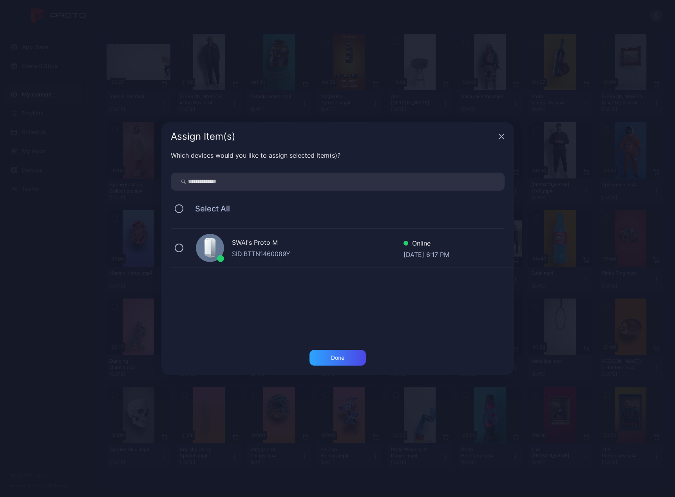
drag, startPoint x: 216, startPoint y: 252, endPoint x: 221, endPoint y: 256, distance: 6.3
click at [216, 252] on icon at bounding box center [209, 249] width 13 height 22
click at [329, 363] on div "Done" at bounding box center [338, 358] width 56 height 16
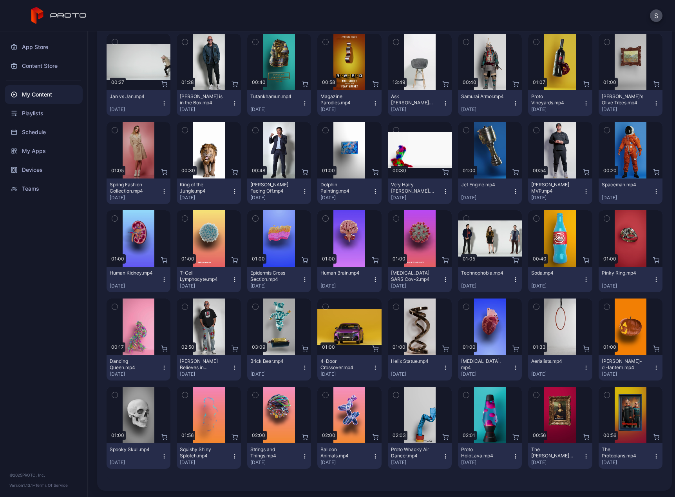
click at [372, 457] on icon "button" at bounding box center [375, 456] width 6 height 6
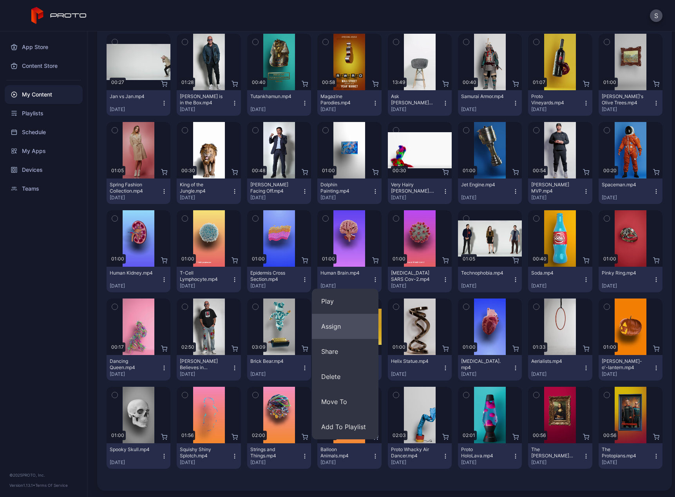
click at [340, 333] on button "Assign" at bounding box center [345, 326] width 67 height 25
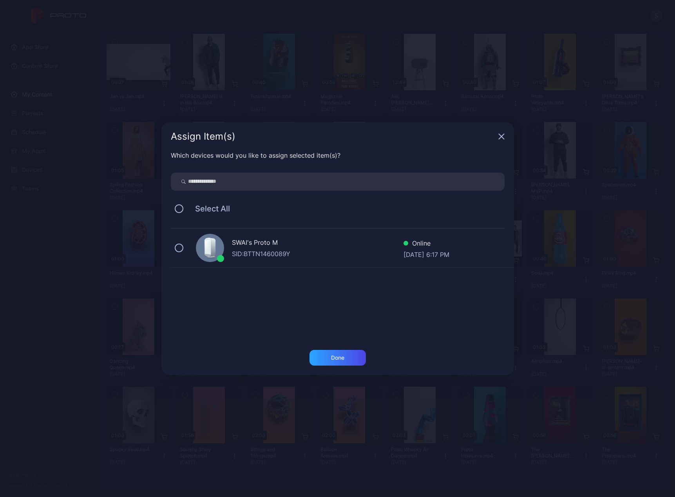
click at [250, 249] on div "SID: BTTN1460089Y" at bounding box center [318, 253] width 172 height 9
click at [335, 355] on div "Done" at bounding box center [337, 357] width 13 height 6
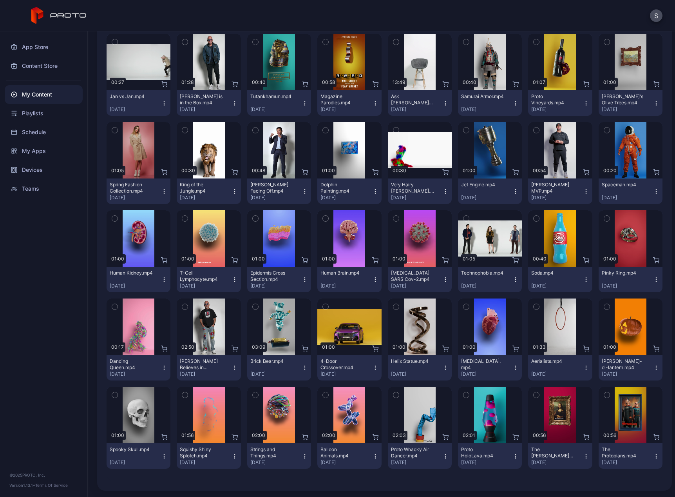
click at [443, 455] on icon "button" at bounding box center [446, 456] width 6 height 6
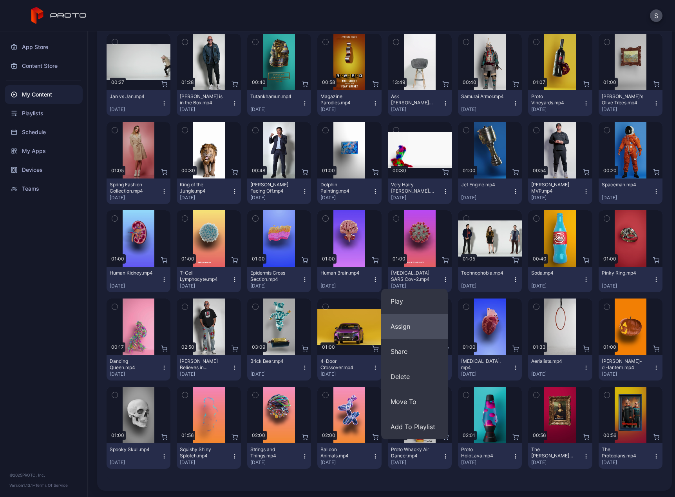
click at [432, 325] on button "Assign" at bounding box center [414, 326] width 67 height 25
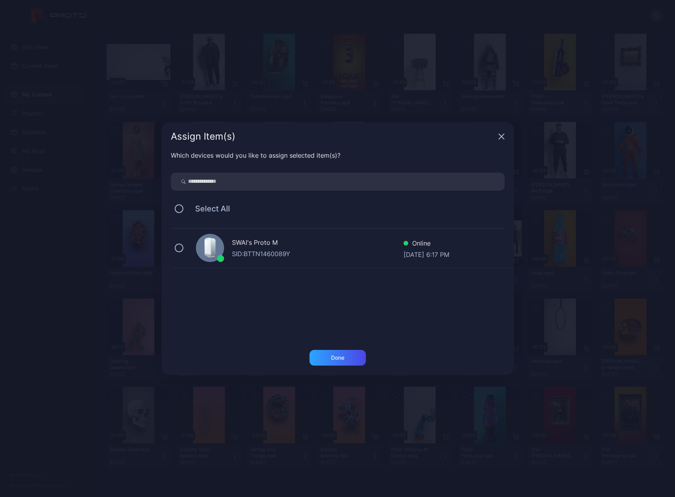
click at [241, 251] on div "SID: BTTN1460089Y" at bounding box center [318, 253] width 172 height 9
click at [330, 360] on div "Done" at bounding box center [338, 358] width 56 height 16
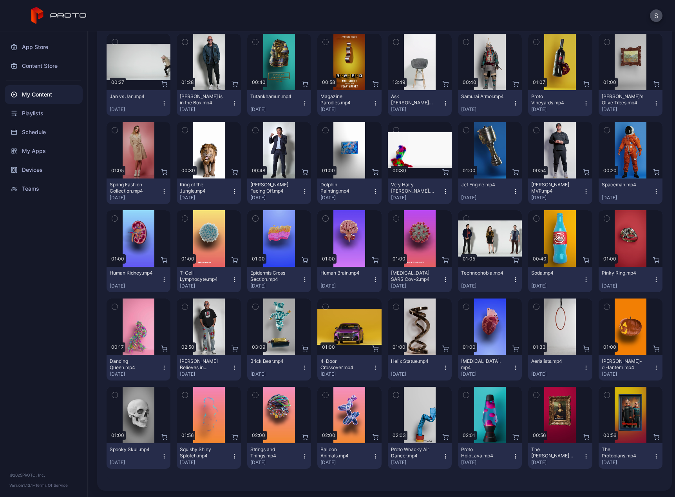
click at [443, 454] on icon "button" at bounding box center [446, 456] width 6 height 6
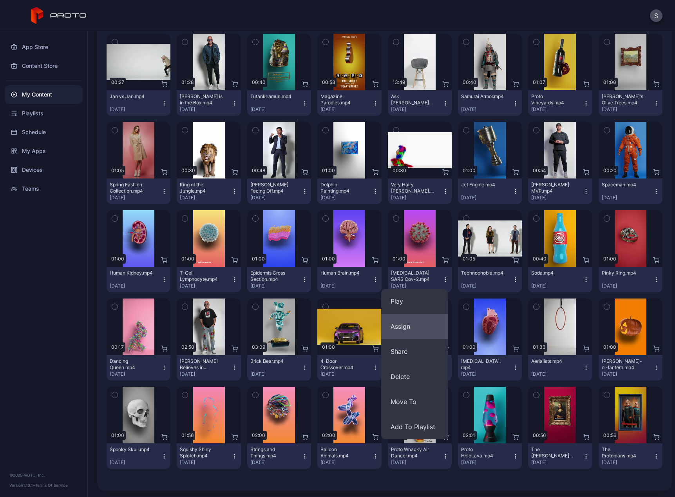
click at [415, 325] on button "Assign" at bounding box center [414, 326] width 67 height 25
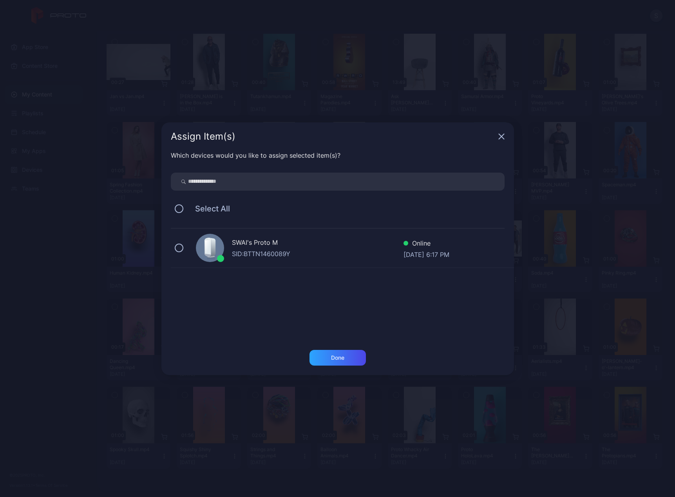
drag, startPoint x: 239, startPoint y: 250, endPoint x: 256, endPoint y: 268, distance: 24.7
click at [239, 250] on div "SID: BTTN1460089Y" at bounding box center [318, 253] width 172 height 9
click at [347, 357] on div "Done" at bounding box center [338, 358] width 56 height 16
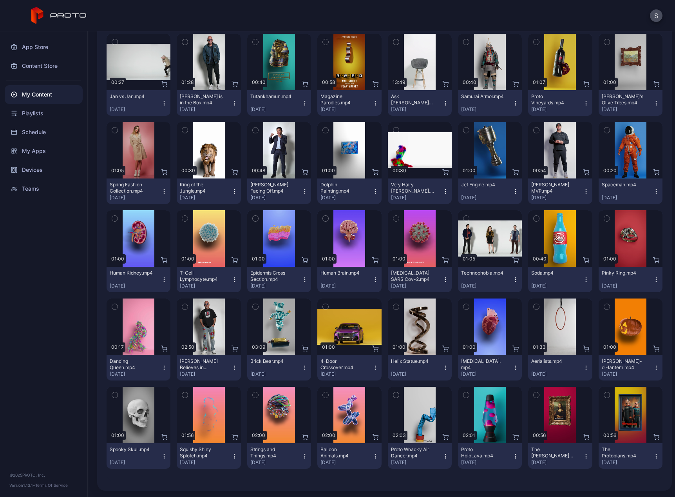
click at [513, 457] on icon "button" at bounding box center [516, 456] width 6 height 6
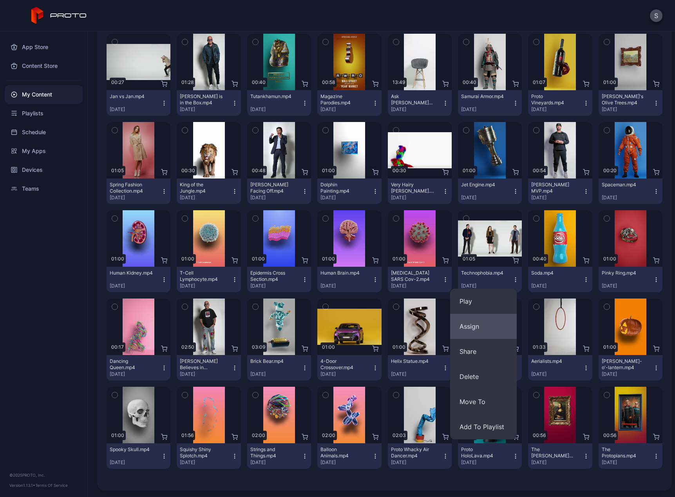
click at [480, 327] on button "Assign" at bounding box center [483, 326] width 67 height 25
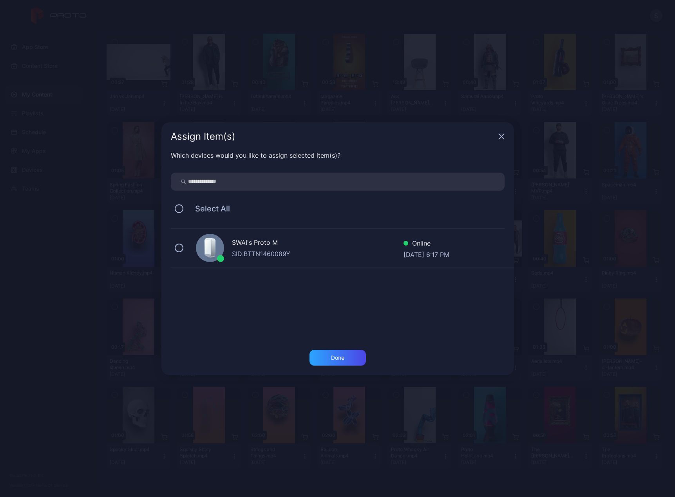
click at [246, 246] on div "SWAI's Proto M" at bounding box center [318, 243] width 172 height 11
click at [328, 362] on div "Done" at bounding box center [338, 358] width 56 height 16
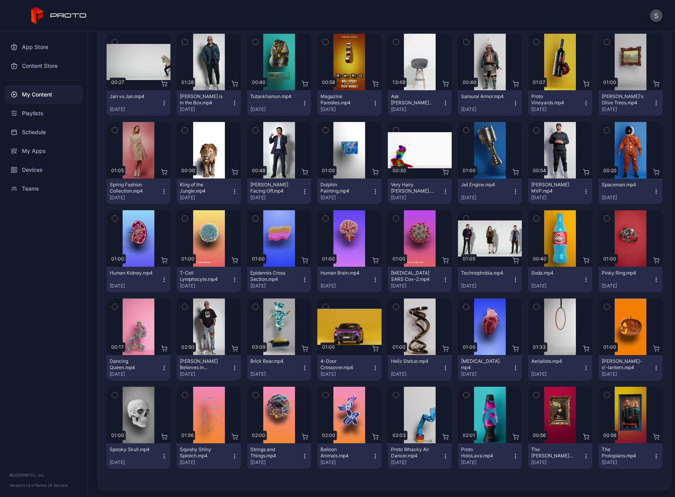
click at [583, 458] on icon "button" at bounding box center [586, 456] width 6 height 6
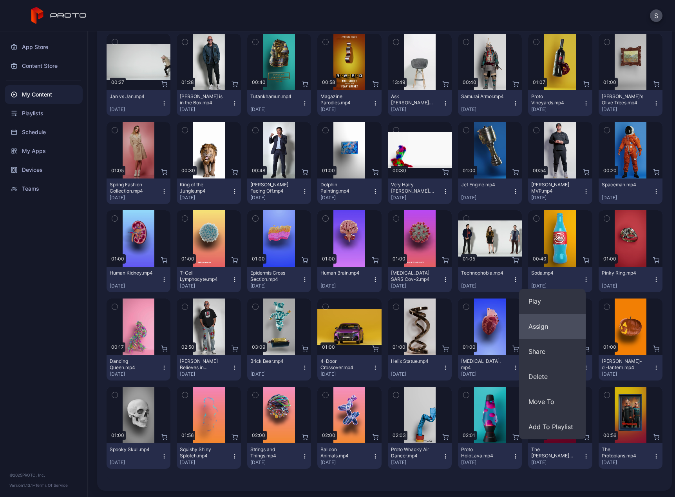
click at [546, 323] on button "Assign" at bounding box center [552, 326] width 67 height 25
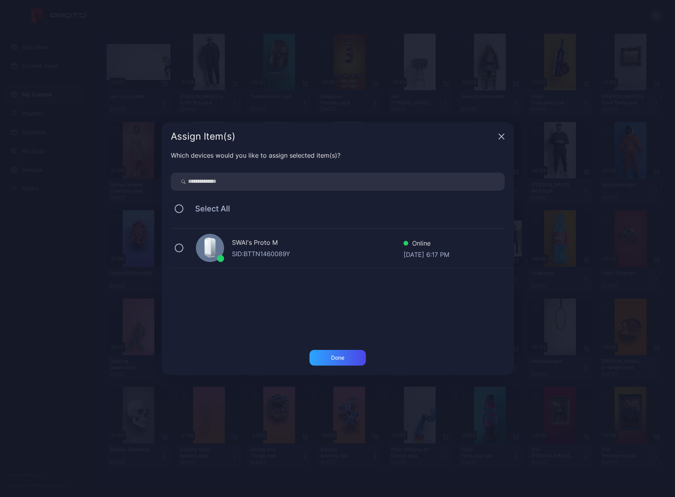
click at [263, 252] on div "SID: BTTN1460089Y" at bounding box center [318, 253] width 172 height 9
click at [340, 357] on div "Done" at bounding box center [337, 357] width 13 height 6
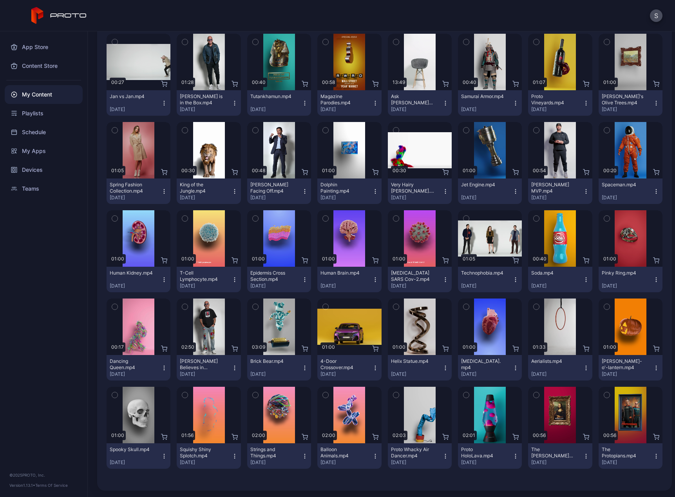
click at [643, 456] on div "The Protopians.mp4 [DATE]" at bounding box center [627, 455] width 51 height 19
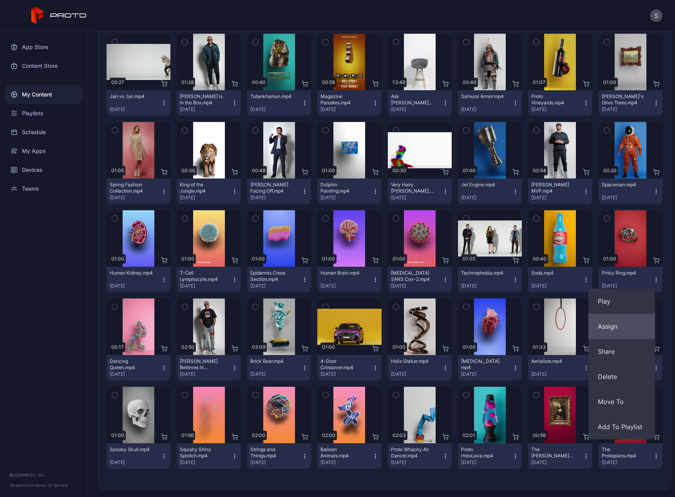
click at [611, 330] on button "Assign" at bounding box center [622, 326] width 67 height 25
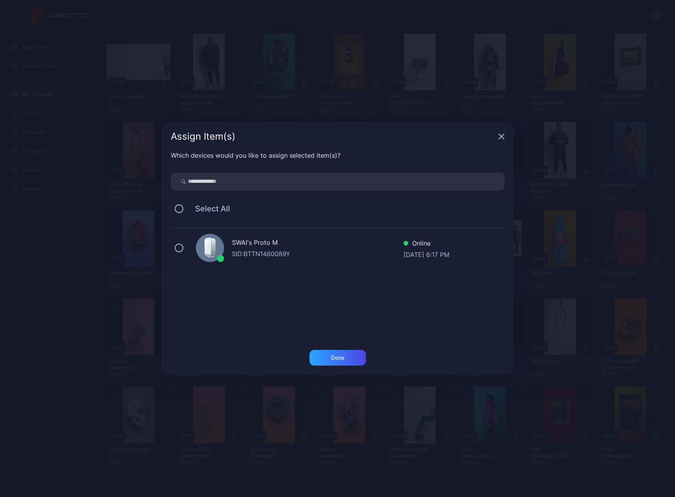
click at [296, 251] on div "SID: BTTN1460089Y" at bounding box center [318, 253] width 172 height 9
click at [335, 356] on div "Done" at bounding box center [337, 357] width 13 height 6
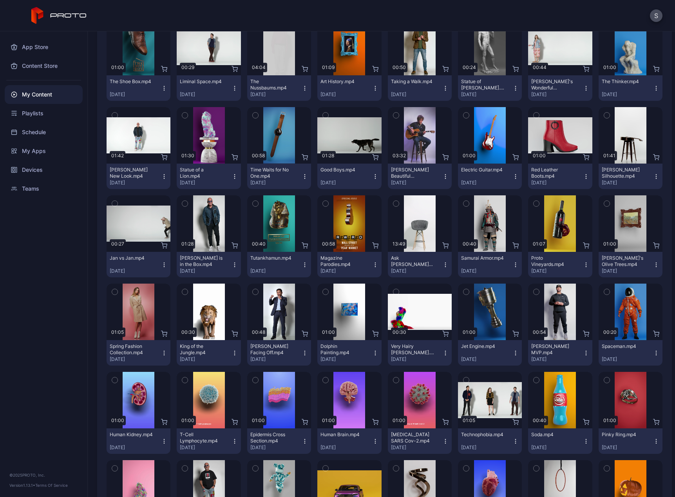
scroll to position [428, 0]
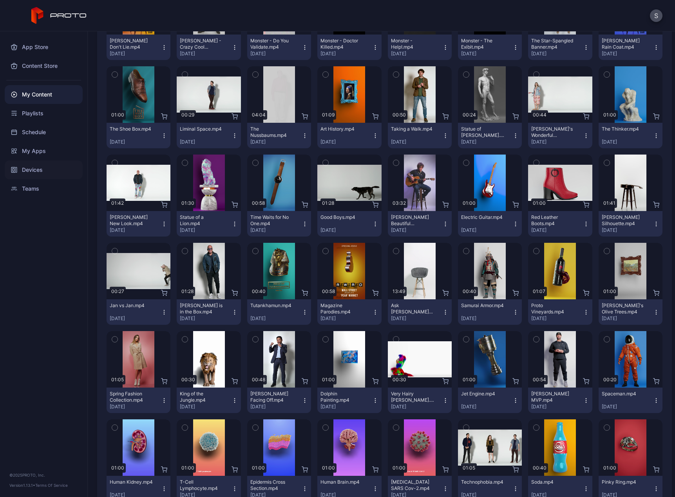
click at [38, 172] on div "Devices" at bounding box center [44, 169] width 78 height 19
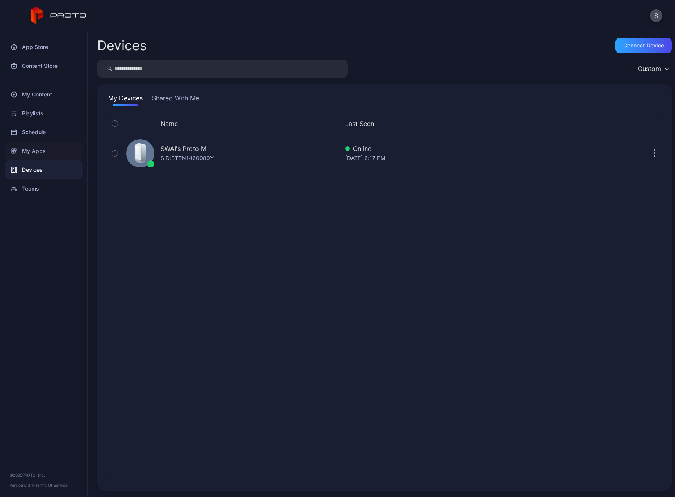
click at [36, 156] on div "My Apps" at bounding box center [44, 150] width 78 height 19
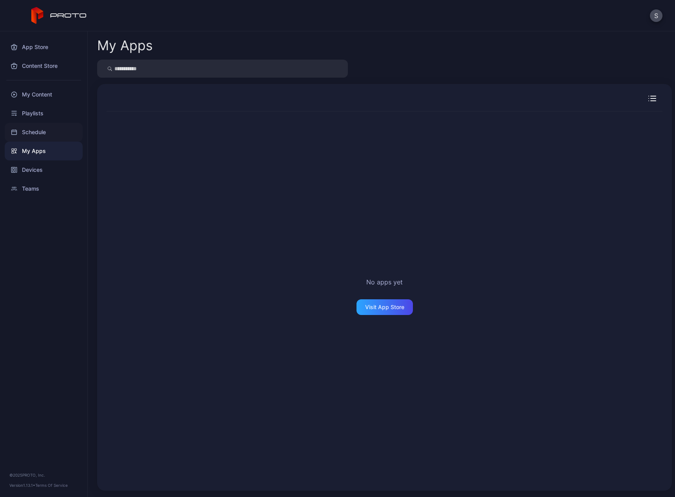
click at [38, 132] on div "Schedule" at bounding box center [44, 132] width 78 height 19
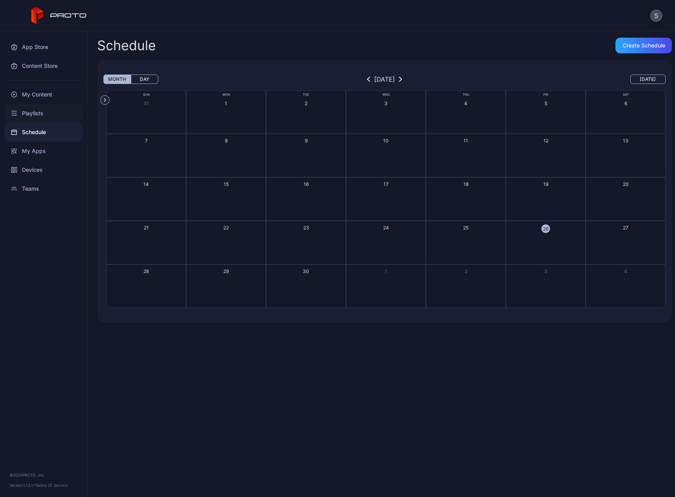
click at [39, 116] on div "Playlists" at bounding box center [44, 113] width 78 height 19
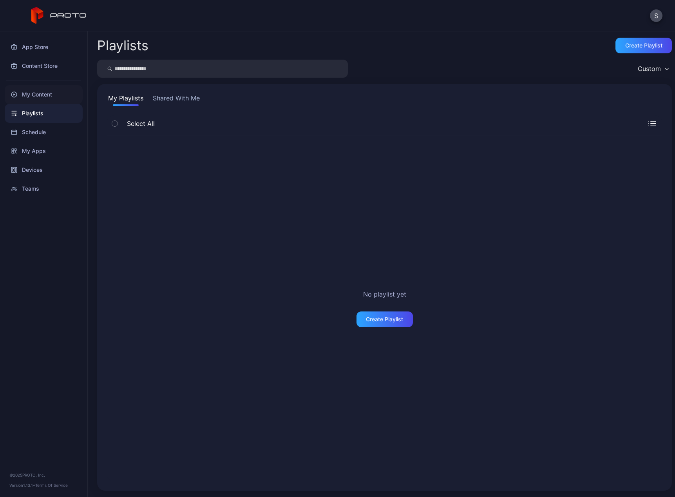
click at [42, 100] on div "My Content" at bounding box center [44, 94] width 78 height 19
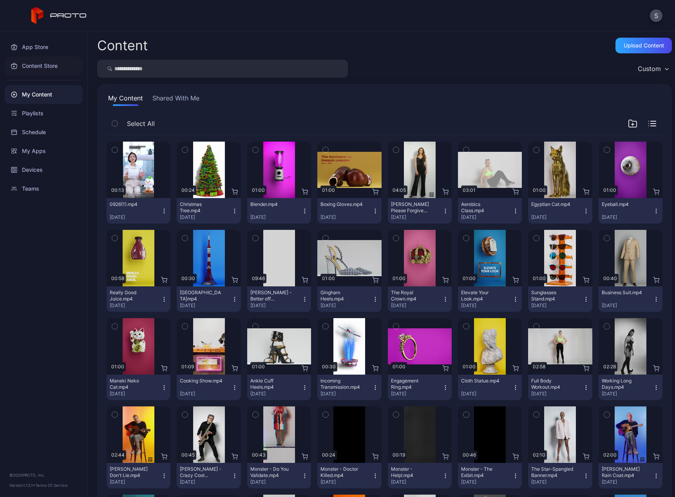
click at [36, 66] on div "Content Store" at bounding box center [44, 65] width 78 height 19
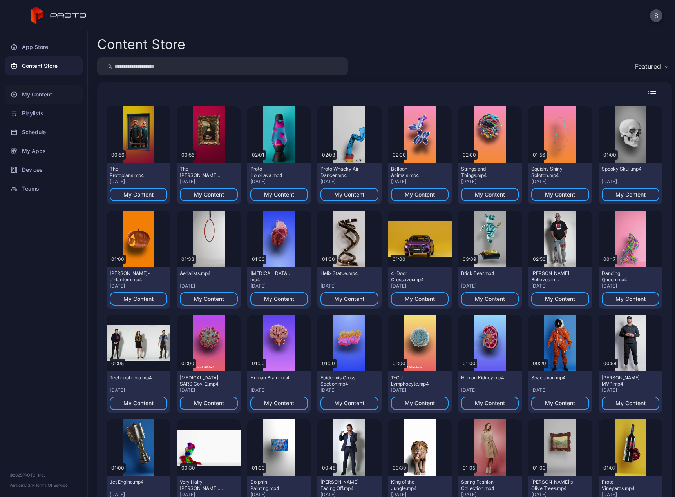
click at [37, 95] on div "My Content" at bounding box center [44, 94] width 78 height 19
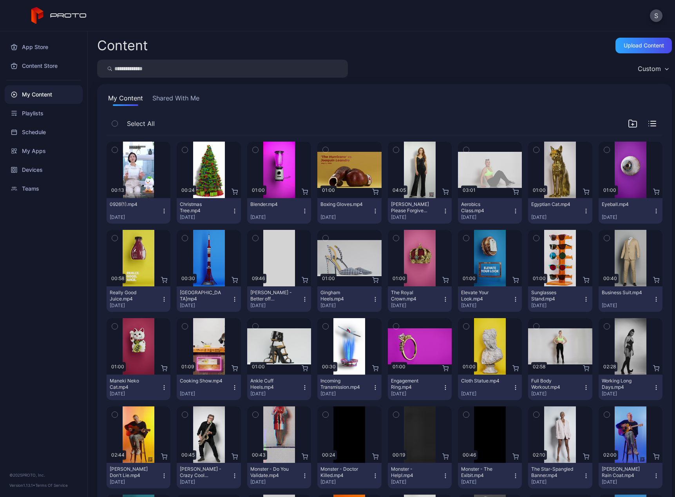
click at [163, 212] on icon "button" at bounding box center [164, 211] width 6 height 6
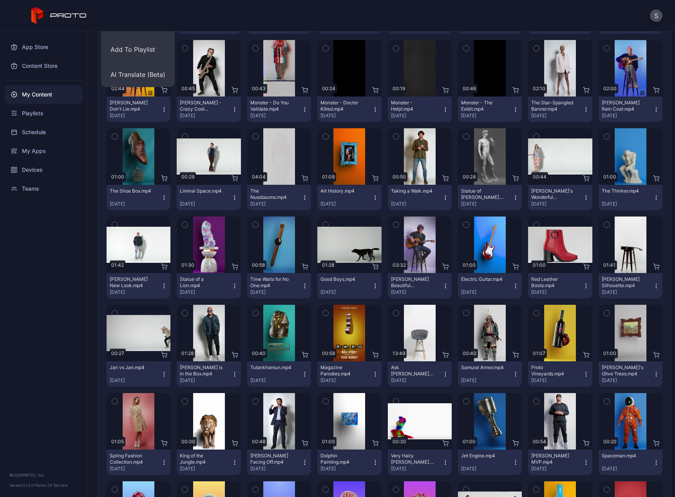
scroll to position [523, 0]
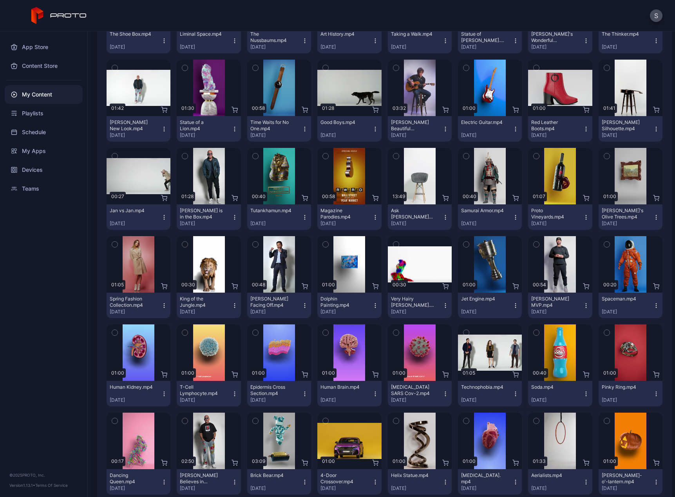
click at [165, 305] on icon "button" at bounding box center [164, 305] width 6 height 6
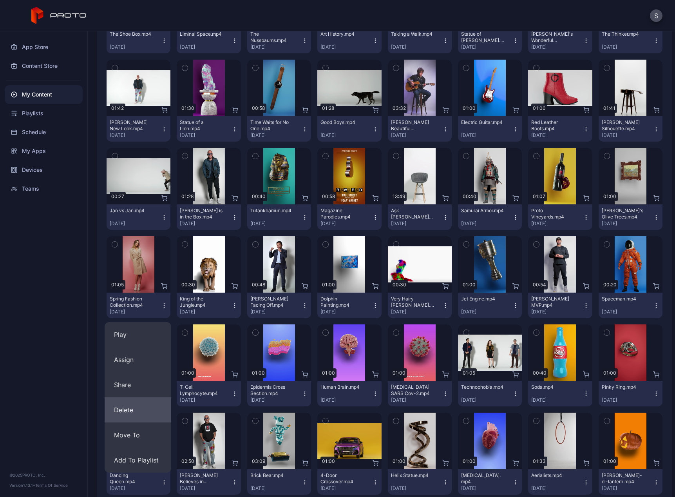
click at [137, 409] on button "Delete" at bounding box center [138, 409] width 67 height 25
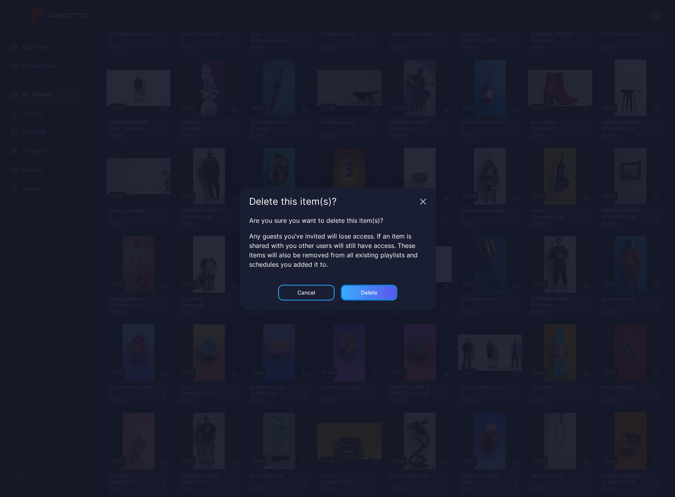
click at [369, 293] on div "Delete" at bounding box center [369, 292] width 16 height 6
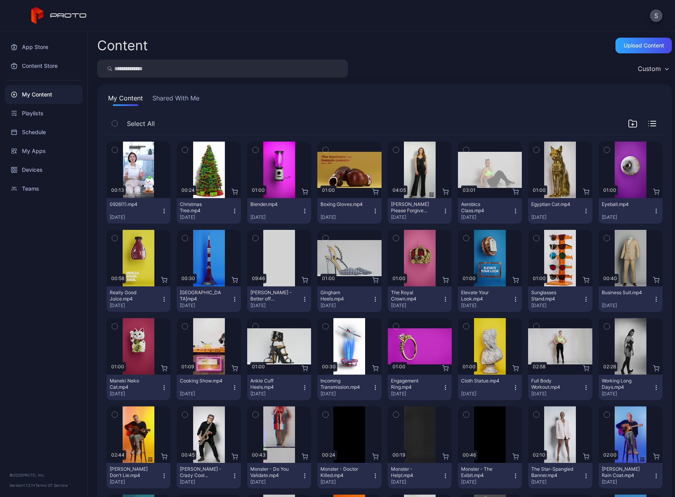
click at [653, 387] on icon "button" at bounding box center [656, 387] width 6 height 6
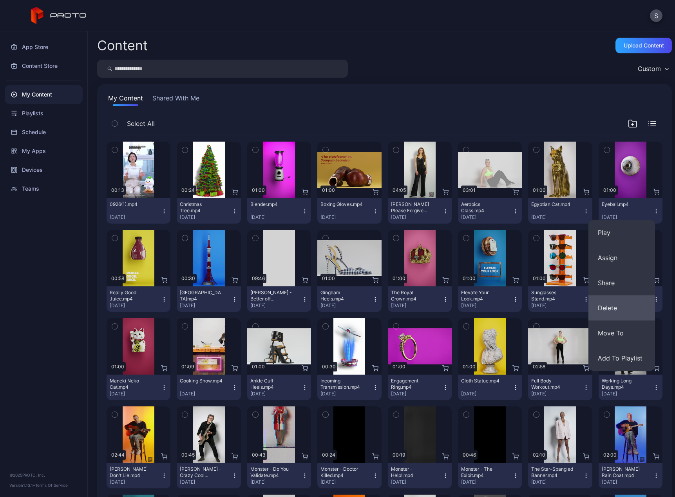
click at [619, 311] on button "Delete" at bounding box center [622, 307] width 67 height 25
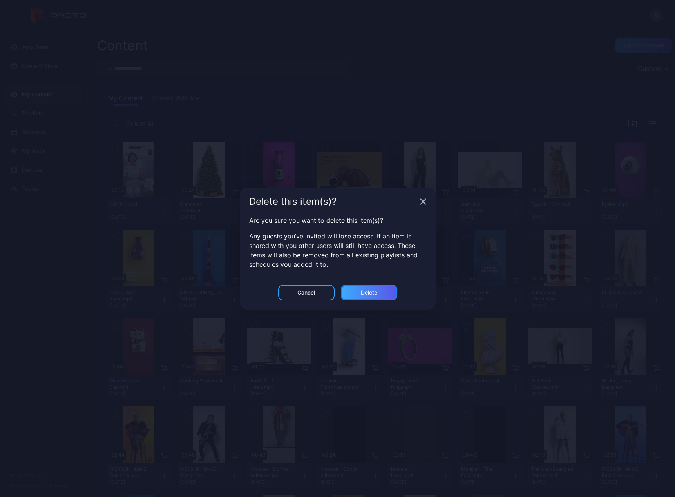
click at [394, 292] on div "Delete" at bounding box center [369, 293] width 56 height 16
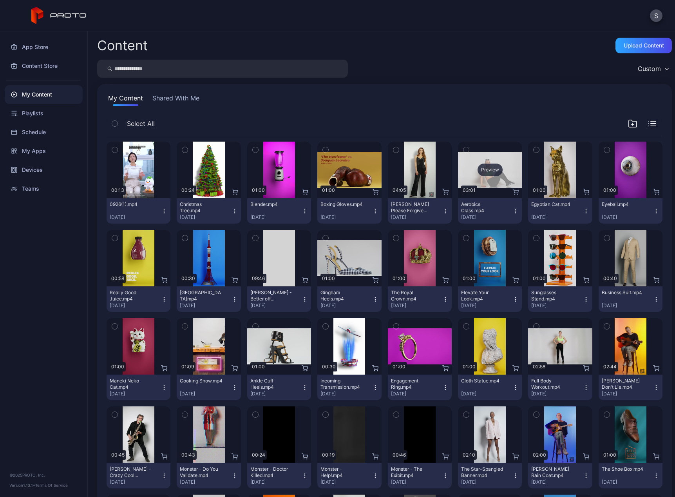
click at [483, 166] on div "Preview" at bounding box center [490, 169] width 25 height 13
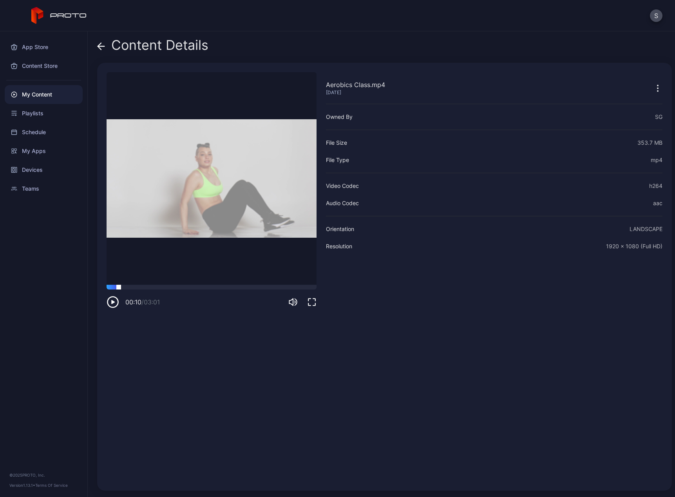
click at [119, 285] on div at bounding box center [212, 287] width 210 height 5
click at [147, 286] on div at bounding box center [212, 287] width 210 height 5
click at [175, 282] on video "Sorry, your browser doesn‘t support embedded videos" at bounding box center [212, 178] width 210 height 212
click at [174, 284] on video "Sorry, your browser doesn‘t support embedded videos" at bounding box center [212, 178] width 210 height 212
click at [191, 287] on div at bounding box center [212, 287] width 210 height 5
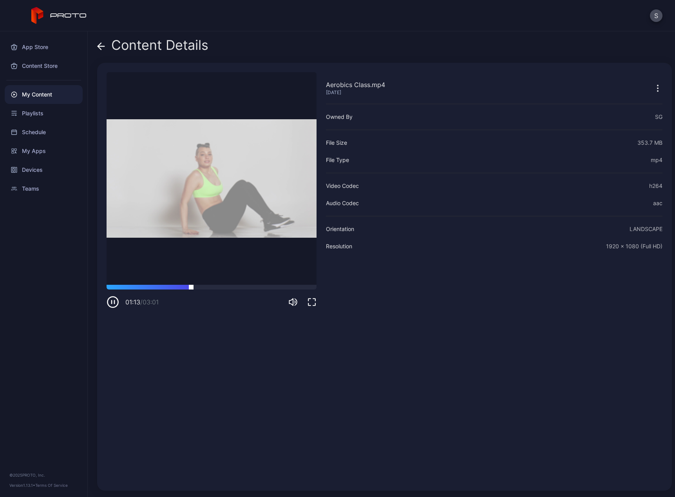
click at [223, 287] on div at bounding box center [212, 287] width 210 height 5
click at [248, 287] on div at bounding box center [212, 287] width 210 height 5
click at [273, 290] on div "02:03 / 03:01" at bounding box center [212, 297] width 210 height 24
click at [291, 289] on div "02:03 / 03:01" at bounding box center [212, 297] width 210 height 24
click at [298, 285] on div at bounding box center [212, 287] width 210 height 5
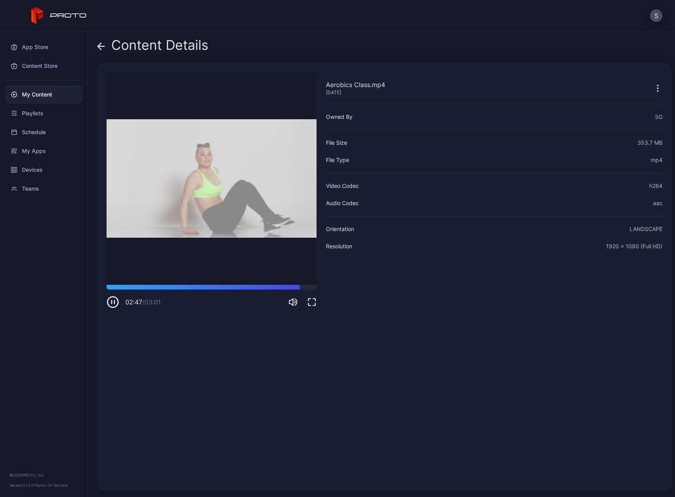
click at [105, 47] on div "Content Details" at bounding box center [152, 47] width 111 height 19
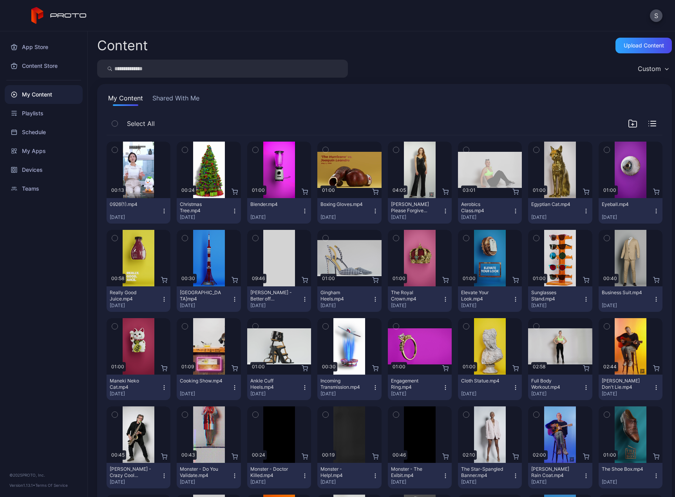
click at [513, 211] on icon "button" at bounding box center [516, 211] width 6 height 6
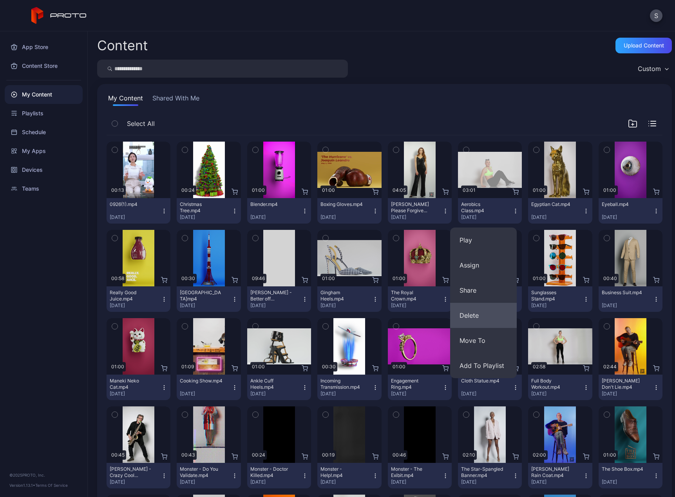
click at [469, 316] on button "Delete" at bounding box center [483, 315] width 67 height 25
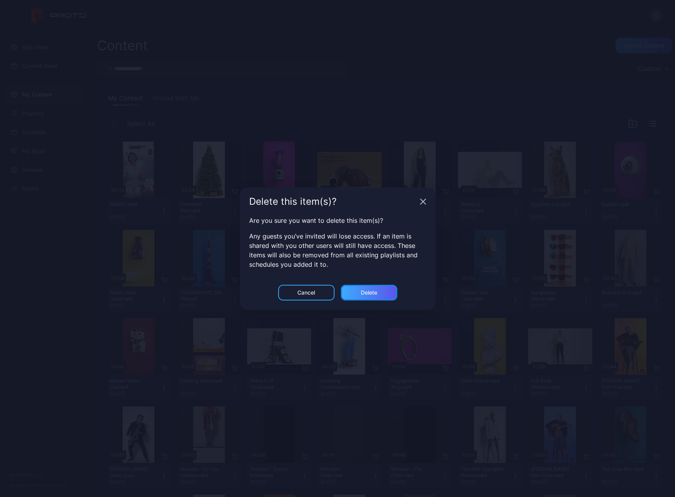
click at [391, 297] on div "Delete" at bounding box center [369, 293] width 56 height 16
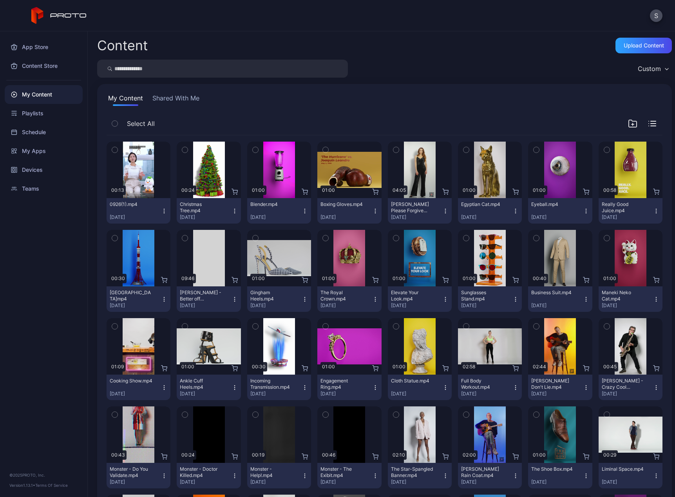
click at [513, 385] on icon "button" at bounding box center [516, 387] width 6 height 6
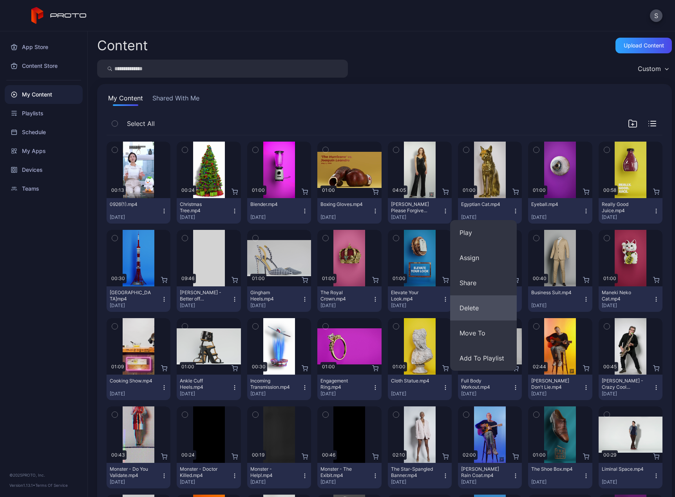
click at [478, 314] on button "Delete" at bounding box center [483, 307] width 67 height 25
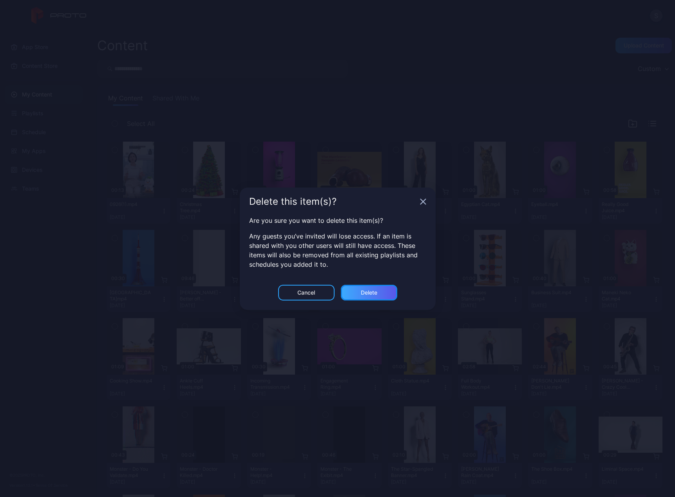
click at [352, 292] on div "Delete" at bounding box center [369, 293] width 56 height 16
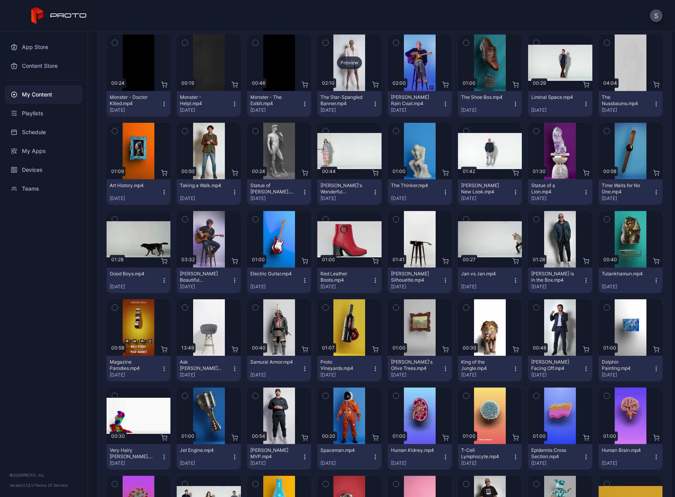
scroll to position [287, 0]
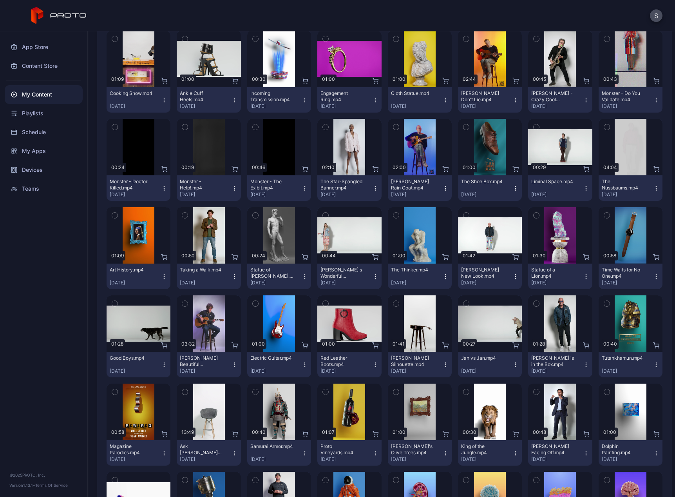
click at [372, 187] on icon "button" at bounding box center [375, 188] width 6 height 6
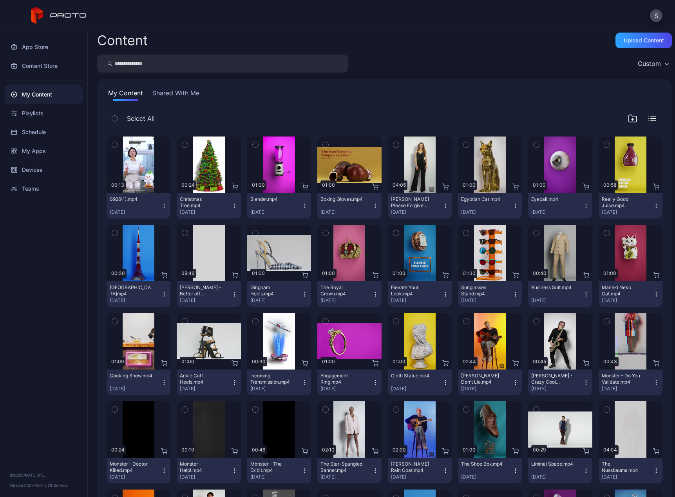
scroll to position [4, 0]
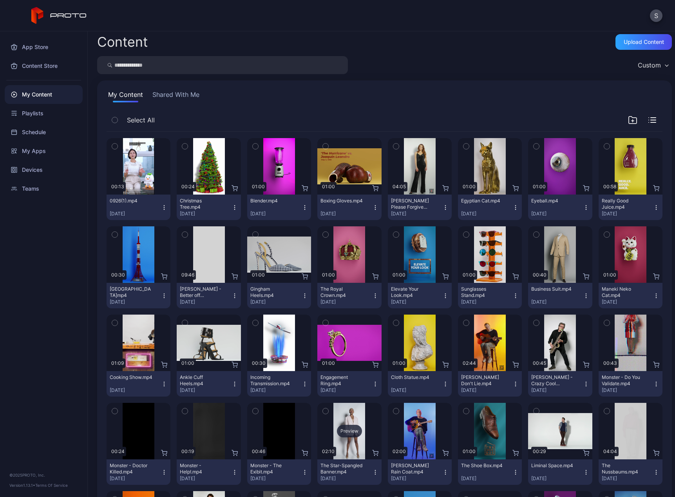
click at [346, 430] on div "Preview" at bounding box center [349, 430] width 25 height 13
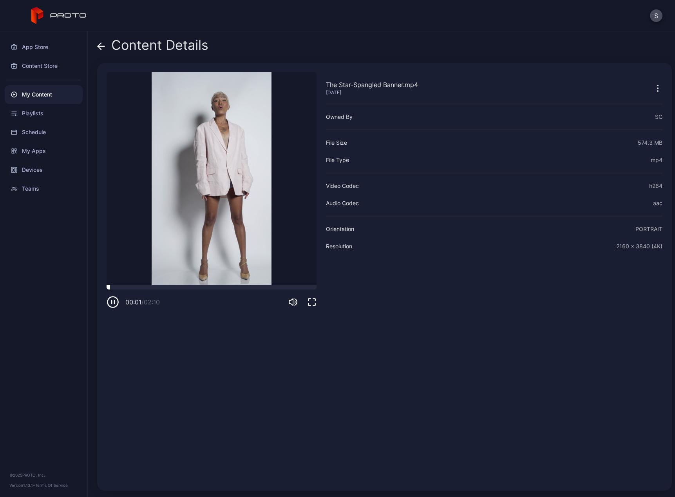
drag, startPoint x: 128, startPoint y: 287, endPoint x: 139, endPoint y: 287, distance: 11.4
click at [137, 287] on div at bounding box center [212, 287] width 210 height 5
click at [175, 287] on div at bounding box center [212, 287] width 210 height 5
click at [207, 287] on div at bounding box center [212, 287] width 210 height 5
click at [239, 288] on div at bounding box center [212, 287] width 210 height 5
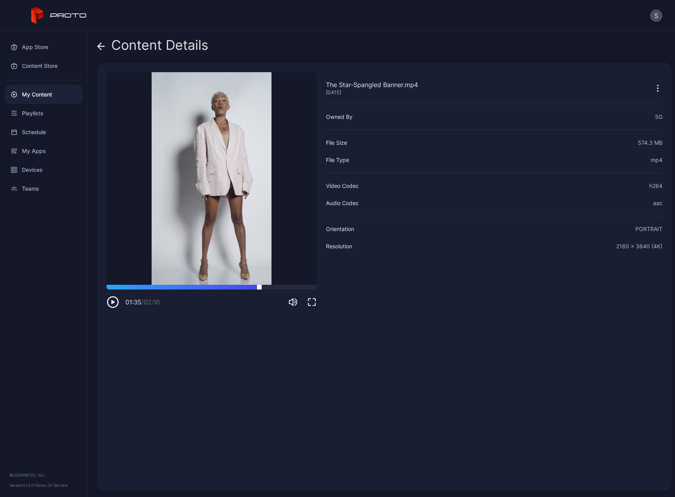
click at [259, 288] on div at bounding box center [212, 287] width 210 height 5
click at [270, 287] on div at bounding box center [212, 287] width 210 height 5
click at [285, 287] on div at bounding box center [212, 287] width 210 height 5
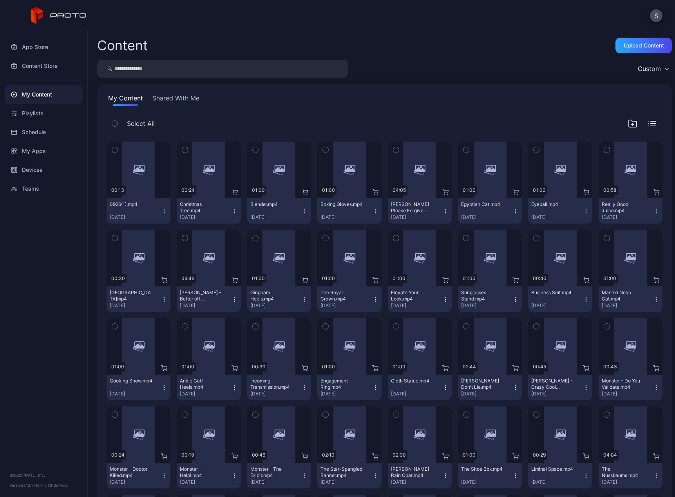
scroll to position [4, 0]
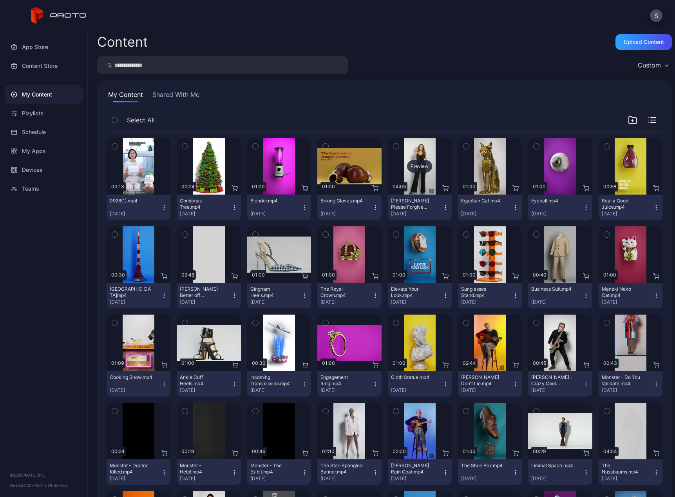
click at [410, 173] on div "Preview" at bounding box center [420, 166] width 64 height 56
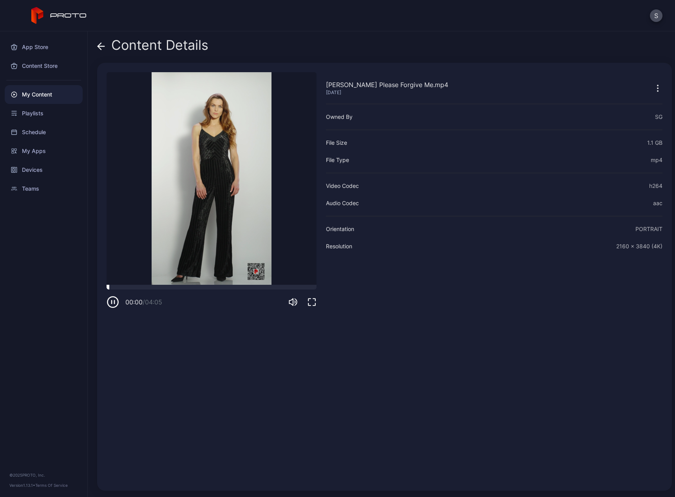
click at [134, 286] on div at bounding box center [212, 287] width 210 height 5
drag, startPoint x: 163, startPoint y: 284, endPoint x: 183, endPoint y: 284, distance: 20.0
click at [168, 284] on video "Sorry, your browser doesn‘t support embedded videos" at bounding box center [212, 178] width 210 height 212
click at [193, 287] on div at bounding box center [212, 287] width 210 height 5
click at [260, 288] on div at bounding box center [212, 287] width 210 height 5
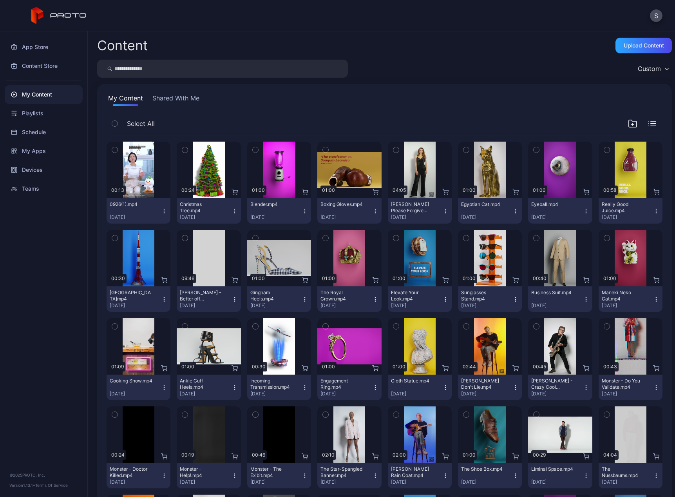
scroll to position [4, 0]
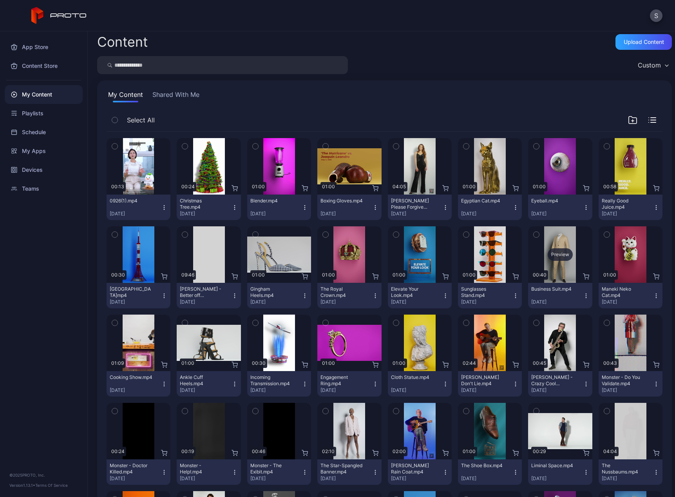
click at [555, 254] on div "Preview" at bounding box center [560, 254] width 25 height 13
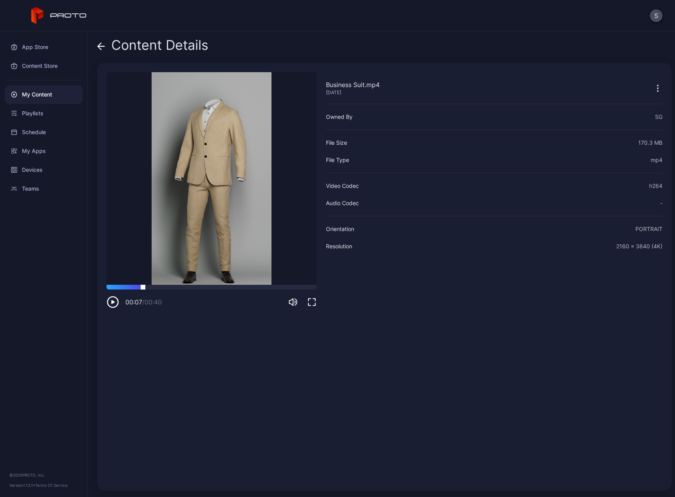
click at [143, 288] on div at bounding box center [212, 287] width 210 height 5
click at [179, 289] on div "00:07 / 00:40" at bounding box center [212, 297] width 210 height 24
drag, startPoint x: 214, startPoint y: 287, endPoint x: 221, endPoint y: 288, distance: 7.5
click at [217, 287] on div at bounding box center [212, 287] width 210 height 5
click at [264, 289] on div at bounding box center [212, 287] width 210 height 5
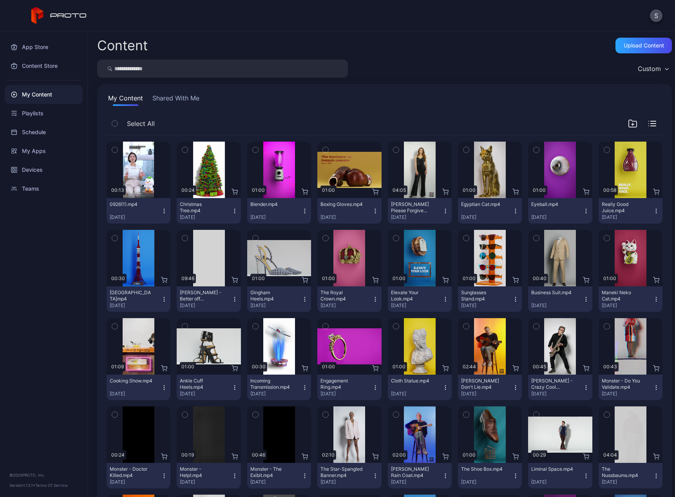
scroll to position [4, 0]
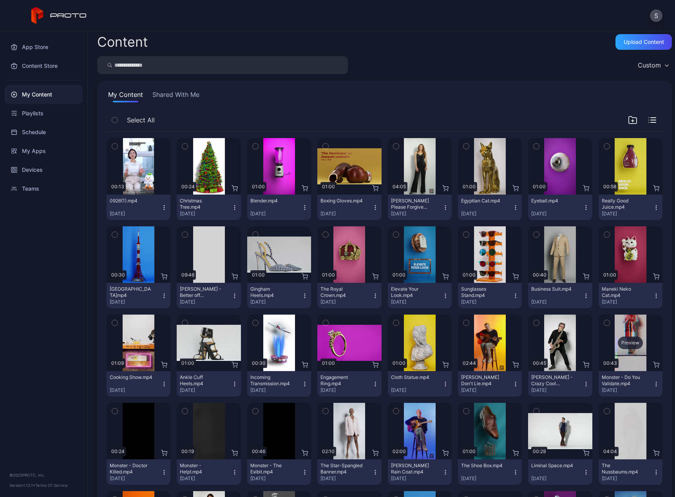
click at [625, 343] on div "Preview" at bounding box center [630, 342] width 25 height 13
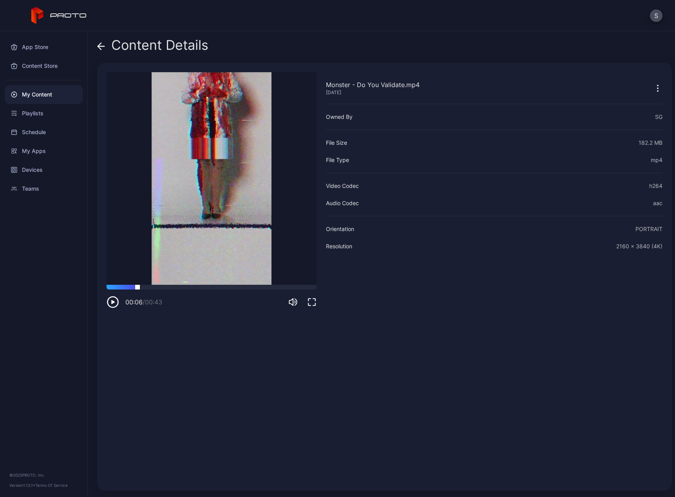
click at [138, 287] on div at bounding box center [212, 287] width 210 height 5
click at [166, 287] on div at bounding box center [212, 287] width 210 height 5
click at [207, 292] on div "00:12 / 00:43" at bounding box center [212, 297] width 210 height 24
drag, startPoint x: 236, startPoint y: 287, endPoint x: 252, endPoint y: 287, distance: 16.1
click at [236, 287] on div at bounding box center [212, 287] width 210 height 5
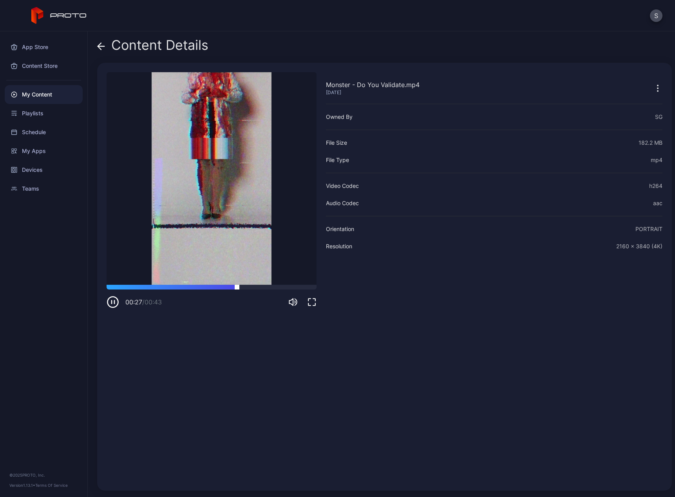
click at [266, 288] on div at bounding box center [212, 287] width 210 height 5
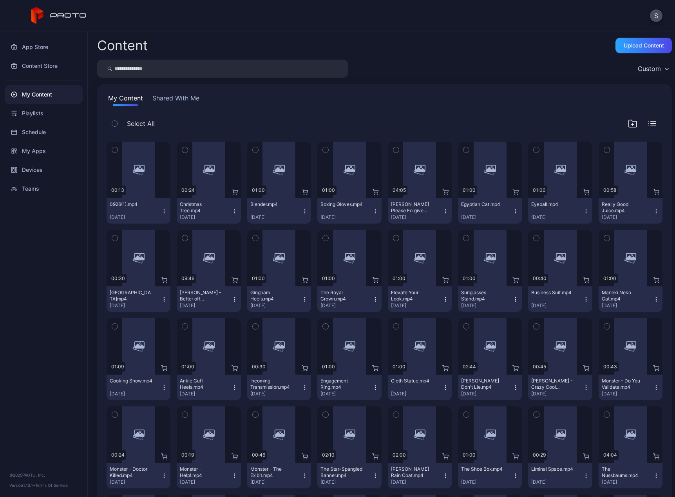
scroll to position [4, 0]
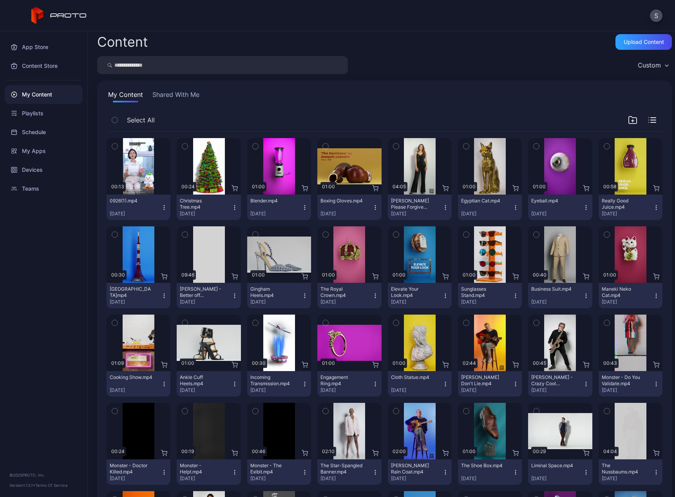
click at [653, 385] on icon "button" at bounding box center [656, 384] width 6 height 6
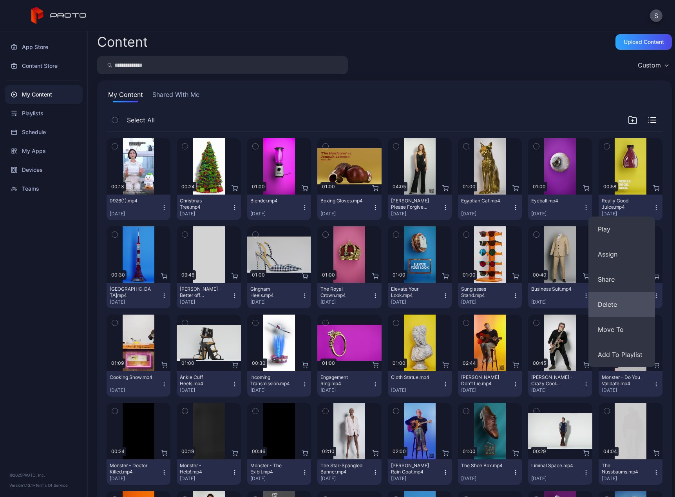
click at [615, 306] on button "Delete" at bounding box center [622, 304] width 67 height 25
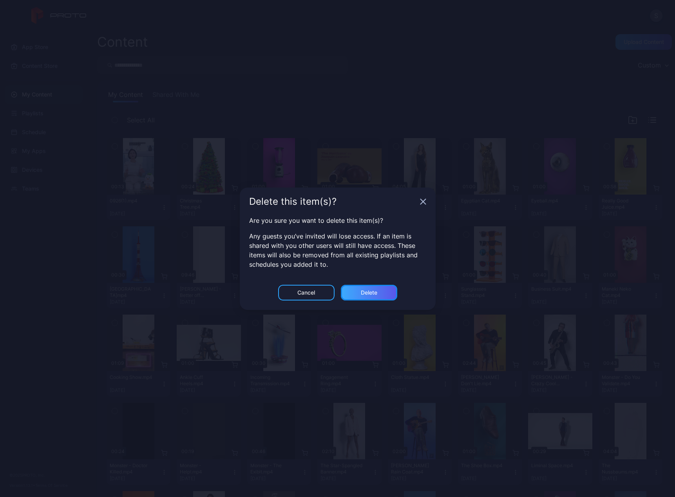
click at [364, 296] on div "Delete" at bounding box center [369, 293] width 56 height 16
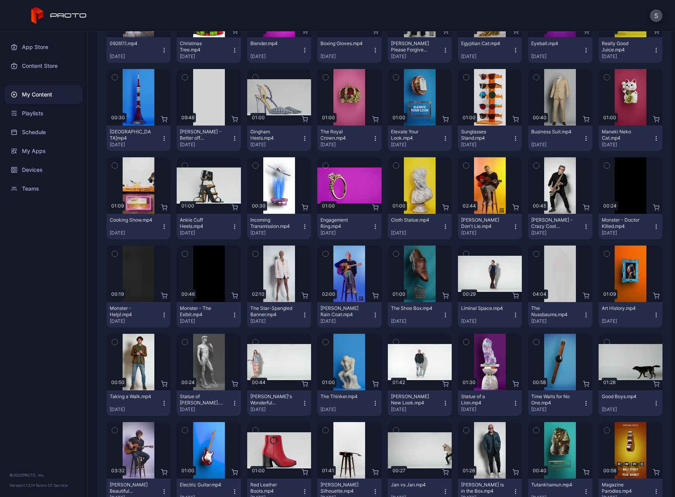
scroll to position [209, 0]
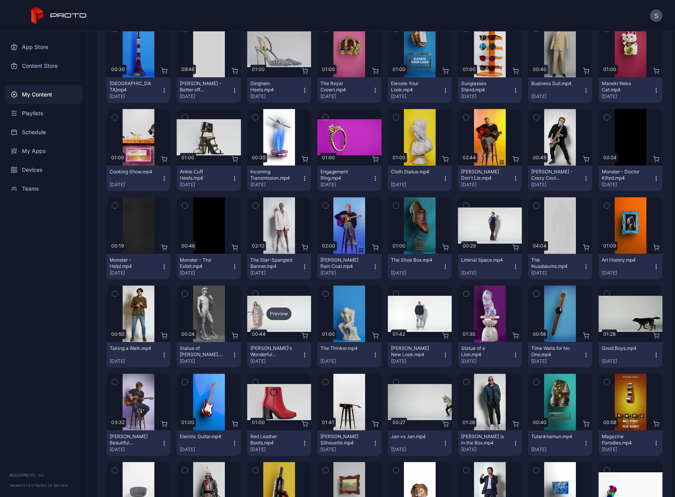
click at [277, 315] on div "Preview" at bounding box center [279, 313] width 25 height 13
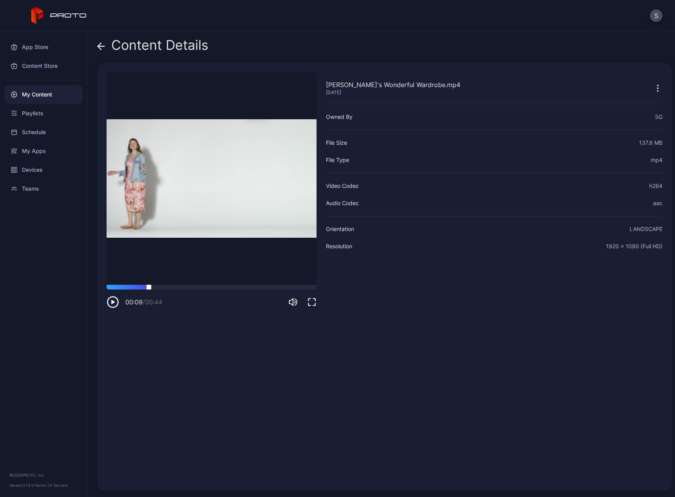
click at [149, 288] on div at bounding box center [212, 287] width 210 height 5
click at [175, 287] on div at bounding box center [212, 287] width 210 height 5
drag, startPoint x: 203, startPoint y: 287, endPoint x: 221, endPoint y: 289, distance: 19.0
click at [204, 287] on div at bounding box center [212, 287] width 210 height 5
click at [238, 290] on div "00:21 / 00:44" at bounding box center [212, 297] width 210 height 24
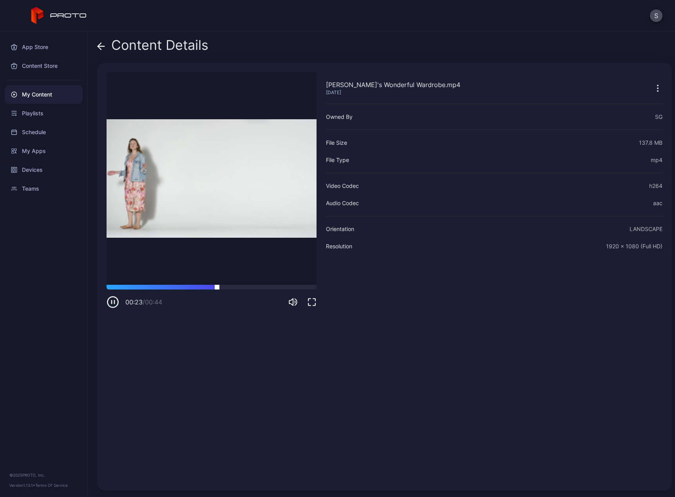
click at [242, 288] on div at bounding box center [212, 287] width 210 height 5
click at [277, 286] on div at bounding box center [212, 287] width 210 height 5
click at [297, 285] on div at bounding box center [212, 287] width 210 height 5
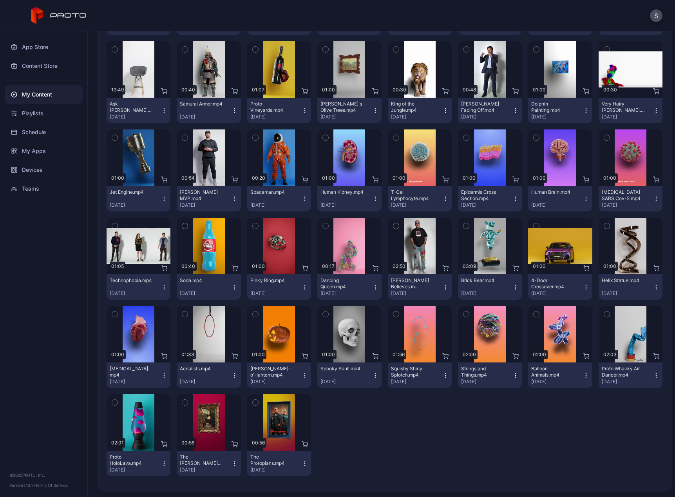
scroll to position [631, 0]
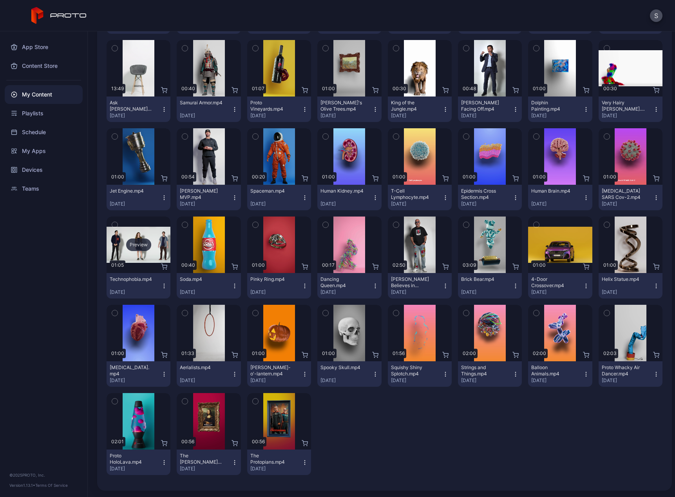
click at [140, 242] on div "Preview" at bounding box center [138, 244] width 25 height 13
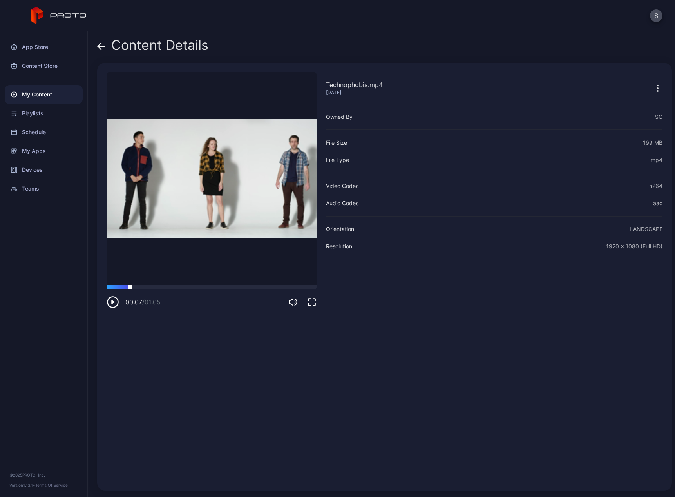
click at [130, 285] on div at bounding box center [212, 287] width 210 height 5
click at [156, 285] on div at bounding box center [212, 287] width 210 height 5
click at [187, 287] on div at bounding box center [212, 287] width 210 height 5
click at [219, 287] on div at bounding box center [212, 287] width 210 height 5
click at [244, 287] on div at bounding box center [212, 287] width 210 height 5
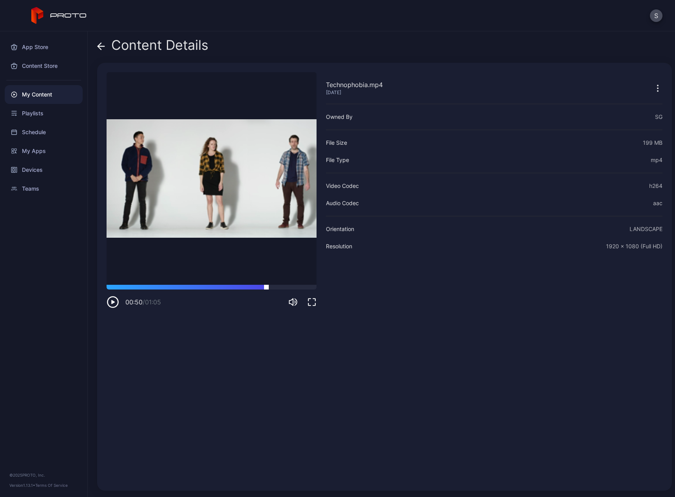
click at [267, 287] on div at bounding box center [212, 287] width 210 height 5
click at [289, 285] on div at bounding box center [212, 287] width 210 height 5
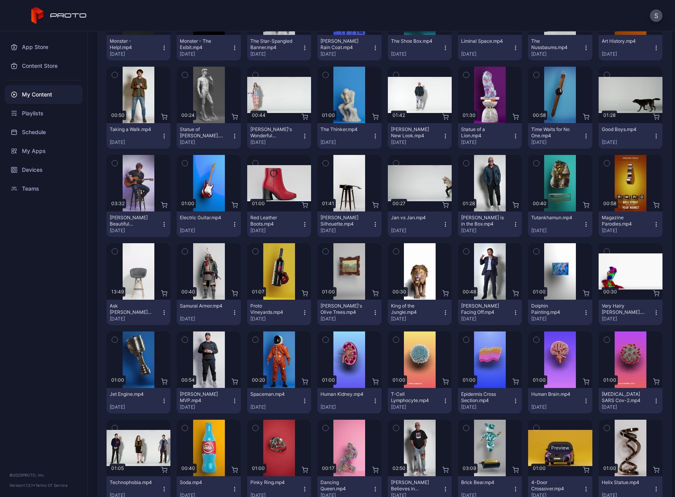
scroll to position [317, 0]
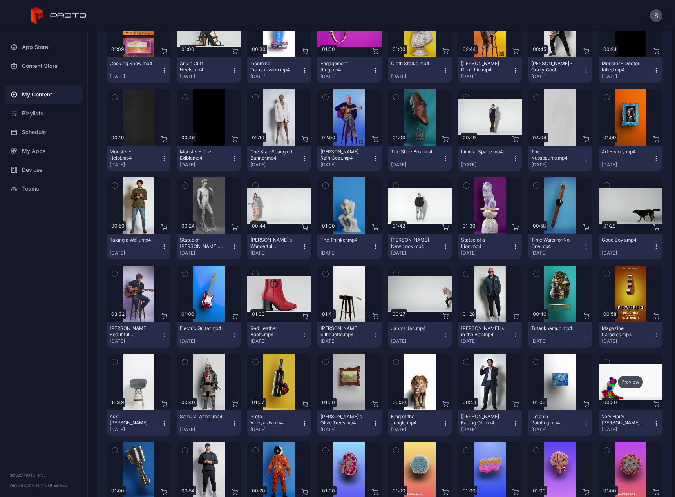
click at [620, 382] on div "Preview" at bounding box center [630, 381] width 25 height 13
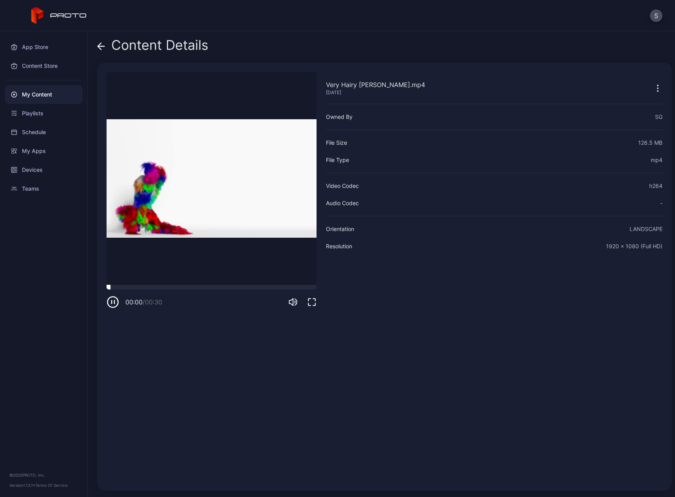
click at [134, 287] on div at bounding box center [212, 287] width 210 height 5
click at [190, 285] on div at bounding box center [212, 287] width 210 height 5
click at [225, 285] on div at bounding box center [212, 287] width 210 height 5
click at [258, 285] on div at bounding box center [212, 287] width 210 height 5
click at [283, 285] on div at bounding box center [212, 287] width 210 height 5
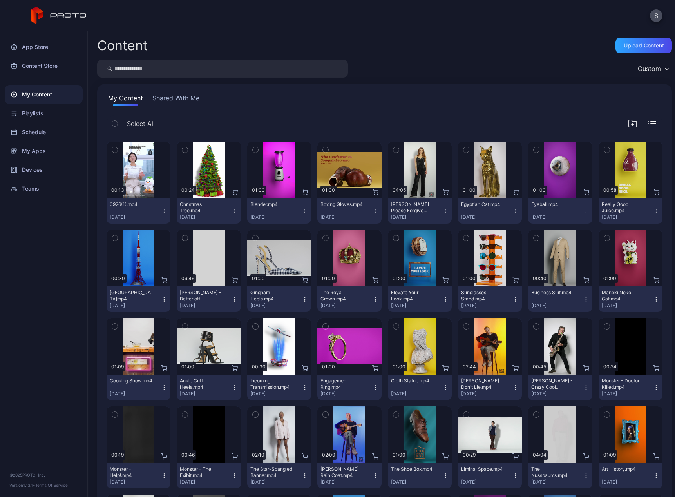
scroll to position [317, 0]
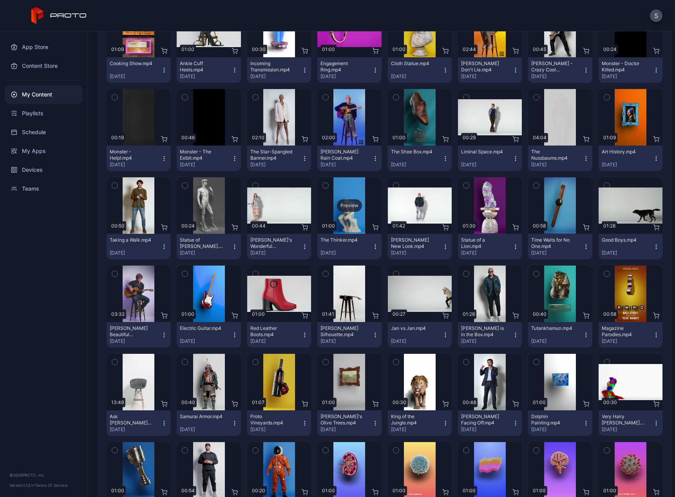
click at [349, 188] on div "Preview" at bounding box center [349, 205] width 64 height 56
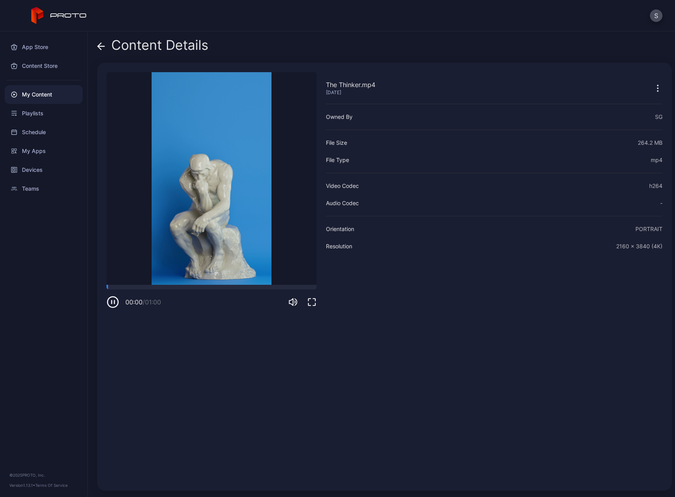
click at [149, 284] on video "Sorry, your browser doesn‘t support embedded videos" at bounding box center [212, 178] width 210 height 212
click at [176, 288] on div at bounding box center [212, 287] width 210 height 5
click at [218, 289] on div "00:20 / 01:00" at bounding box center [212, 297] width 210 height 24
click at [247, 288] on div at bounding box center [212, 287] width 210 height 5
click at [267, 287] on div at bounding box center [212, 287] width 210 height 5
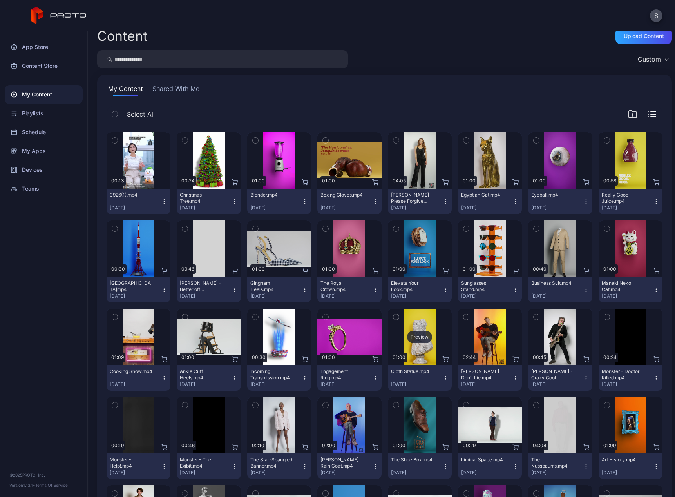
scroll to position [4, 0]
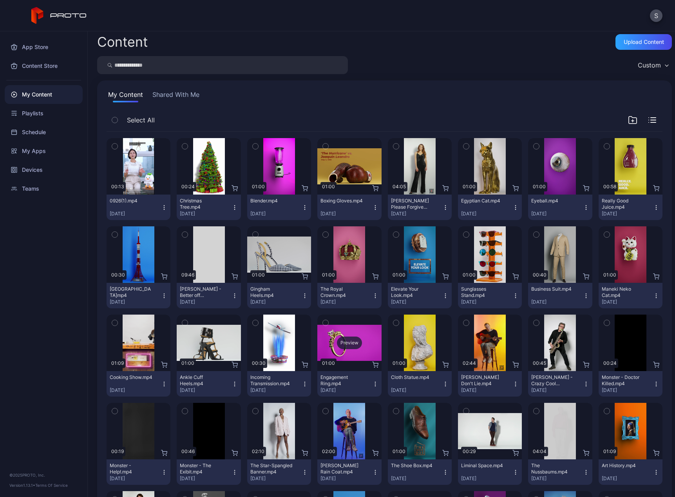
click at [346, 343] on div "Preview" at bounding box center [349, 342] width 25 height 13
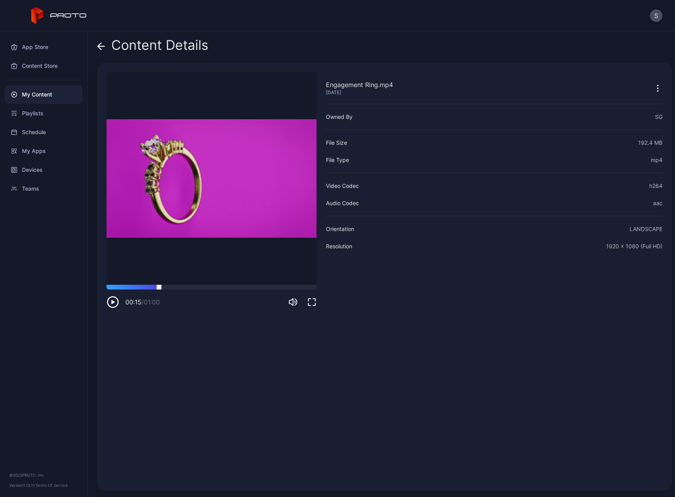
click at [159, 288] on div at bounding box center [212, 287] width 210 height 5
click at [217, 289] on div at bounding box center [212, 287] width 210 height 5
click at [260, 290] on div "00:32 / 01:00" at bounding box center [212, 297] width 210 height 24
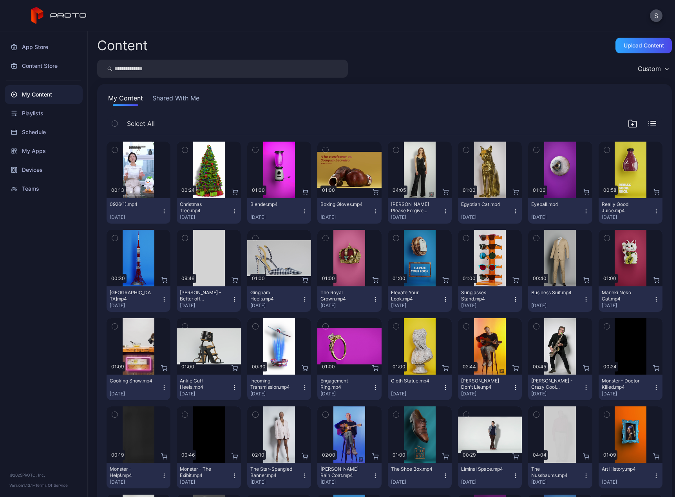
scroll to position [4, 0]
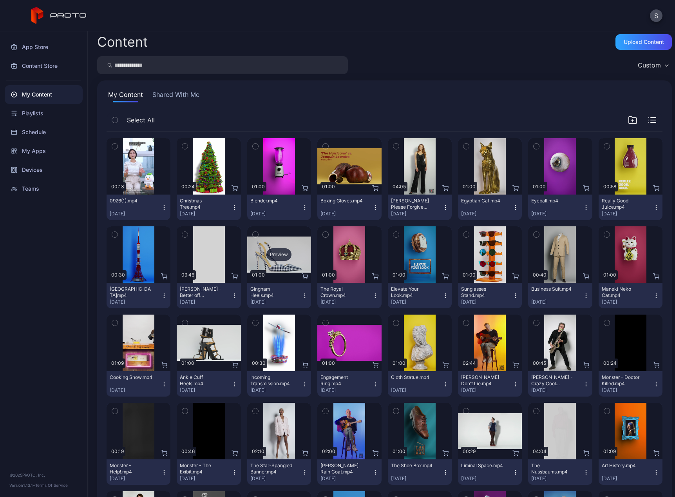
click at [280, 253] on div "Preview" at bounding box center [279, 254] width 25 height 13
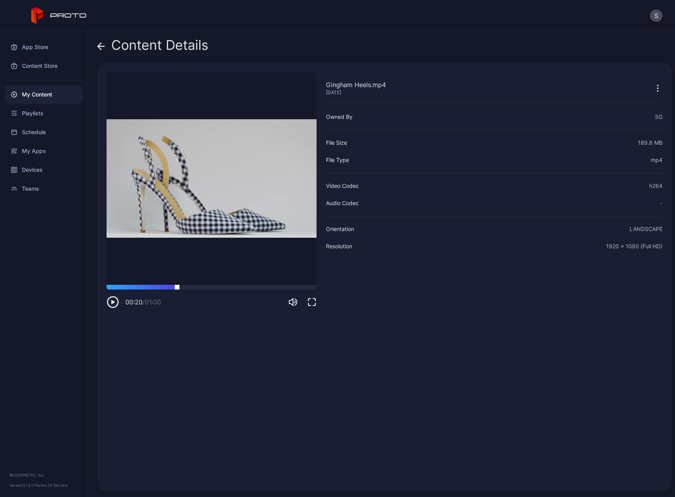
drag, startPoint x: 177, startPoint y: 286, endPoint x: 209, endPoint y: 288, distance: 32.3
click at [178, 286] on div at bounding box center [212, 287] width 210 height 5
click at [240, 287] on div at bounding box center [212, 287] width 210 height 5
click at [281, 289] on div "00:38 / 01:00" at bounding box center [212, 297] width 210 height 24
click at [297, 287] on div at bounding box center [212, 287] width 210 height 5
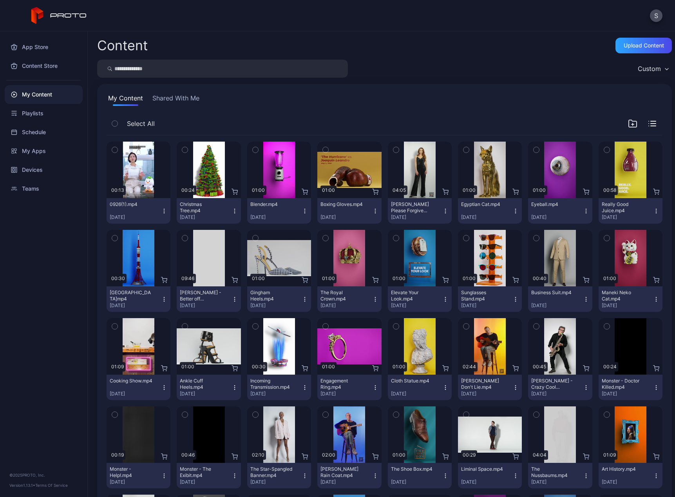
scroll to position [4, 0]
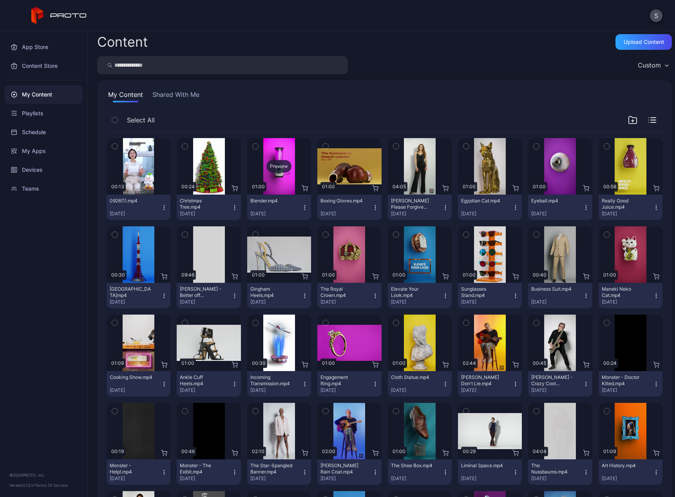
click at [267, 164] on div "Preview" at bounding box center [279, 166] width 25 height 13
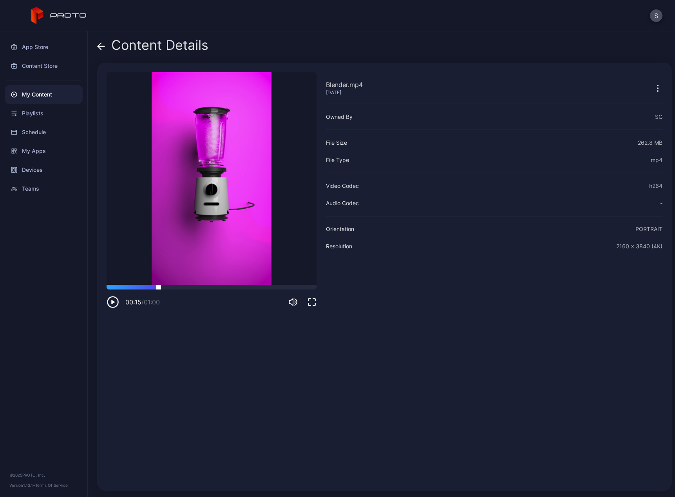
click at [159, 287] on div at bounding box center [212, 287] width 210 height 5
click at [209, 282] on video "Sorry, your browser doesn‘t support embedded videos" at bounding box center [212, 178] width 210 height 212
click at [243, 285] on div at bounding box center [212, 287] width 210 height 5
click at [283, 287] on div at bounding box center [212, 287] width 210 height 5
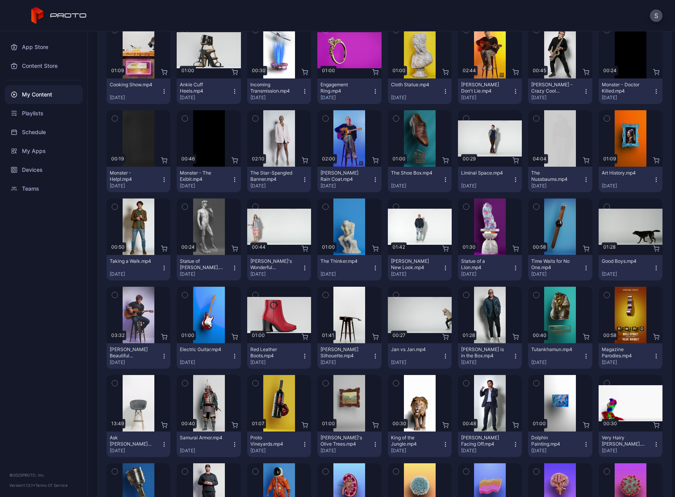
scroll to position [212, 0]
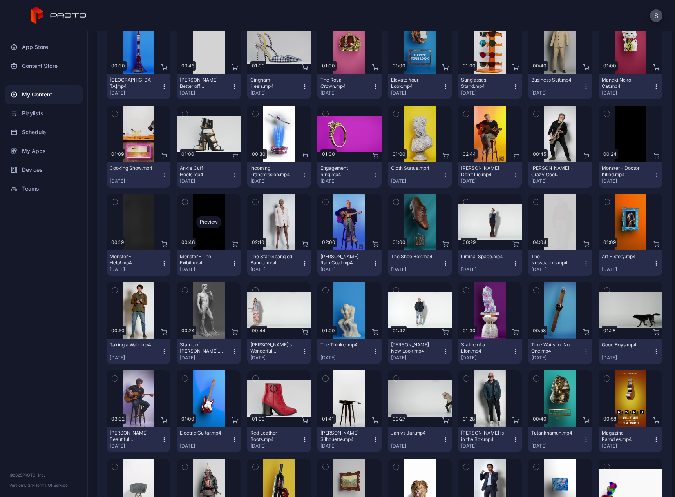
click at [208, 217] on div "Preview" at bounding box center [208, 222] width 25 height 13
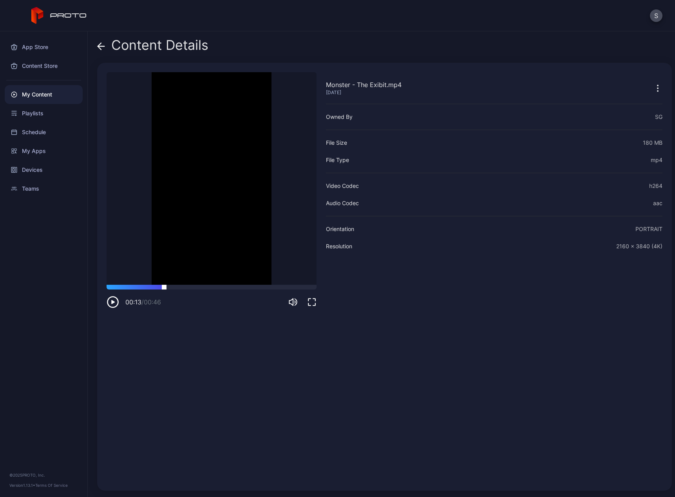
click at [164, 285] on div at bounding box center [212, 287] width 210 height 5
click at [200, 287] on div at bounding box center [212, 287] width 210 height 5
click at [239, 287] on div at bounding box center [212, 287] width 210 height 5
drag, startPoint x: 277, startPoint y: 289, endPoint x: 283, endPoint y: 288, distance: 6.5
click at [277, 289] on div "00:29 / 00:46" at bounding box center [212, 297] width 210 height 24
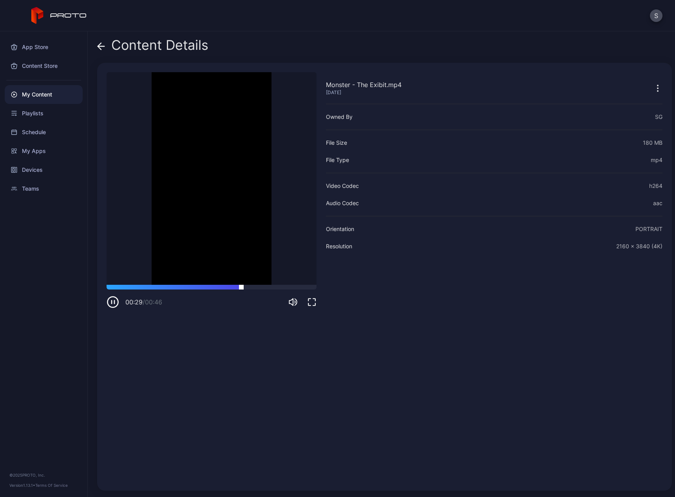
click at [283, 288] on div at bounding box center [212, 287] width 210 height 5
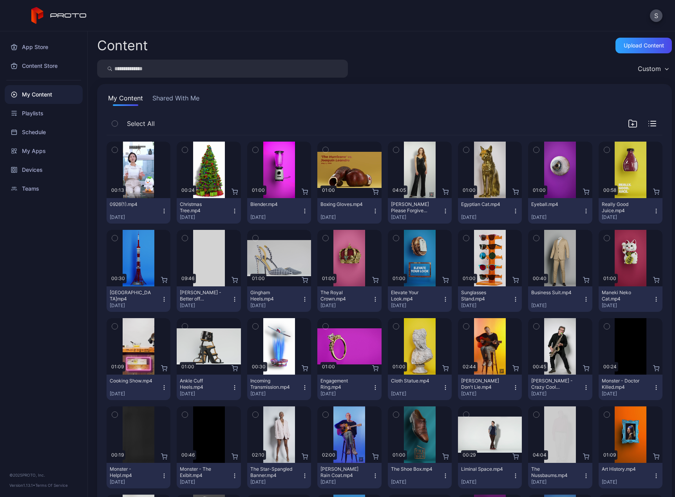
scroll to position [212, 0]
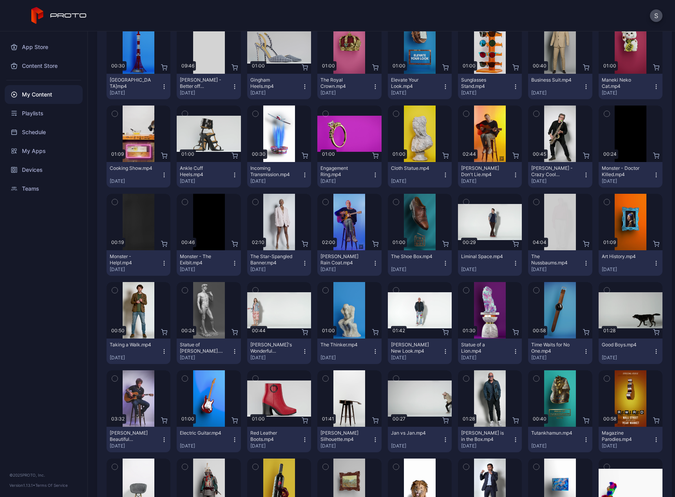
click at [233, 266] on icon "button" at bounding box center [235, 263] width 6 height 6
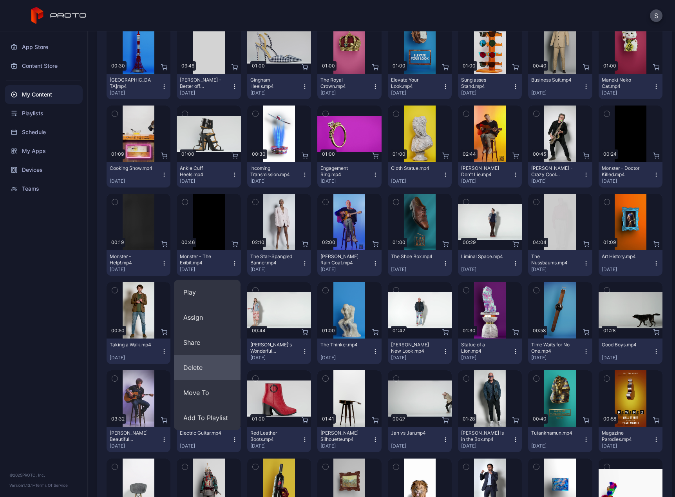
click at [201, 371] on button "Delete" at bounding box center [207, 367] width 67 height 25
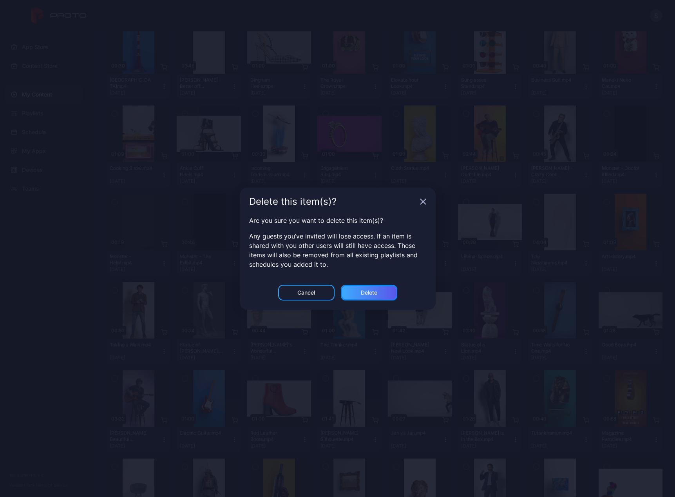
click at [376, 293] on div "Delete" at bounding box center [369, 292] width 16 height 6
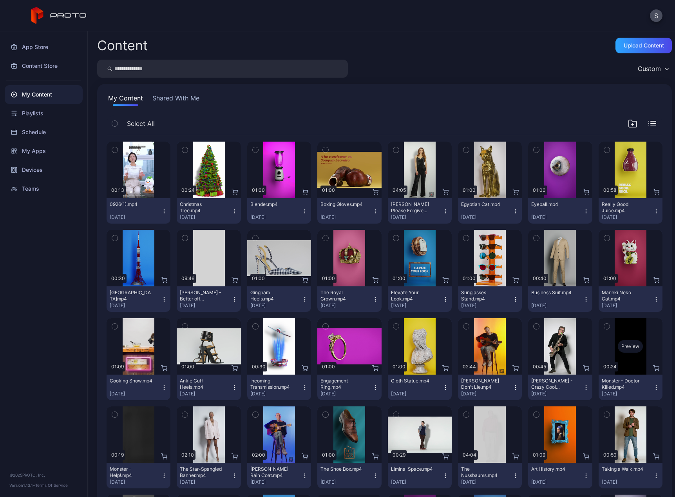
click at [618, 343] on div "Preview" at bounding box center [630, 346] width 25 height 13
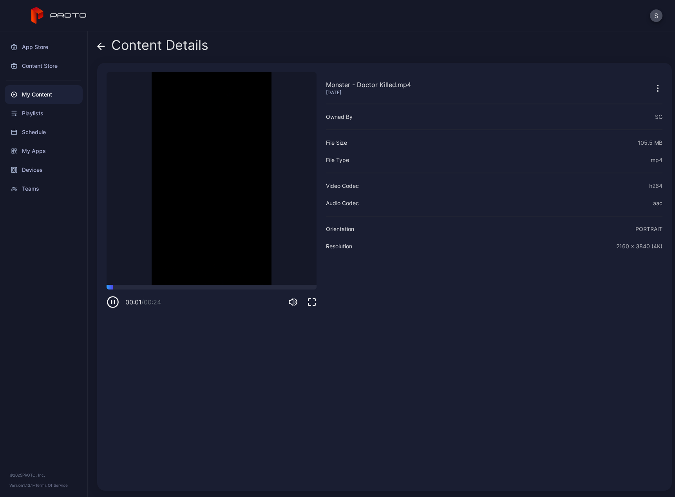
click at [143, 283] on video "Sorry, your browser doesn‘t support embedded videos" at bounding box center [212, 178] width 210 height 212
drag, startPoint x: 144, startPoint y: 285, endPoint x: 162, endPoint y: 286, distance: 18.4
click at [147, 285] on div at bounding box center [212, 287] width 210 height 5
click at [191, 288] on div at bounding box center [212, 287] width 210 height 5
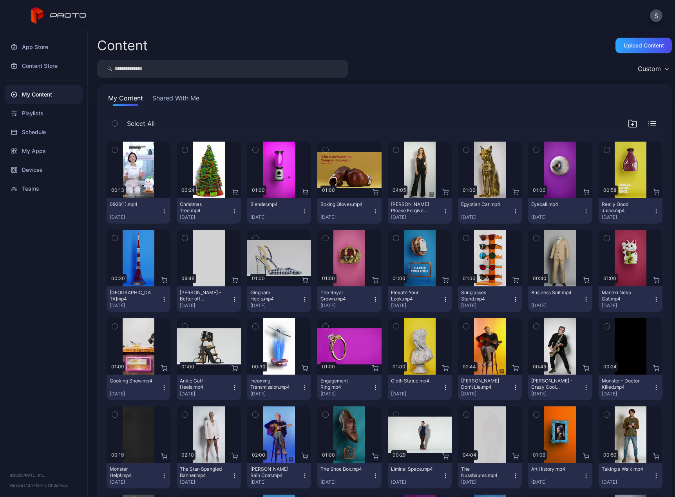
click at [653, 387] on icon "button" at bounding box center [656, 387] width 6 height 6
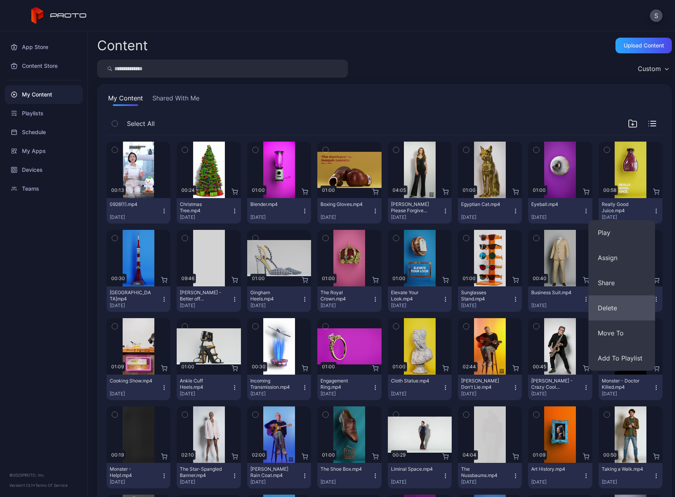
click at [608, 312] on button "Delete" at bounding box center [622, 307] width 67 height 25
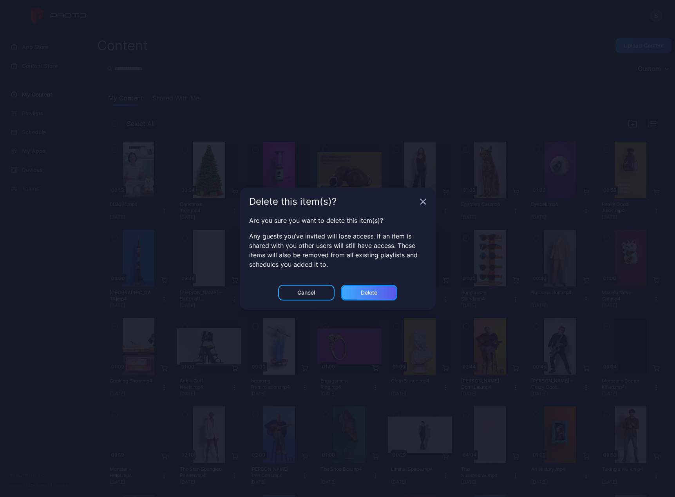
click at [373, 289] on div "Delete" at bounding box center [369, 292] width 16 height 6
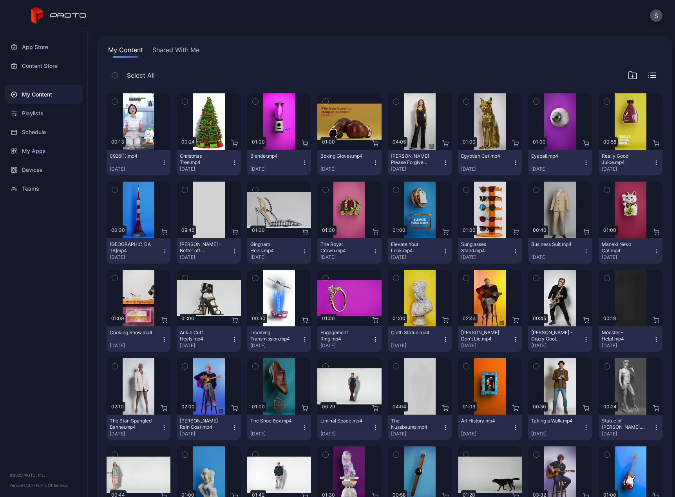
scroll to position [52, 0]
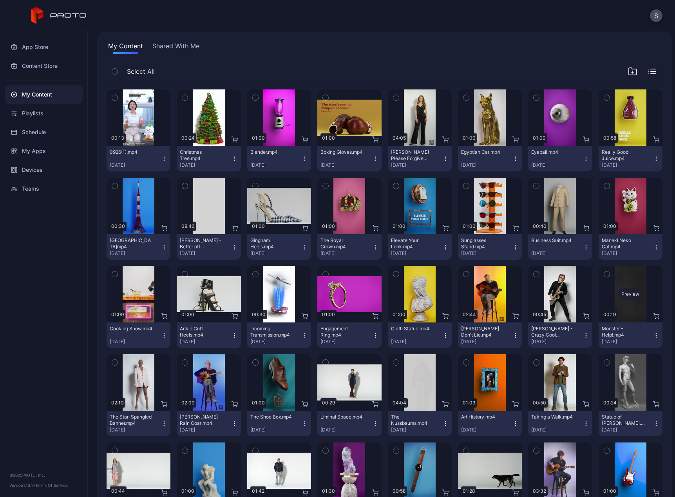
click at [620, 293] on div "Preview" at bounding box center [630, 294] width 25 height 13
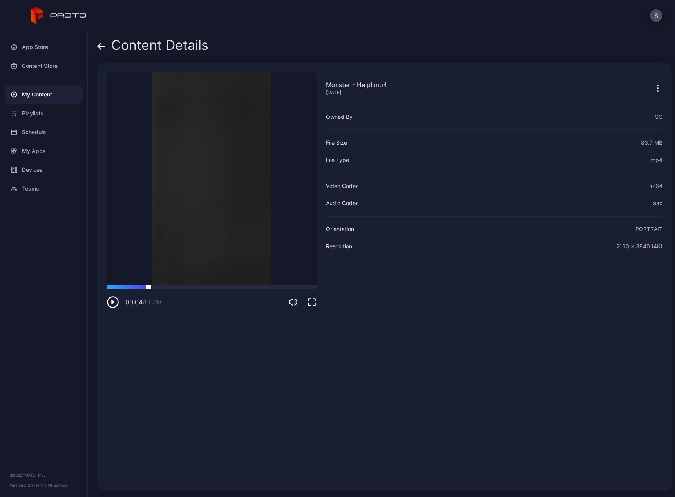
click at [149, 288] on div at bounding box center [212, 287] width 210 height 5
click at [181, 287] on div at bounding box center [212, 287] width 210 height 5
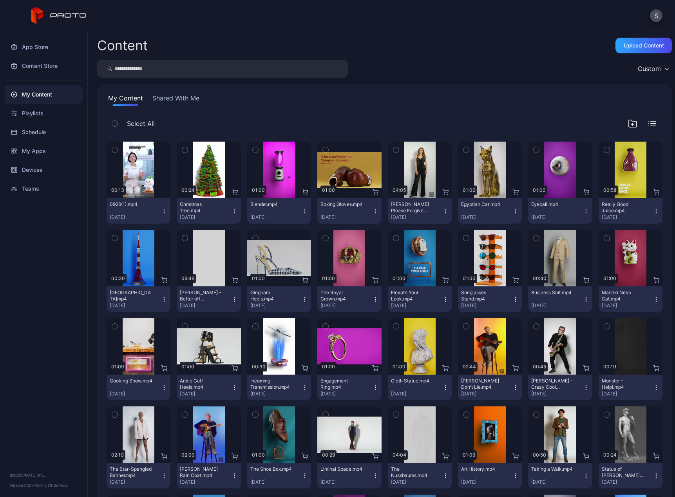
scroll to position [52, 0]
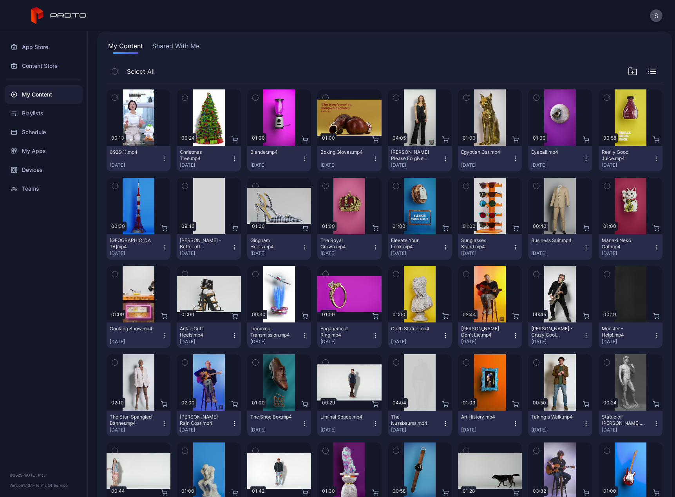
click at [653, 336] on icon "button" at bounding box center [656, 335] width 6 height 6
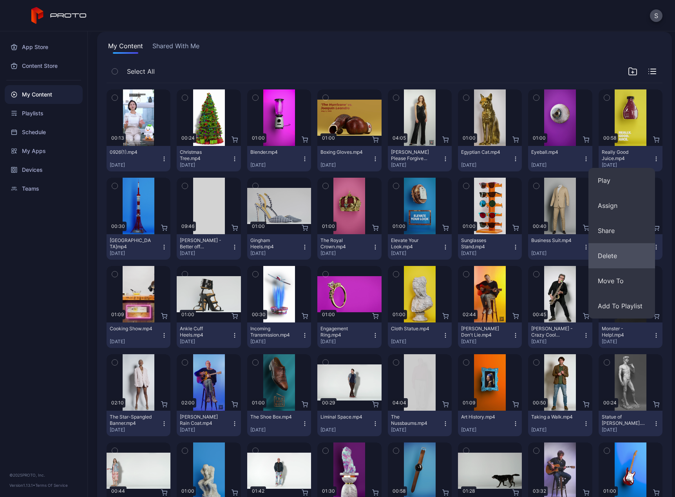
click at [622, 262] on button "Delete" at bounding box center [622, 255] width 67 height 25
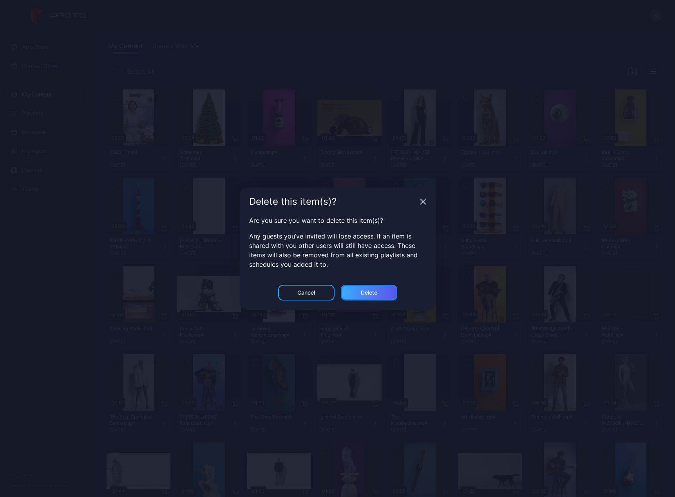
click at [366, 291] on div "Delete" at bounding box center [369, 292] width 16 height 6
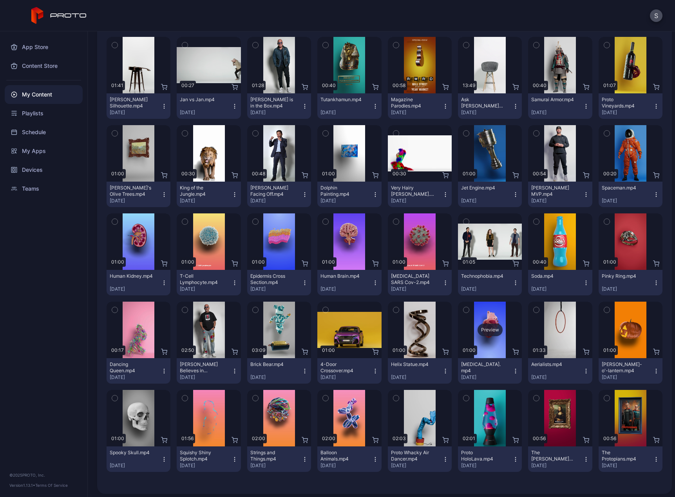
scroll to position [549, 0]
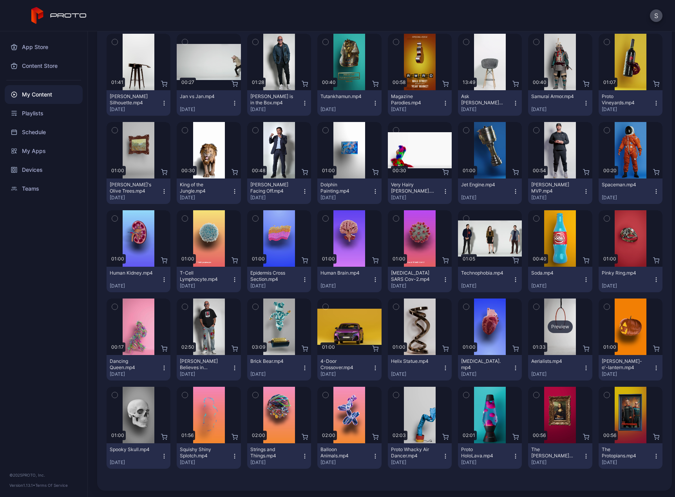
click at [559, 316] on div "Preview" at bounding box center [560, 326] width 64 height 56
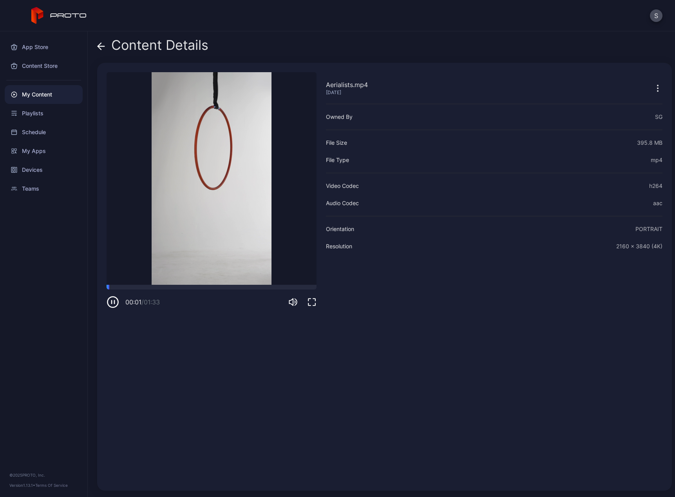
click at [138, 283] on video "Sorry, your browser doesn‘t support embedded videos" at bounding box center [212, 178] width 210 height 212
click at [135, 287] on div at bounding box center [212, 287] width 210 height 5
click at [162, 285] on div at bounding box center [212, 287] width 210 height 5
drag, startPoint x: 212, startPoint y: 285, endPoint x: 243, endPoint y: 287, distance: 31.4
click at [214, 285] on div at bounding box center [212, 287] width 210 height 5
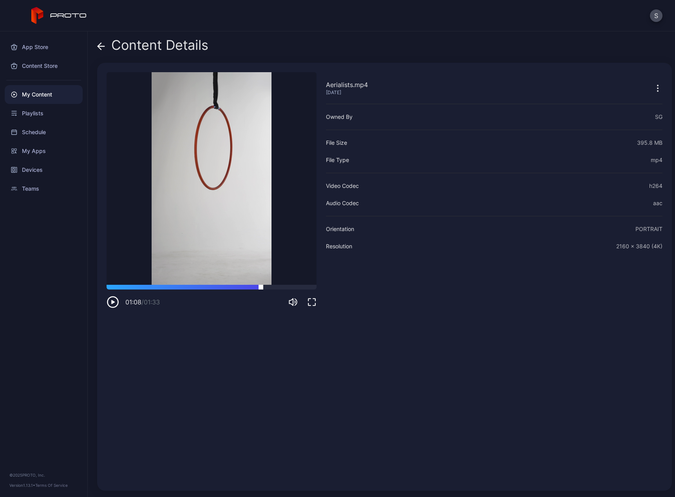
click at [261, 286] on div at bounding box center [212, 287] width 210 height 5
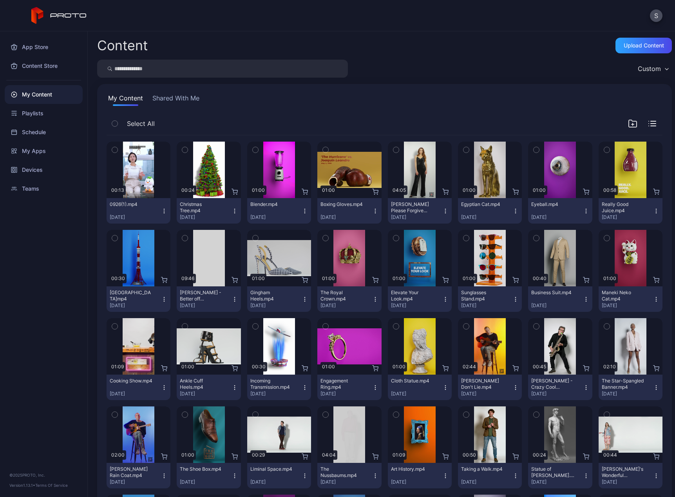
scroll to position [549, 0]
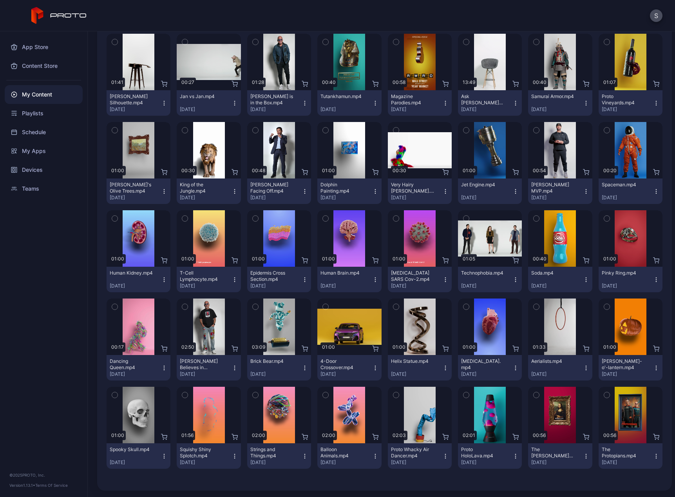
click at [583, 368] on icon "button" at bounding box center [586, 368] width 6 height 6
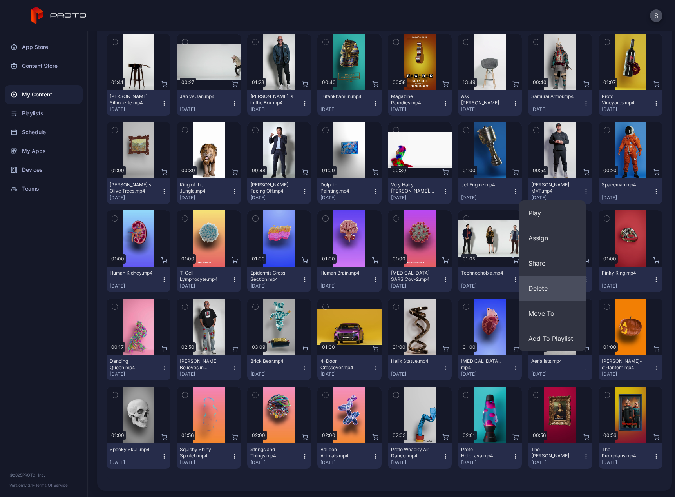
click at [544, 292] on button "Delete" at bounding box center [552, 288] width 67 height 25
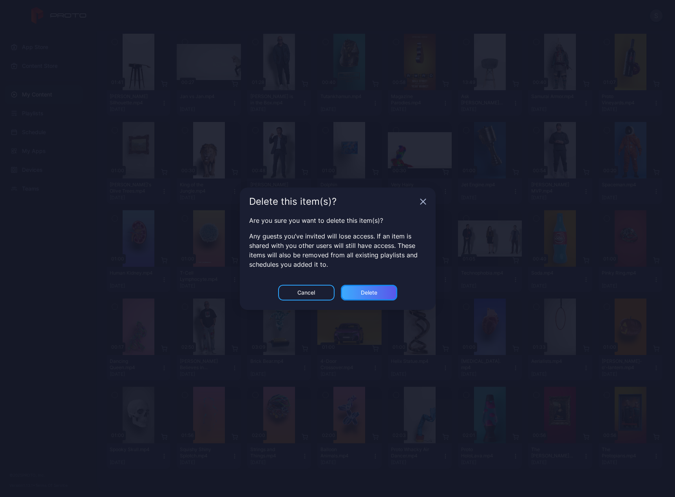
click at [377, 292] on div "Delete" at bounding box center [369, 292] width 16 height 6
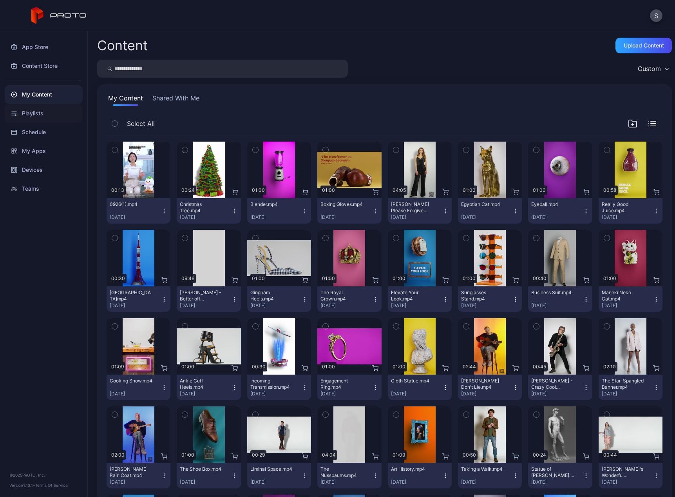
click at [37, 114] on div "Playlists" at bounding box center [44, 113] width 78 height 19
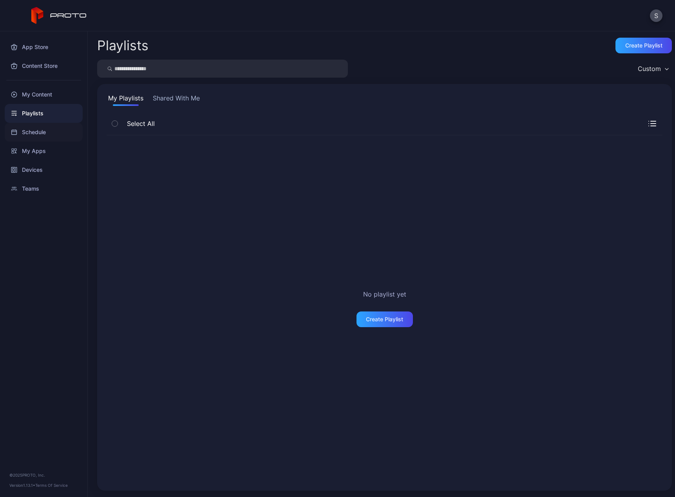
click at [34, 133] on div "Schedule" at bounding box center [44, 132] width 78 height 19
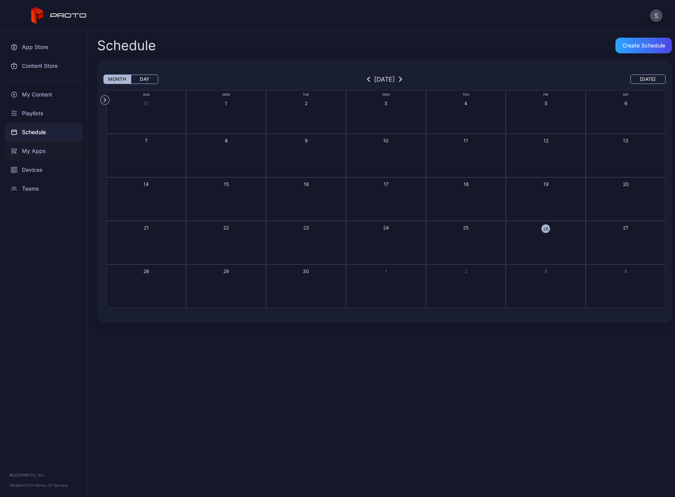
click at [34, 150] on div "My Apps" at bounding box center [44, 150] width 78 height 19
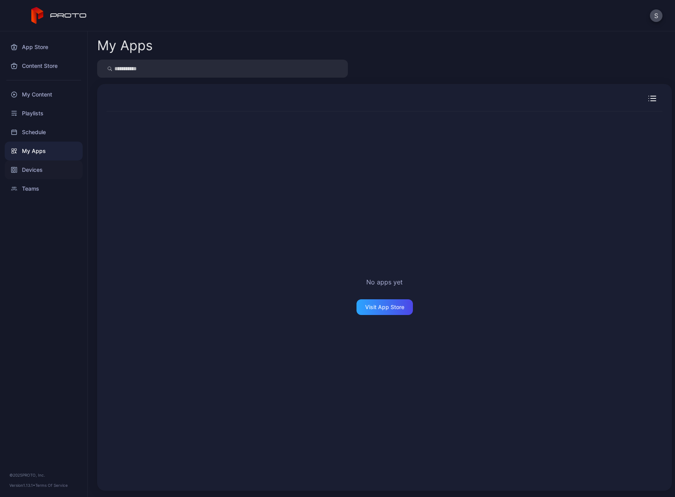
click at [33, 171] on div "Devices" at bounding box center [44, 169] width 78 height 19
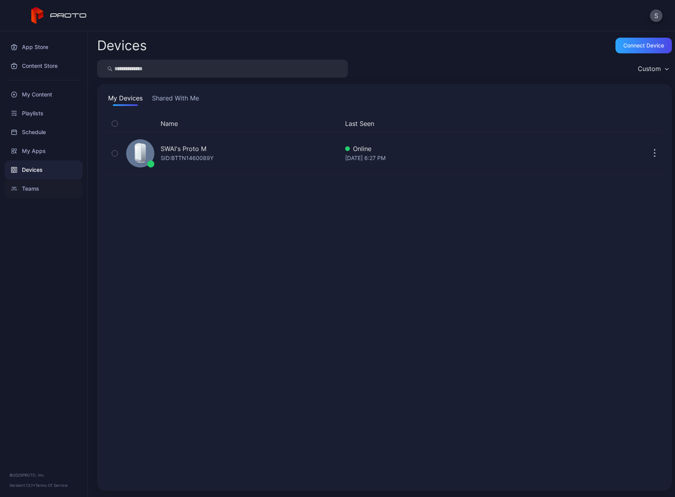
click at [33, 190] on div "Teams" at bounding box center [44, 188] width 78 height 19
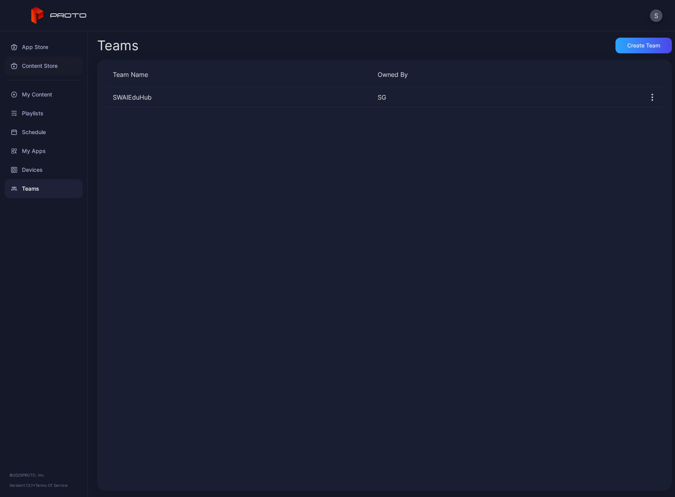
click at [38, 69] on div "Content Store" at bounding box center [44, 65] width 78 height 19
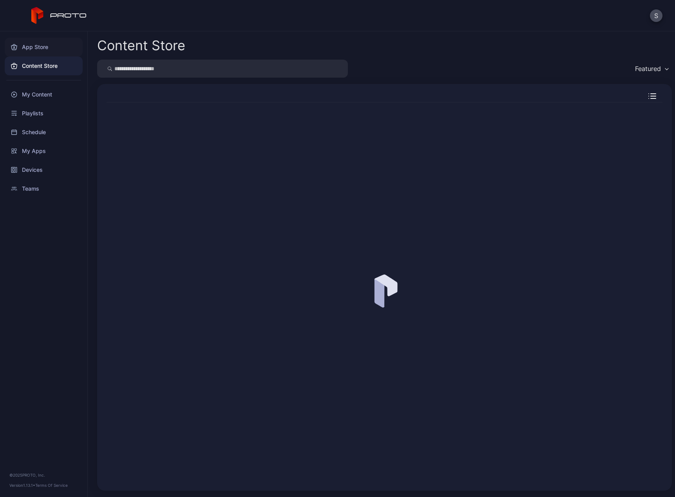
click at [35, 45] on div "App Store" at bounding box center [44, 47] width 78 height 19
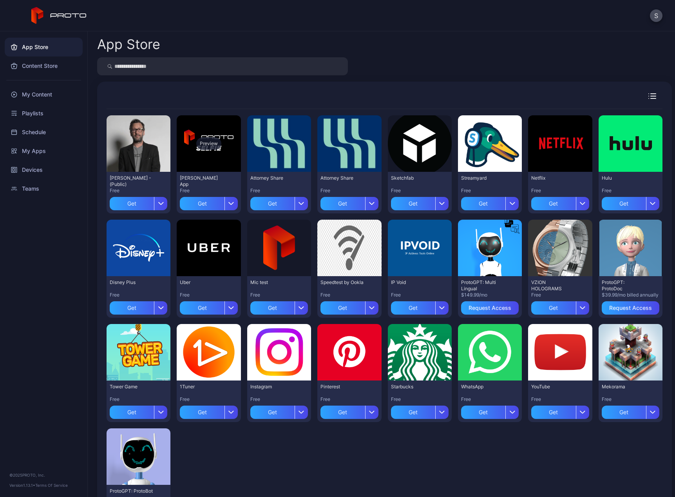
click at [201, 143] on div "Preview" at bounding box center [208, 143] width 25 height 13
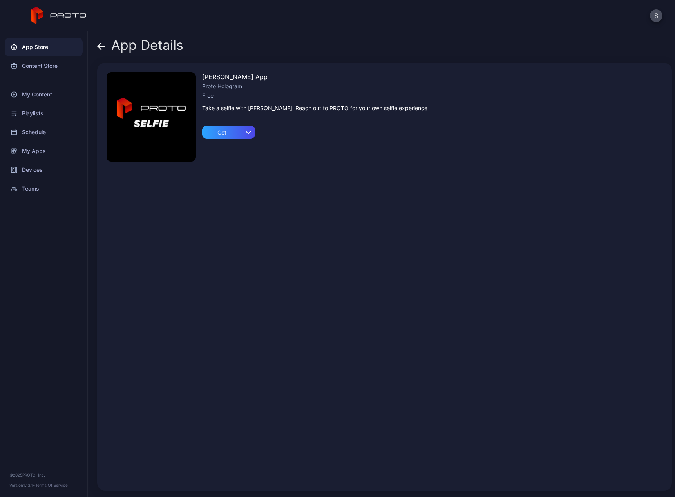
click at [154, 114] on img at bounding box center [151, 116] width 89 height 89
drag, startPoint x: 243, startPoint y: 108, endPoint x: 469, endPoint y: 112, distance: 225.8
click at [468, 112] on div "[PERSON_NAME] App Proto Hologram Free Take a selfie with [PERSON_NAME]! Reach o…" at bounding box center [384, 277] width 575 height 428
click at [469, 112] on div "[PERSON_NAME] App Proto Hologram Free Take a selfie with [PERSON_NAME]! Reach o…" at bounding box center [384, 277] width 575 height 428
click at [220, 133] on div "Get" at bounding box center [222, 131] width 40 height 13
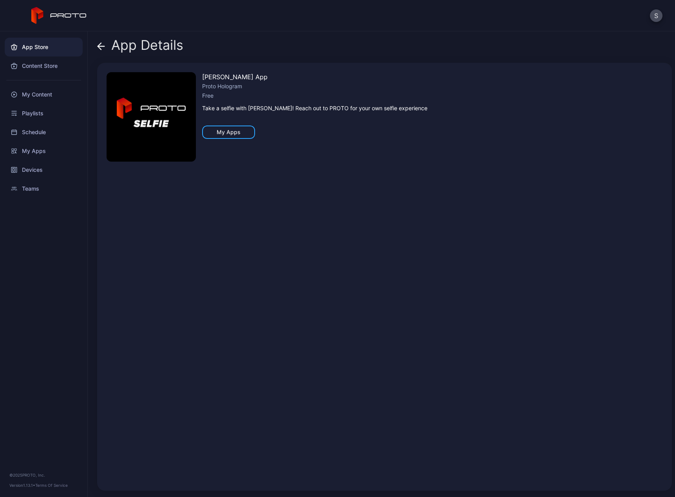
click at [102, 44] on icon at bounding box center [101, 46] width 8 height 8
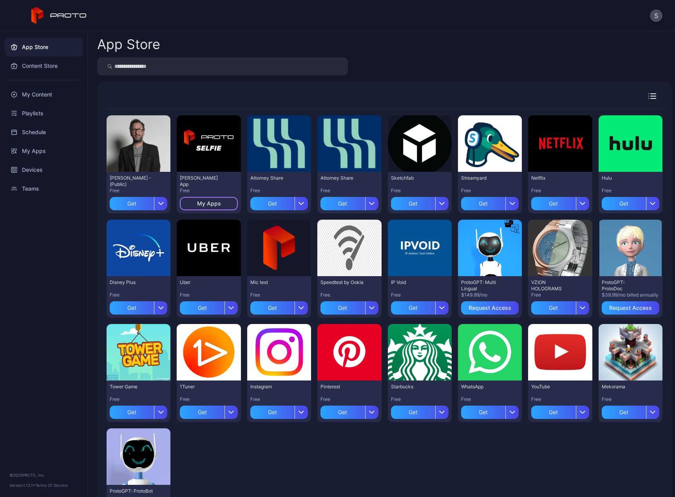
click at [206, 203] on div "My Apps" at bounding box center [209, 203] width 24 height 6
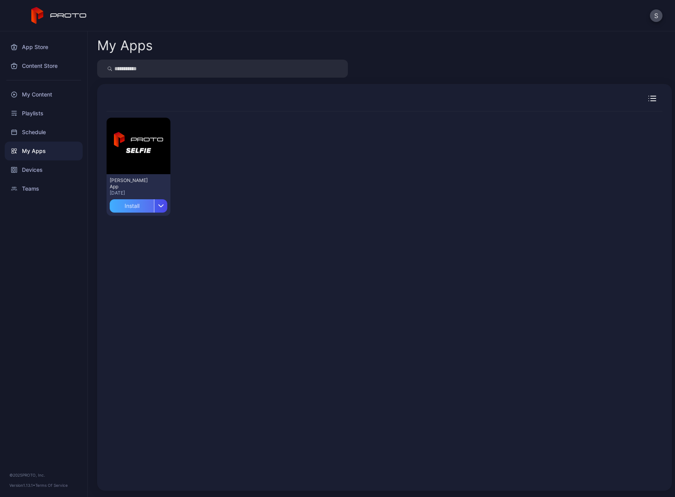
click at [118, 204] on div "Install" at bounding box center [132, 205] width 44 height 13
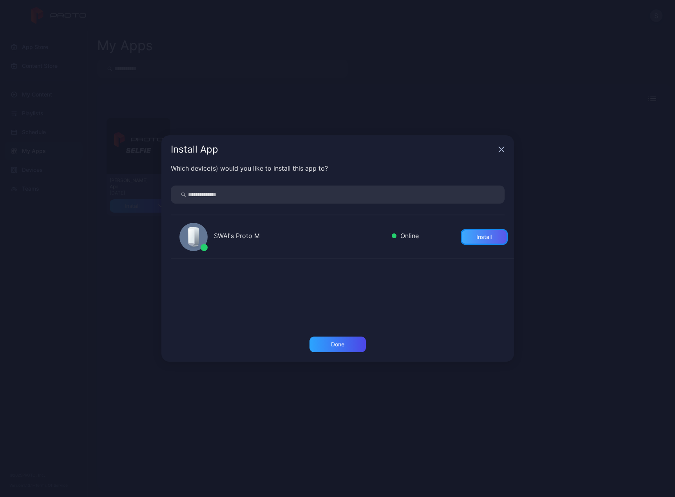
click at [472, 241] on div "Install" at bounding box center [484, 237] width 47 height 16
click at [503, 149] on icon "button" at bounding box center [502, 149] width 6 height 6
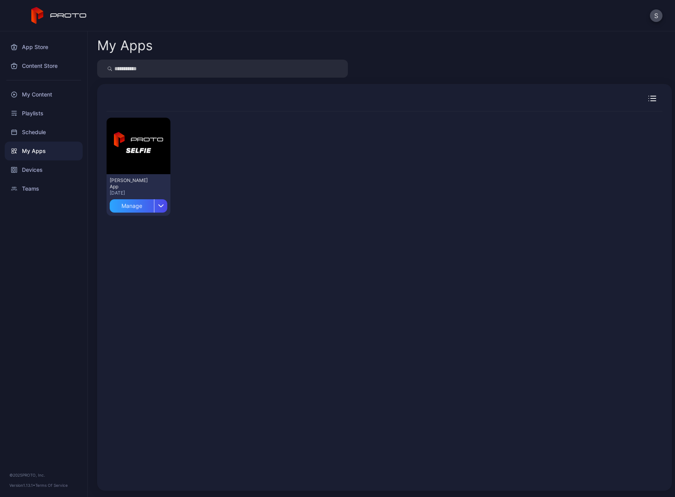
drag, startPoint x: 150, startPoint y: 271, endPoint x: 156, endPoint y: 265, distance: 7.8
click at [151, 270] on div "Preview [PERSON_NAME] App [DATE] Manage" at bounding box center [385, 296] width 556 height 370
click at [121, 210] on div "Manage" at bounding box center [132, 205] width 44 height 13
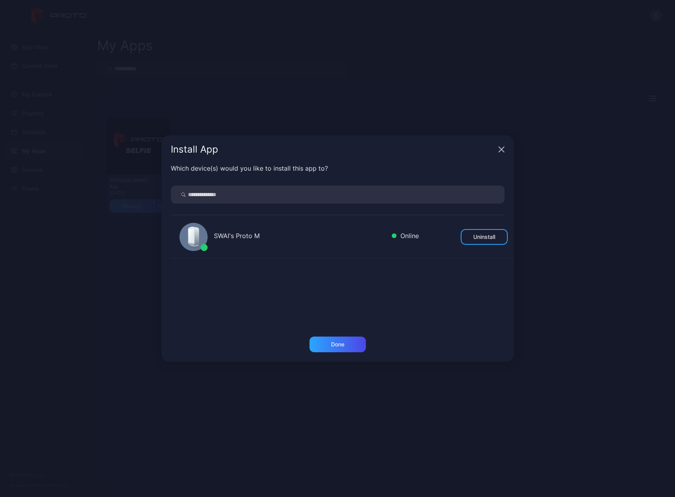
click at [504, 151] on icon "button" at bounding box center [502, 149] width 6 height 6
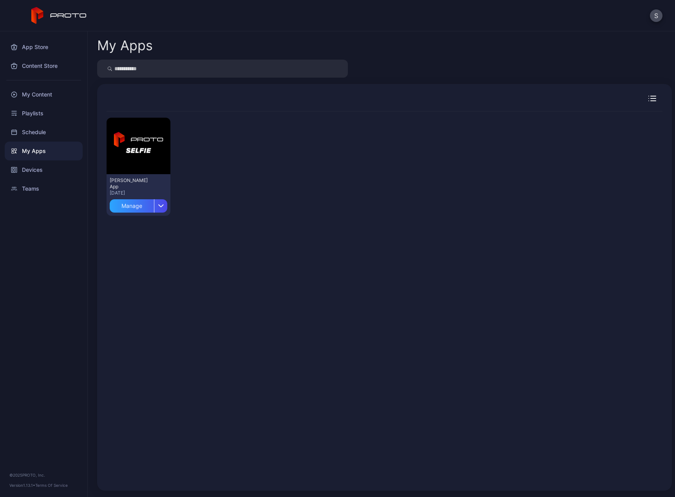
click at [417, 269] on div "Preview [PERSON_NAME] App [DATE] Manage" at bounding box center [385, 296] width 556 height 370
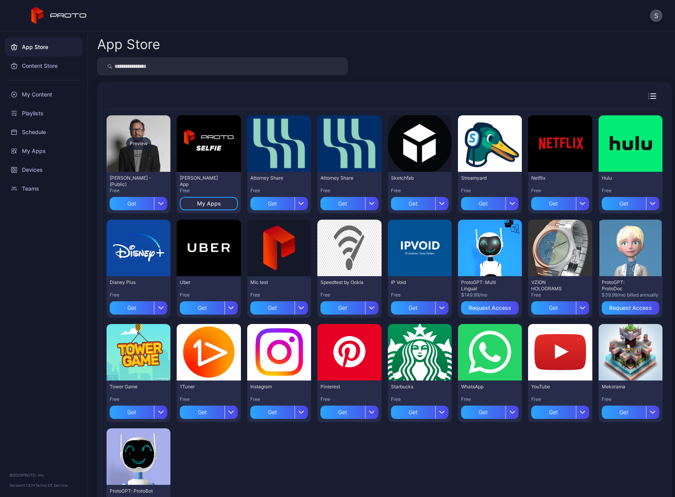
click at [136, 147] on div "Preview" at bounding box center [138, 143] width 25 height 13
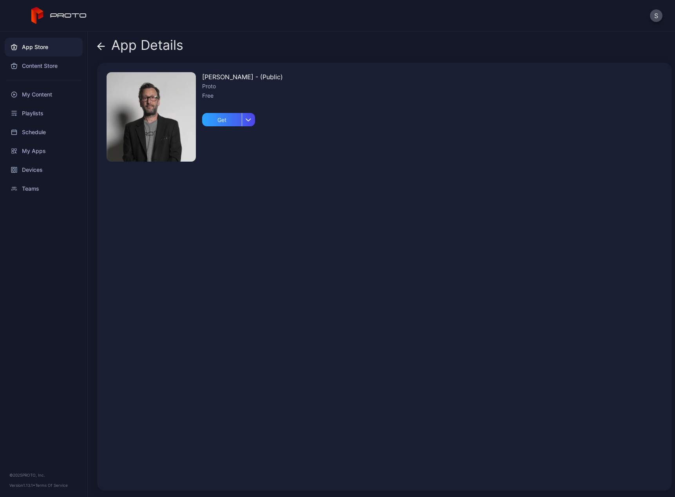
click at [152, 105] on img at bounding box center [151, 116] width 89 height 89
drag, startPoint x: 207, startPoint y: 78, endPoint x: 302, endPoint y: 80, distance: 95.3
click at [302, 80] on div "[PERSON_NAME] Persona - (Public) Proto Free Get" at bounding box center [384, 277] width 575 height 428
drag, startPoint x: 306, startPoint y: 81, endPoint x: 226, endPoint y: 113, distance: 86.3
click at [306, 81] on div "[PERSON_NAME] Persona - (Public) Proto Free Get" at bounding box center [384, 277] width 575 height 428
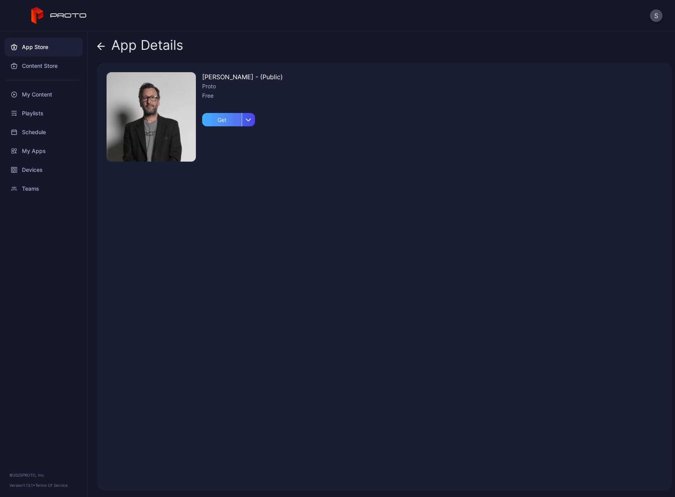
click at [210, 123] on div "Get" at bounding box center [222, 119] width 40 height 13
click at [236, 121] on div "My Apps" at bounding box center [229, 119] width 24 height 6
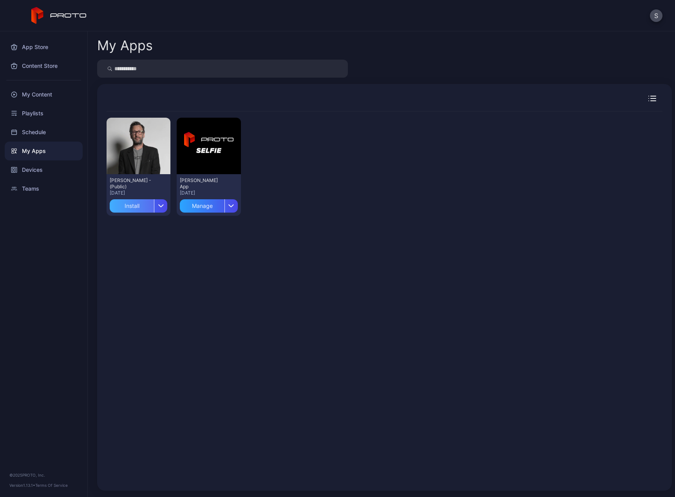
click at [138, 206] on div "Install" at bounding box center [132, 205] width 44 height 13
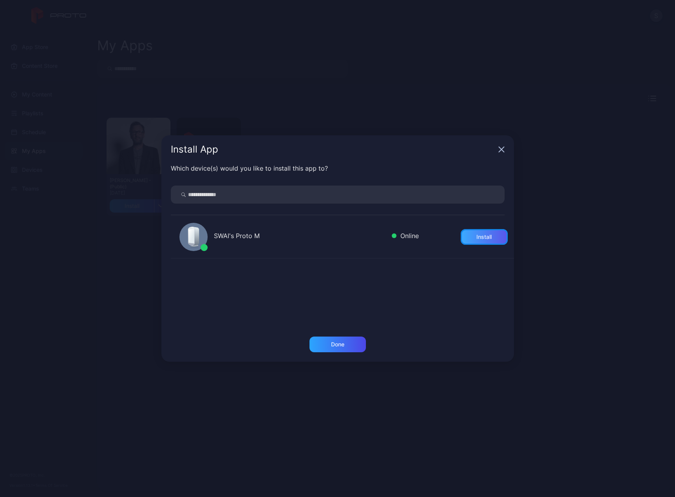
click at [473, 242] on div "Install" at bounding box center [484, 237] width 47 height 16
drag, startPoint x: 502, startPoint y: 149, endPoint x: 348, endPoint y: 315, distance: 227.1
click at [348, 312] on div "Install App Which device(s) would you like to install this app to? SWAI's Proto…" at bounding box center [337, 248] width 353 height 226
click at [338, 340] on div "Done" at bounding box center [338, 344] width 56 height 16
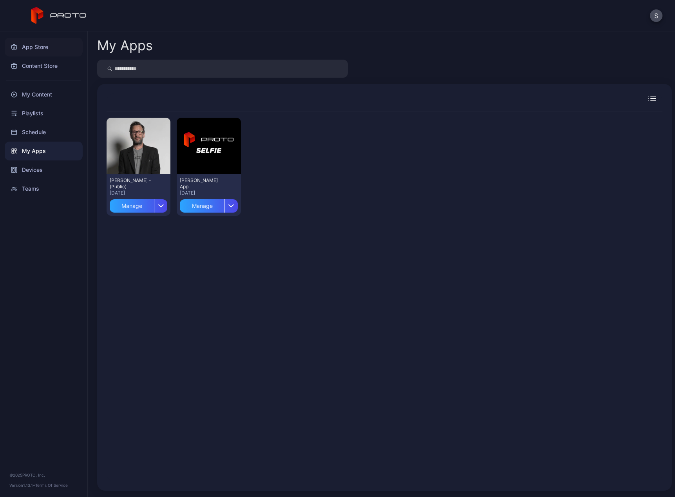
click at [33, 47] on div "App Store" at bounding box center [44, 47] width 78 height 19
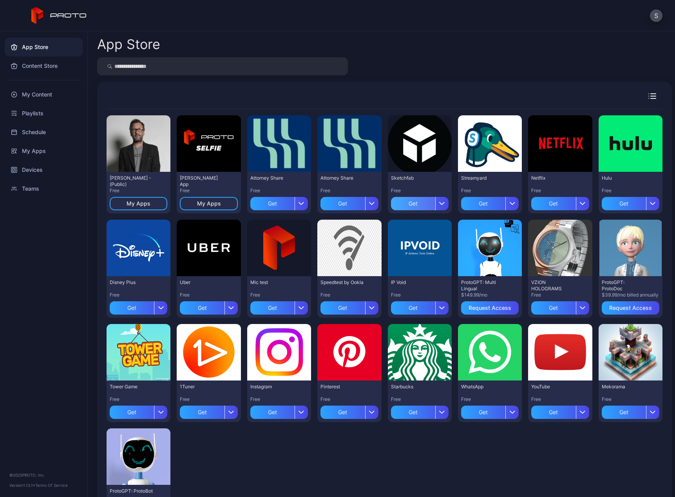
click at [406, 206] on div "Get" at bounding box center [413, 203] width 44 height 13
click at [261, 201] on div "Get" at bounding box center [272, 203] width 44 height 13
click at [609, 309] on div "Request Access" at bounding box center [630, 308] width 43 height 6
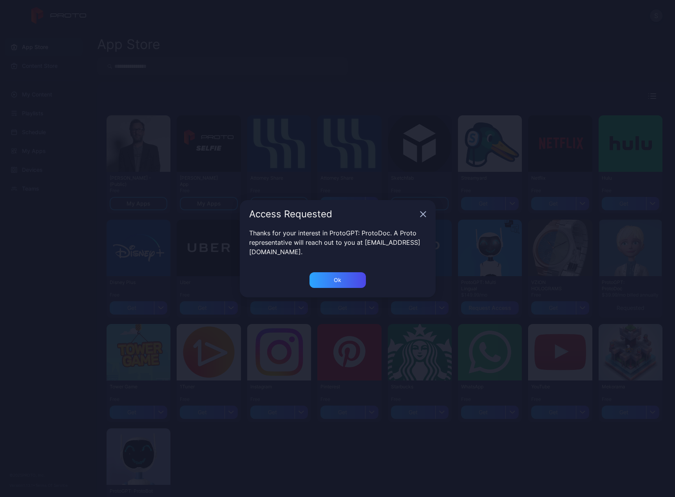
click at [421, 217] on icon "button" at bounding box center [423, 214] width 6 height 6
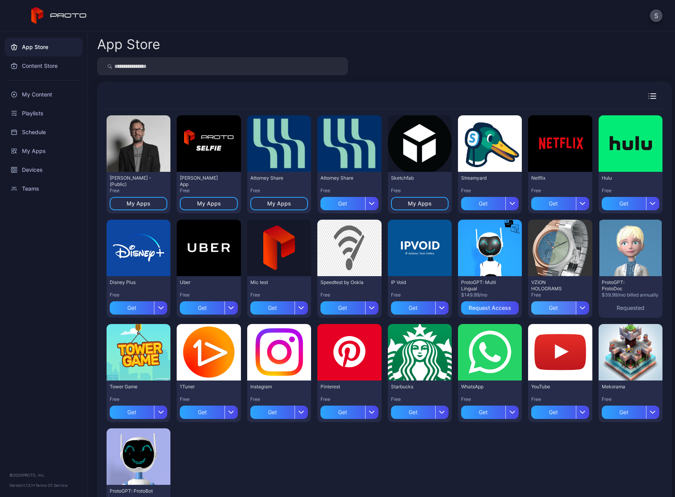
click at [541, 307] on div "Get" at bounding box center [553, 307] width 44 height 13
click at [272, 308] on div "Get" at bounding box center [272, 307] width 44 height 13
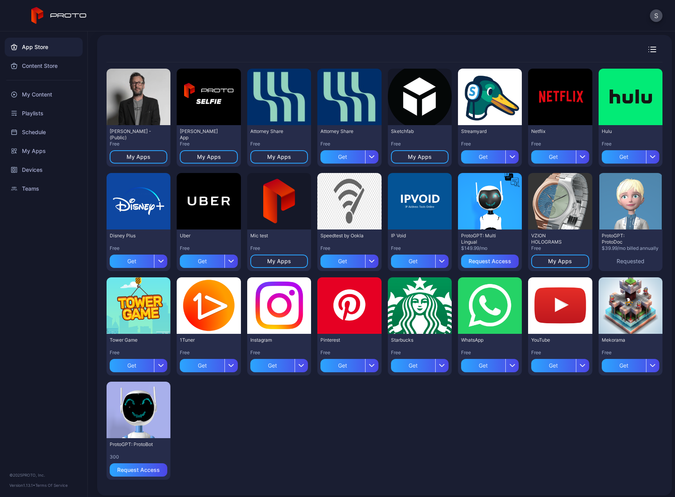
scroll to position [51, 0]
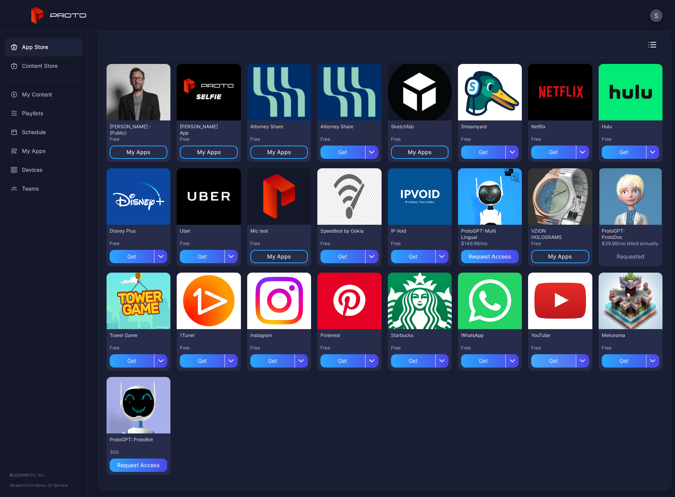
click at [544, 362] on div "Get" at bounding box center [553, 360] width 44 height 13
click at [413, 98] on div "Preview" at bounding box center [420, 92] width 64 height 56
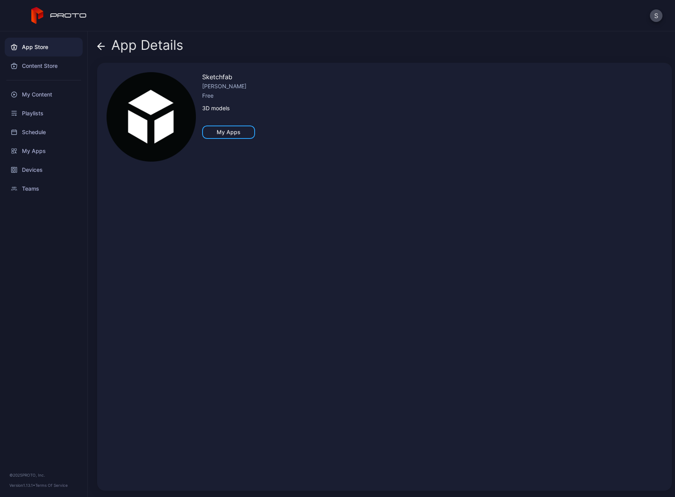
click at [161, 115] on img at bounding box center [151, 116] width 89 height 89
click at [229, 133] on div "My Apps" at bounding box center [229, 132] width 24 height 6
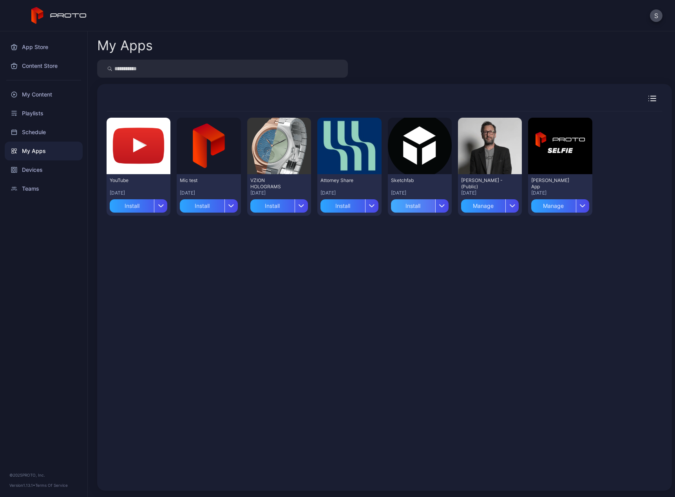
click at [416, 204] on div "Install" at bounding box center [413, 205] width 44 height 13
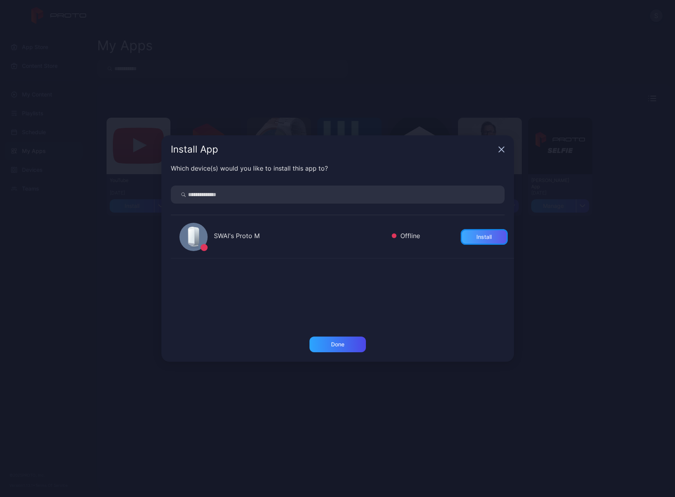
click at [467, 242] on div "Install" at bounding box center [484, 237] width 47 height 16
click at [342, 345] on div "Done" at bounding box center [337, 344] width 13 height 6
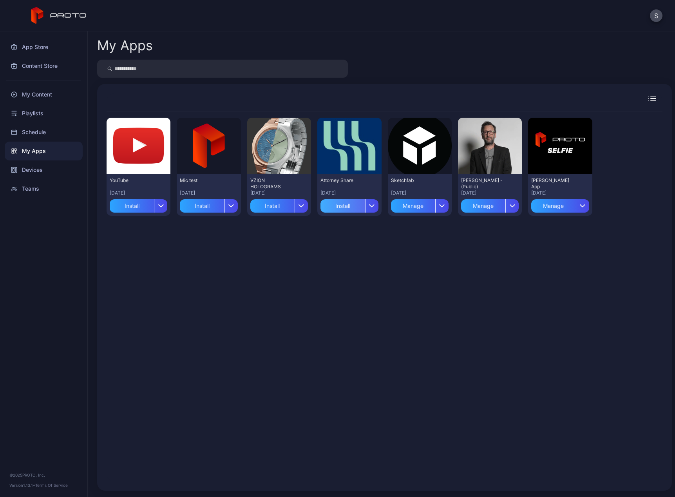
click at [339, 209] on div "Install" at bounding box center [343, 205] width 44 height 13
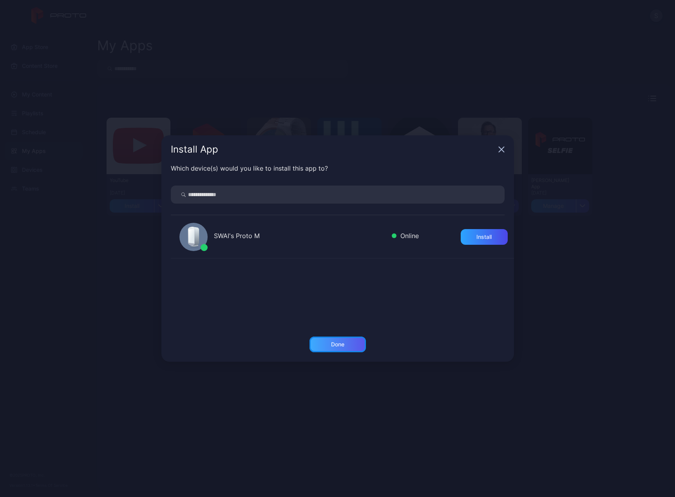
click at [334, 344] on div "Done" at bounding box center [337, 344] width 13 height 6
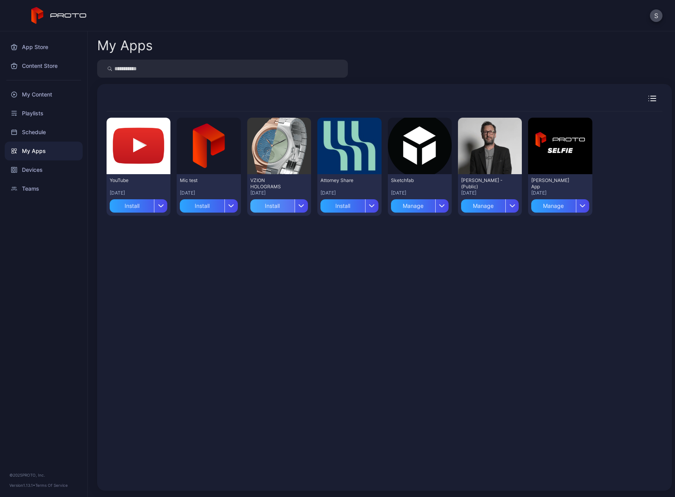
click at [273, 209] on div "Install" at bounding box center [272, 205] width 44 height 13
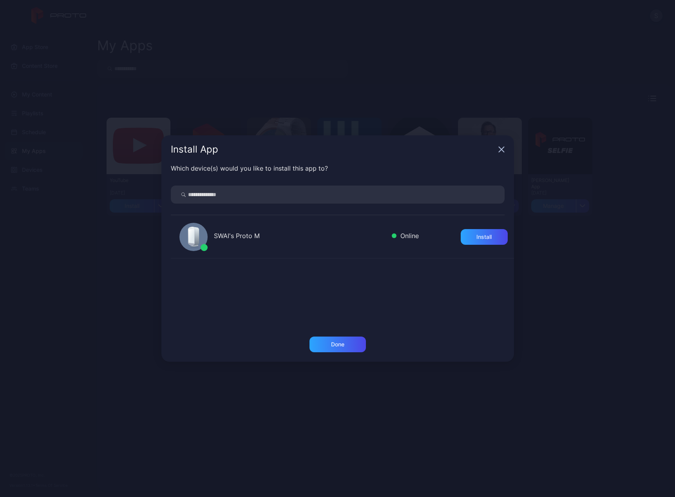
click at [326, 335] on div "Which device(s) would you like to install this app to? SWAI's Proto M Online In…" at bounding box center [337, 249] width 353 height 173
click at [326, 340] on div "Done" at bounding box center [338, 344] width 56 height 16
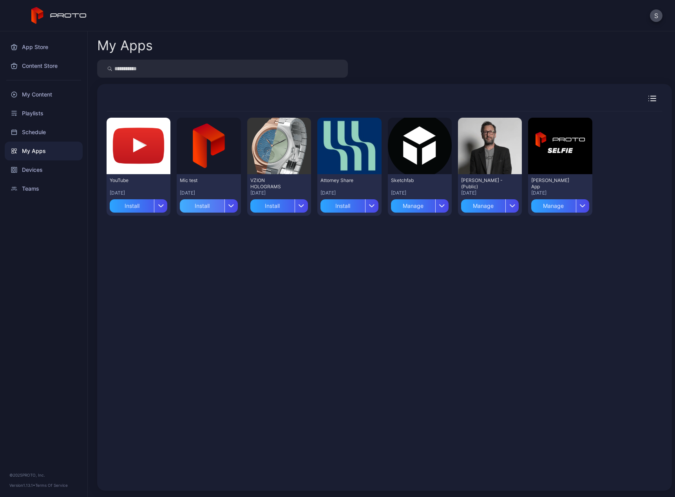
click at [201, 207] on div "Install" at bounding box center [202, 205] width 44 height 13
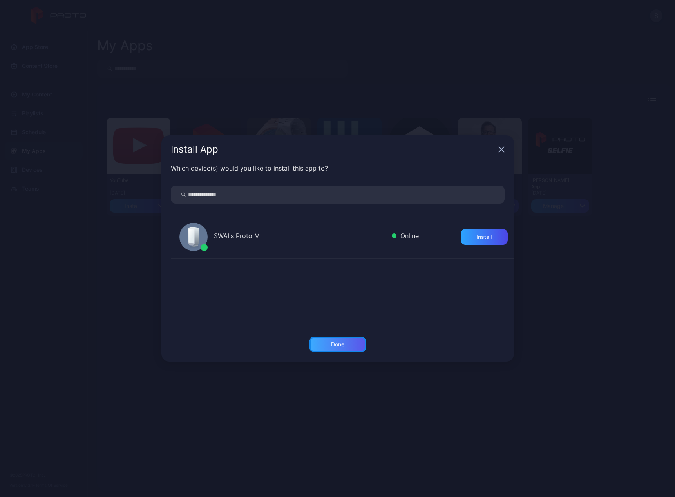
click at [334, 343] on div "Done" at bounding box center [337, 344] width 13 height 6
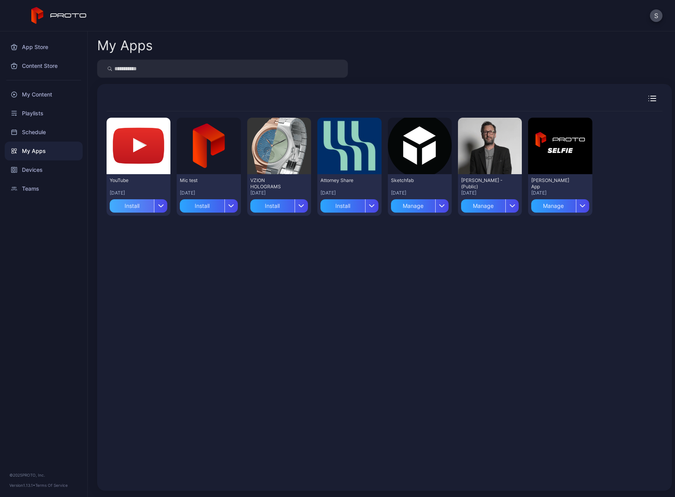
click at [125, 208] on div "Install" at bounding box center [132, 205] width 44 height 13
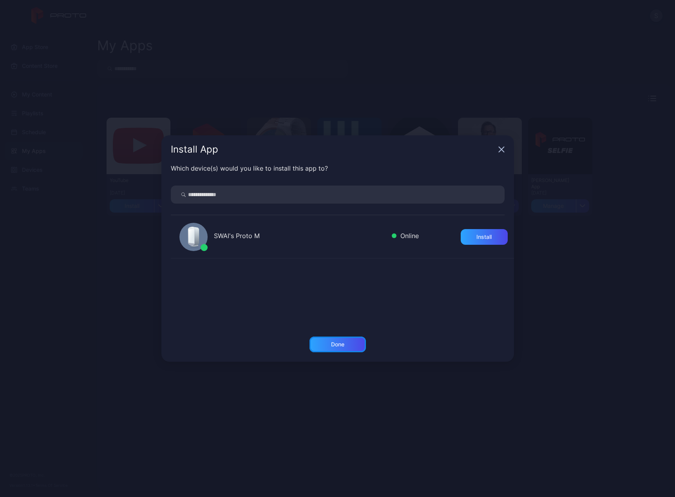
click at [328, 345] on div "Done" at bounding box center [338, 344] width 56 height 16
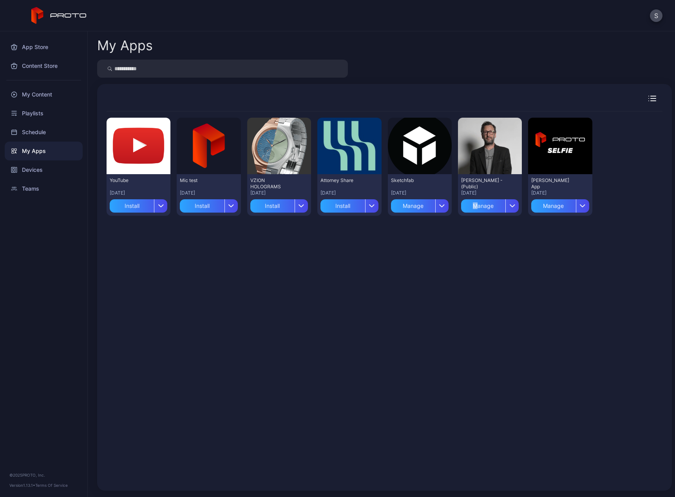
drag, startPoint x: 470, startPoint y: 303, endPoint x: 448, endPoint y: 286, distance: 27.6
click at [464, 296] on div "Preview YouTube [DATE] Install Preview Mic test [DATE] Install Preview VZION HO…" at bounding box center [385, 296] width 556 height 370
click at [41, 49] on div "App Store" at bounding box center [44, 47] width 78 height 19
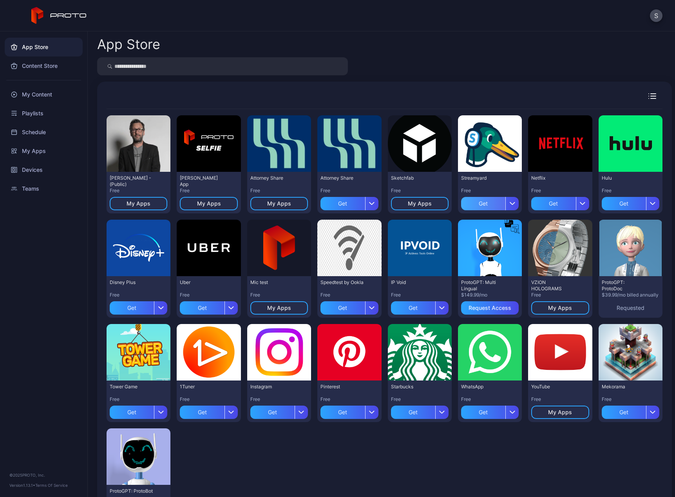
click at [481, 206] on div "Get" at bounding box center [483, 203] width 44 height 13
click at [478, 203] on div "My Apps" at bounding box center [490, 203] width 24 height 6
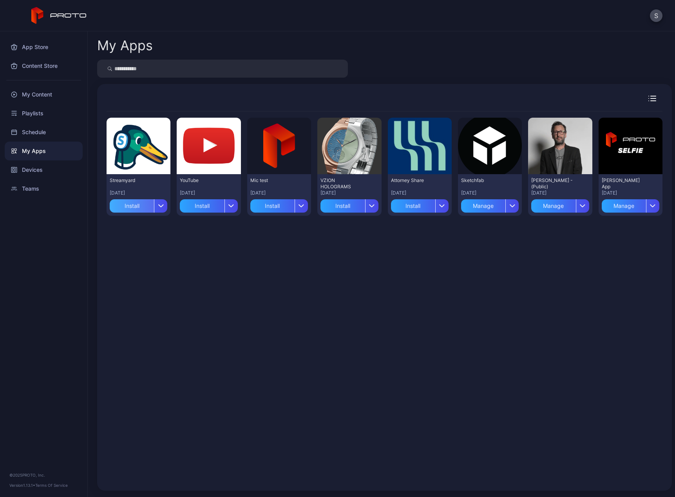
click at [131, 206] on div "Install" at bounding box center [132, 205] width 44 height 13
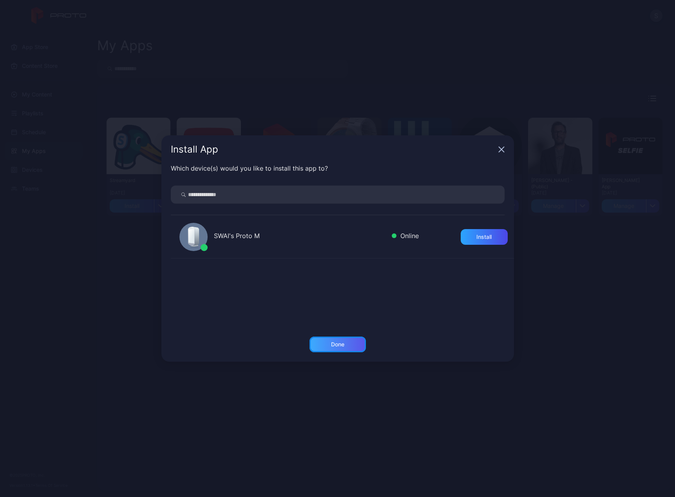
click at [337, 341] on div "Done" at bounding box center [337, 344] width 13 height 6
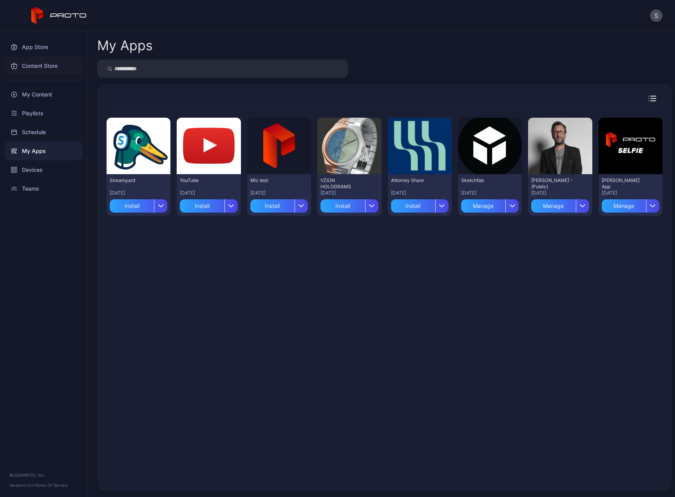
click at [38, 68] on div "Content Store" at bounding box center [44, 65] width 78 height 19
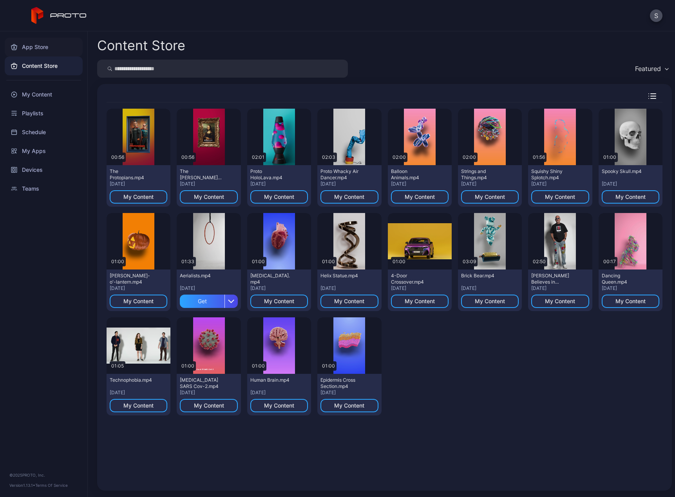
click at [37, 43] on div "App Store" at bounding box center [44, 47] width 78 height 19
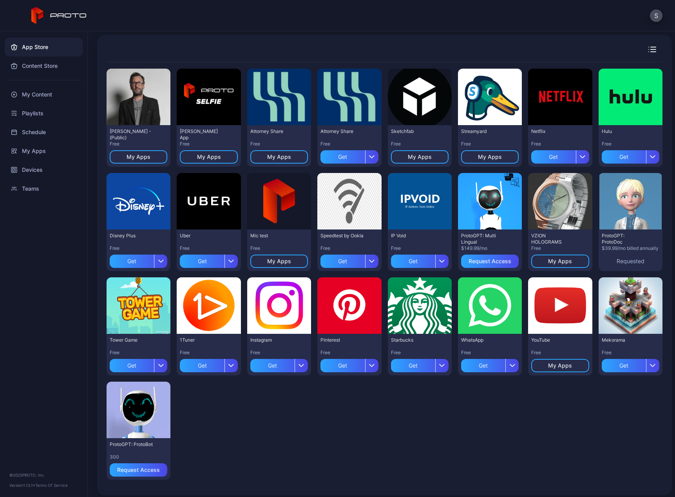
scroll to position [51, 0]
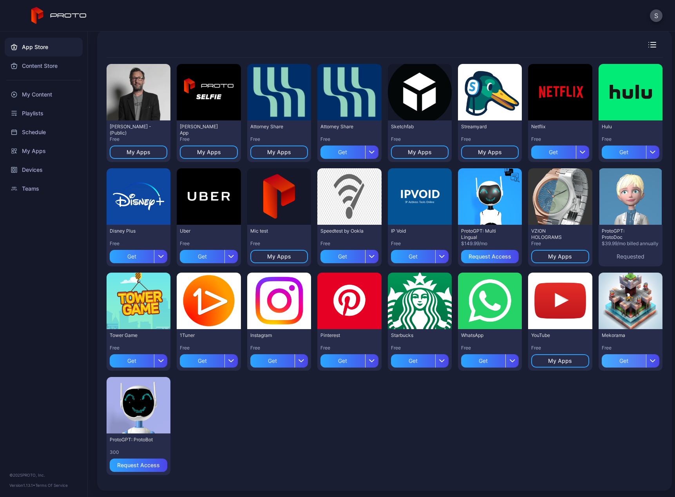
click at [612, 361] on div "Get" at bounding box center [624, 360] width 44 height 13
click at [627, 361] on div "My Apps" at bounding box center [631, 360] width 24 height 6
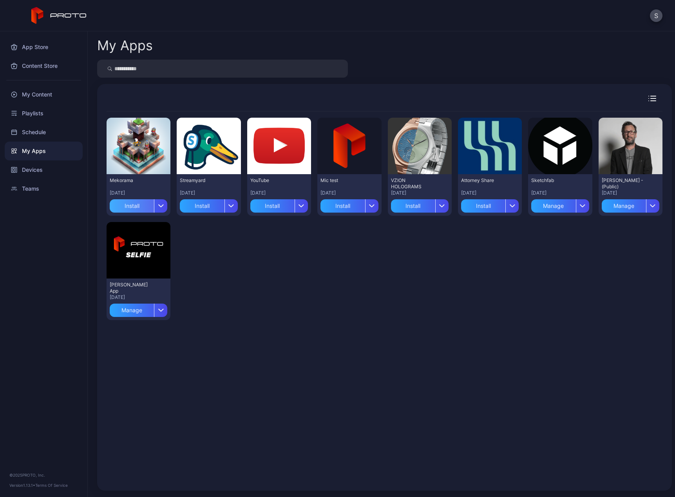
click at [134, 204] on div "Install" at bounding box center [132, 205] width 44 height 13
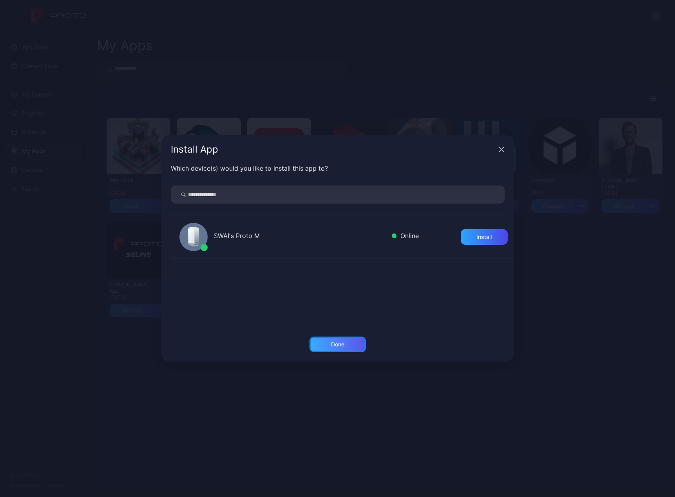
click at [339, 339] on div "Done" at bounding box center [338, 344] width 56 height 16
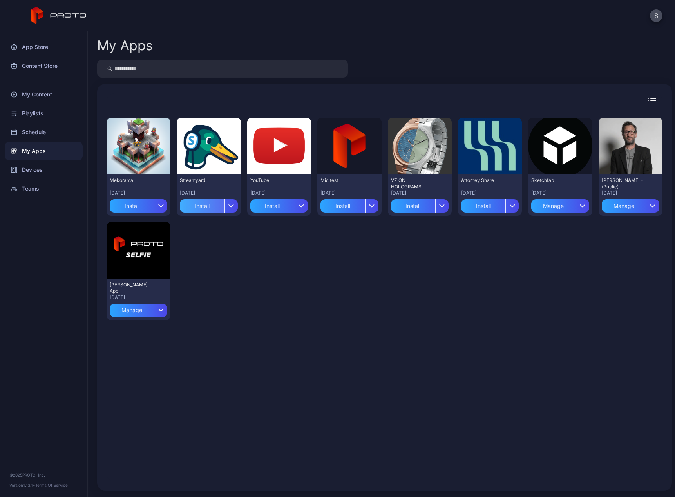
click at [207, 208] on div "Install" at bounding box center [202, 205] width 44 height 13
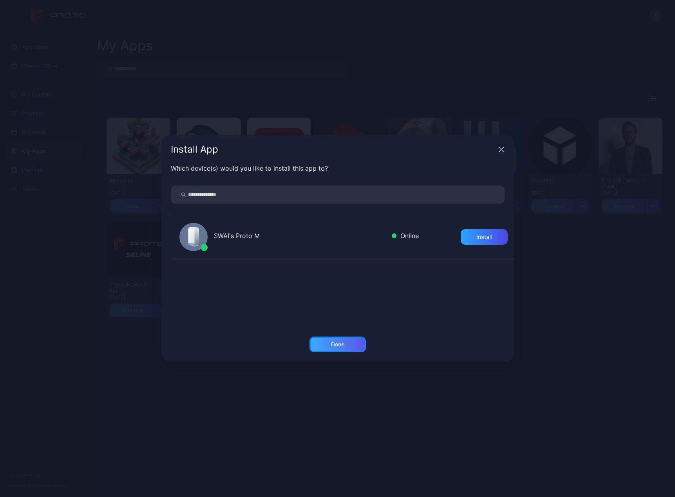
click at [339, 336] on div "Done" at bounding box center [338, 344] width 56 height 16
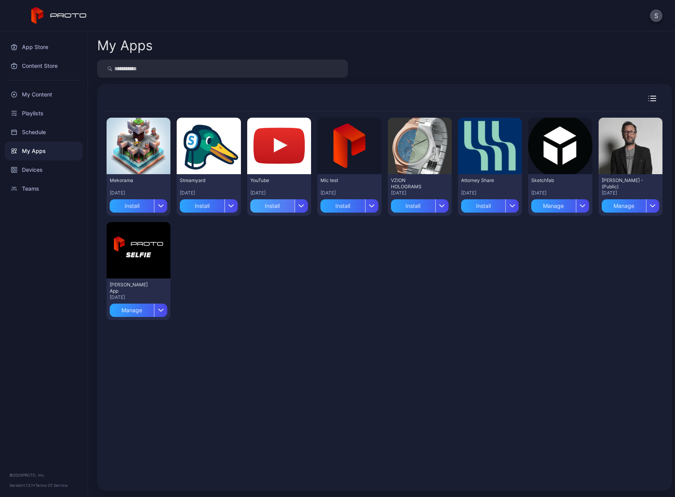
click at [267, 206] on div "Install" at bounding box center [272, 205] width 44 height 13
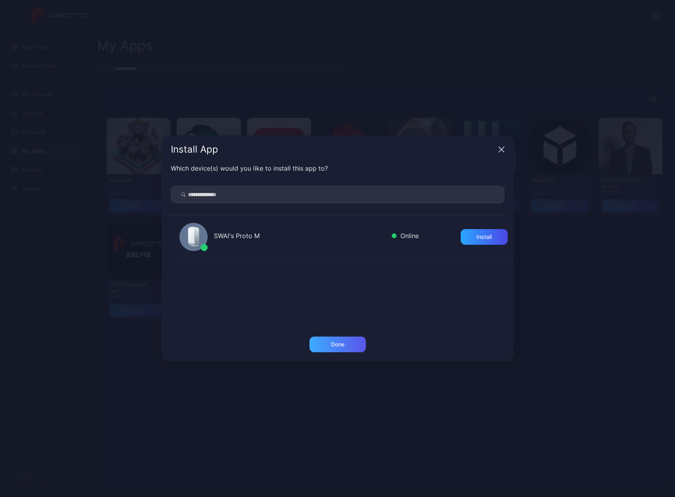
drag, startPoint x: 331, startPoint y: 331, endPoint x: 333, endPoint y: 341, distance: 9.6
click at [331, 332] on div "Which device(s) would you like to install this app to? SWAI's Proto M Online In…" at bounding box center [337, 249] width 353 height 173
click at [334, 339] on div "Done" at bounding box center [338, 344] width 56 height 16
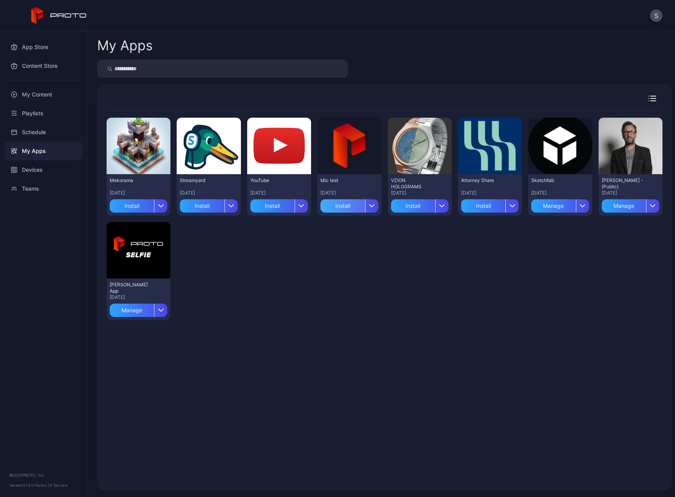
click at [333, 206] on div "Install" at bounding box center [343, 205] width 44 height 13
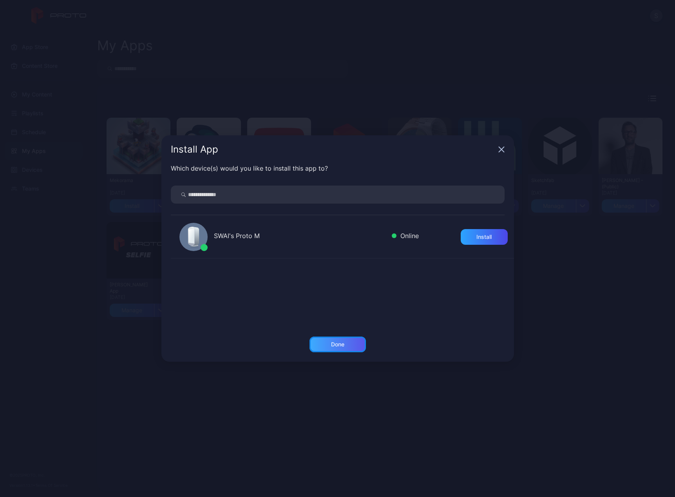
click at [336, 343] on div "Done" at bounding box center [337, 344] width 13 height 6
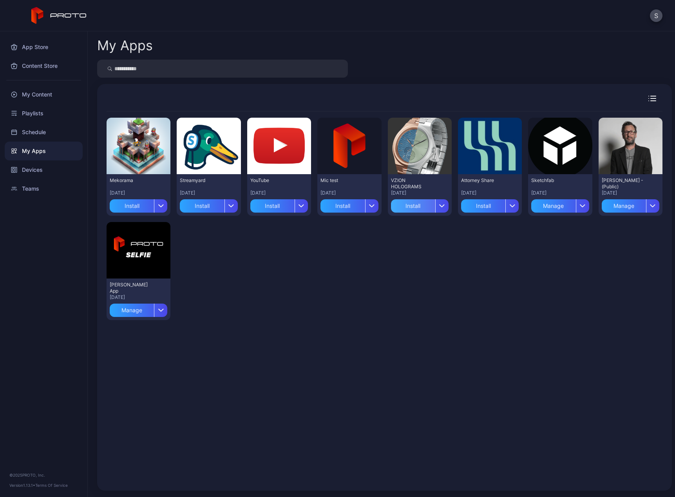
click at [402, 209] on div "Install" at bounding box center [413, 205] width 44 height 13
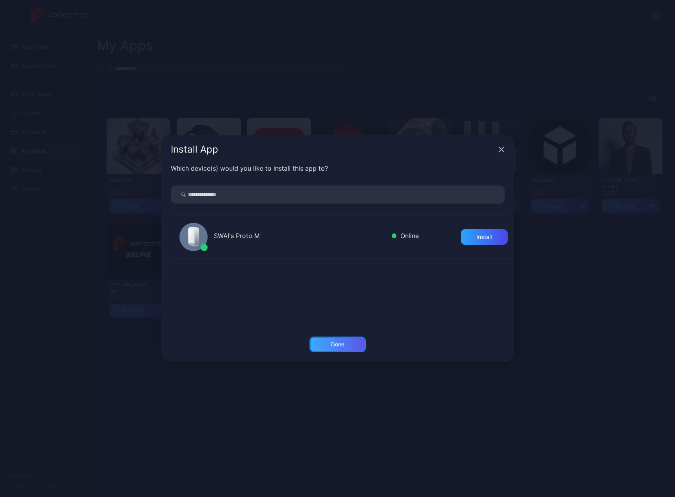
click at [336, 348] on div "Done" at bounding box center [338, 344] width 56 height 16
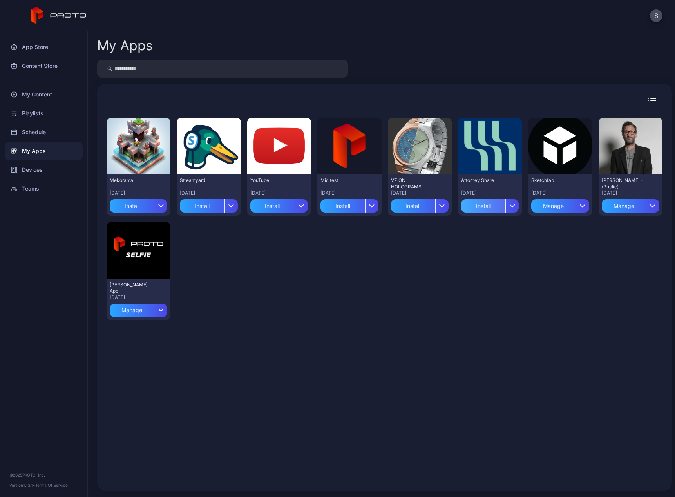
click at [468, 208] on div "Install" at bounding box center [483, 205] width 44 height 13
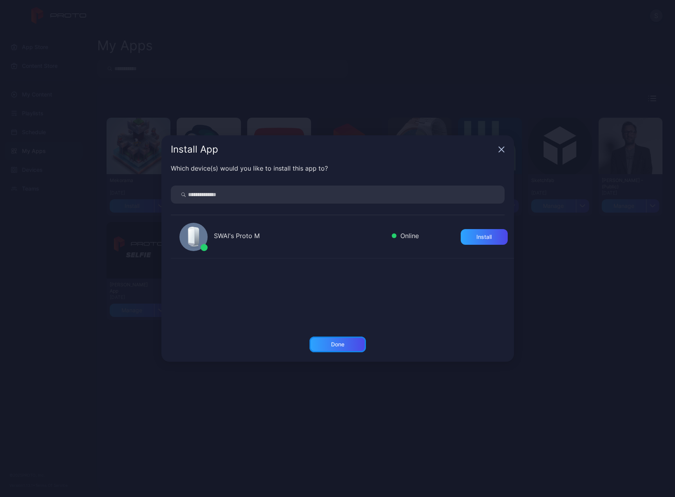
drag, startPoint x: 341, startPoint y: 344, endPoint x: 218, endPoint y: 236, distance: 163.3
click at [227, 241] on div "Install App Which device(s) would you like to install this app to? SWAI's Proto…" at bounding box center [337, 248] width 353 height 226
click at [491, 242] on div "Install" at bounding box center [484, 237] width 47 height 16
click at [339, 346] on div "Done" at bounding box center [337, 344] width 13 height 6
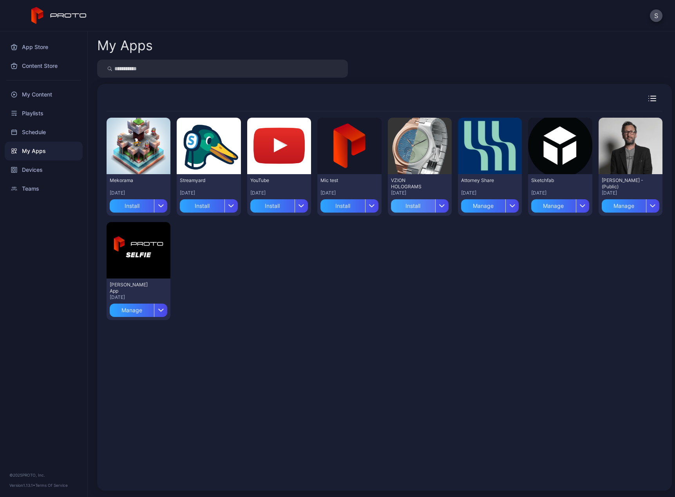
click at [410, 206] on div "Install" at bounding box center [413, 205] width 44 height 13
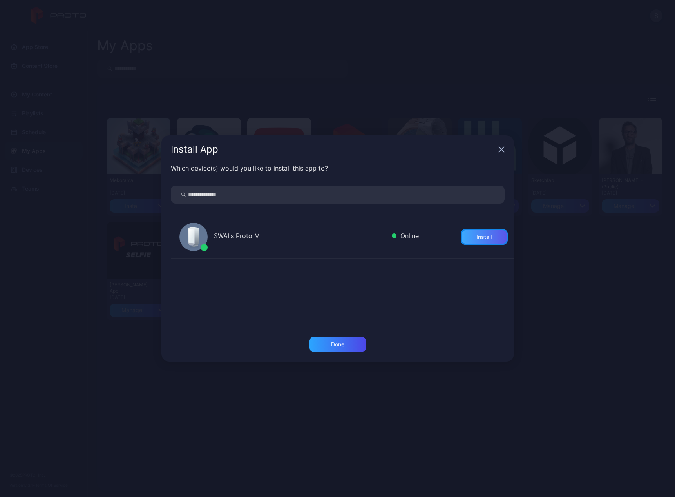
click at [466, 237] on div "Install" at bounding box center [484, 237] width 47 height 16
click at [343, 342] on div "Done" at bounding box center [337, 344] width 13 height 6
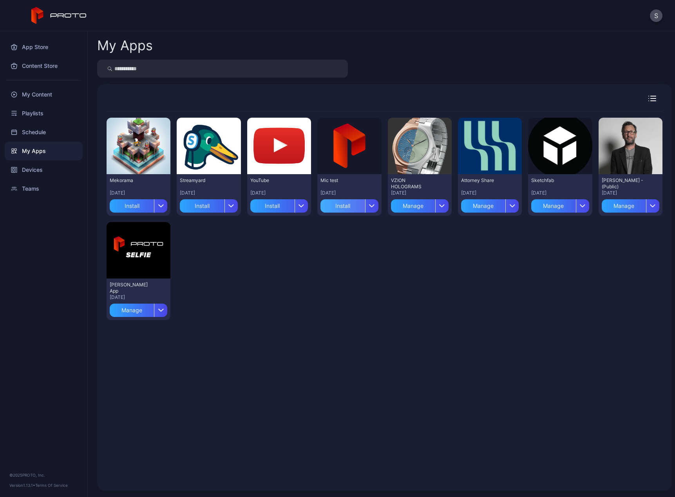
click at [345, 206] on div "Install" at bounding box center [343, 205] width 44 height 13
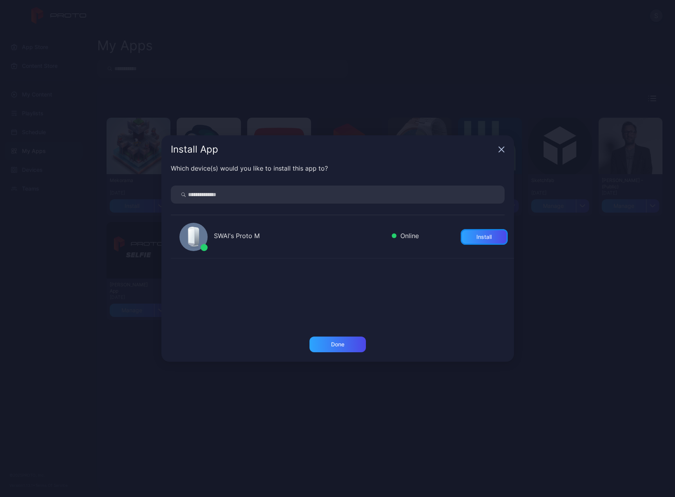
drag, startPoint x: 468, startPoint y: 237, endPoint x: 370, endPoint y: 319, distance: 127.7
click at [477, 237] on div "Install" at bounding box center [484, 237] width 15 height 6
click at [343, 347] on div "Done" at bounding box center [338, 344] width 56 height 16
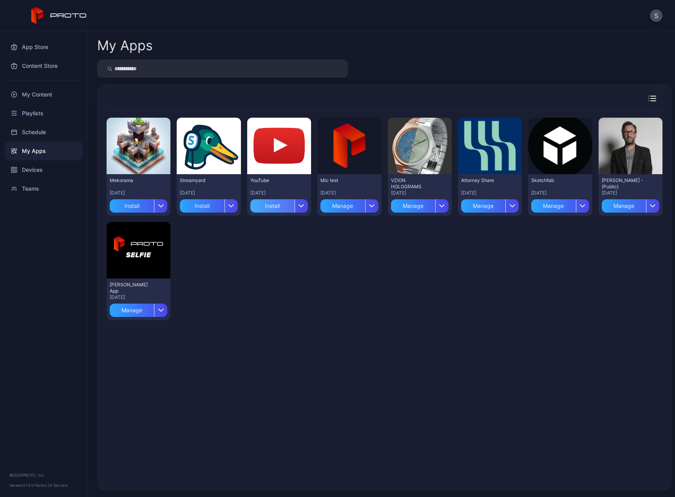
click at [281, 204] on div "Install" at bounding box center [272, 205] width 44 height 13
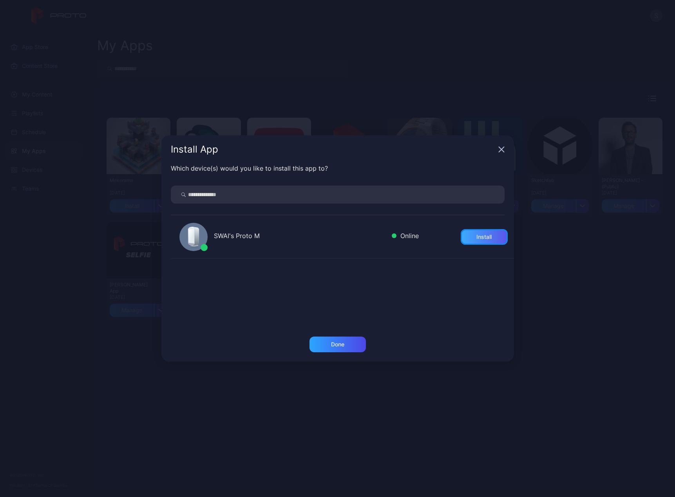
drag, startPoint x: 455, startPoint y: 238, endPoint x: 462, endPoint y: 244, distance: 9.2
click at [461, 238] on div "Install" at bounding box center [484, 237] width 47 height 16
click at [341, 344] on div "Done" at bounding box center [337, 344] width 13 height 6
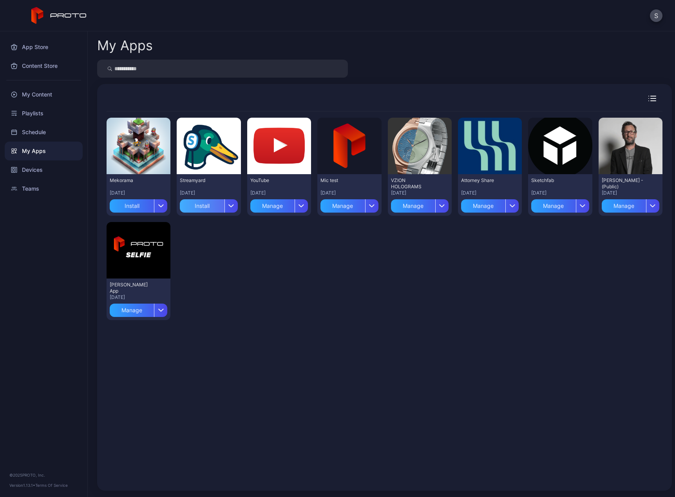
click at [211, 208] on div "Install" at bounding box center [202, 205] width 44 height 13
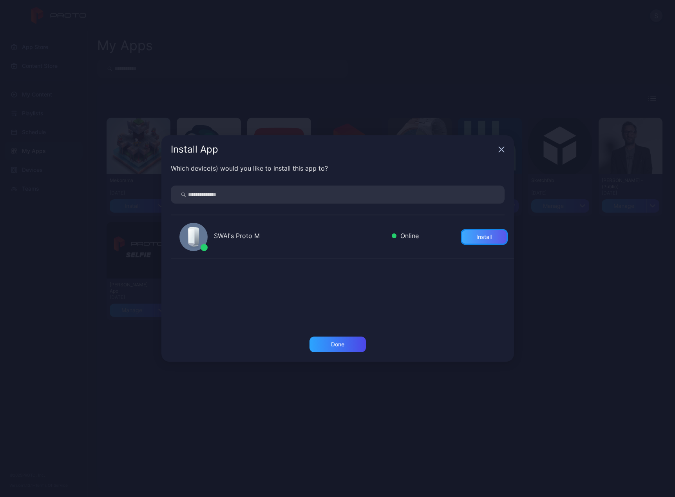
click at [477, 236] on div "Install" at bounding box center [484, 237] width 15 height 6
click at [321, 346] on div "Done" at bounding box center [338, 344] width 56 height 16
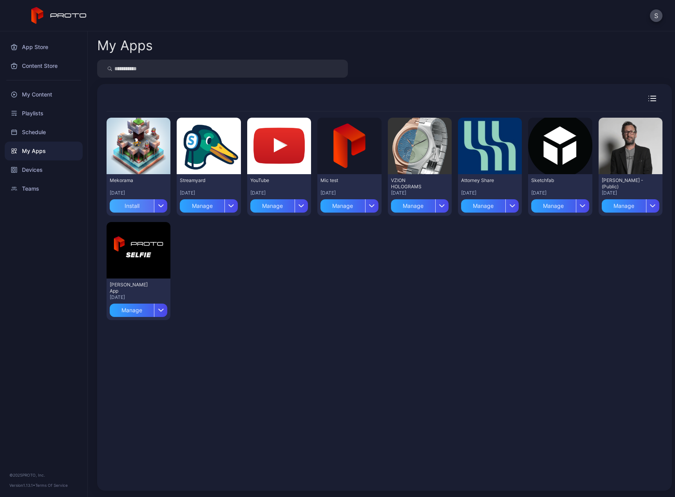
click at [143, 203] on div "Install" at bounding box center [132, 205] width 44 height 13
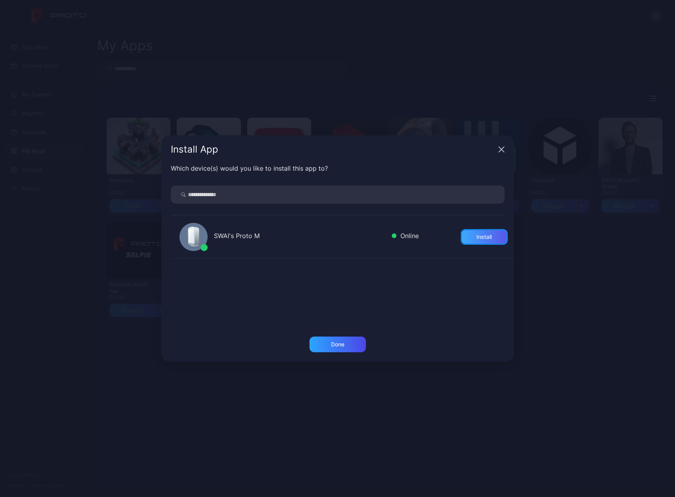
click at [477, 234] on div "Install" at bounding box center [484, 237] width 15 height 6
click at [334, 343] on div "Done" at bounding box center [337, 344] width 13 height 6
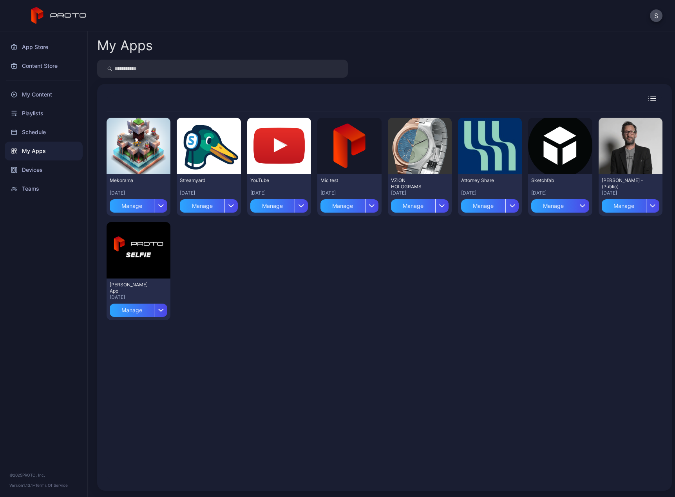
click at [335, 327] on div "Preview Mekorama [DATE] Manage Preview Streamyard [DATE] Manage Preview YouTube…" at bounding box center [385, 296] width 556 height 370
click at [651, 205] on icon "button" at bounding box center [653, 206] width 5 height 2
click at [611, 254] on button "Delete" at bounding box center [622, 253] width 67 height 25
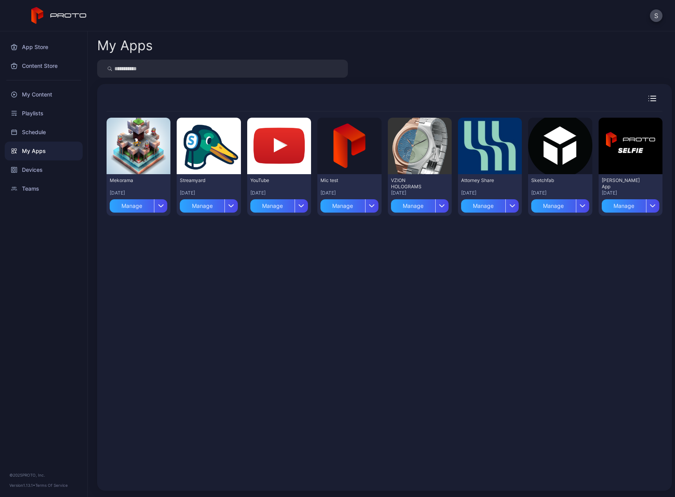
drag, startPoint x: 445, startPoint y: 279, endPoint x: 433, endPoint y: 238, distance: 42.2
click at [446, 272] on div "Preview Mekorama [DATE] Manage Preview Streamyard [DATE] Manage Preview YouTube…" at bounding box center [385, 296] width 556 height 370
click at [522, 51] on div "My Apps" at bounding box center [384, 46] width 575 height 16
